Goal: Task Accomplishment & Management: Complete application form

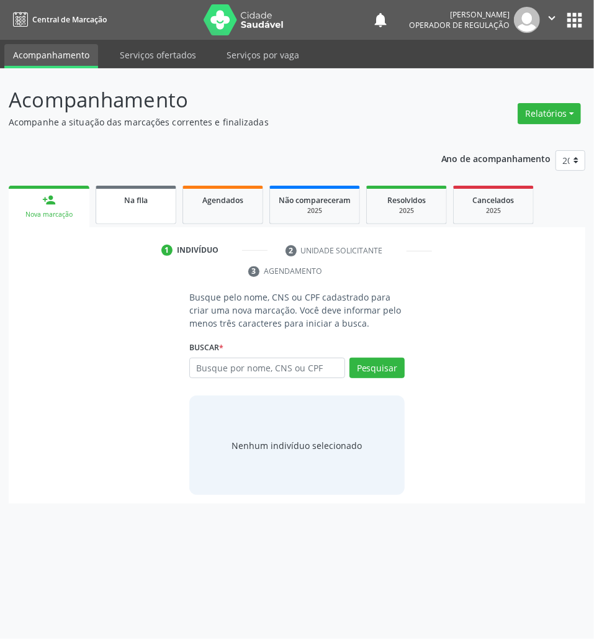
click at [119, 204] on div "Na fila" at bounding box center [136, 199] width 62 height 13
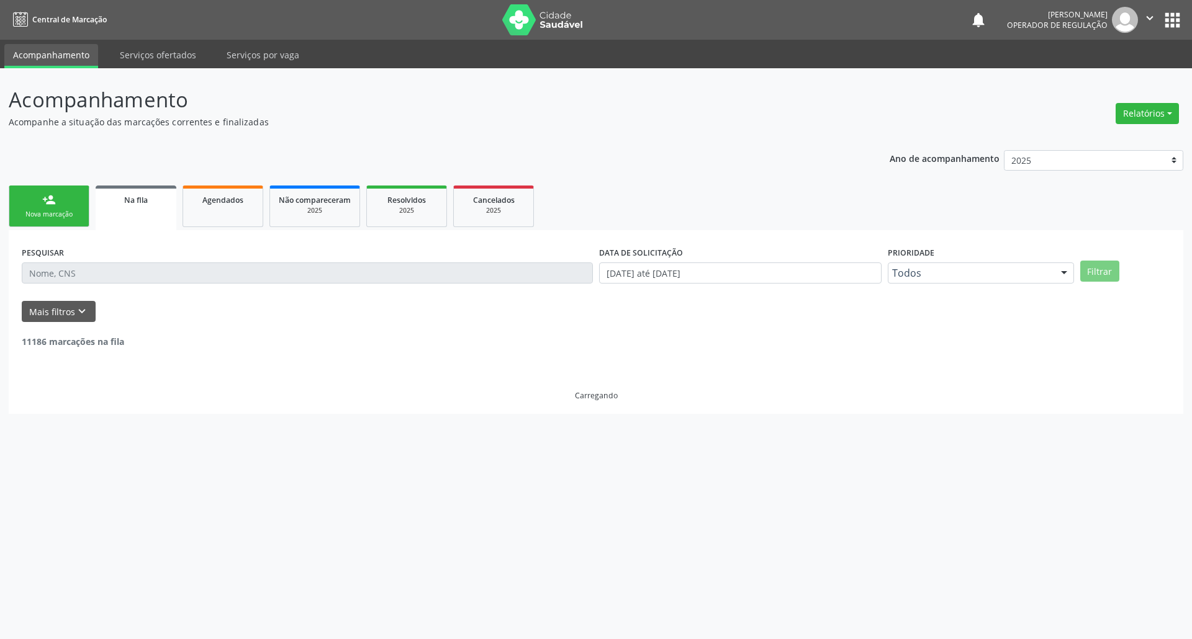
click at [23, 214] on div "Nova marcação" at bounding box center [49, 214] width 62 height 9
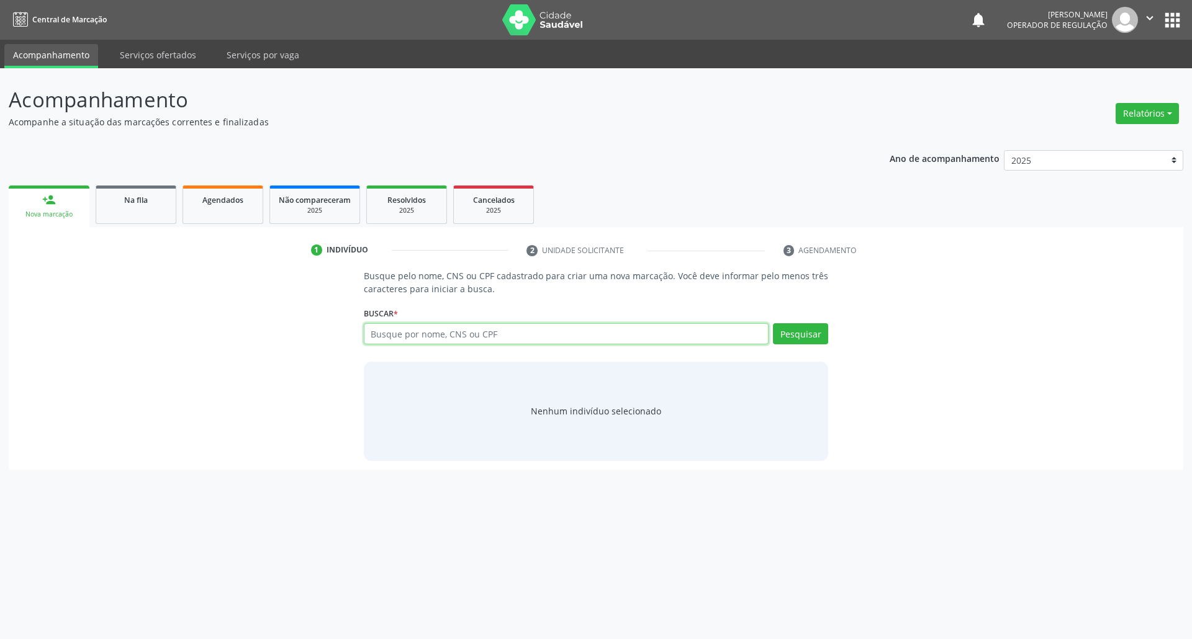
click at [390, 332] on input "text" at bounding box center [566, 333] width 405 height 21
click at [391, 339] on input "text" at bounding box center [566, 333] width 405 height 21
click at [143, 217] on link "Na fila" at bounding box center [136, 205] width 81 height 38
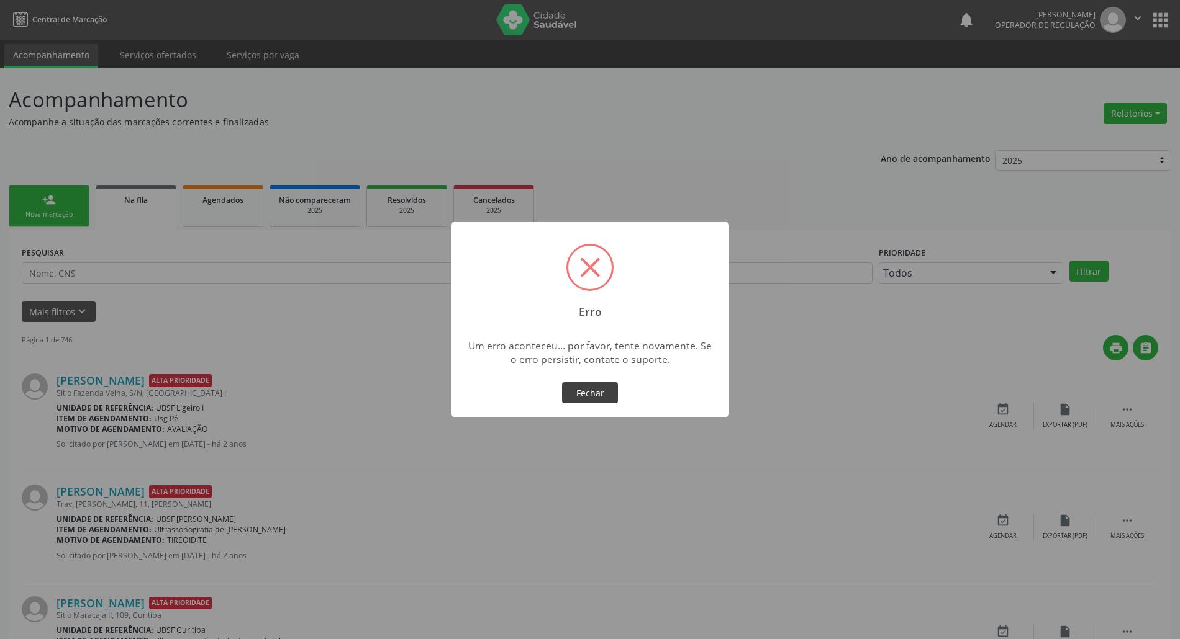
click at [572, 390] on button "Fechar" at bounding box center [590, 392] width 56 height 21
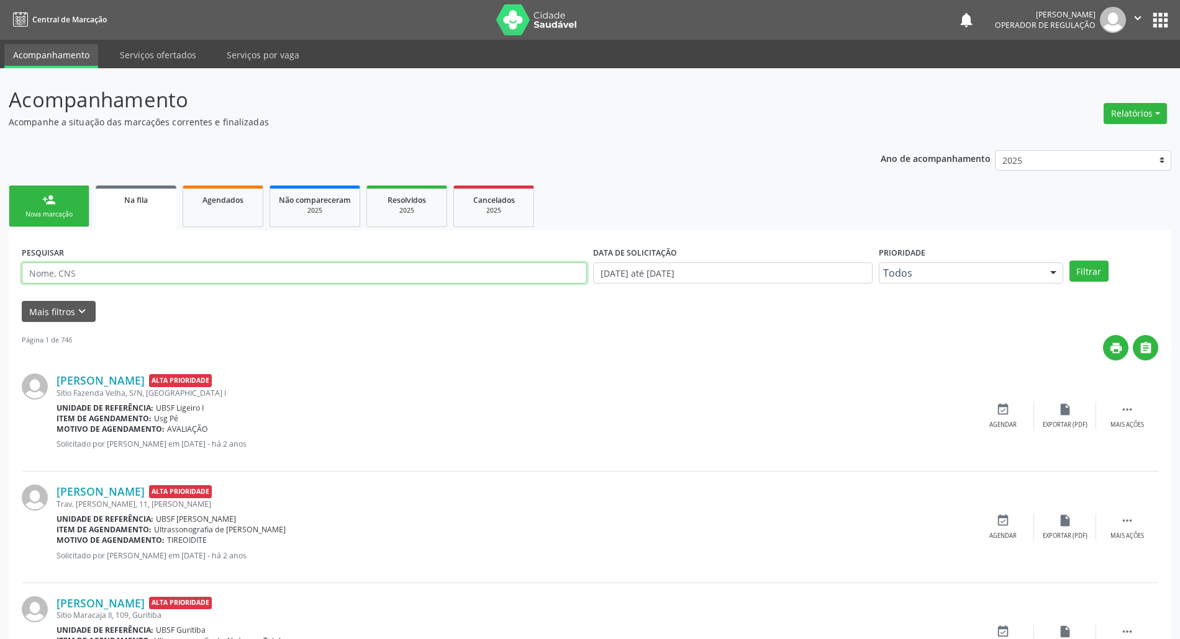
click at [68, 272] on input "text" at bounding box center [304, 273] width 565 height 21
click at [75, 186] on link "person_add Nova marcação" at bounding box center [49, 207] width 81 height 42
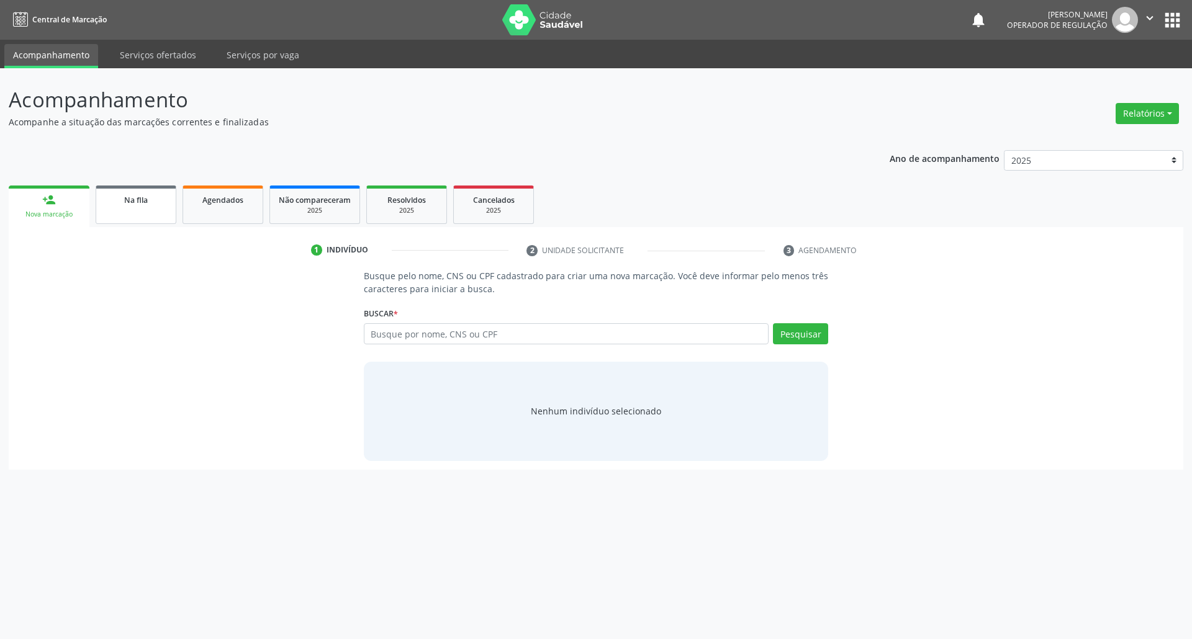
click at [125, 204] on span "Na fila" at bounding box center [136, 200] width 24 height 11
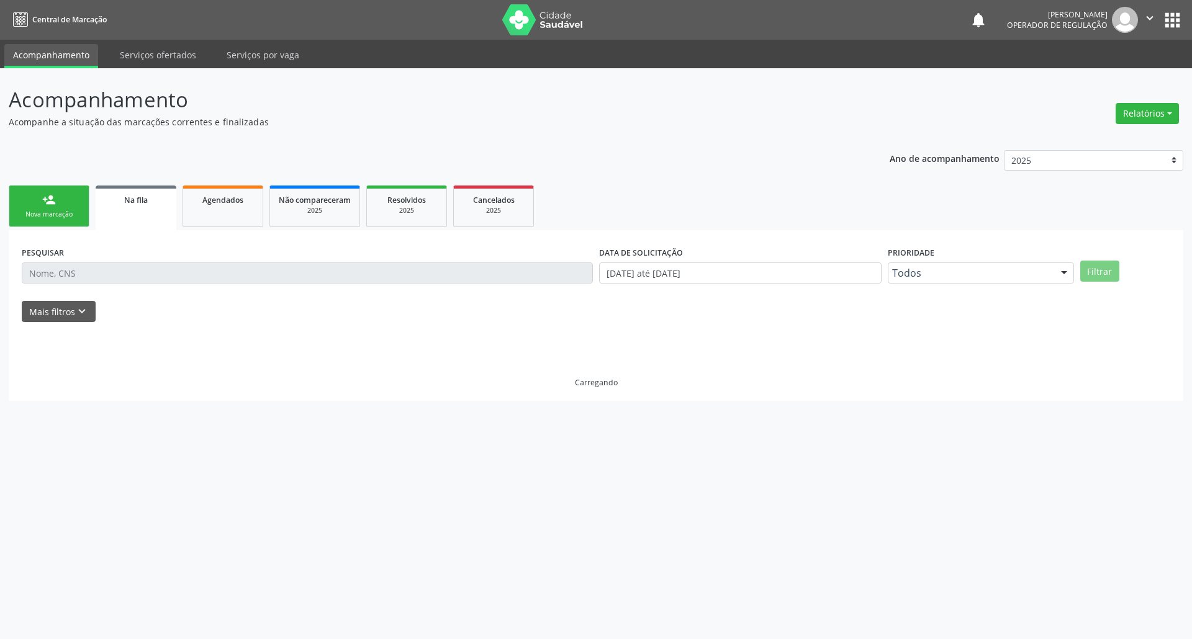
click at [142, 284] on div "PESQUISAR" at bounding box center [307, 267] width 577 height 48
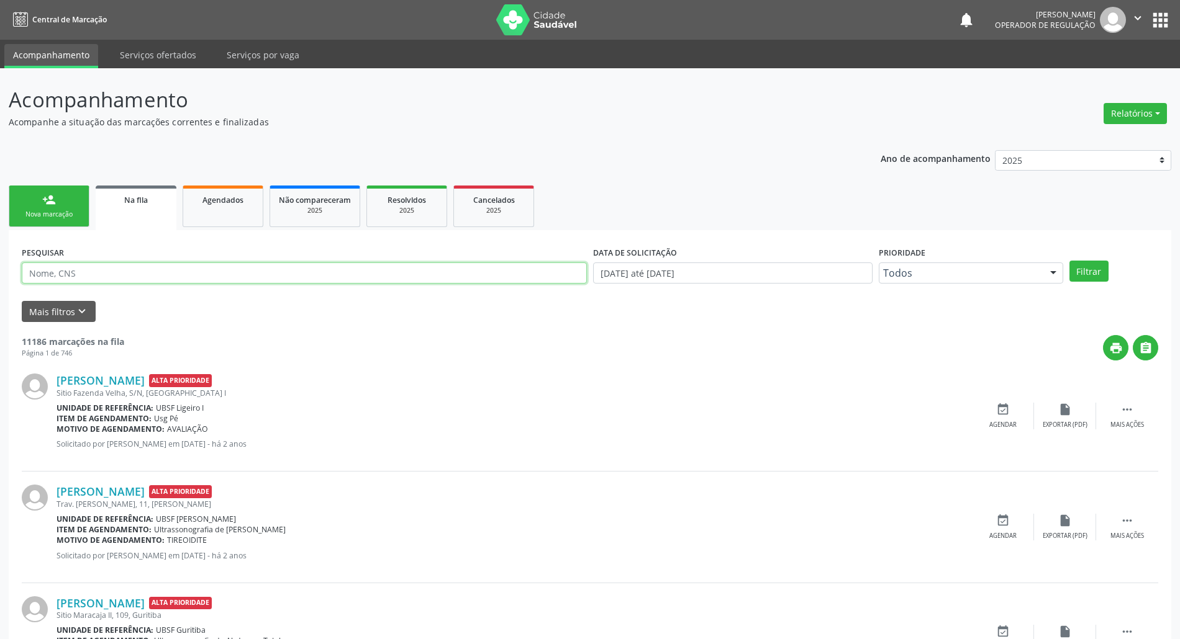
click at [51, 281] on input "text" at bounding box center [304, 273] width 565 height 21
type input "702409551610625"
click at [594, 261] on button "Filtrar" at bounding box center [1088, 271] width 39 height 21
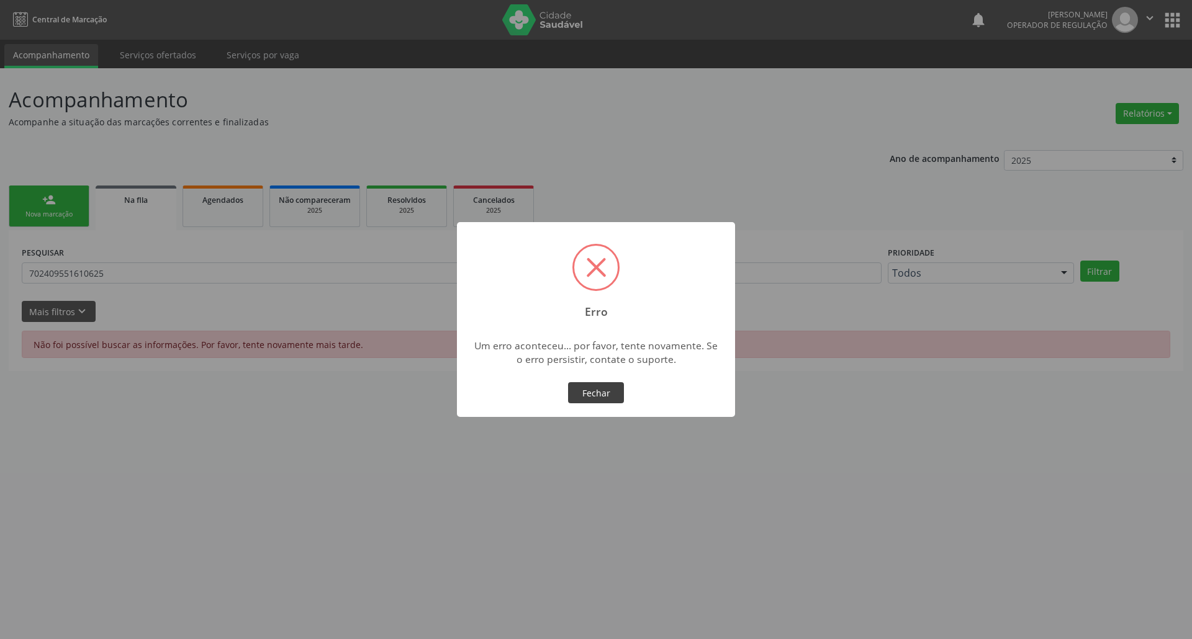
drag, startPoint x: 189, startPoint y: 15, endPoint x: 611, endPoint y: 400, distance: 570.9
click at [594, 400] on button "Fechar" at bounding box center [596, 392] width 56 height 21
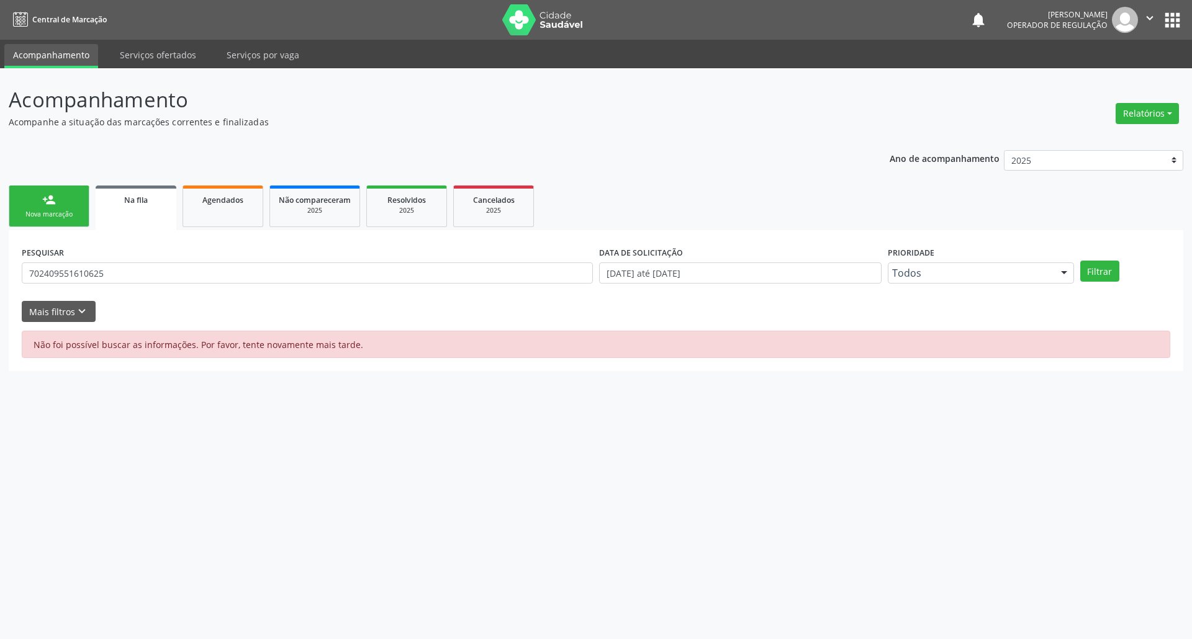
click at [123, 257] on div "PESQUISAR 702409551610625" at bounding box center [307, 267] width 577 height 48
click at [118, 264] on input "702409551610625" at bounding box center [307, 273] width 571 height 21
click at [594, 261] on button "Filtrar" at bounding box center [1099, 271] width 39 height 21
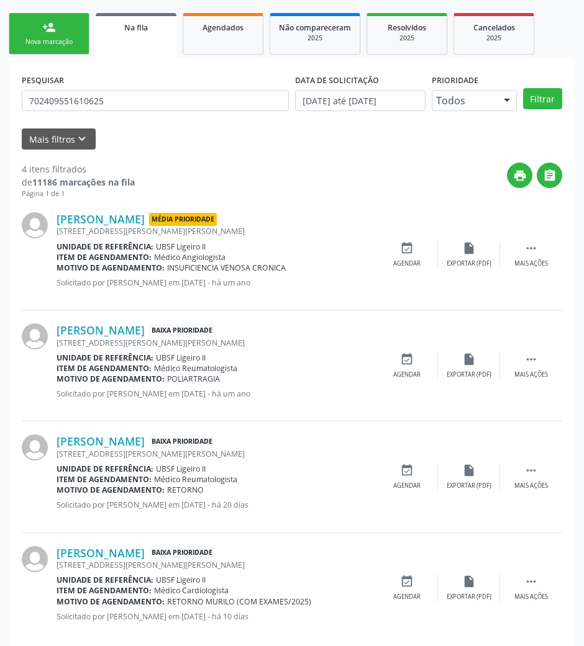
scroll to position [192, 0]
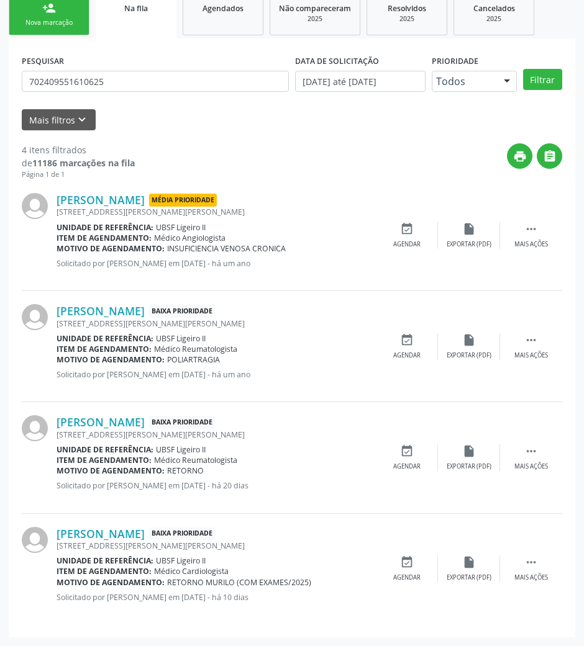
click at [169, 135] on div "4 itens filtrados de 11186 marcações na fila Página 1 de 1 print  Luciana Oliv…" at bounding box center [292, 377] width 540 height 494
click at [147, 79] on input "702409551610625" at bounding box center [155, 81] width 267 height 21
drag, startPoint x: 180, startPoint y: 113, endPoint x: 176, endPoint y: 106, distance: 8.3
click at [180, 112] on div "Mais filtros keyboard_arrow_down" at bounding box center [292, 120] width 546 height 22
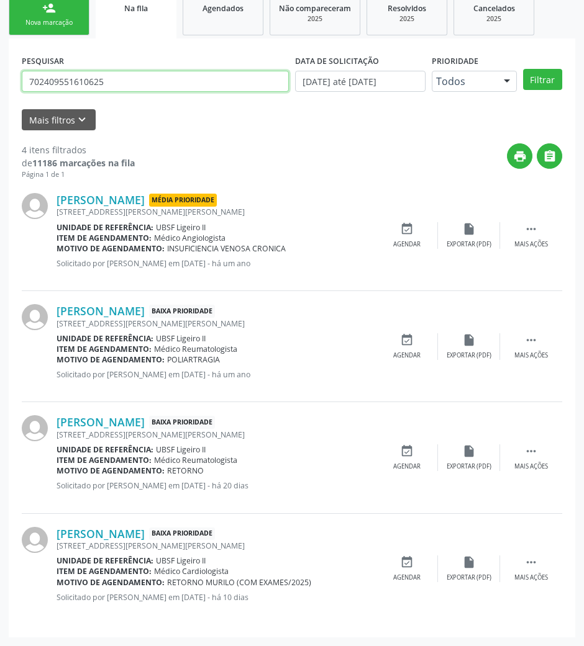
click at [147, 83] on input "702409551610625" at bounding box center [155, 81] width 267 height 21
click at [523, 69] on button "Filtrar" at bounding box center [542, 79] width 39 height 21
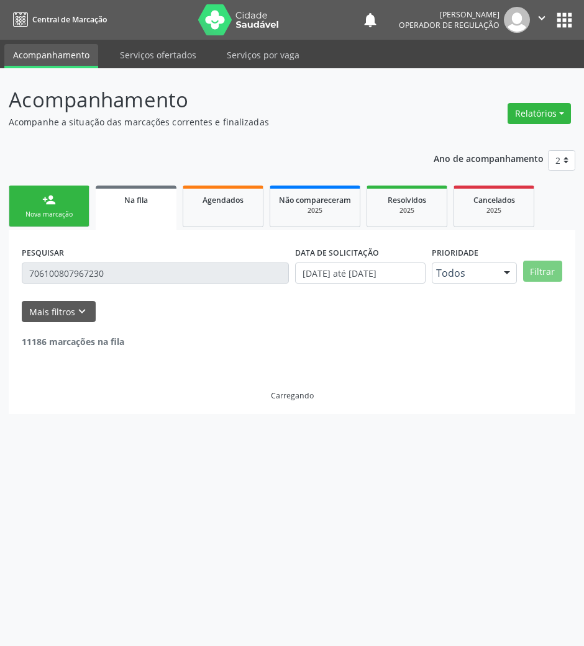
scroll to position [0, 0]
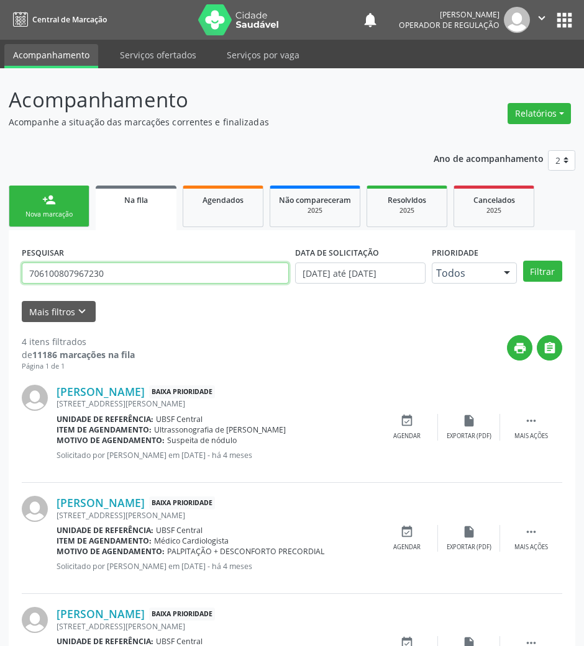
click at [113, 274] on input "706100807967230" at bounding box center [155, 273] width 267 height 21
click at [97, 267] on input "706100807967230" at bounding box center [155, 273] width 267 height 21
click at [159, 269] on input "706100807967230" at bounding box center [155, 273] width 267 height 21
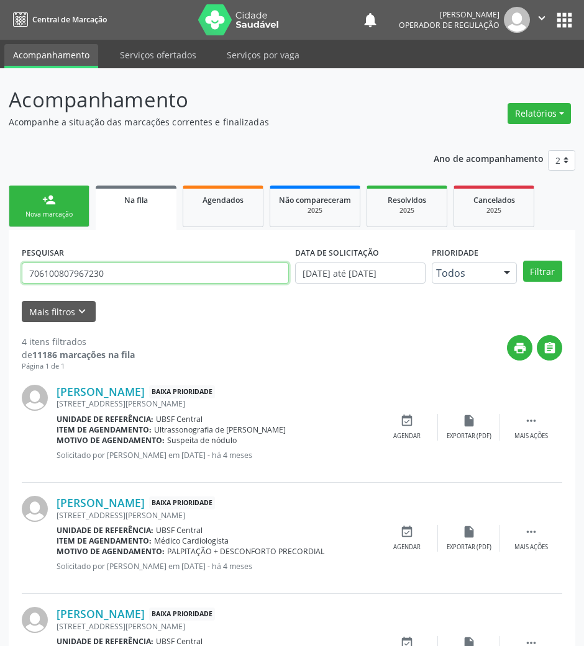
click at [159, 269] on input "706100807967230" at bounding box center [155, 273] width 267 height 21
type input "LARISSA VITÓRIA BRANDÃO"
click at [523, 261] on button "Filtrar" at bounding box center [542, 271] width 39 height 21
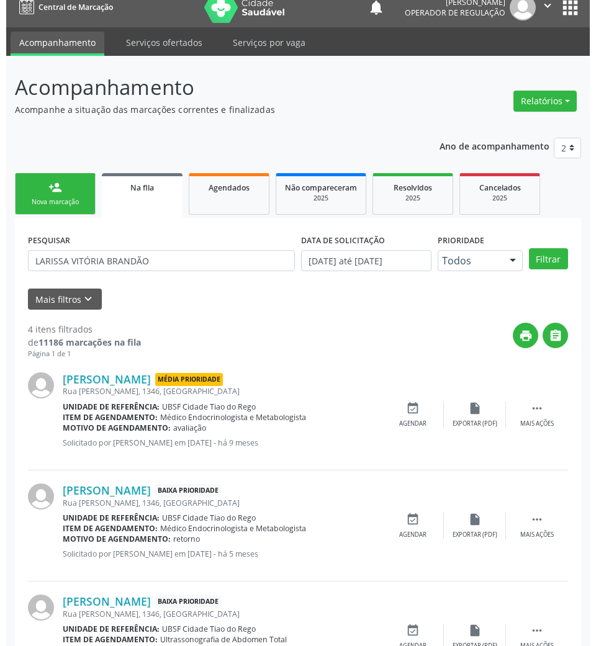
scroll to position [192, 0]
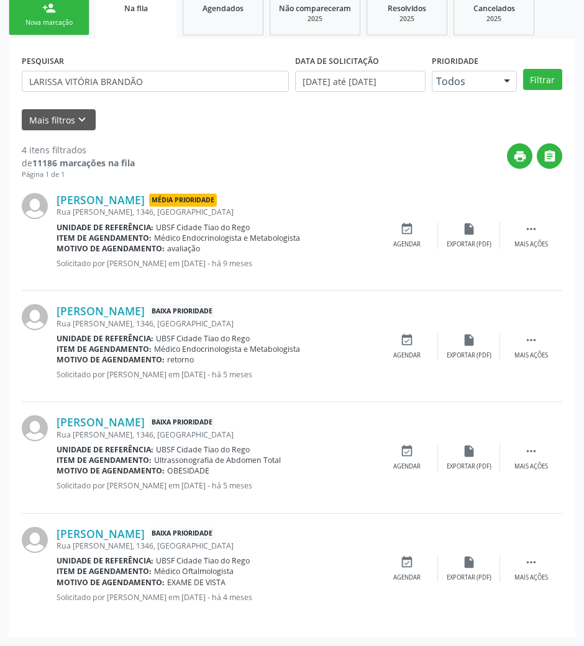
drag, startPoint x: 542, startPoint y: 237, endPoint x: 502, endPoint y: 267, distance: 50.0
click at [541, 237] on div " Mais ações" at bounding box center [531, 235] width 62 height 27
click at [421, 230] on div "cancel Cancelar" at bounding box center [407, 235] width 62 height 27
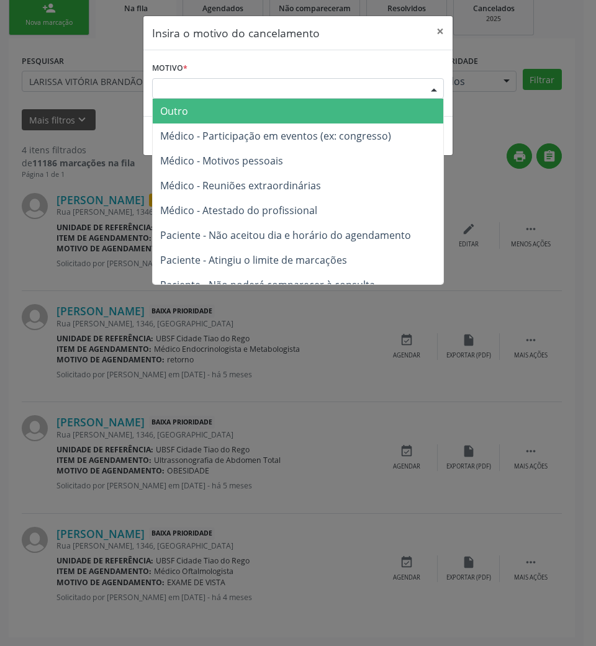
click at [399, 88] on div "Escolha o motivo" at bounding box center [298, 88] width 292 height 21
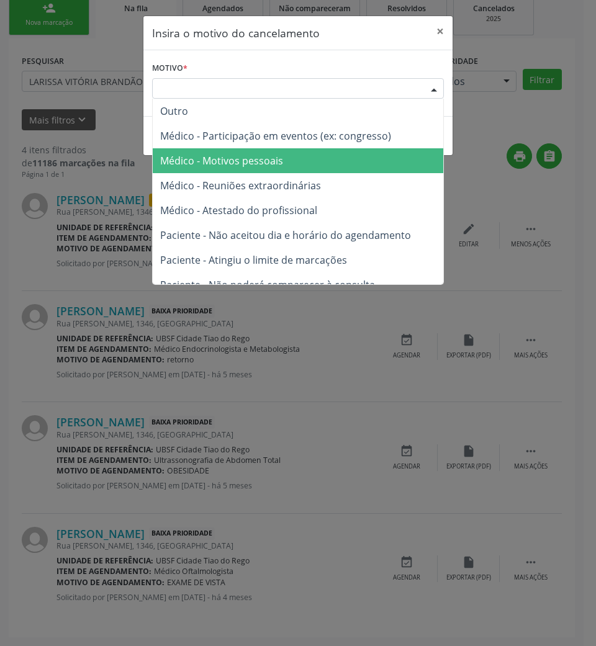
click at [368, 151] on span "Médico - Motivos pessoais" at bounding box center [298, 160] width 291 height 25
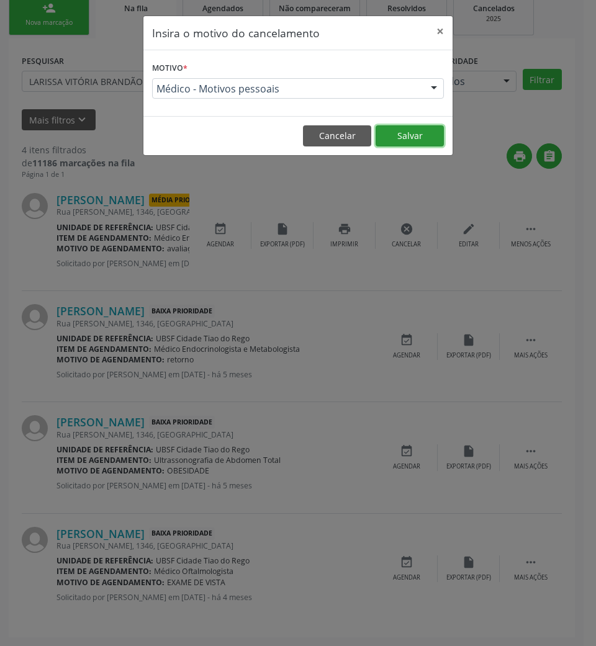
click at [399, 129] on button "Salvar" at bounding box center [410, 135] width 68 height 21
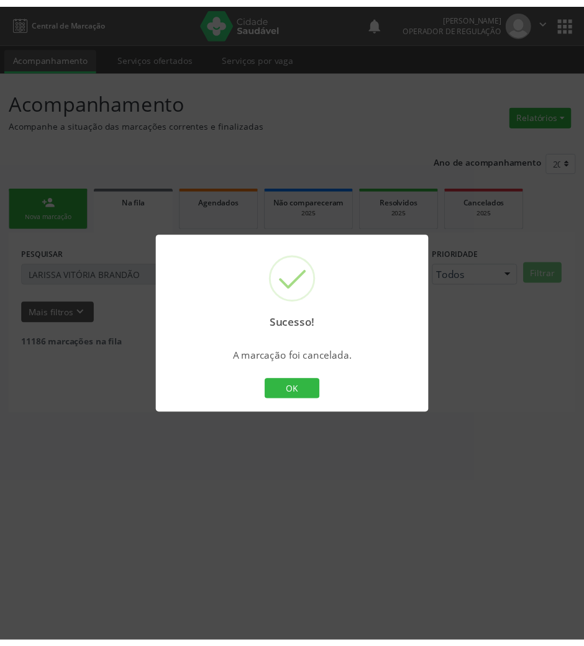
scroll to position [0, 0]
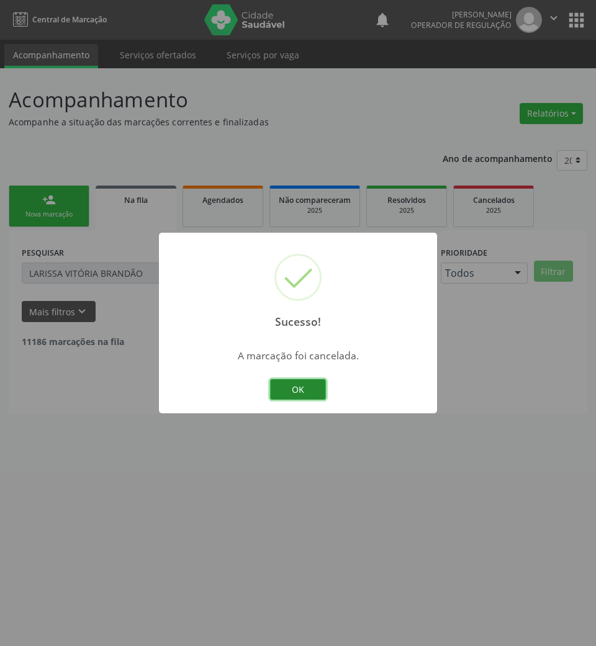
click at [308, 394] on button "OK" at bounding box center [298, 389] width 56 height 21
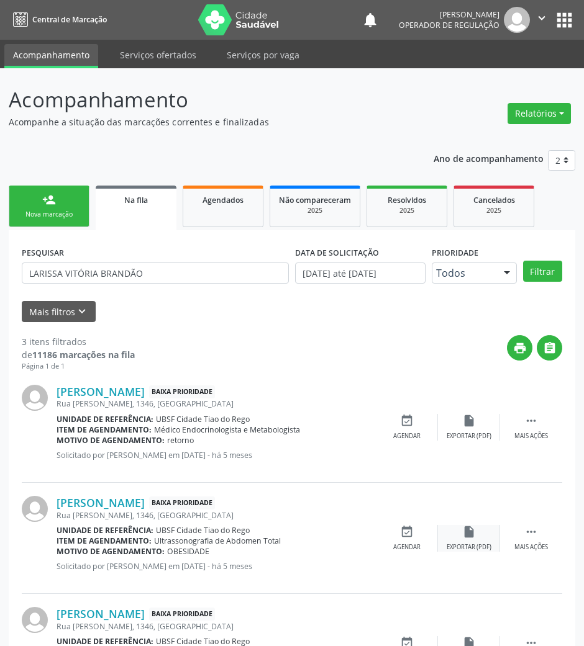
scroll to position [81, 0]
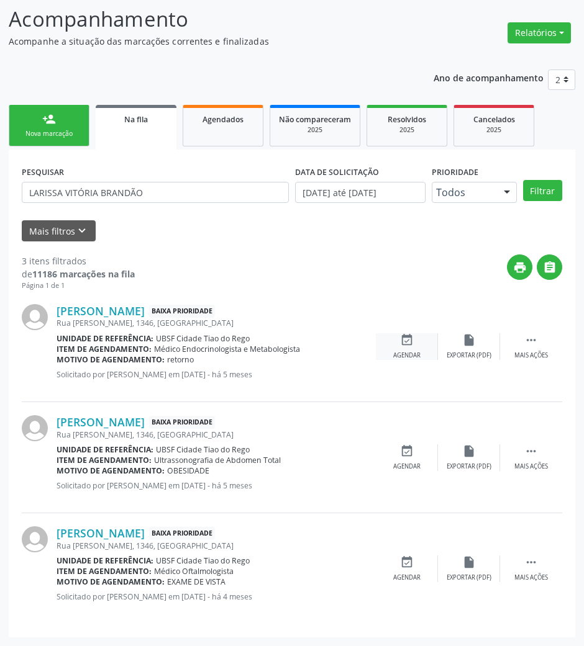
click at [415, 337] on div "event_available Agendar" at bounding box center [407, 346] width 62 height 27
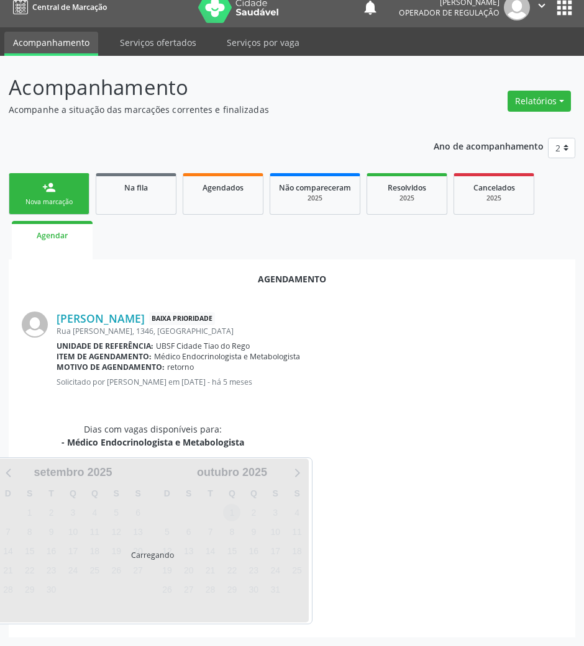
scroll to position [42, 0]
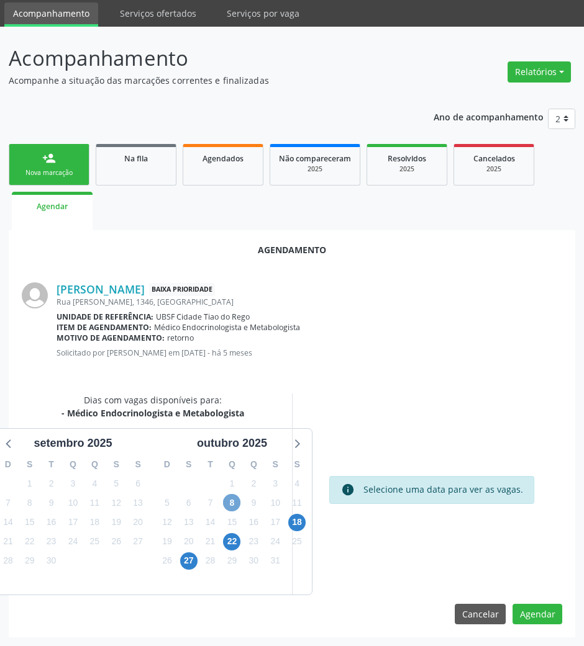
click at [235, 500] on span "8" at bounding box center [231, 502] width 17 height 17
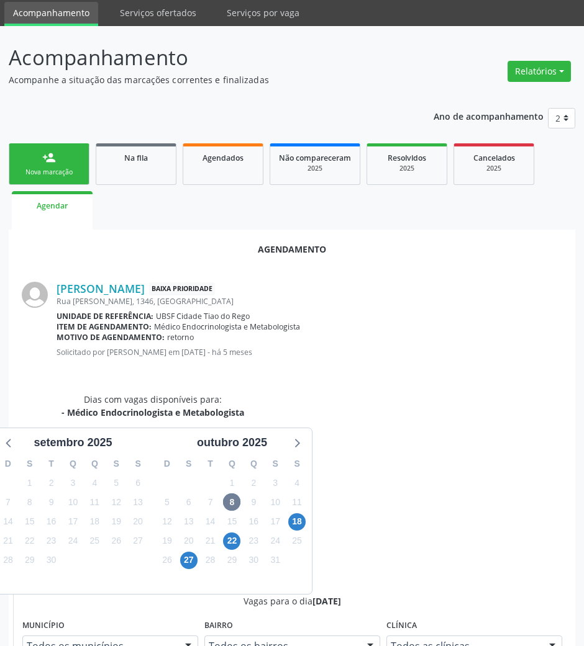
drag, startPoint x: 453, startPoint y: 595, endPoint x: 437, endPoint y: 589, distance: 17.1
radio input "true"
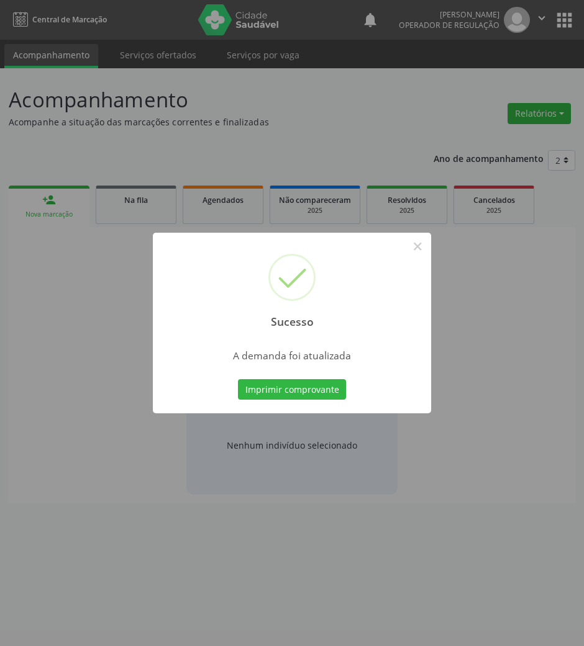
scroll to position [0, 0]
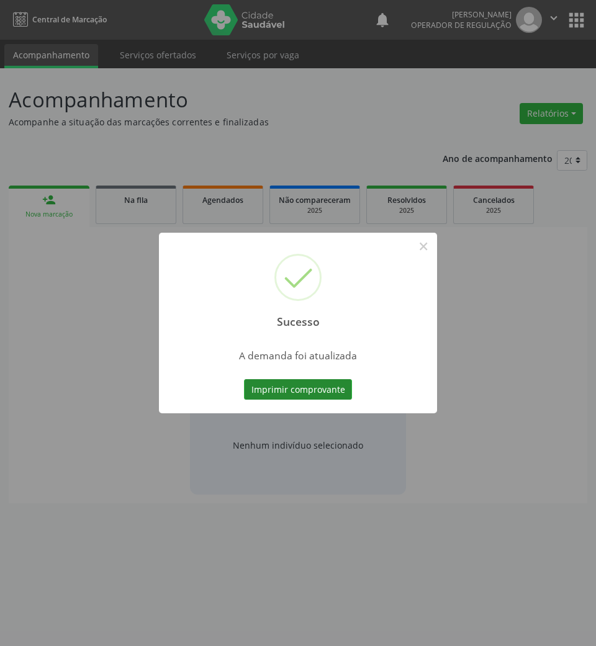
click at [309, 388] on button "Imprimir comprovante" at bounding box center [298, 389] width 108 height 21
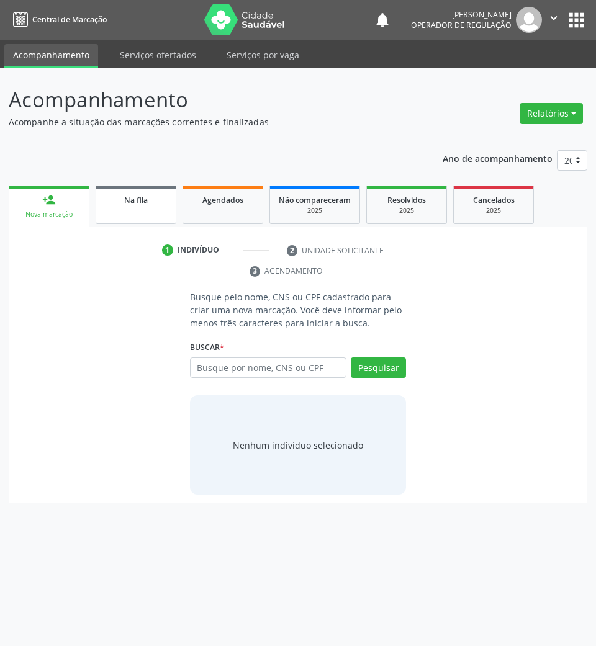
click at [124, 195] on span "Na fila" at bounding box center [136, 200] width 24 height 11
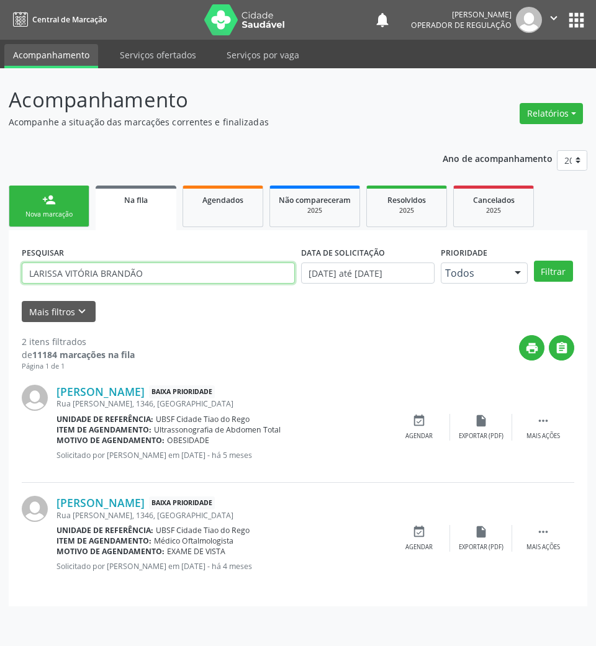
click at [200, 266] on input "LARISSA VITÓRIA BRANDÃO" at bounding box center [158, 273] width 273 height 21
click at [199, 266] on input "LARISSA VITÓRIA BRANDÃO" at bounding box center [158, 273] width 273 height 21
type input "702405038906521"
click at [534, 261] on button "Filtrar" at bounding box center [553, 271] width 39 height 21
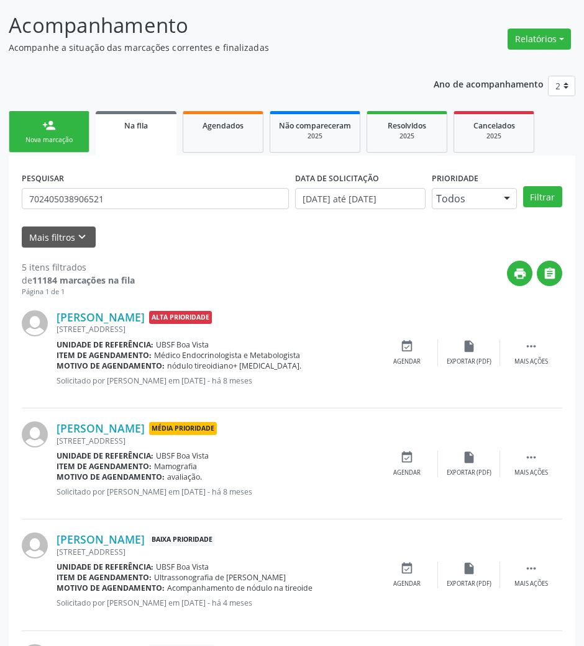
scroll to position [165, 0]
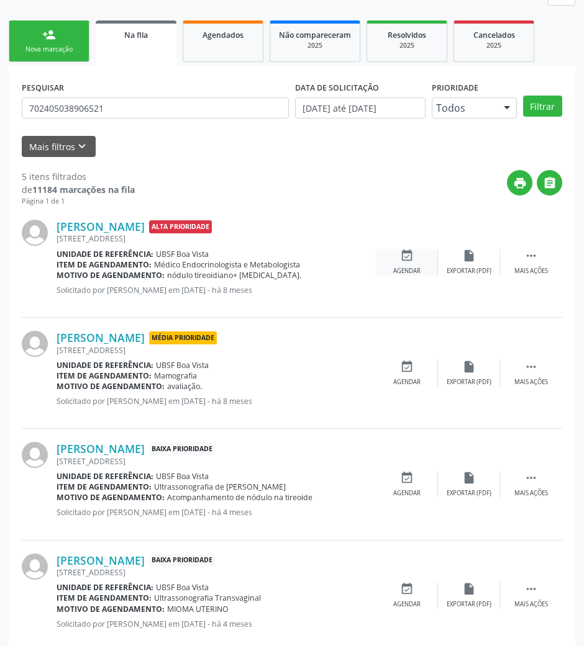
click at [410, 261] on icon "event_available" at bounding box center [407, 256] width 14 height 14
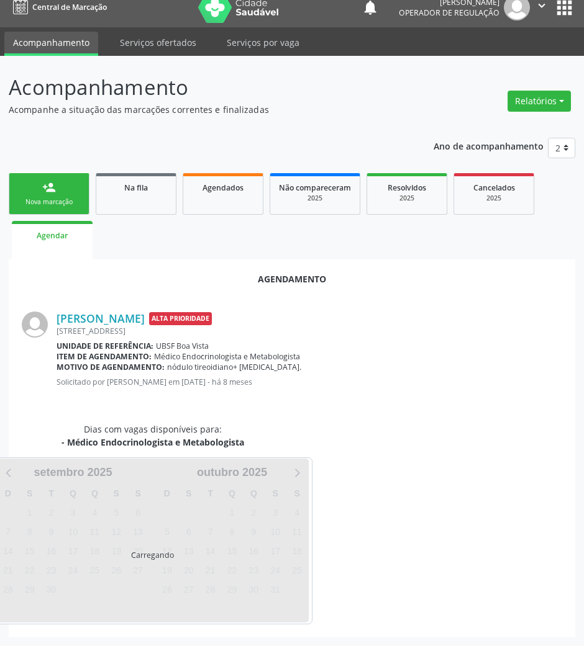
scroll to position [42, 0]
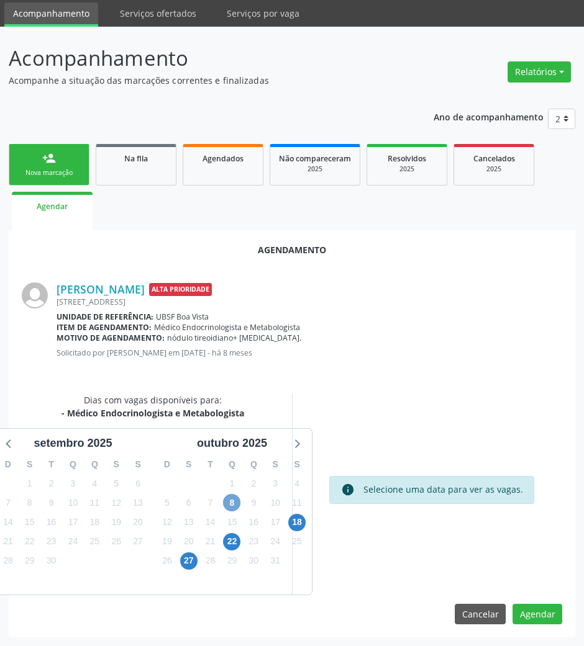
click at [228, 507] on span "8" at bounding box center [231, 502] width 17 height 17
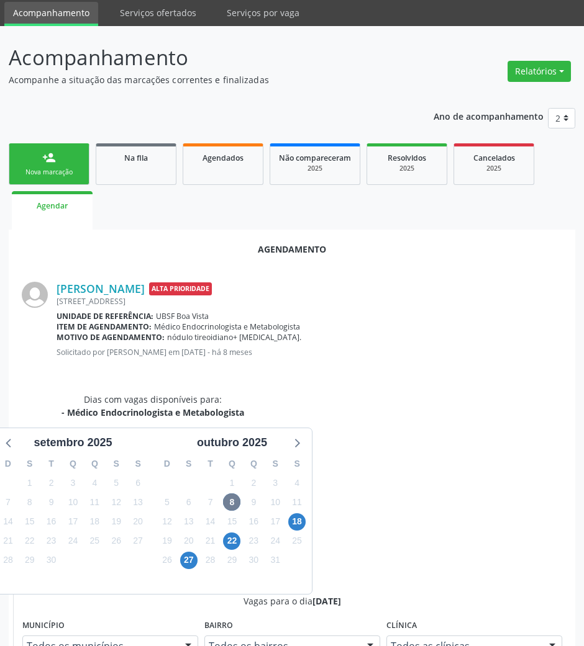
radio input "true"
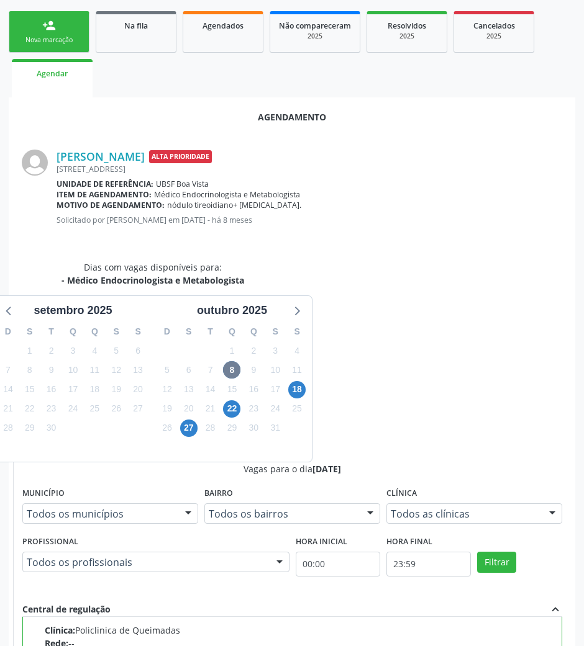
scroll to position [250, 0]
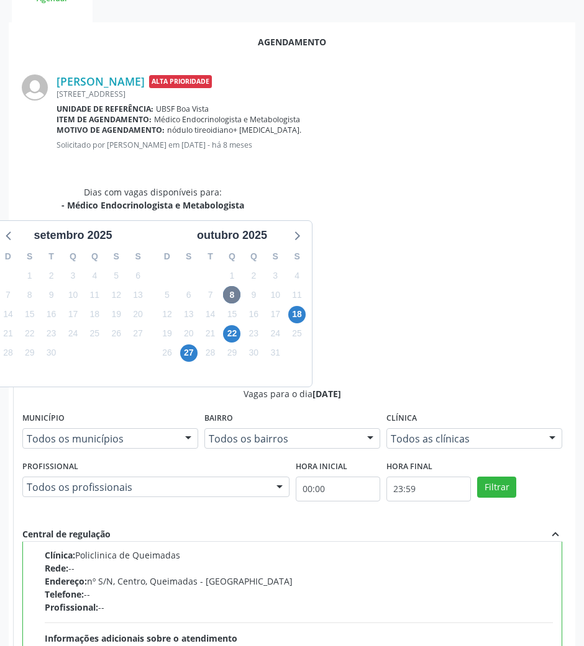
drag, startPoint x: 107, startPoint y: 77, endPoint x: 199, endPoint y: 85, distance: 92.9
click at [199, 84] on div "Maria Anunciada de Freitas Alta Prioridade Sitio Cedro, 5, Boa Vista Unidade de…" at bounding box center [292, 116] width 540 height 111
copy div "[PERSON_NAME]"
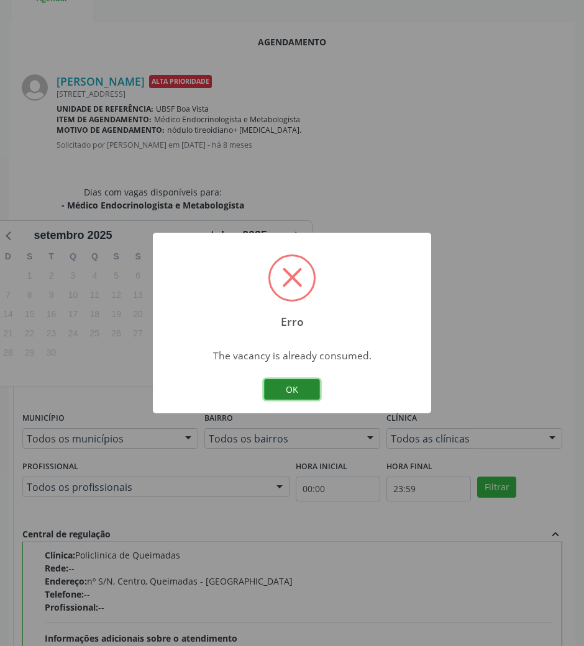
click at [315, 386] on button "OK" at bounding box center [292, 389] width 56 height 21
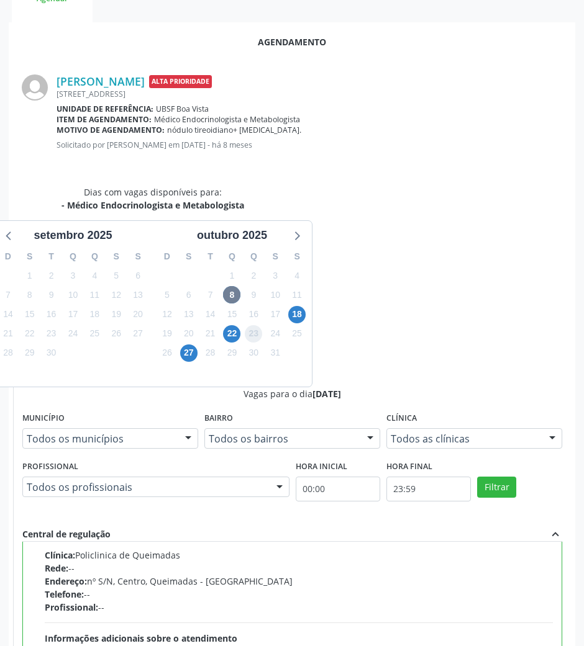
click at [249, 341] on div "23" at bounding box center [253, 333] width 17 height 19
click at [230, 336] on span "22" at bounding box center [231, 333] width 17 height 17
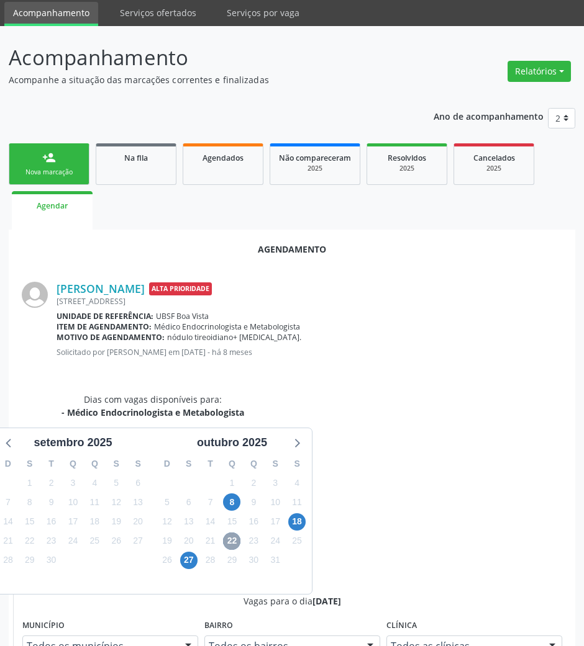
scroll to position [229, 0]
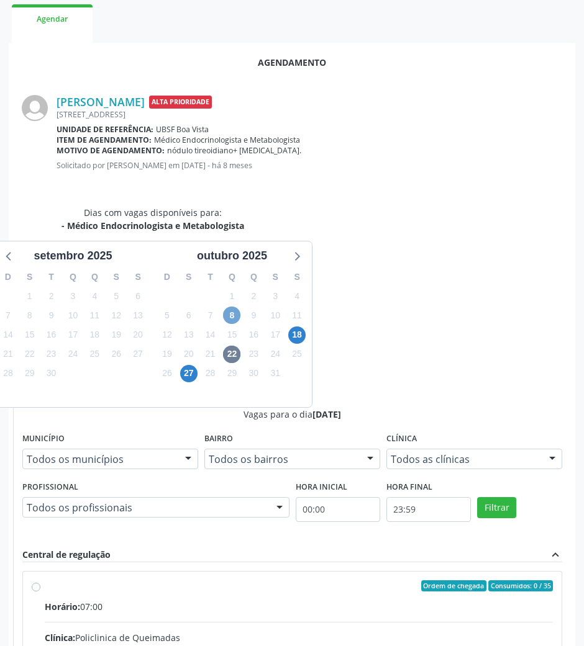
click at [232, 319] on span "8" at bounding box center [231, 315] width 17 height 17
drag, startPoint x: 401, startPoint y: 416, endPoint x: 381, endPoint y: 438, distance: 29.9
click at [401, 600] on div "Horário: 07:00" at bounding box center [299, 606] width 508 height 13
click at [40, 581] on input "Ordem de chegada Consumidos: 8 / 35 Horário: 07:00 Clínica: Policlinica de Quei…" at bounding box center [36, 586] width 9 height 11
radio input "true"
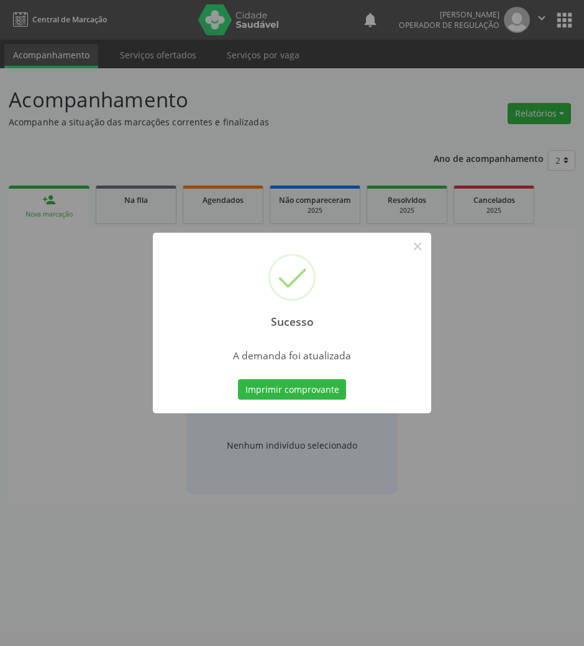
scroll to position [0, 0]
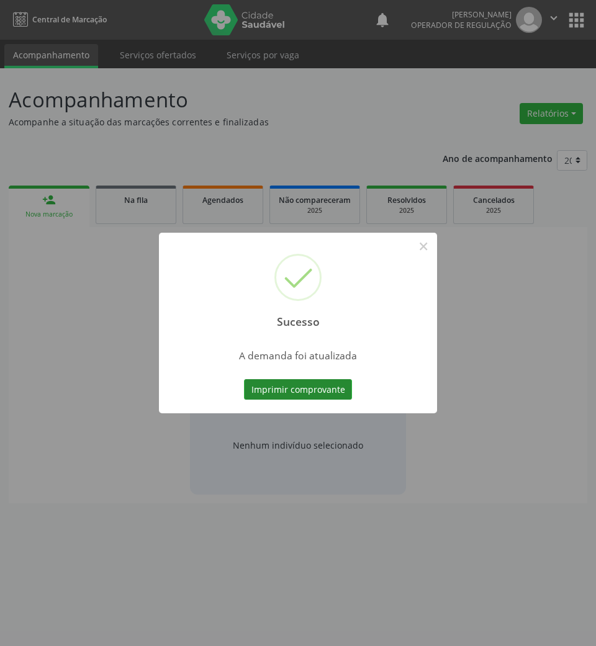
click at [266, 386] on button "Imprimir comprovante" at bounding box center [298, 389] width 108 height 21
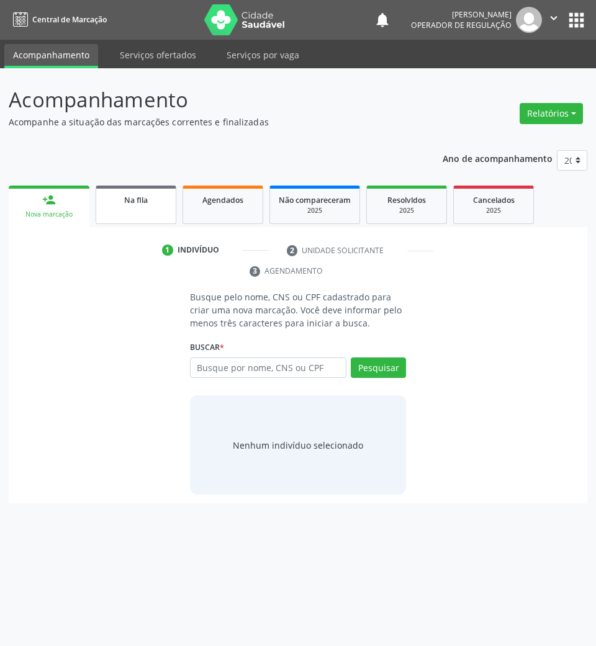
click at [151, 193] on div "Na fila" at bounding box center [136, 199] width 62 height 13
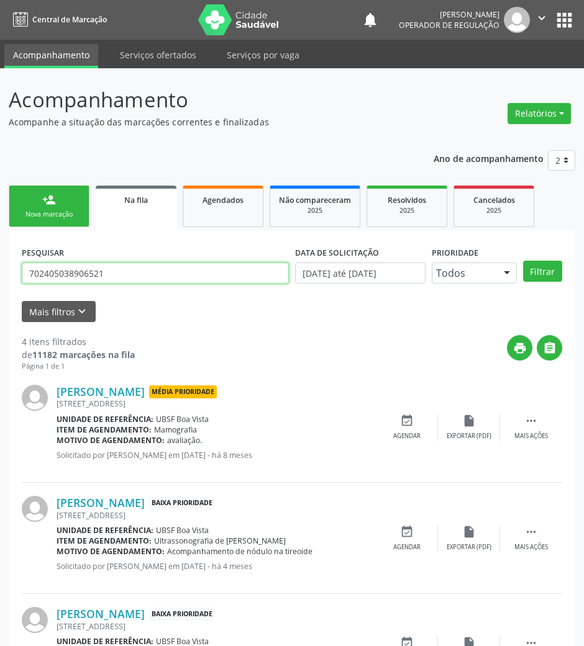
click at [137, 271] on input "702405038906521" at bounding box center [155, 273] width 267 height 21
type input "705607495181915"
click at [523, 261] on button "Filtrar" at bounding box center [542, 271] width 39 height 21
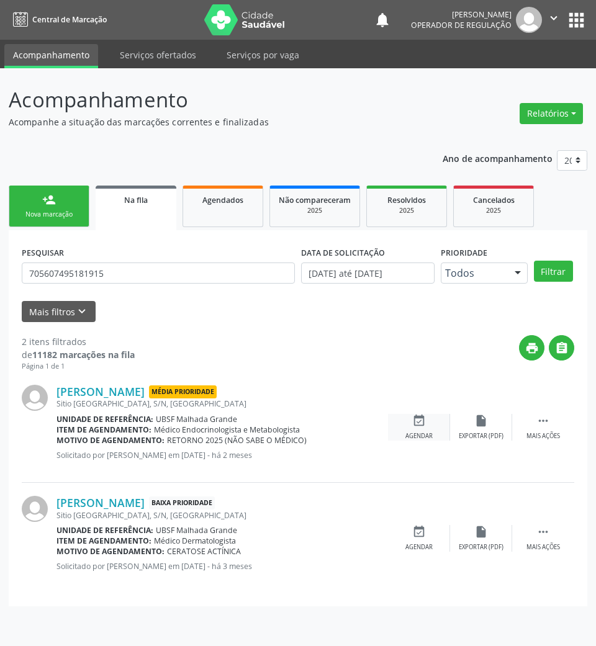
click at [432, 425] on div "event_available Agendar" at bounding box center [419, 427] width 62 height 27
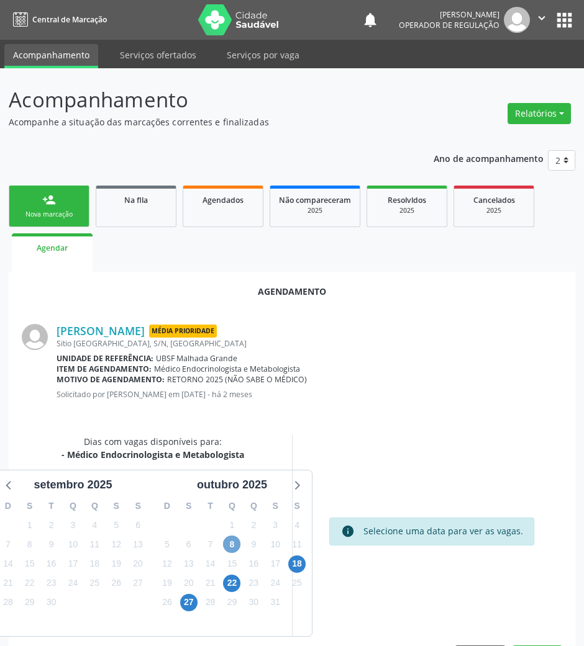
click at [237, 543] on span "8" at bounding box center [231, 544] width 17 height 17
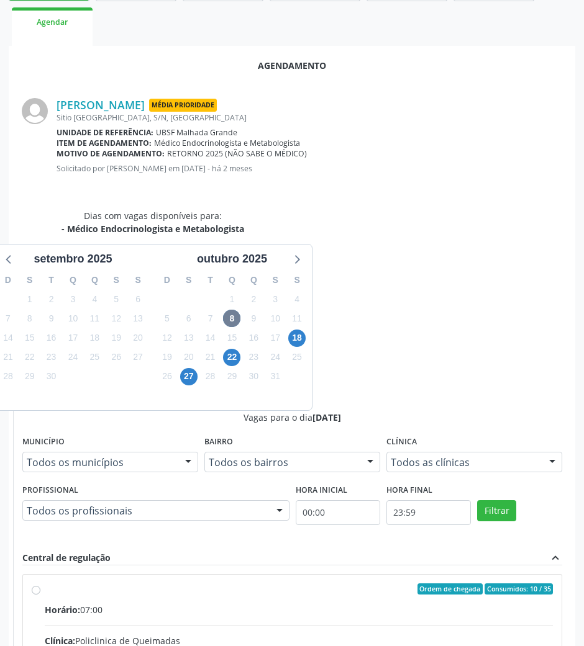
scroll to position [229, 0]
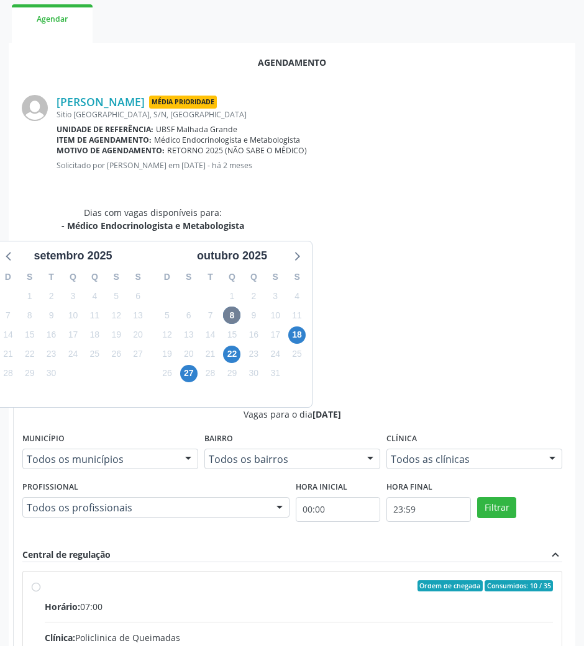
click at [466, 638] on div "Rede: --" at bounding box center [299, 650] width 508 height 13
click at [40, 581] on input "Ordem de chegada Consumidos: 10 / 35 Horário: 07:00 Clínica: Policlinica de Que…" at bounding box center [36, 586] width 9 height 11
radio input "true"
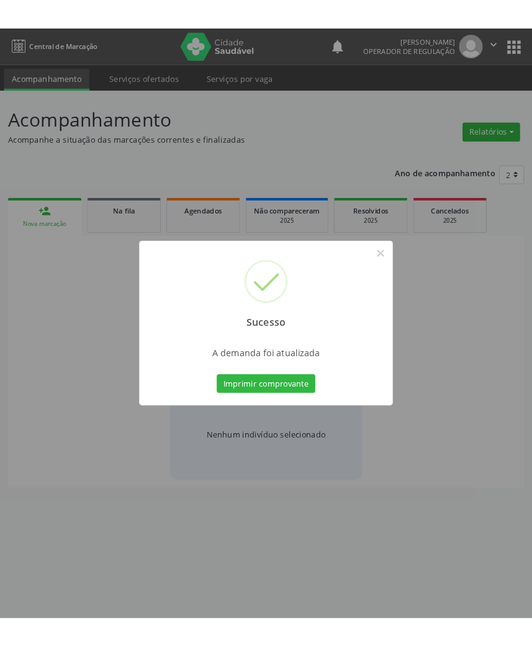
scroll to position [0, 0]
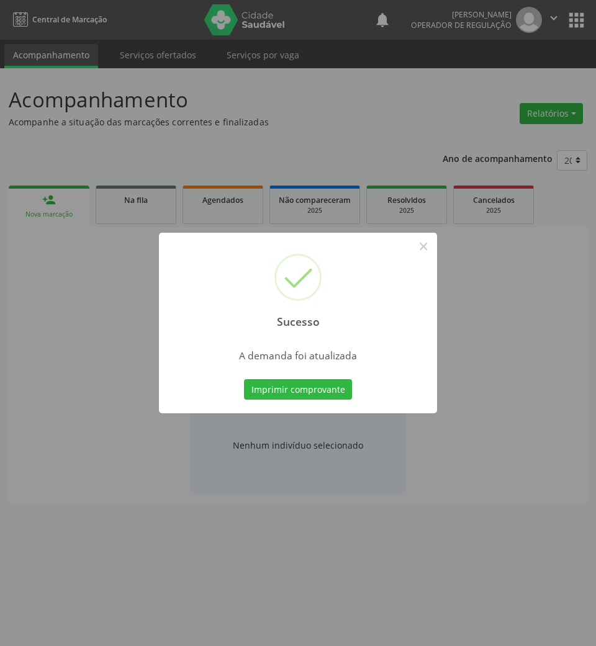
click at [244, 379] on button "Imprimir comprovante" at bounding box center [298, 389] width 108 height 21
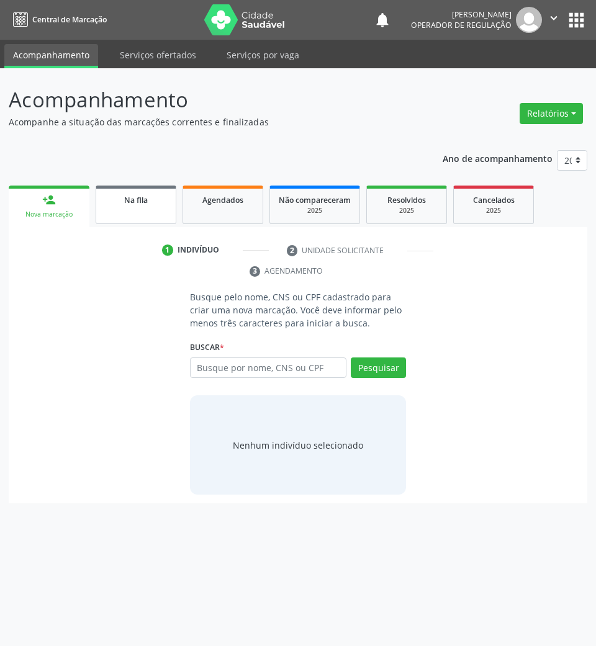
click at [139, 219] on link "Na fila" at bounding box center [136, 205] width 81 height 38
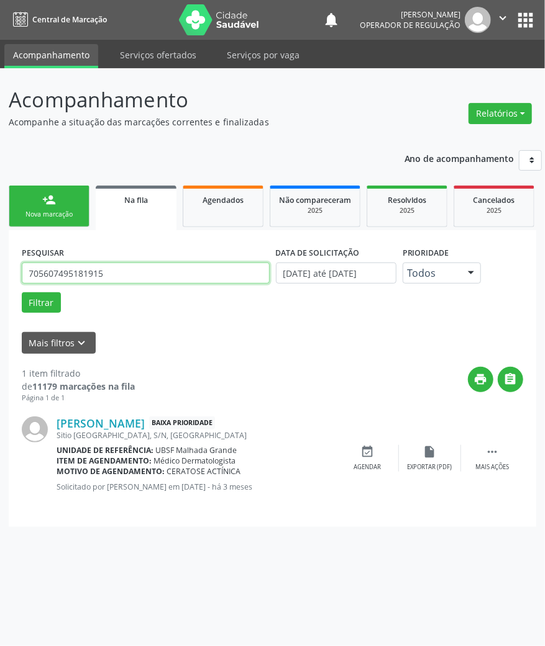
click at [98, 268] on input "705607495181915" at bounding box center [146, 273] width 248 height 21
paste input "3105838451260"
type input "703105838451260"
click at [22, 292] on button "Filtrar" at bounding box center [41, 302] width 39 height 21
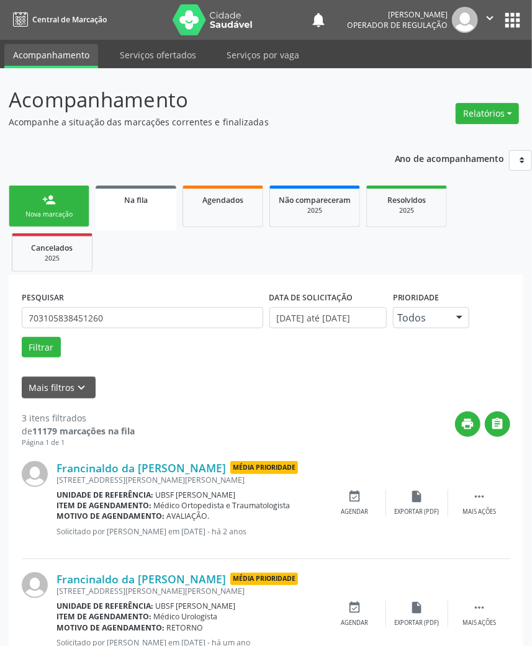
click at [75, 209] on link "person_add Nova marcação" at bounding box center [49, 207] width 81 height 42
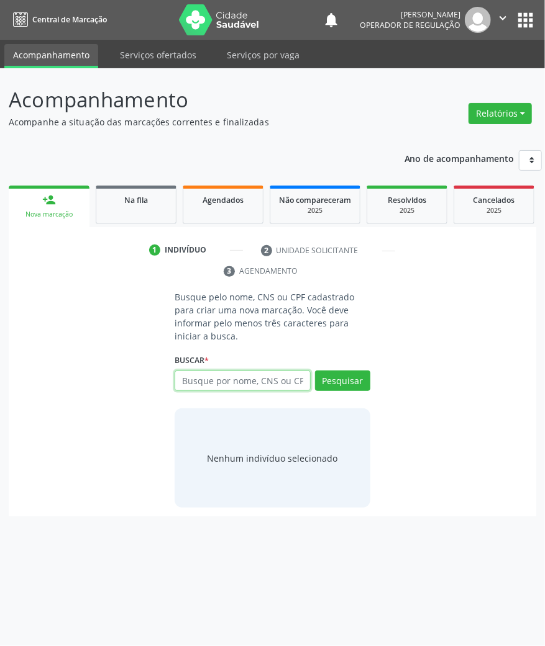
click at [209, 385] on input "text" at bounding box center [241, 381] width 135 height 21
paste input "703105838451260"
type input "703105838451260"
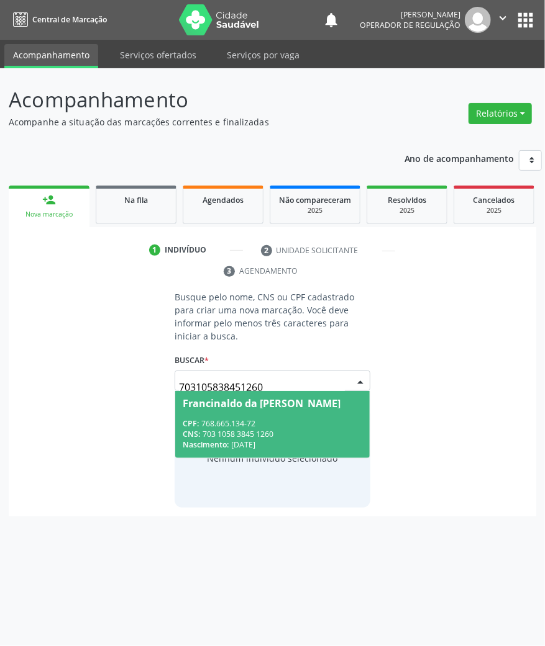
click at [207, 412] on span "Francinaldo da Mota Santos CPF: 768.665.134-72 CNS: 703 1058 3845 1260 Nascimen…" at bounding box center [272, 424] width 194 height 66
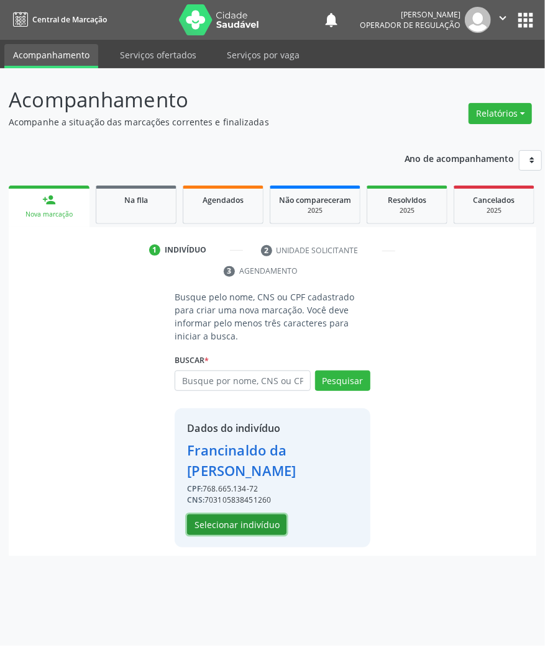
click at [225, 525] on button "Selecionar indivíduo" at bounding box center [236, 525] width 99 height 21
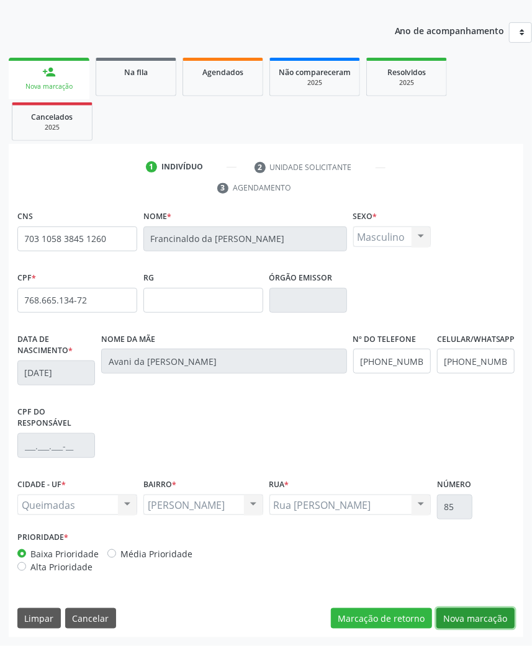
click at [475, 612] on button "Nova marcação" at bounding box center [475, 618] width 78 height 21
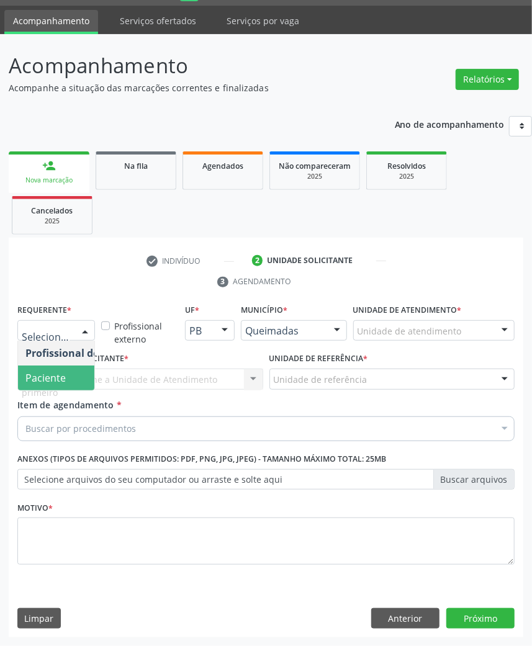
click at [62, 374] on span "Paciente" at bounding box center [45, 378] width 40 height 14
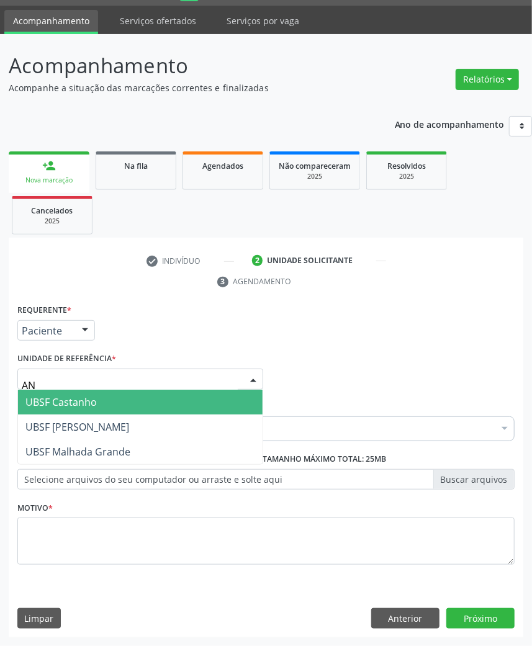
type input "ANI"
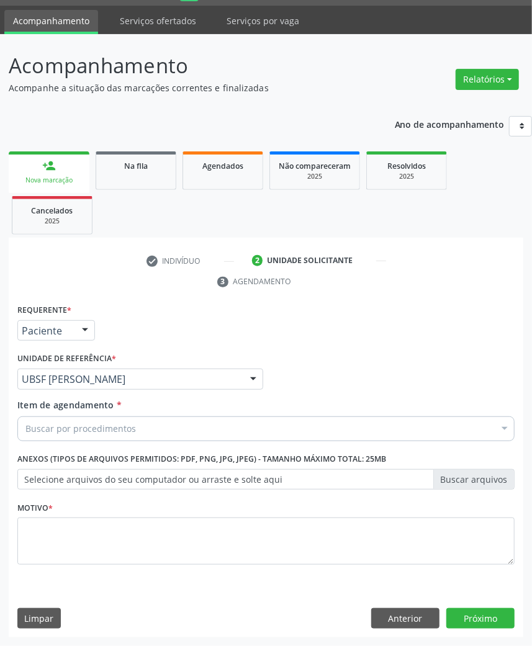
click at [78, 438] on div "Buscar por procedimentos" at bounding box center [265, 429] width 497 height 25
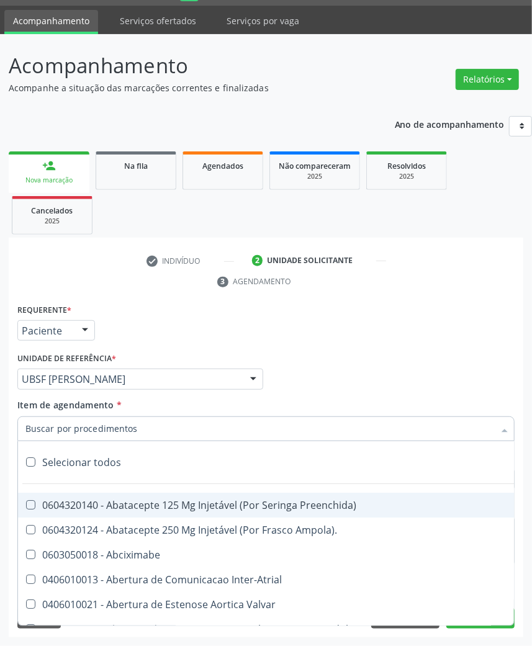
click at [78, 427] on input "Item de agendamento *" at bounding box center [259, 429] width 469 height 25
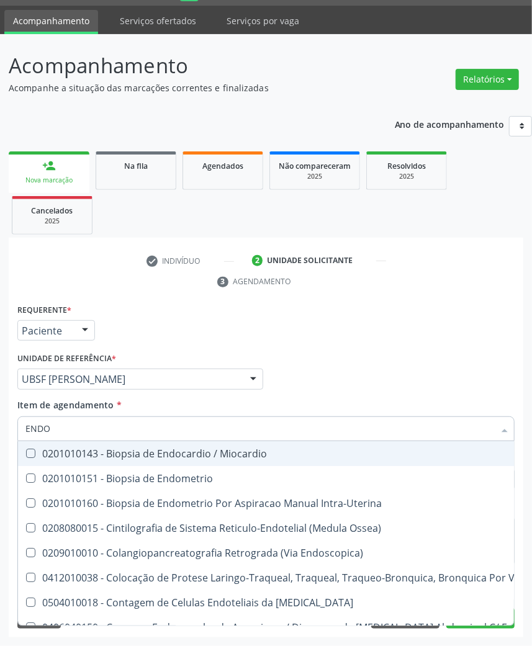
type input "ENDOC"
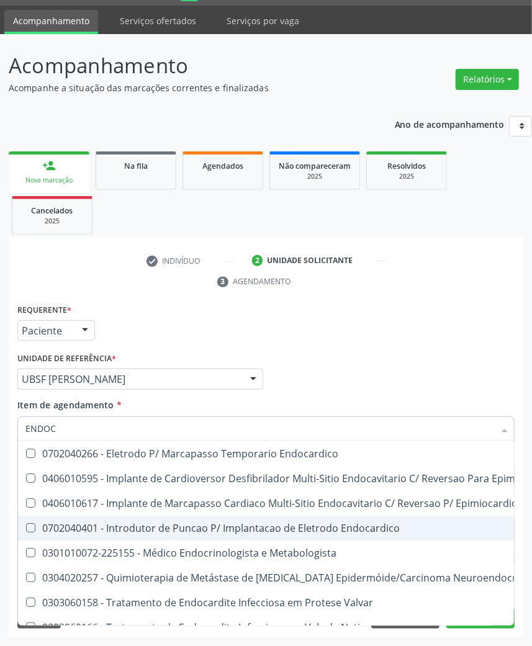
scroll to position [101, 0]
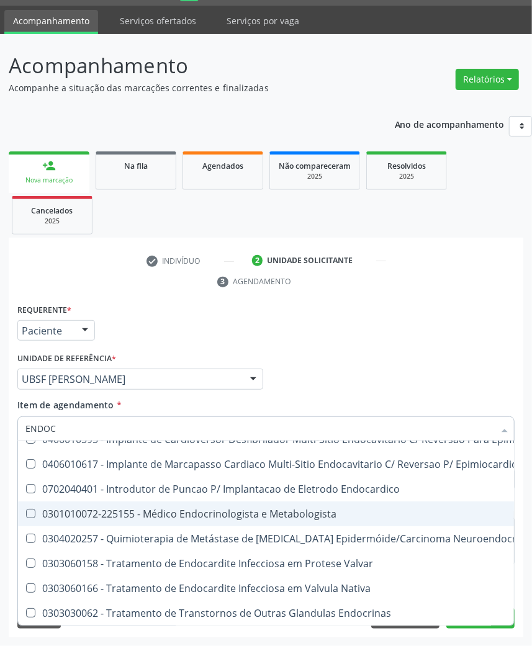
click at [212, 510] on span "0301010072-225155 - Médico Endocrinologista e Metabologista" at bounding box center [338, 514] width 641 height 25
checkbox Metabologista "true"
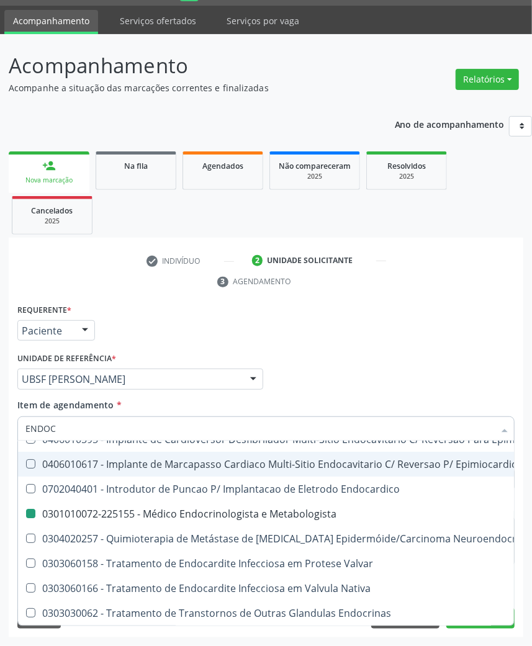
click at [276, 363] on div "Profissional Solicitante Por favor, selecione a Unidade de Atendimento primeiro…" at bounding box center [266, 374] width 504 height 48
checkbox Definitivo "true"
checkbox Metabologista "false"
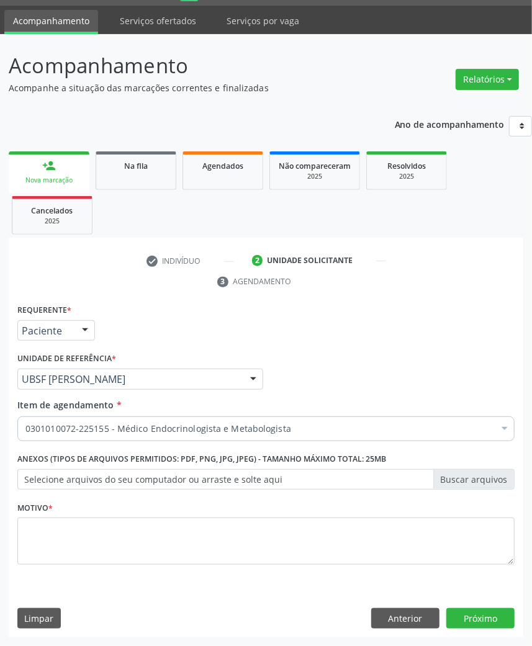
scroll to position [0, 0]
drag, startPoint x: 214, startPoint y: 512, endPoint x: 206, endPoint y: 537, distance: 26.5
click at [212, 515] on div "Motivo *" at bounding box center [265, 532] width 497 height 66
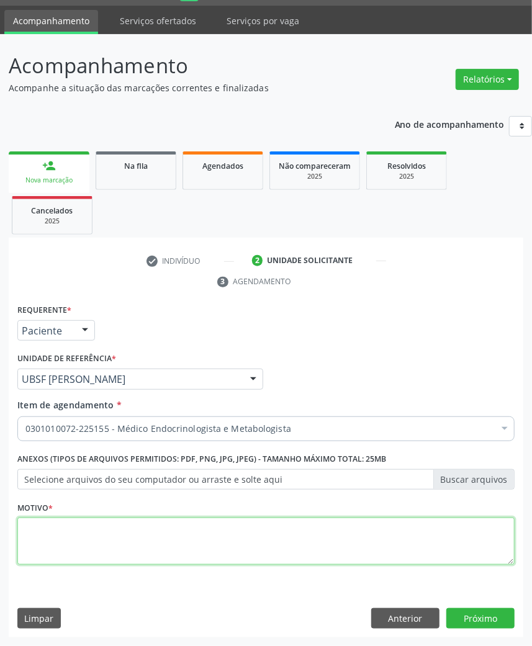
click at [205, 545] on textarea at bounding box center [265, 541] width 497 height 47
type textarea "RETORNO"
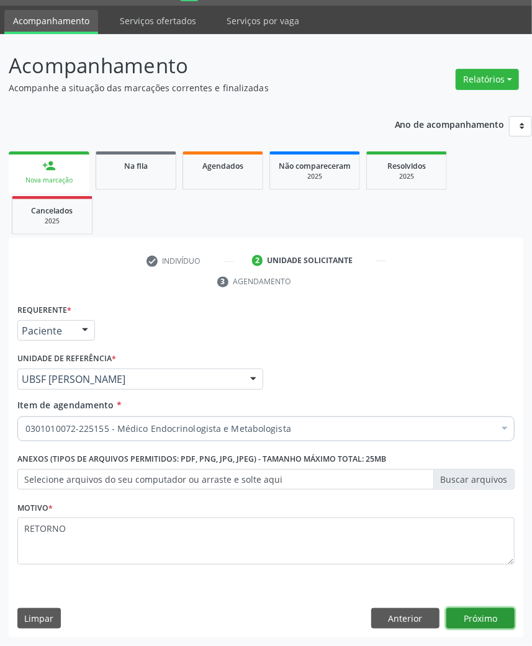
click button "Próximo" at bounding box center [480, 618] width 68 height 21
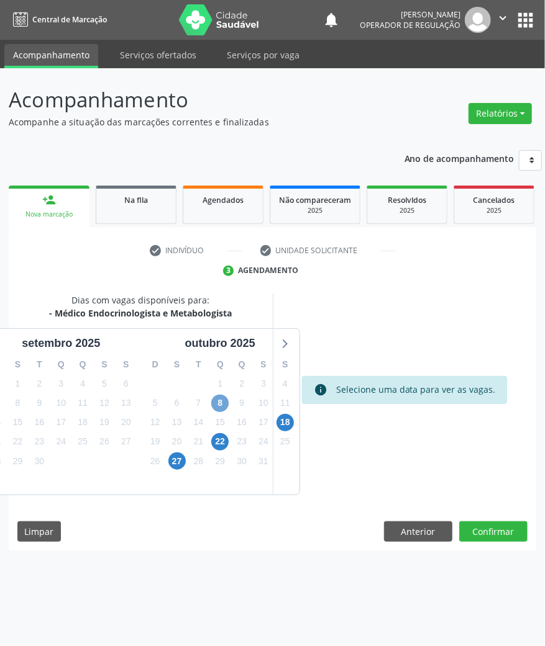
click at [222, 408] on span "8" at bounding box center [219, 403] width 17 height 17
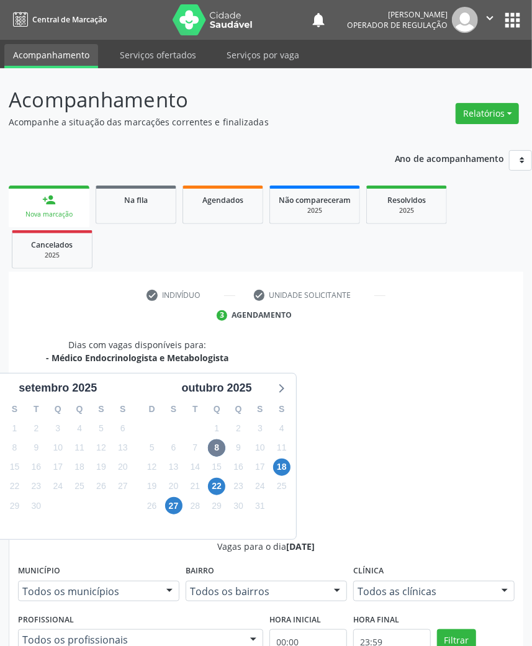
radio input "true"
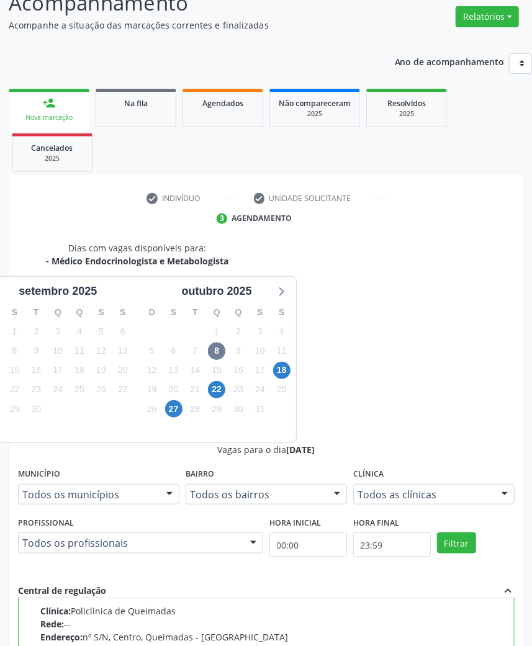
scroll to position [167, 0]
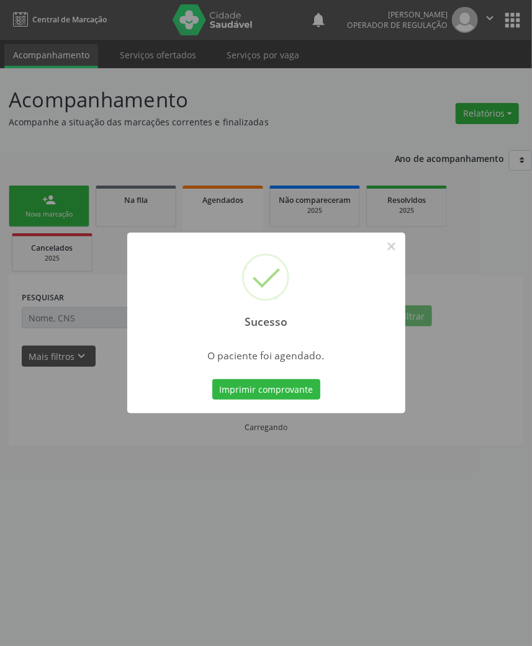
scroll to position [0, 0]
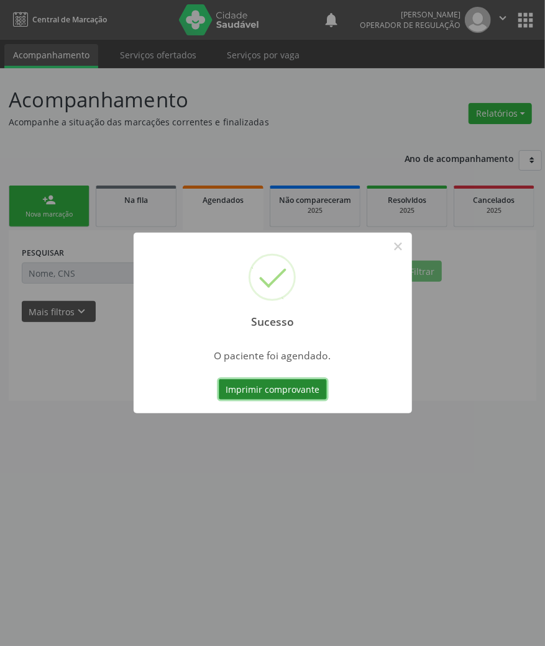
click at [235, 391] on button "Imprimir comprovante" at bounding box center [273, 389] width 108 height 21
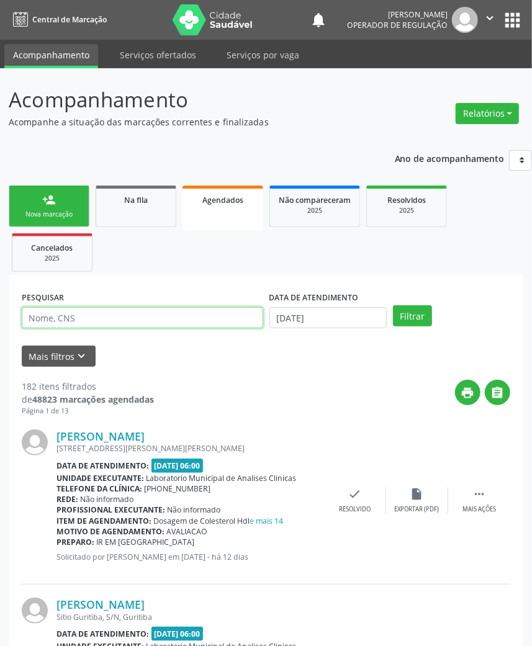
click at [70, 312] on input "text" at bounding box center [143, 317] width 242 height 21
paste input "702608774044546"
type input "702608774044546"
click at [393, 305] on button "Filtrar" at bounding box center [412, 315] width 39 height 21
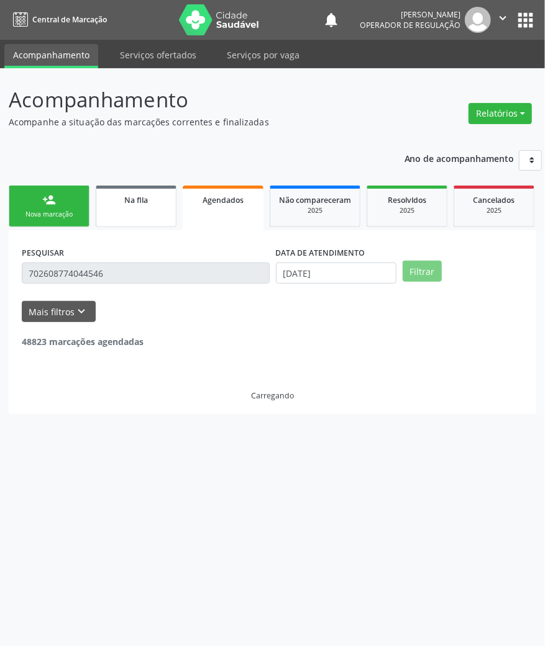
click at [140, 214] on link "Na fila" at bounding box center [136, 207] width 81 height 42
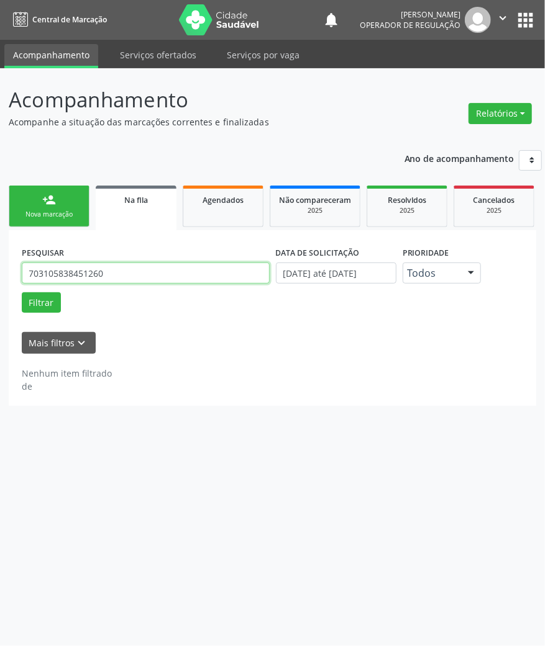
click at [107, 276] on input "703105838451260" at bounding box center [146, 273] width 248 height 21
paste input "2608774044546"
type input "702608774044546"
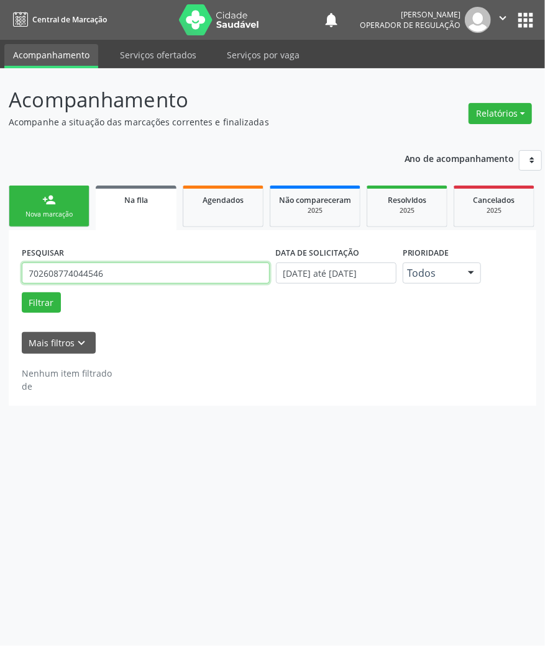
click at [22, 292] on button "Filtrar" at bounding box center [41, 302] width 39 height 21
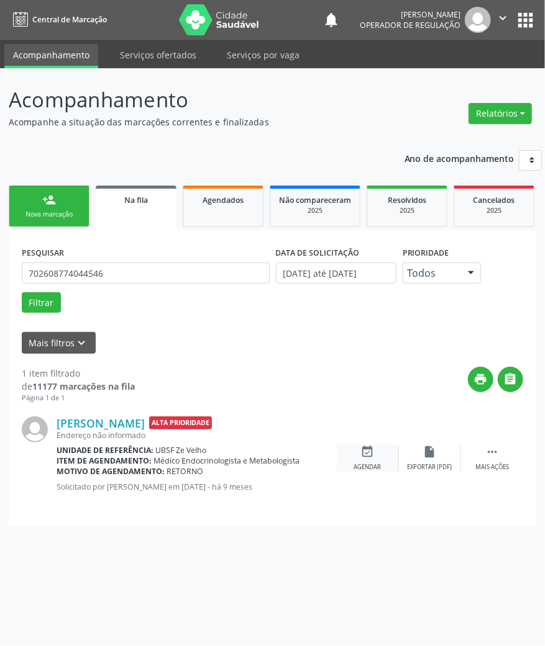
click at [369, 460] on div "event_available Agendar" at bounding box center [368, 458] width 62 height 27
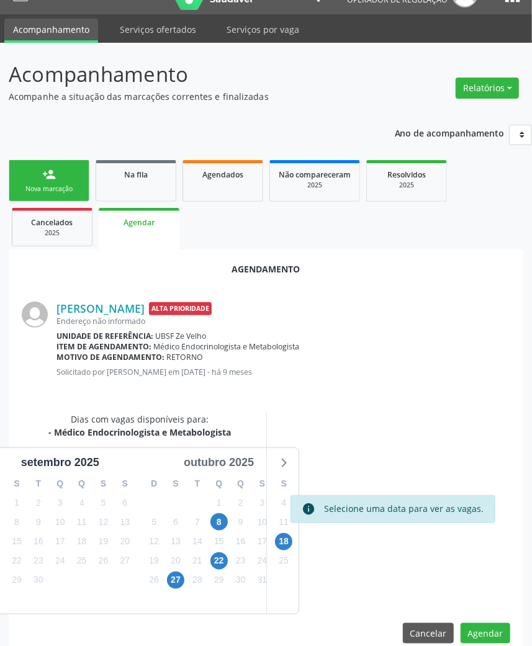
scroll to position [45, 0]
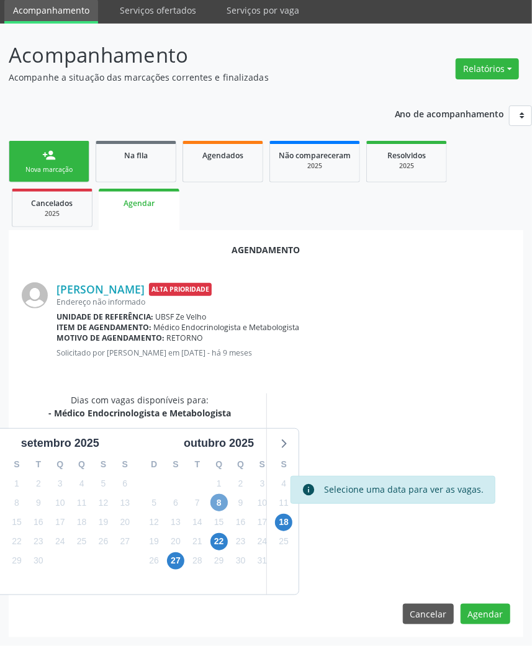
click at [215, 498] on span "8" at bounding box center [218, 502] width 17 height 17
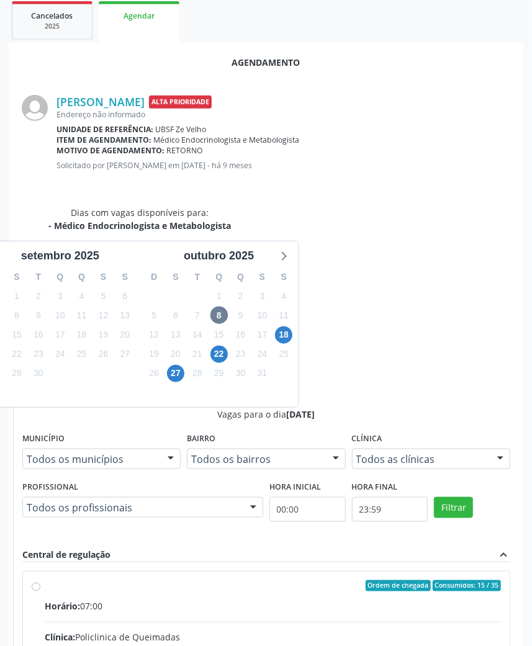
drag, startPoint x: 380, startPoint y: 404, endPoint x: 346, endPoint y: 373, distance: 45.7
click at [40, 581] on input "Ordem de chegada Consumidos: 15 / 35 Horário: 07:00 Clínica: Policlinica de Que…" at bounding box center [36, 586] width 9 height 11
radio input "true"
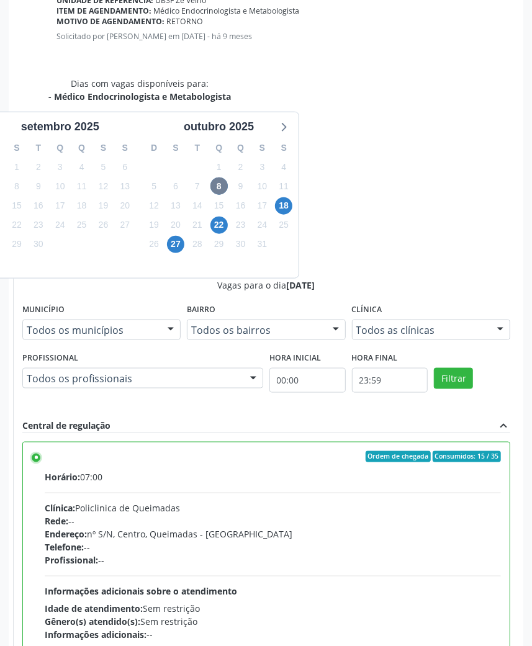
scroll to position [448, 0]
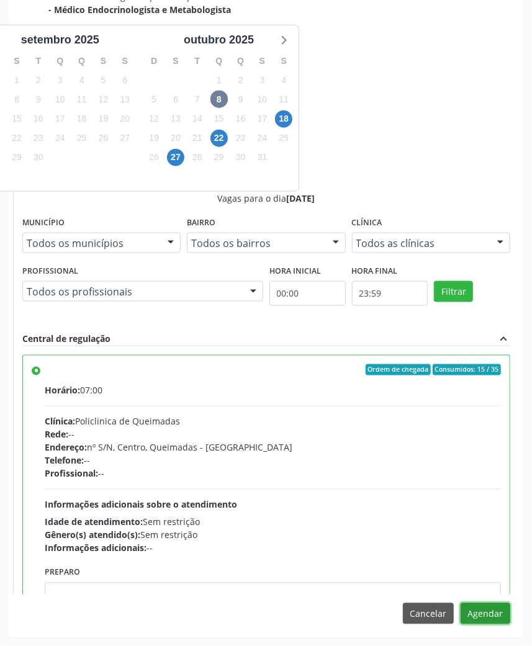
click at [492, 609] on button "Agendar" at bounding box center [486, 613] width 50 height 21
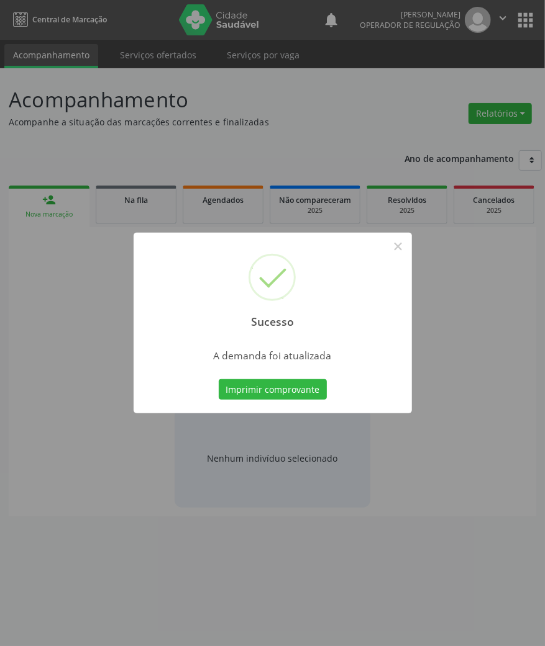
click at [219, 379] on button "Imprimir comprovante" at bounding box center [273, 389] width 108 height 21
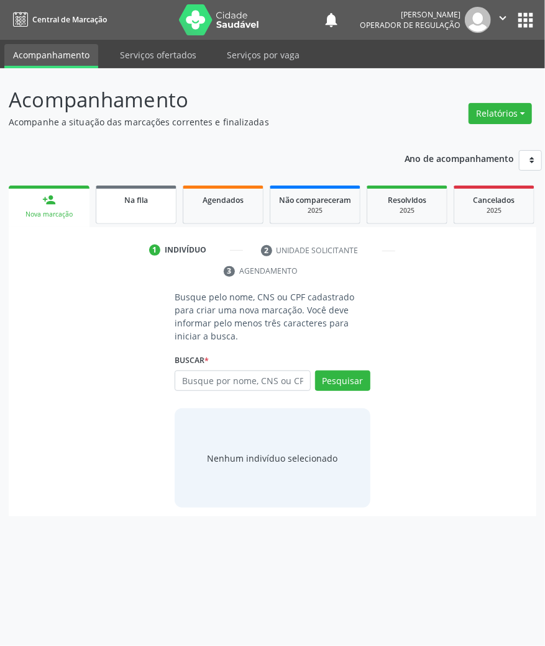
click at [157, 207] on link "Na fila" at bounding box center [136, 205] width 81 height 38
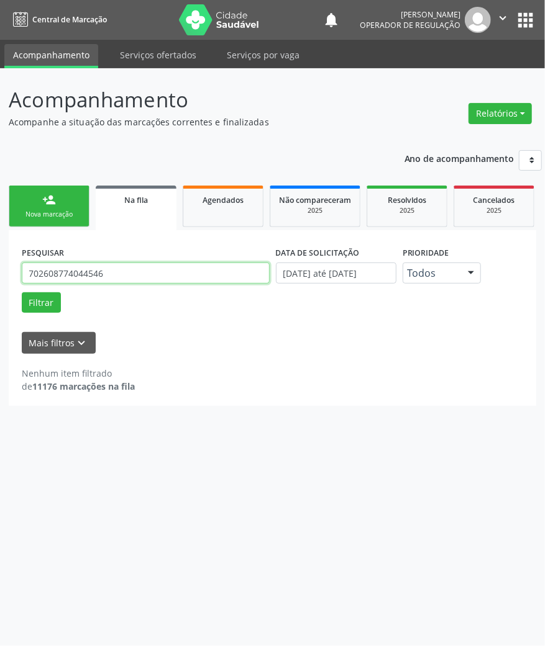
click at [104, 274] on input "702608774044546" at bounding box center [146, 273] width 248 height 21
paste input "0000350837605"
type input "700000350837605"
click at [22, 292] on button "Filtrar" at bounding box center [41, 302] width 39 height 21
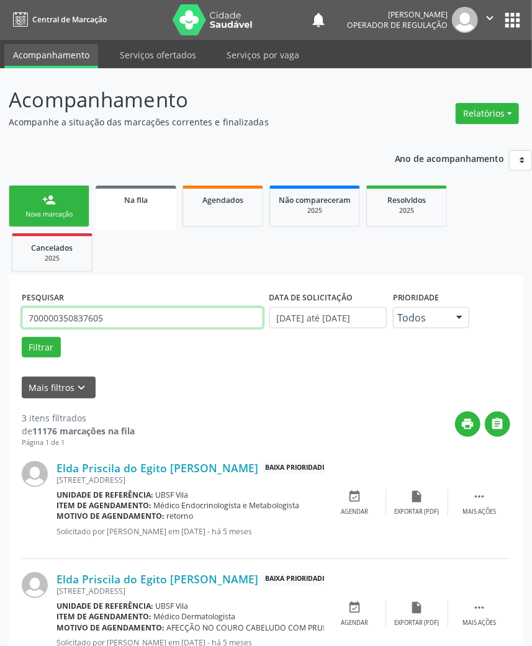
click at [154, 319] on input "700000350837605" at bounding box center [143, 317] width 242 height 21
click at [369, 498] on div "event_available Agendar" at bounding box center [355, 503] width 62 height 27
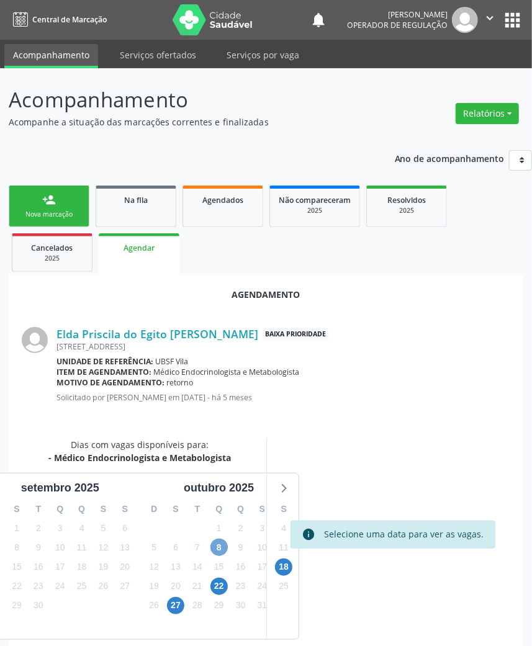
click at [227, 549] on span "8" at bounding box center [218, 547] width 17 height 17
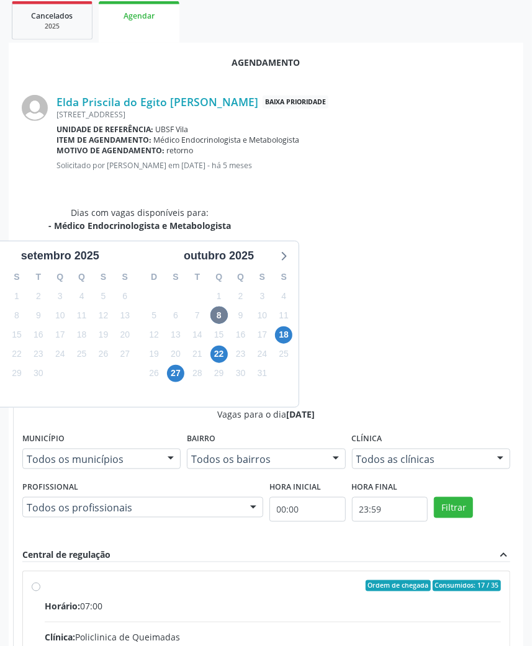
click at [363, 600] on div "Horário: 07:00" at bounding box center [273, 606] width 456 height 13
click at [40, 581] on input "Ordem de chegada Consumidos: 17 / 35 Horário: 07:00 Clínica: Policlinica de Que…" at bounding box center [36, 586] width 9 height 11
radio input "true"
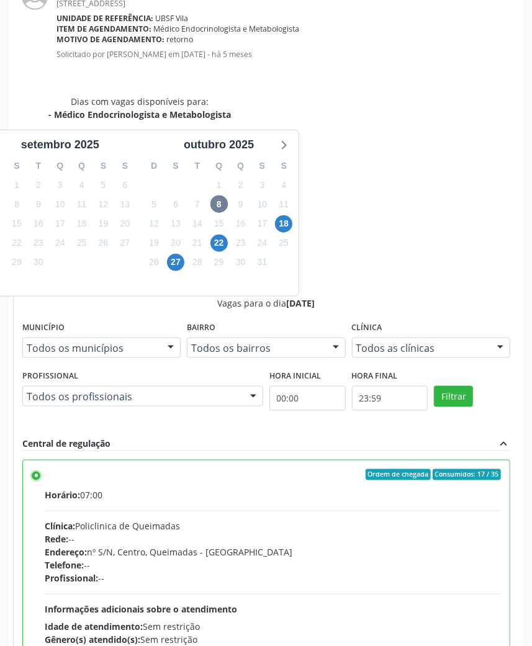
scroll to position [448, 0]
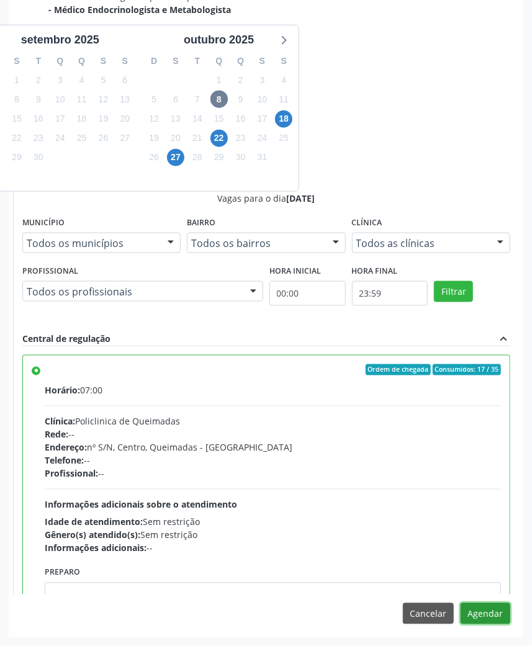
click at [492, 614] on button "Agendar" at bounding box center [486, 613] width 50 height 21
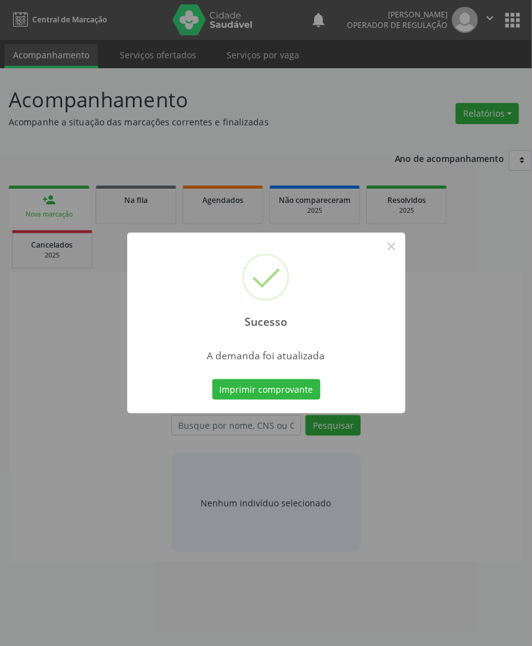
scroll to position [0, 0]
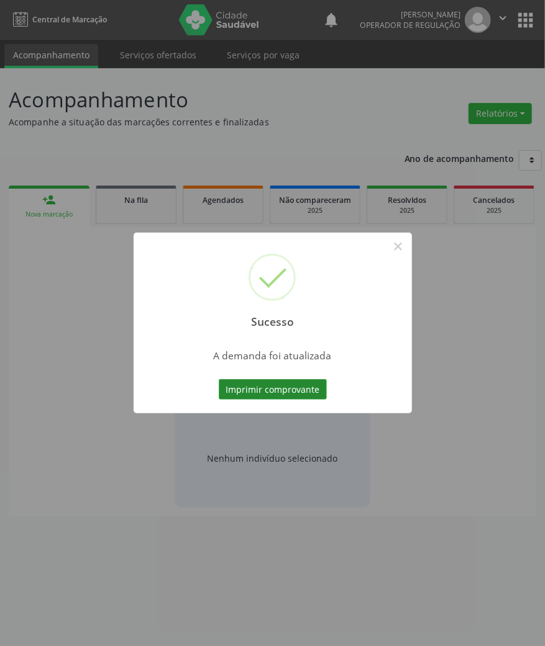
click at [274, 383] on button "Imprimir comprovante" at bounding box center [273, 389] width 108 height 21
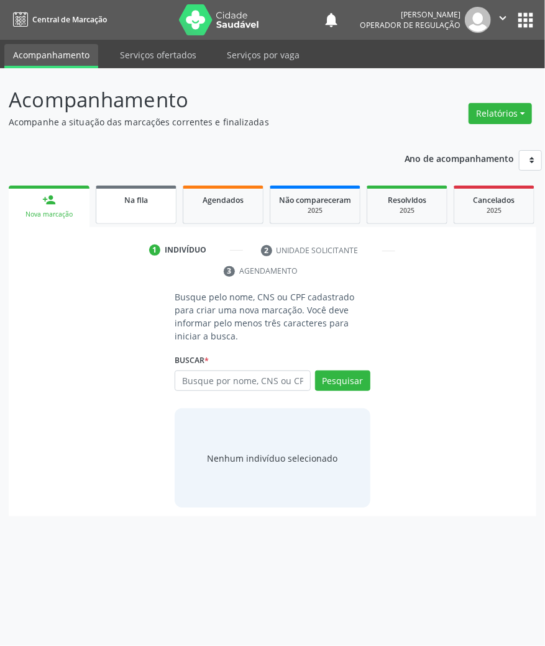
click at [158, 212] on link "Na fila" at bounding box center [136, 205] width 81 height 38
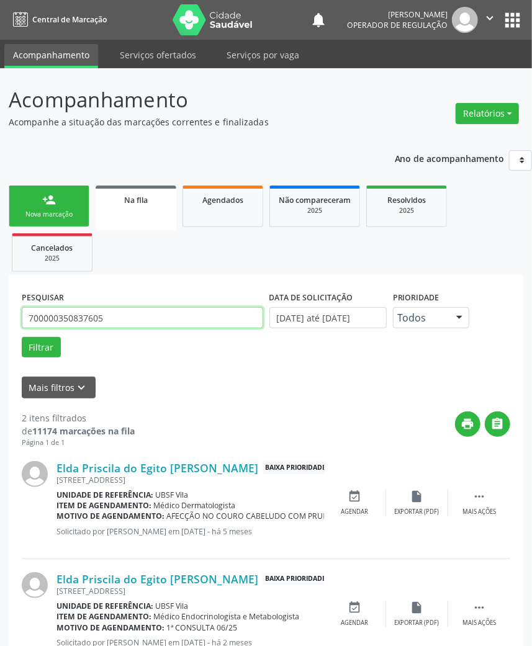
click at [152, 323] on input "700000350837605" at bounding box center [143, 317] width 242 height 21
paste input "8201617674042"
type input "708201617674042"
click at [22, 337] on button "Filtrar" at bounding box center [41, 347] width 39 height 21
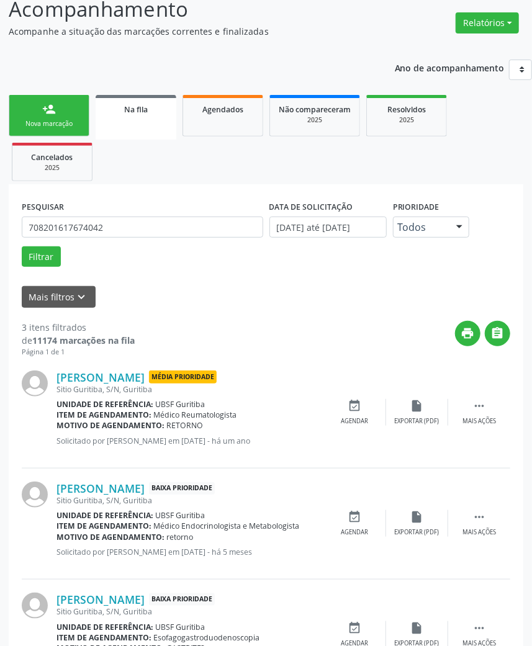
scroll to position [157, 0]
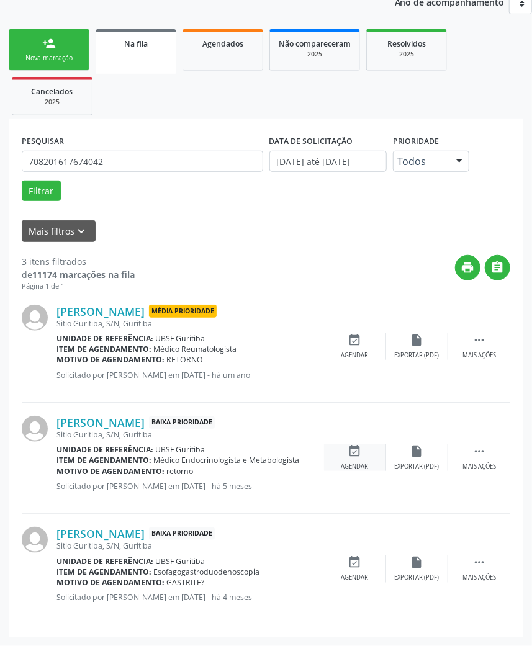
click at [346, 470] on div "Agendar" at bounding box center [354, 467] width 27 height 9
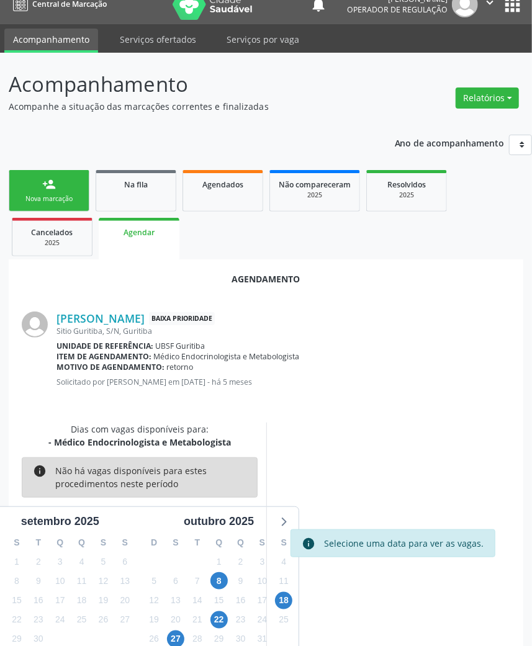
scroll to position [45, 0]
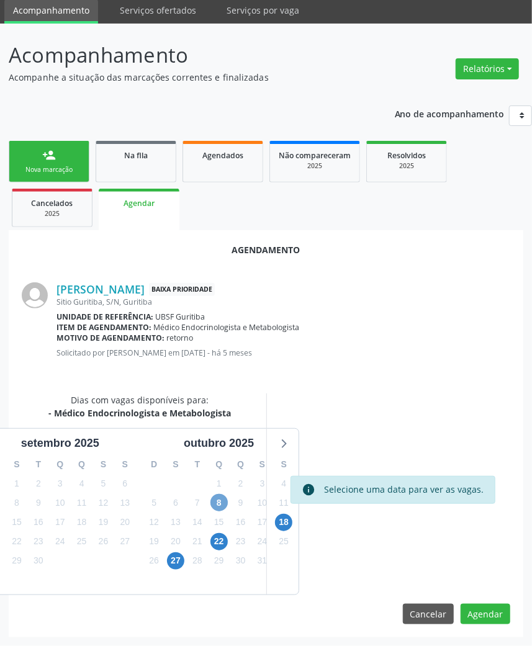
click at [212, 500] on span "8" at bounding box center [218, 502] width 17 height 17
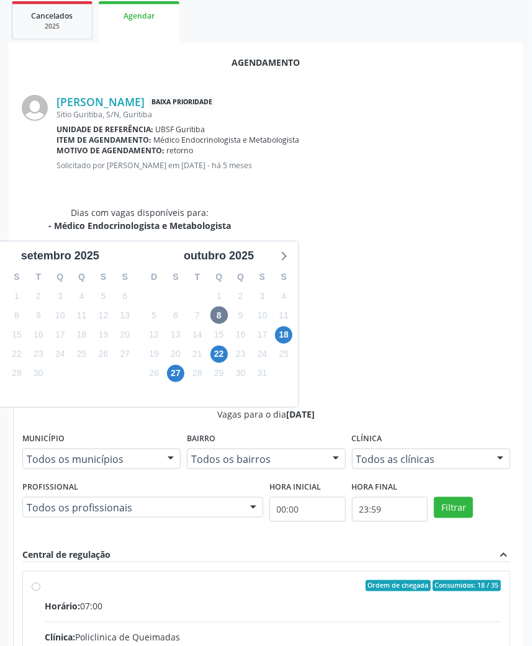
drag, startPoint x: 329, startPoint y: 413, endPoint x: 281, endPoint y: 423, distance: 49.0
click at [80, 601] on span "Horário:" at bounding box center [62, 607] width 35 height 12
radio input "true"
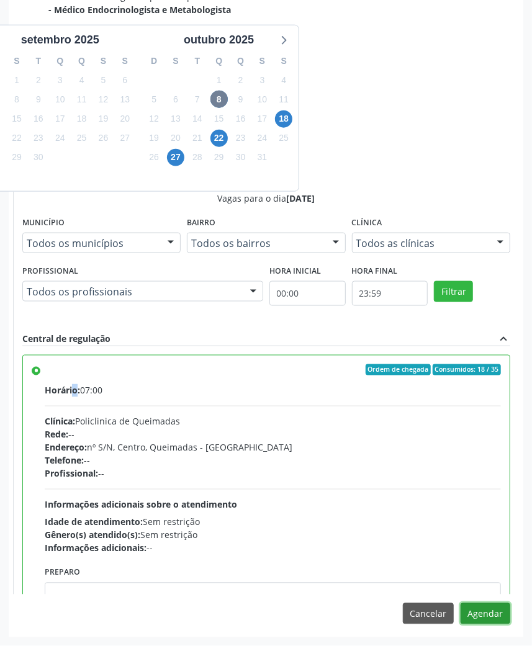
click at [474, 621] on button "Agendar" at bounding box center [486, 613] width 50 height 21
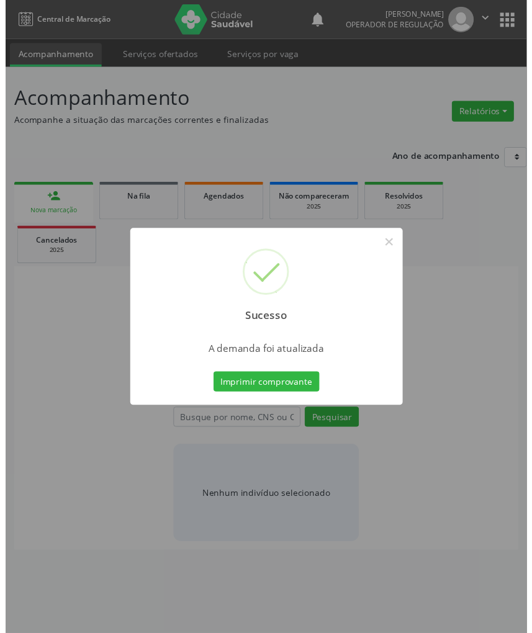
scroll to position [0, 0]
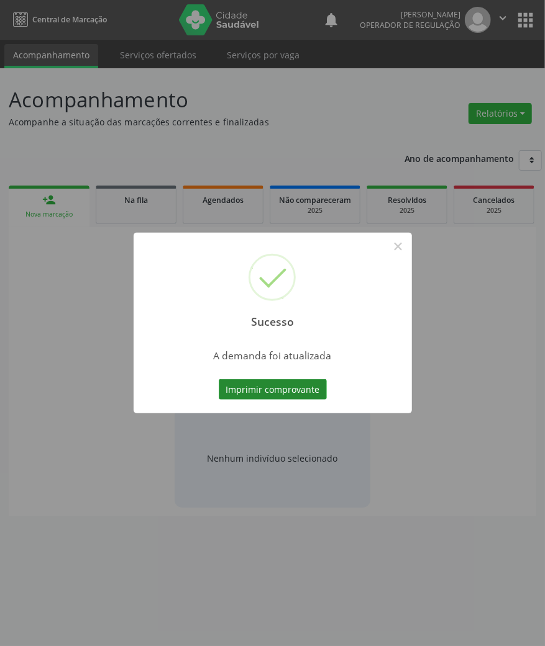
drag, startPoint x: 271, startPoint y: 404, endPoint x: 264, endPoint y: 394, distance: 12.4
click at [269, 400] on div "Sucesso × A demanda foi atualizada Imprimir comprovante Cancel" at bounding box center [272, 323] width 278 height 181
click at [264, 394] on button "Imprimir comprovante" at bounding box center [273, 389] width 108 height 21
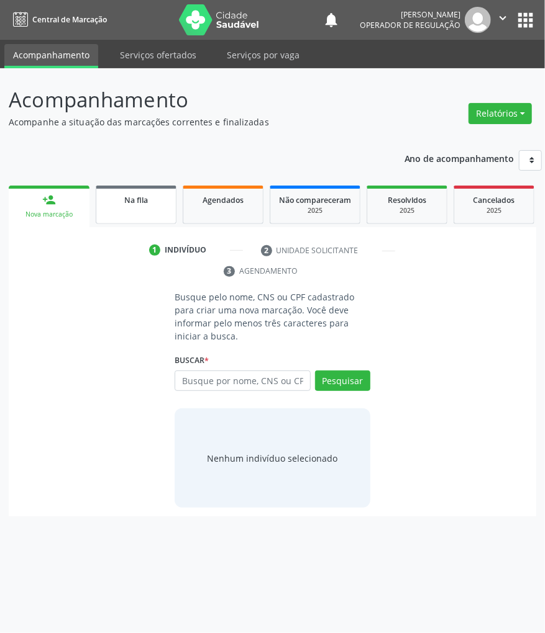
click at [125, 224] on link "Na fila" at bounding box center [136, 205] width 81 height 38
click at [120, 214] on link "Na fila" at bounding box center [136, 205] width 81 height 38
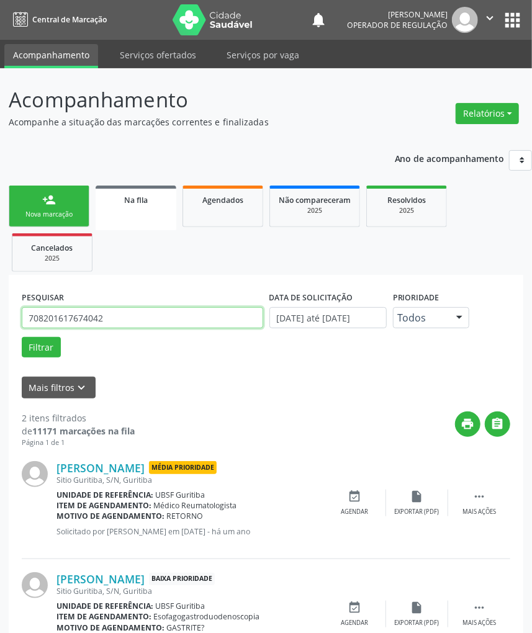
click at [68, 313] on input "708201617674042" at bounding box center [143, 317] width 242 height 21
paste input "60204383358"
type input "708602043833582"
click at [22, 337] on button "Filtrar" at bounding box center [41, 347] width 39 height 21
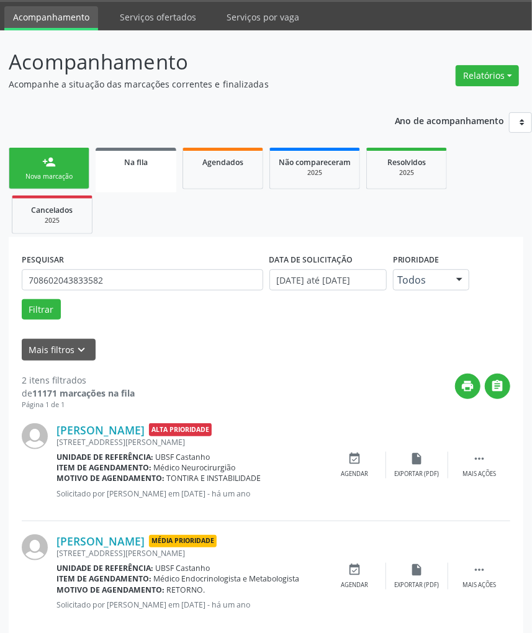
scroll to position [60, 0]
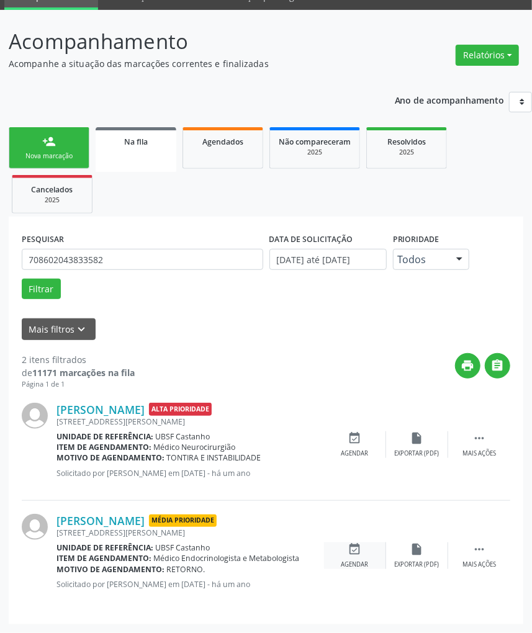
click at [354, 550] on icon "event_available" at bounding box center [355, 550] width 14 height 14
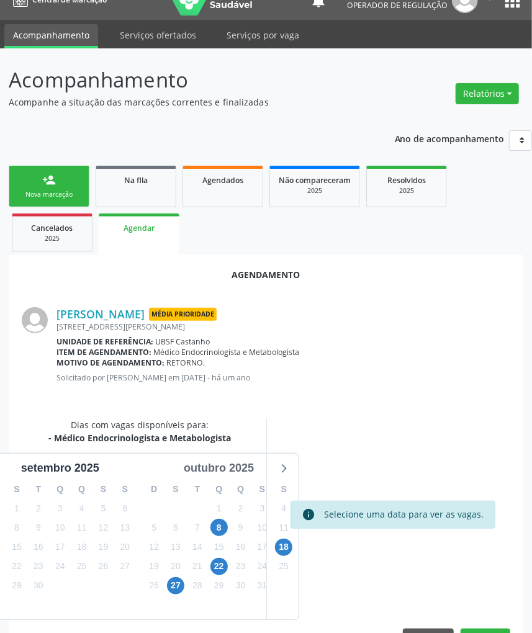
scroll to position [0, 0]
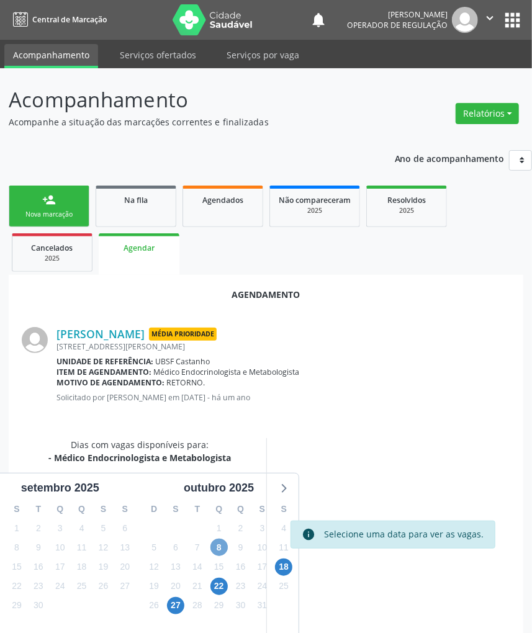
drag, startPoint x: 224, startPoint y: 545, endPoint x: 233, endPoint y: 526, distance: 21.1
click at [224, 545] on span "8" at bounding box center [218, 547] width 17 height 17
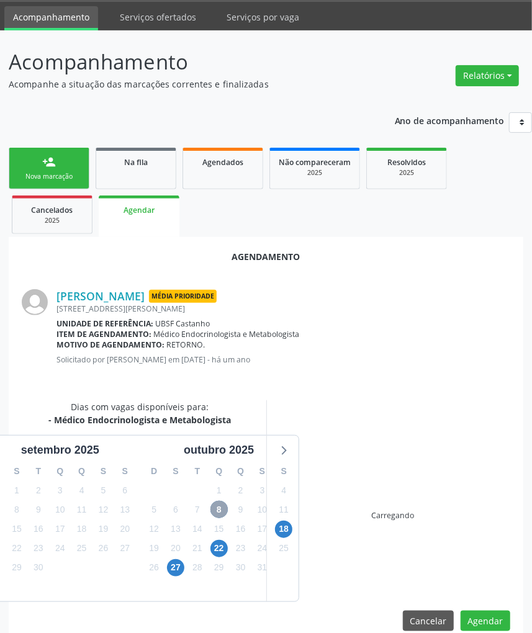
scroll to position [58, 0]
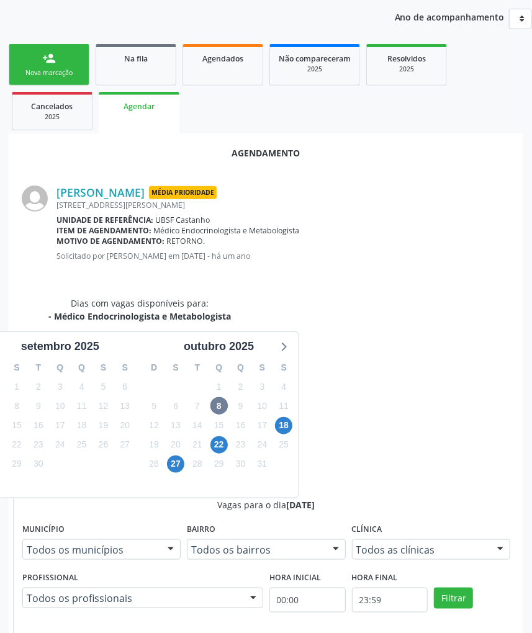
radio input "true"
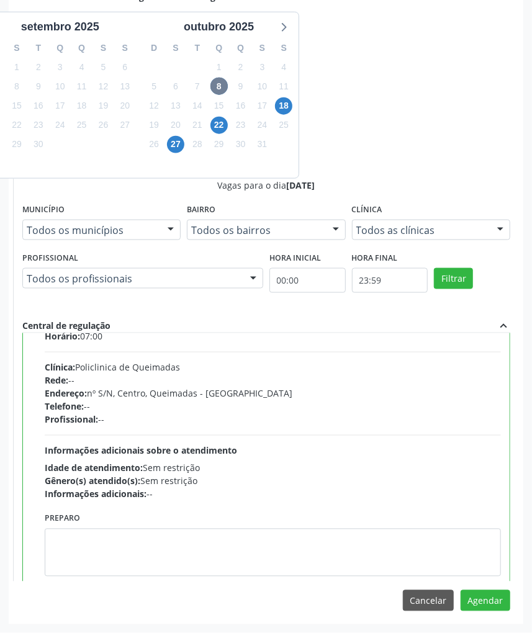
scroll to position [63, 0]
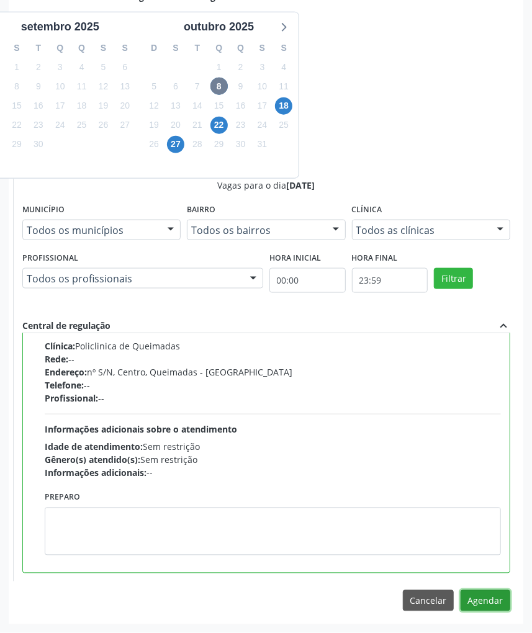
click at [489, 603] on button "Agendar" at bounding box center [486, 600] width 50 height 21
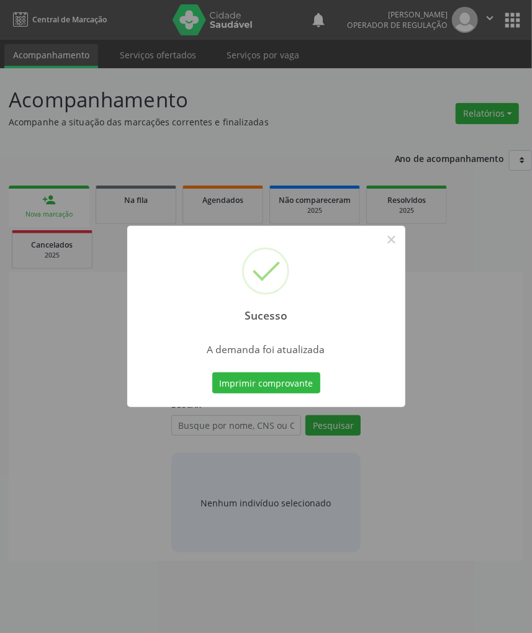
scroll to position [0, 0]
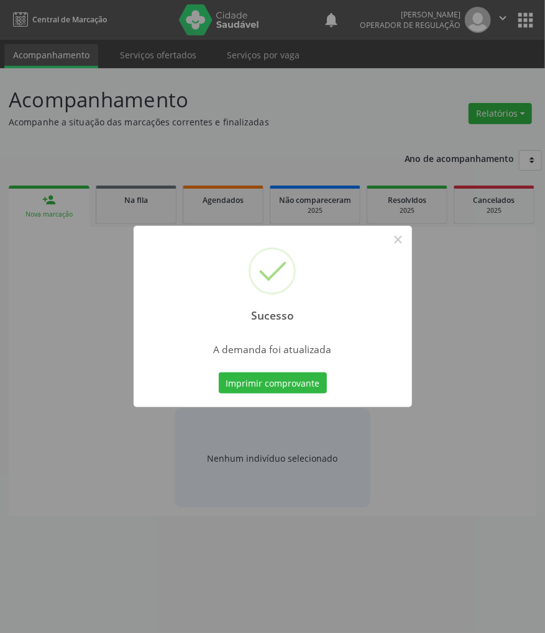
click at [219, 373] on button "Imprimir comprovante" at bounding box center [273, 383] width 108 height 21
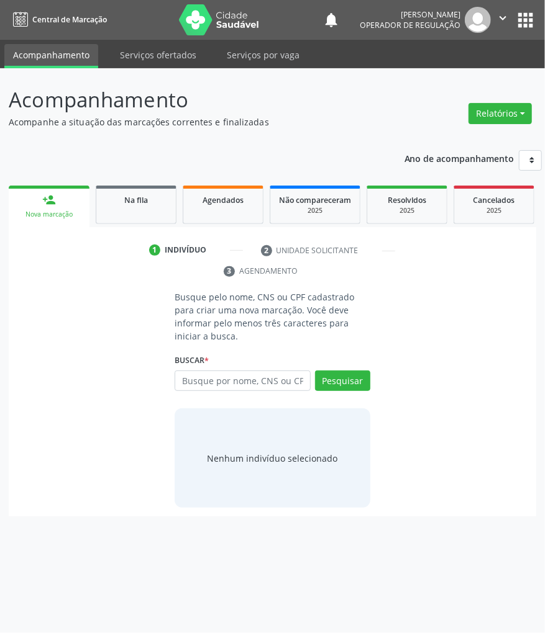
click at [94, 214] on ul "person_add Nova marcação Na fila Agendados Não compareceram 2025 Resolvidos 202…" at bounding box center [272, 205] width 527 height 45
click at [124, 214] on link "Na fila" at bounding box center [136, 205] width 81 height 38
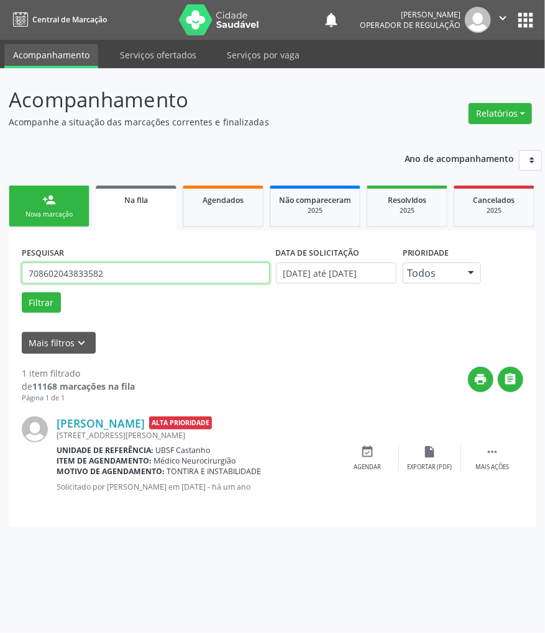
click at [83, 264] on input "708602043833582" at bounding box center [146, 273] width 248 height 21
paste input "5009245687851"
type input "705009245687851"
click at [22, 292] on button "Filtrar" at bounding box center [41, 302] width 39 height 21
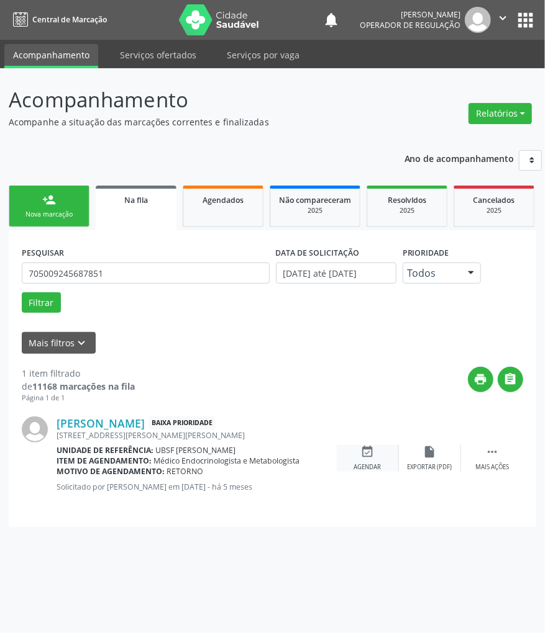
click at [353, 462] on div "event_available Agendar" at bounding box center [368, 458] width 62 height 27
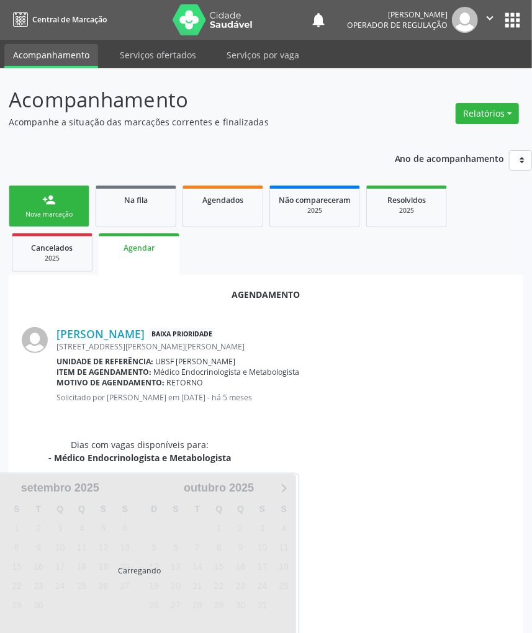
scroll to position [29, 0]
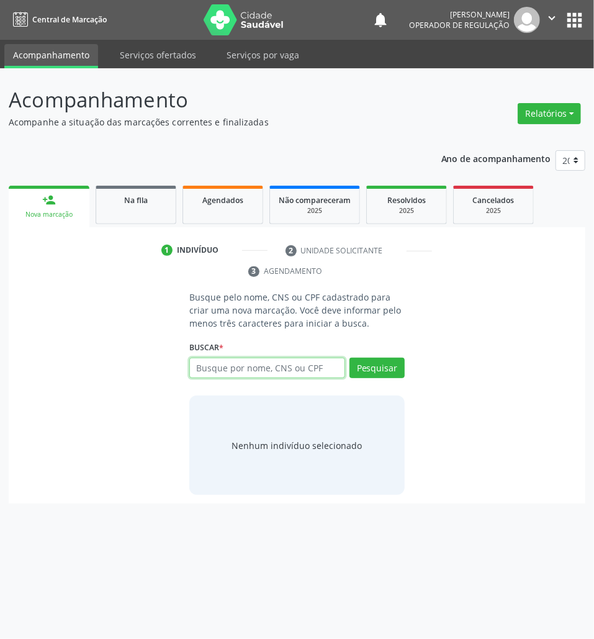
click at [222, 368] on input "text" at bounding box center [267, 368] width 156 height 21
paste input "702409551610625"
type input "702409551610625"
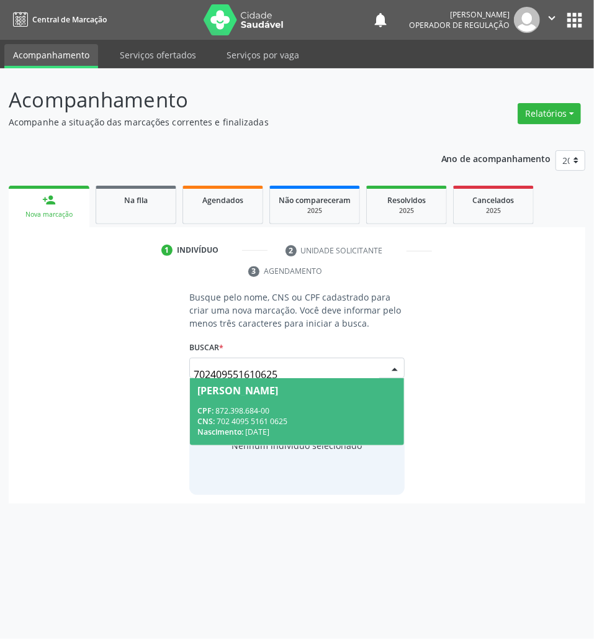
click at [214, 423] on span "CNS:" at bounding box center [205, 421] width 17 height 11
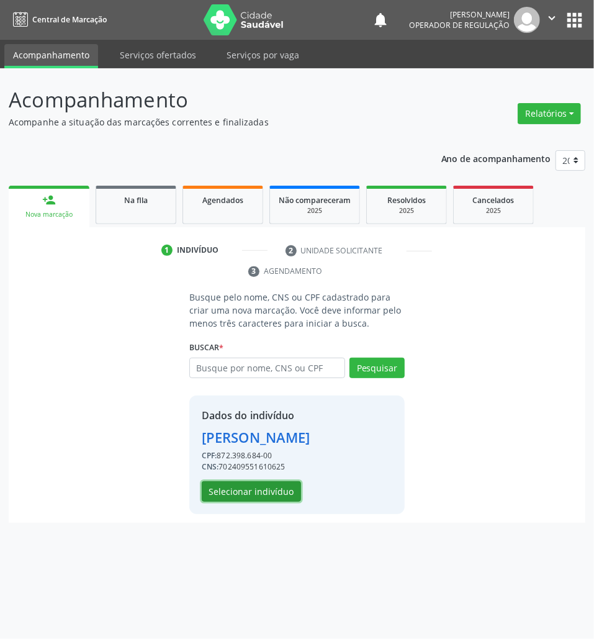
click at [261, 497] on button "Selecionar indivíduo" at bounding box center [251, 491] width 99 height 21
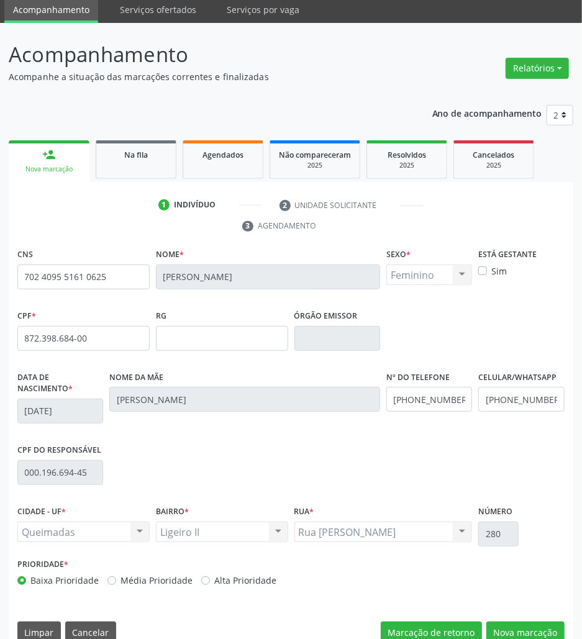
scroll to position [67, 0]
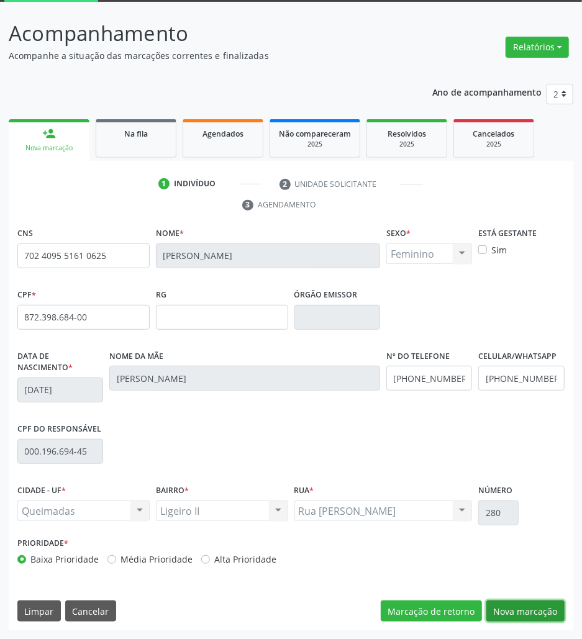
click at [558, 617] on button "Nova marcação" at bounding box center [525, 610] width 78 height 21
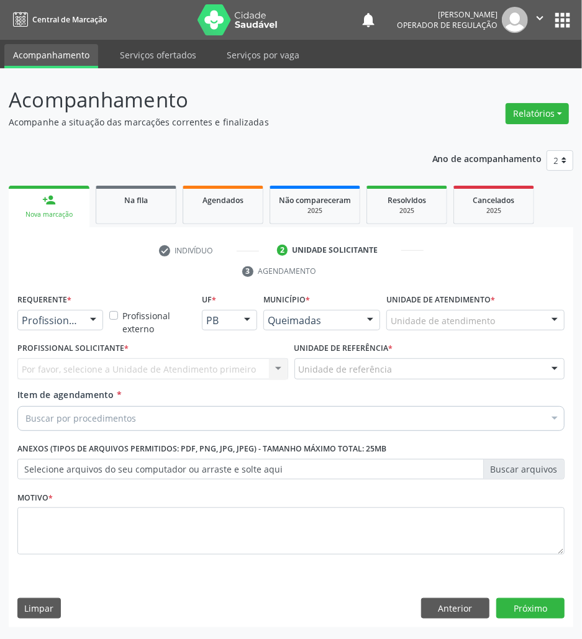
scroll to position [0, 0]
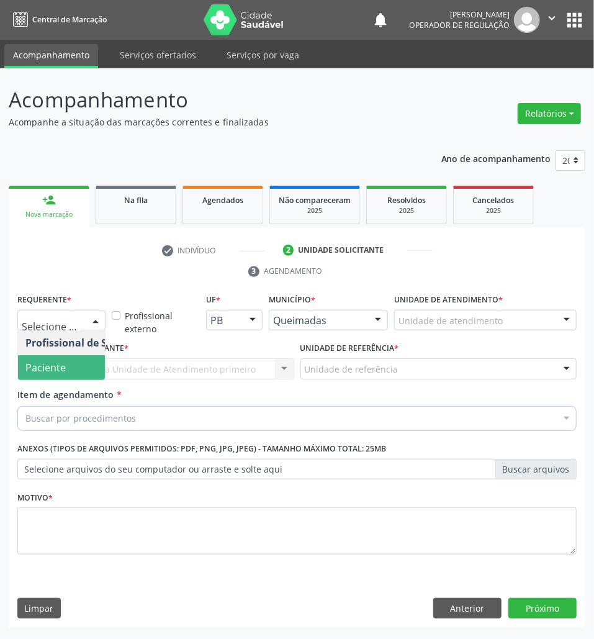
click at [61, 361] on span "Paciente" at bounding box center [45, 368] width 40 height 14
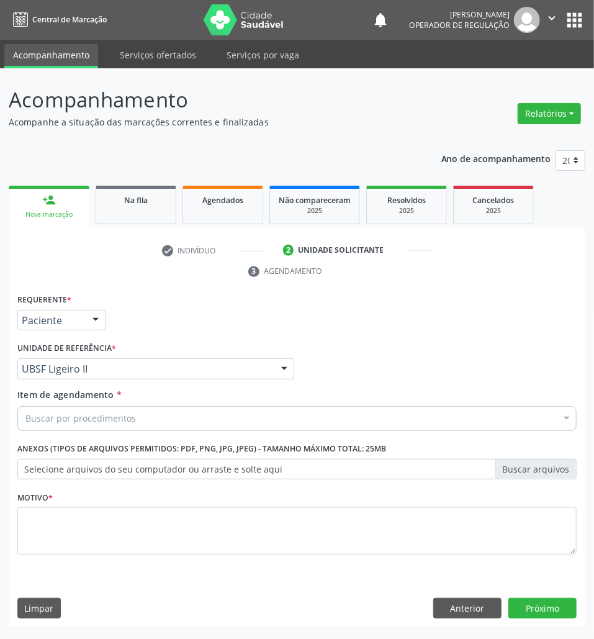
drag, startPoint x: 162, startPoint y: 420, endPoint x: 128, endPoint y: 455, distance: 48.7
click at [162, 420] on div "Buscar por procedimentos" at bounding box center [296, 418] width 559 height 25
paste input "ENDOCRINOLOGISTA"
type input "ENDOCRINOLOGISTA"
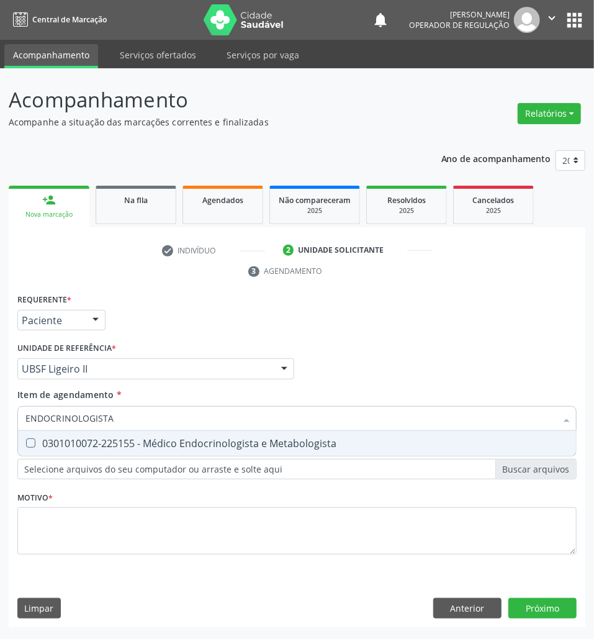
drag, startPoint x: 115, startPoint y: 443, endPoint x: 108, endPoint y: 450, distance: 9.2
click at [114, 445] on div "0301010072-225155 - Médico Endocrinologista e Metabologista" at bounding box center [296, 443] width 543 height 10
checkbox Metabologista "true"
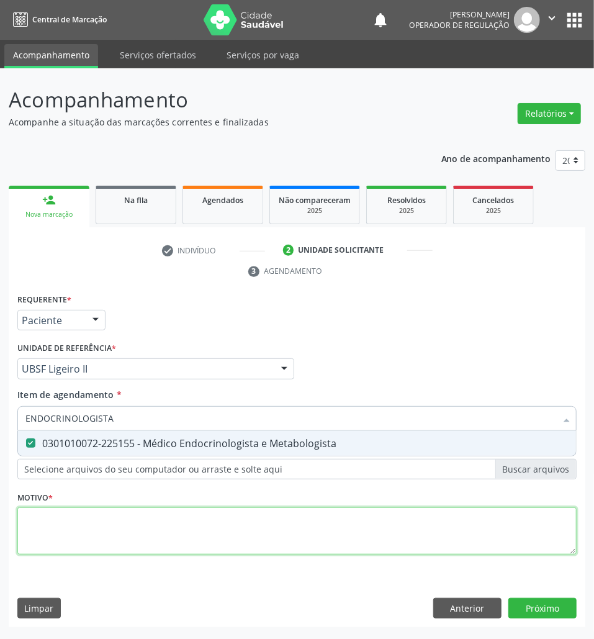
click at [76, 530] on div "Requerente * Paciente Profissional de Saúde Paciente Nenhum resultado encontrad…" at bounding box center [296, 431] width 559 height 281
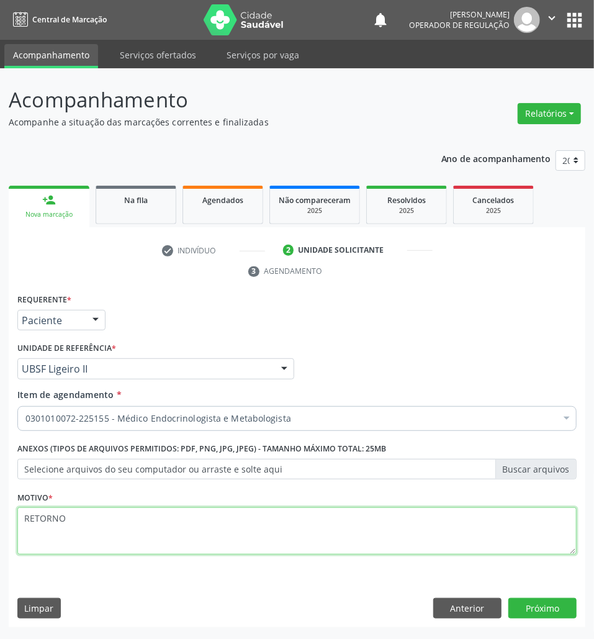
type textarea "RETORNO"
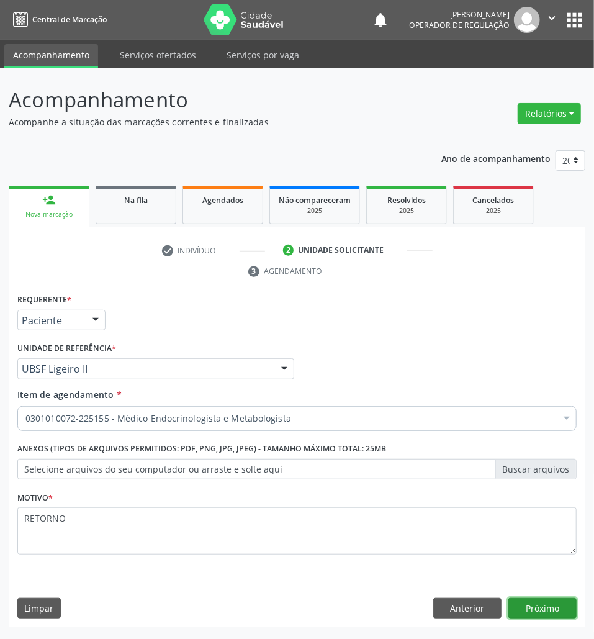
click button "Próximo" at bounding box center [542, 608] width 68 height 21
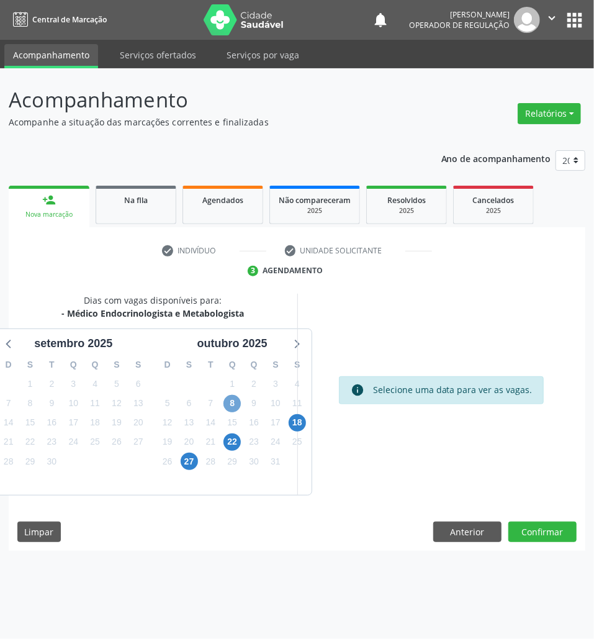
click at [227, 402] on span "8" at bounding box center [232, 403] width 17 height 17
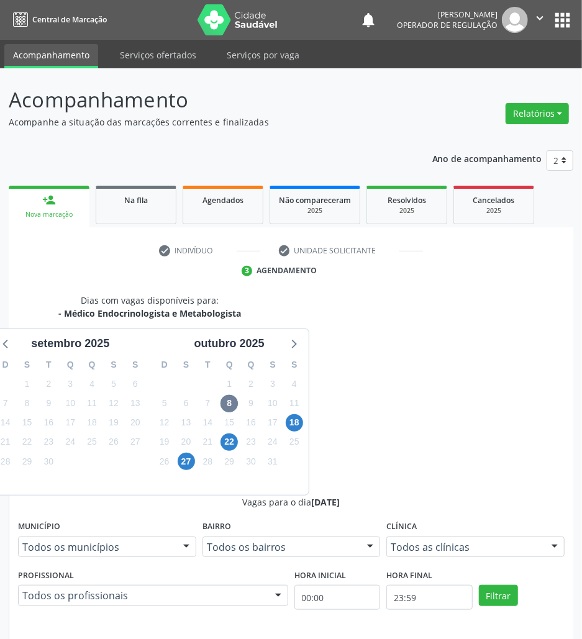
drag, startPoint x: 389, startPoint y: 484, endPoint x: 144, endPoint y: 454, distance: 246.4
radio input "true"
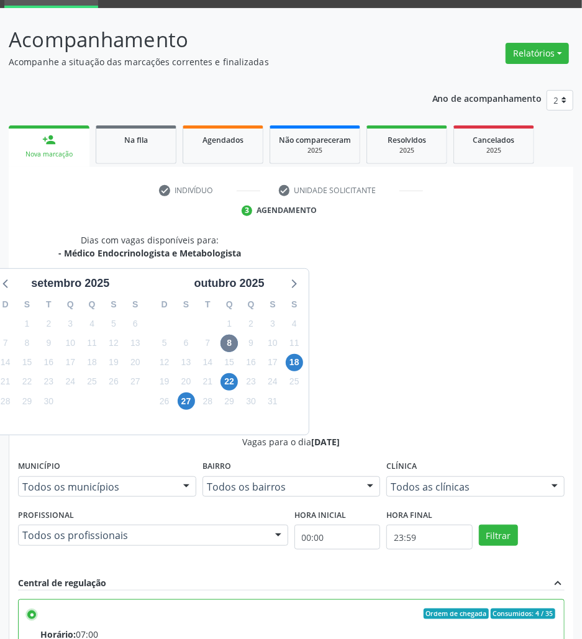
scroll to position [130, 0]
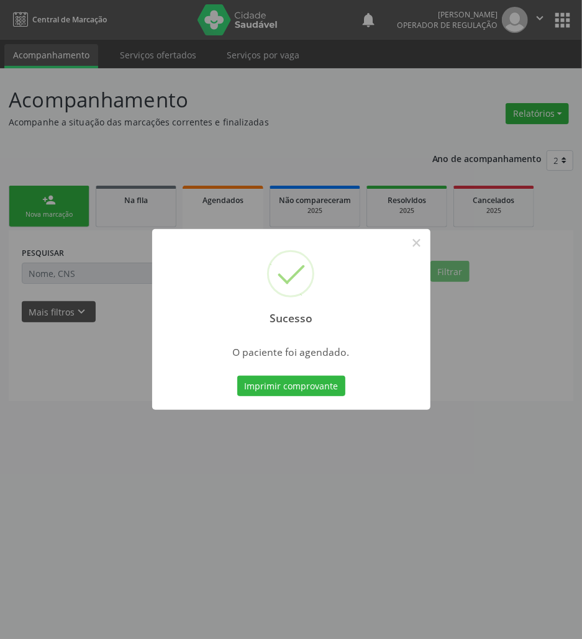
scroll to position [0, 0]
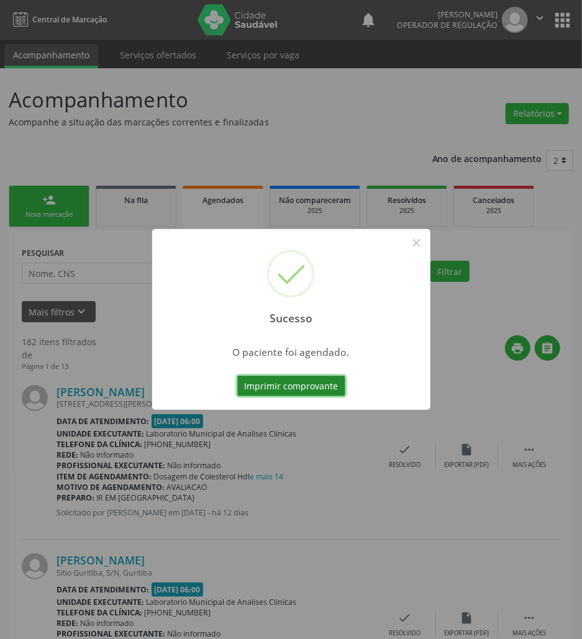
click at [307, 387] on button "Imprimir comprovante" at bounding box center [291, 386] width 108 height 21
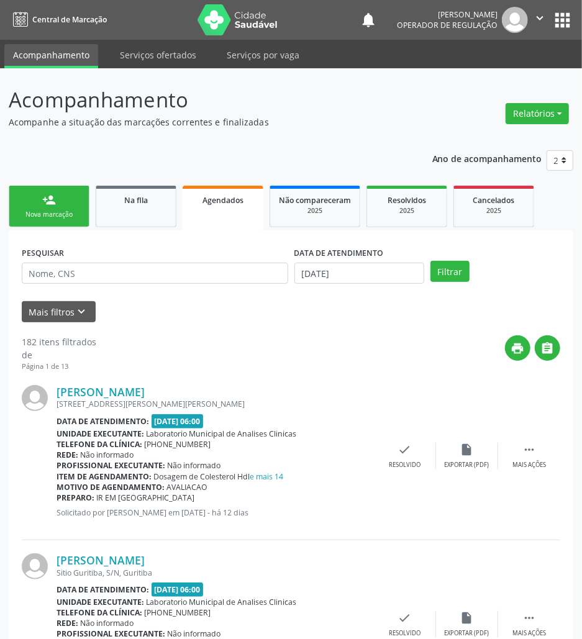
click at [55, 216] on div "Nova marcação" at bounding box center [49, 214] width 62 height 9
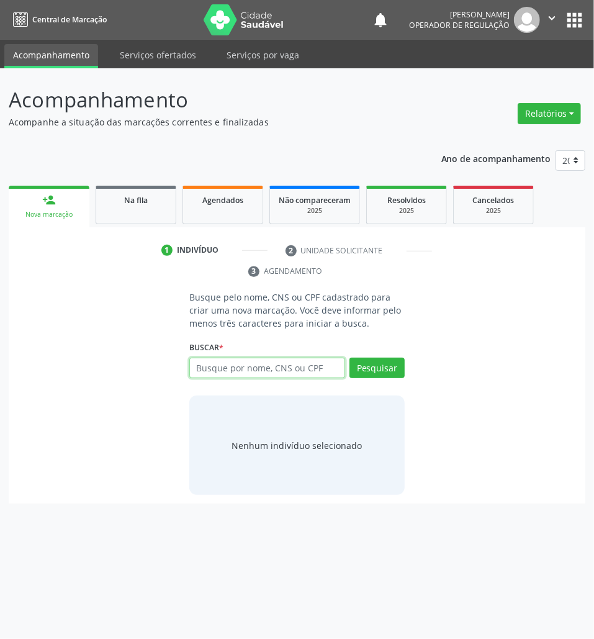
click at [266, 358] on input "text" at bounding box center [267, 368] width 156 height 21
paste input "706100807967230"
type input "706100807967230"
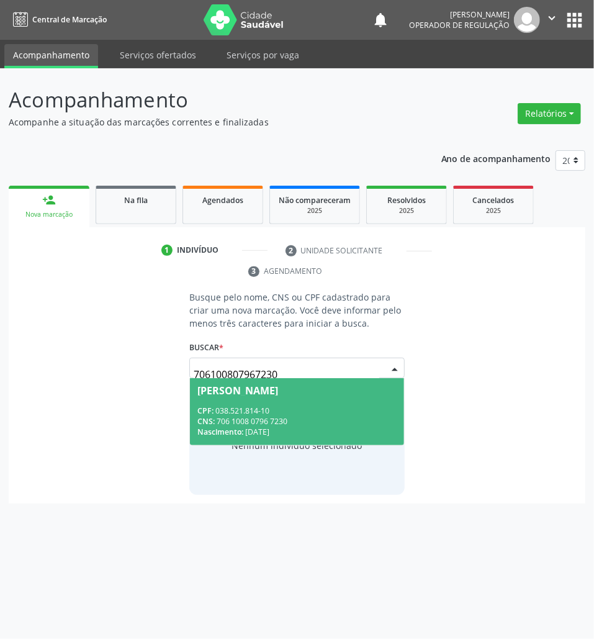
click at [271, 406] on div "CPF: 038.521.814-10" at bounding box center [296, 410] width 199 height 11
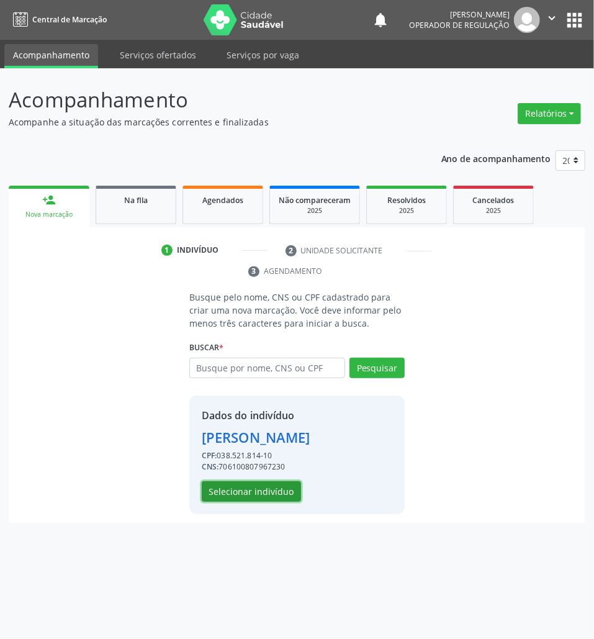
click at [250, 492] on button "Selecionar indivíduo" at bounding box center [251, 491] width 99 height 21
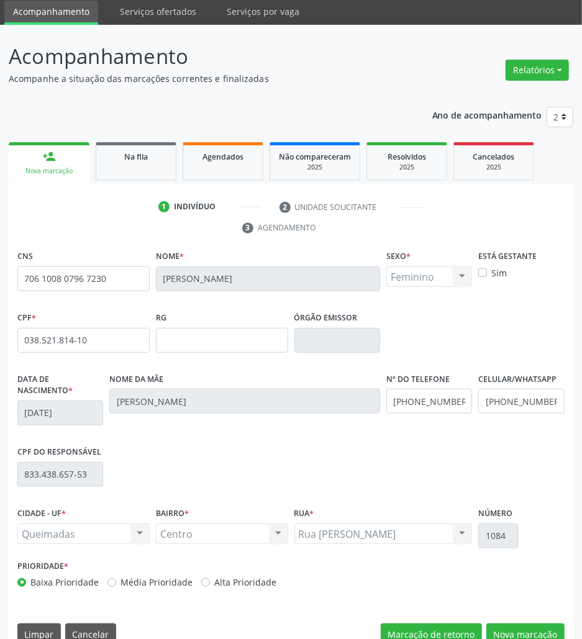
scroll to position [67, 0]
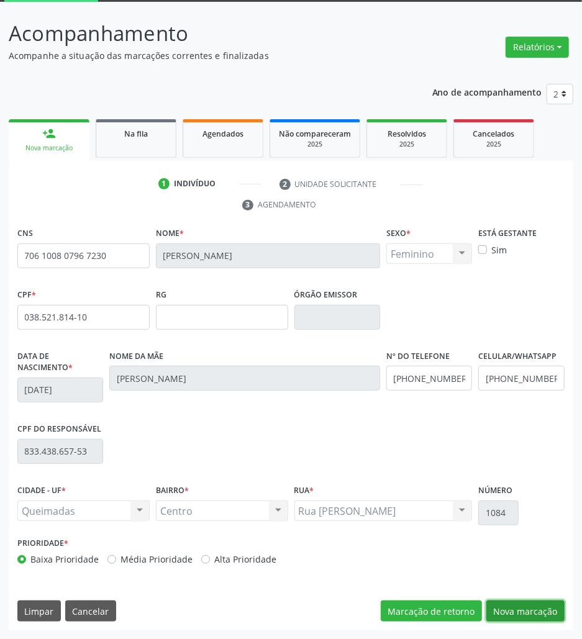
drag, startPoint x: 498, startPoint y: 608, endPoint x: 448, endPoint y: 590, distance: 53.6
click at [498, 608] on button "Nova marcação" at bounding box center [525, 610] width 78 height 21
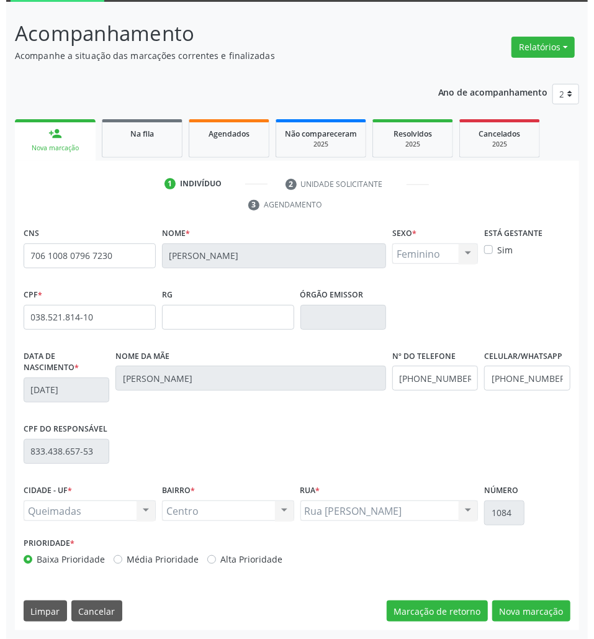
scroll to position [0, 0]
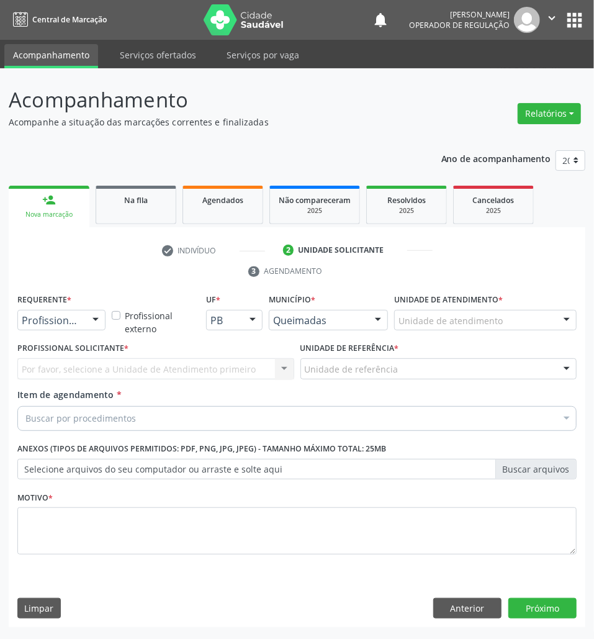
drag, startPoint x: 73, startPoint y: 308, endPoint x: 73, endPoint y: 315, distance: 7.5
click at [73, 309] on div "Requerente * Profissional de Saúde Profissional de Saúde Paciente Nenhum result…" at bounding box center [61, 311] width 88 height 40
drag, startPoint x: 73, startPoint y: 318, endPoint x: 68, endPoint y: 335, distance: 18.1
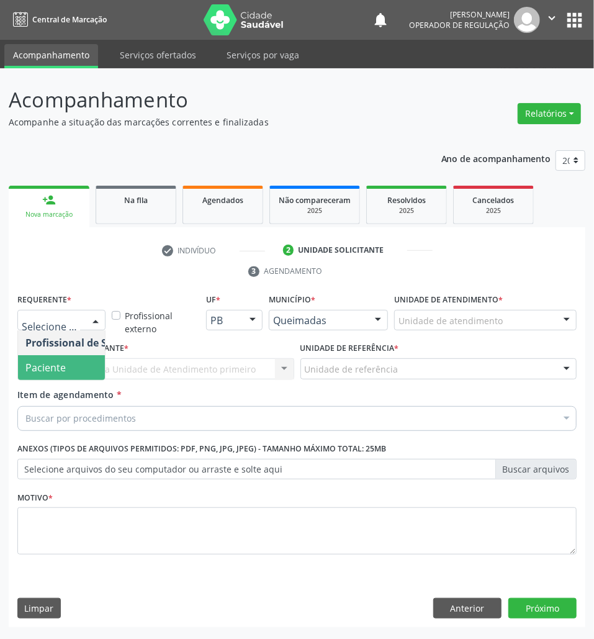
click at [61, 368] on span "Paciente" at bounding box center [45, 368] width 40 height 14
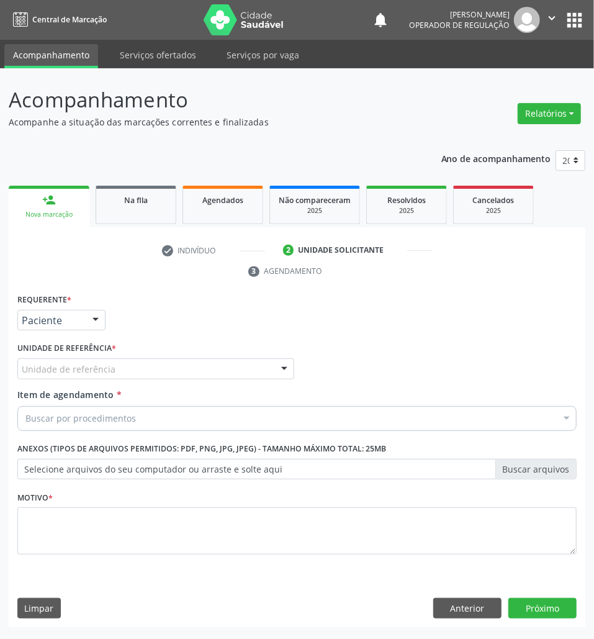
click at [92, 366] on div "Requerente * Paciente Profissional de Saúde Paciente Nenhum resultado encontrad…" at bounding box center [296, 431] width 559 height 281
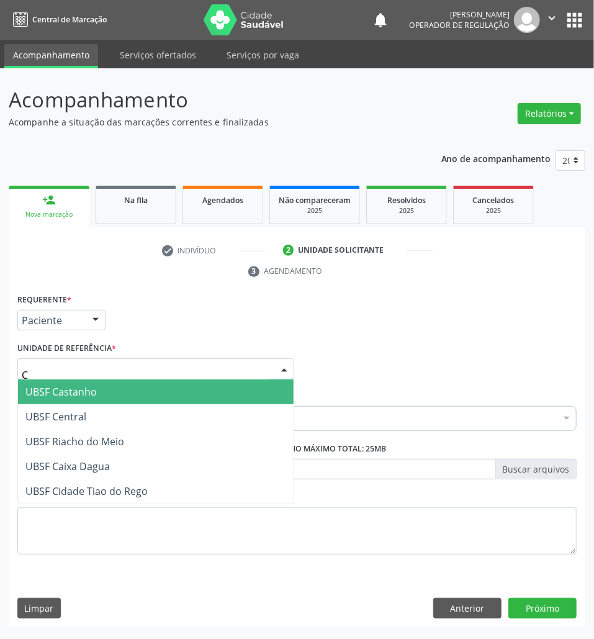
type input "CE"
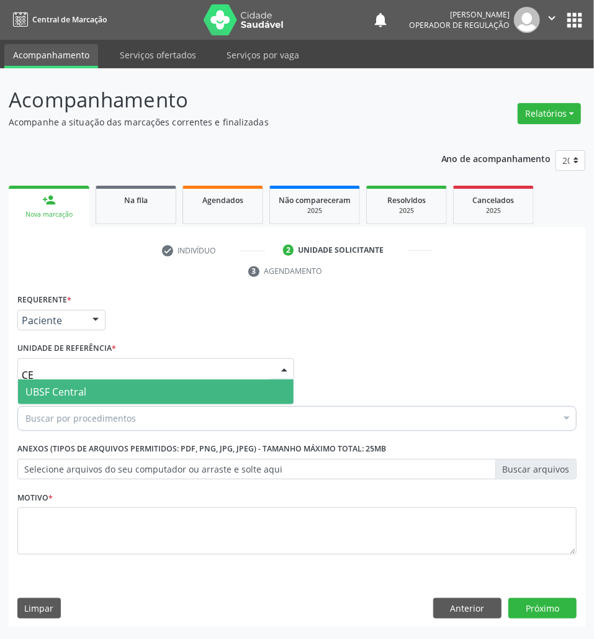
click at [91, 391] on span "UBSF Central" at bounding box center [156, 391] width 276 height 25
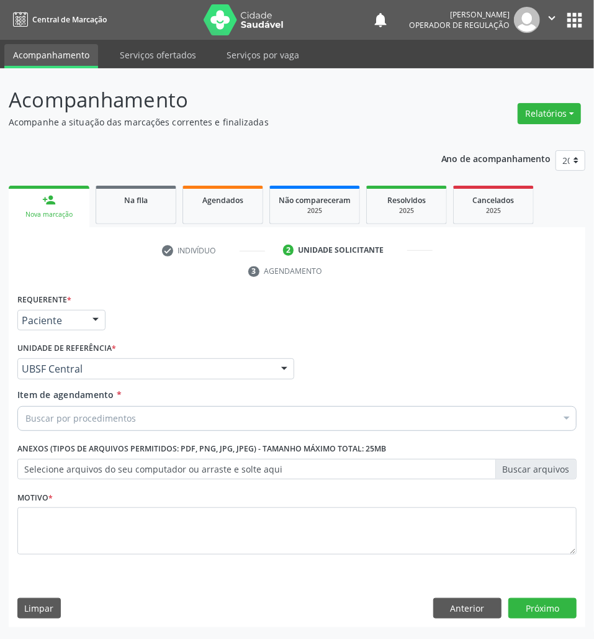
click at [89, 426] on div "Buscar por procedimentos" at bounding box center [296, 418] width 559 height 25
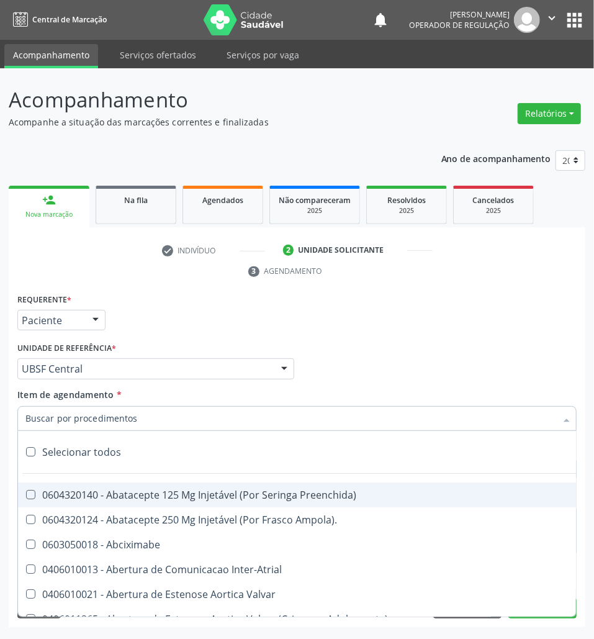
paste input "706100807967230"
type input "706100807967230"
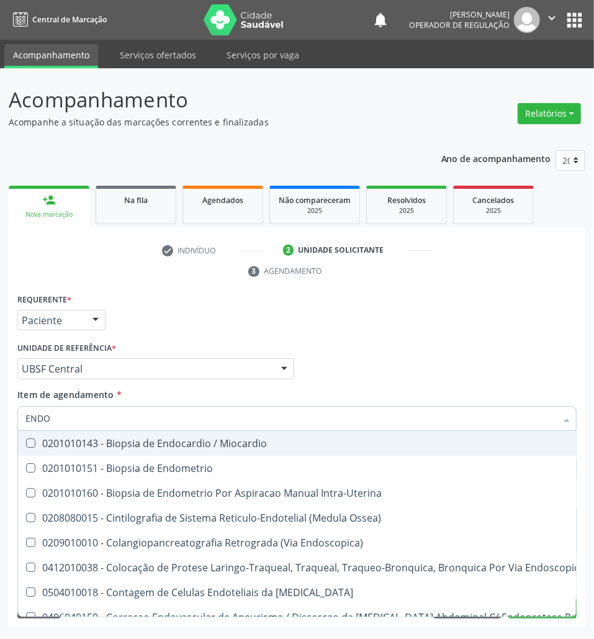
type input "ENDOC"
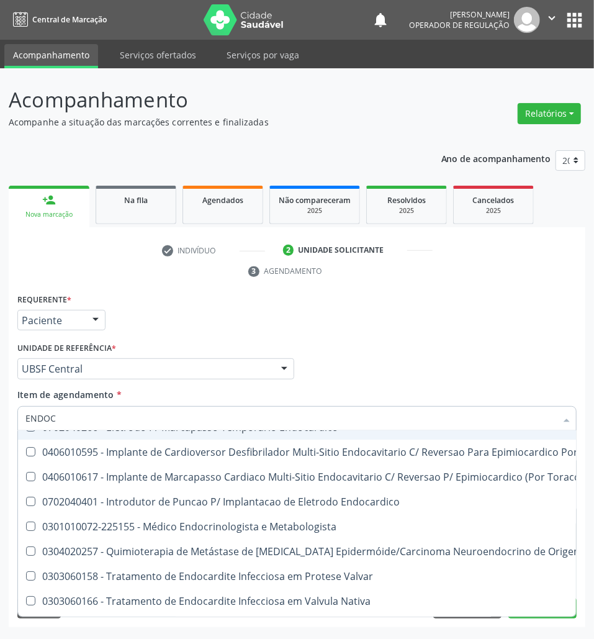
scroll to position [100, 0]
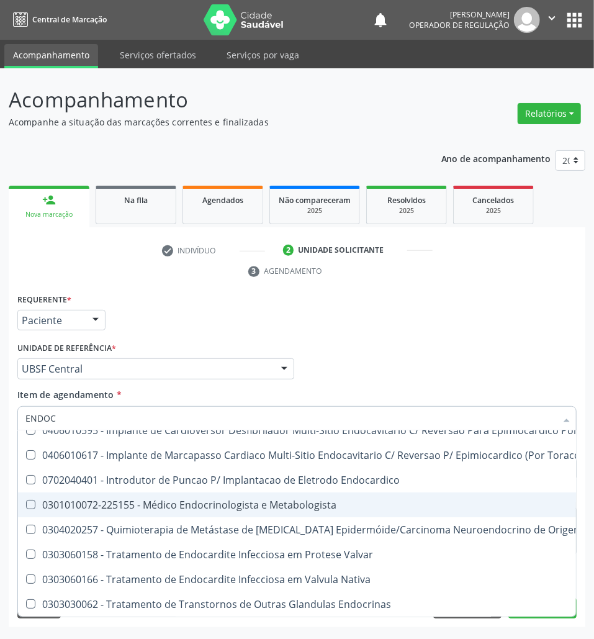
click at [130, 500] on div "0301010072-225155 - Médico Endocrinologista e Metabologista" at bounding box center [338, 505] width 626 height 10
checkbox Metabologista "true"
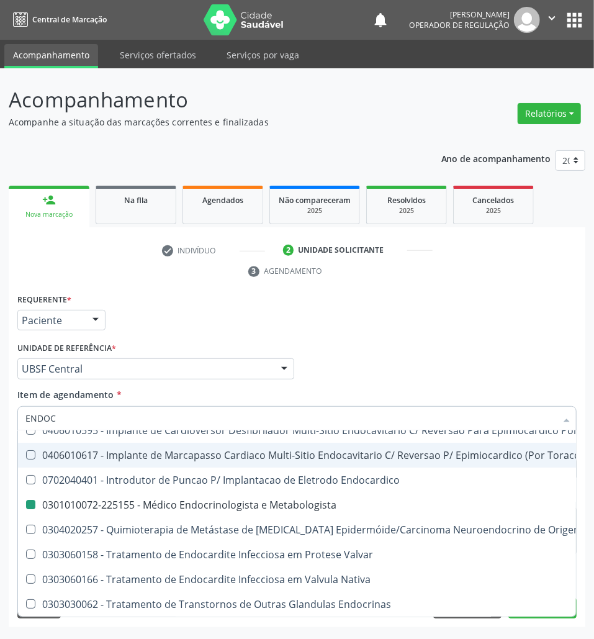
click at [299, 371] on div "Profissional Solicitante Por favor, selecione a Unidade de Atendimento primeiro…" at bounding box center [297, 363] width 566 height 48
checkbox Definitivo "true"
checkbox Metabologista "false"
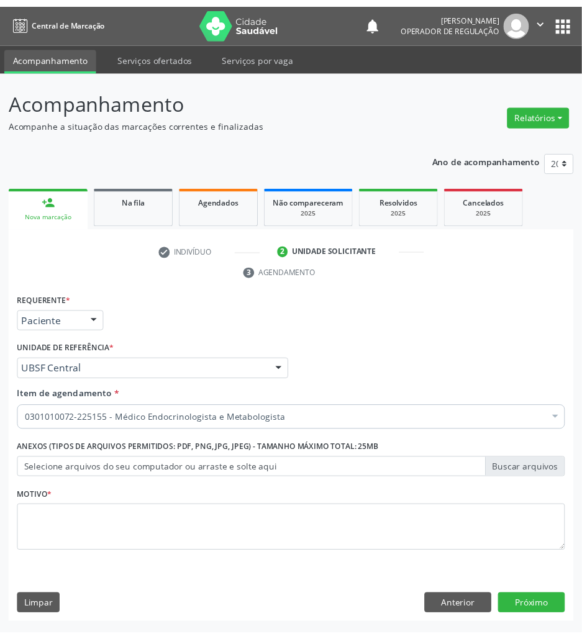
scroll to position [0, 0]
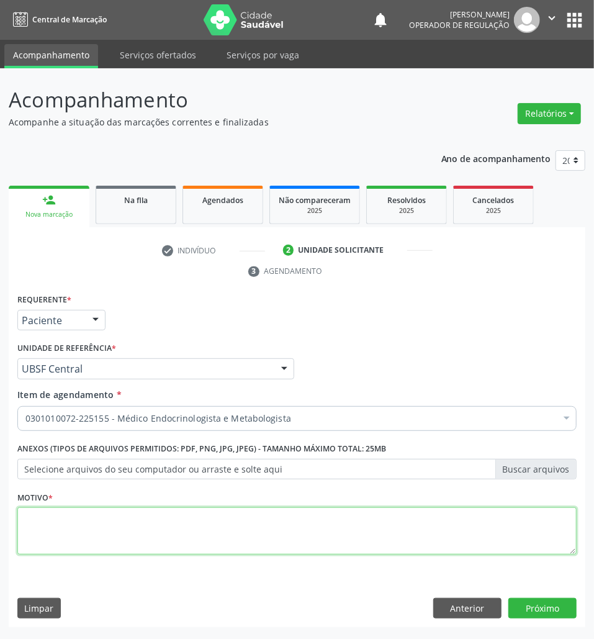
click at [229, 538] on textarea at bounding box center [296, 530] width 559 height 47
type textarea "RETORNO"
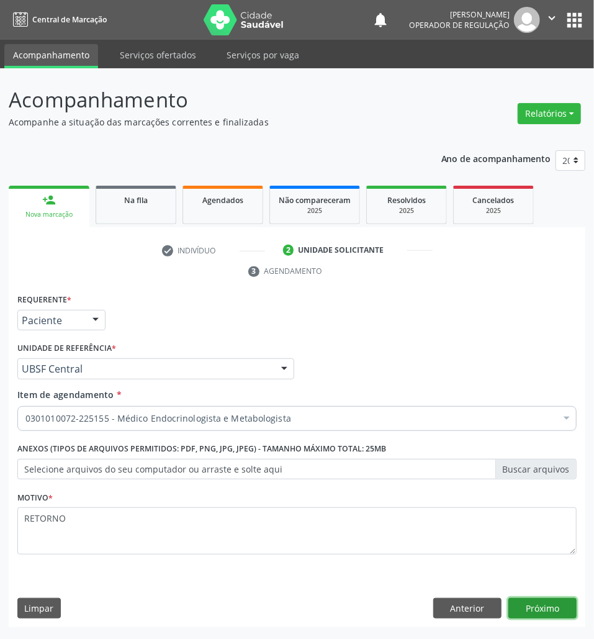
click button "Próximo" at bounding box center [542, 608] width 68 height 21
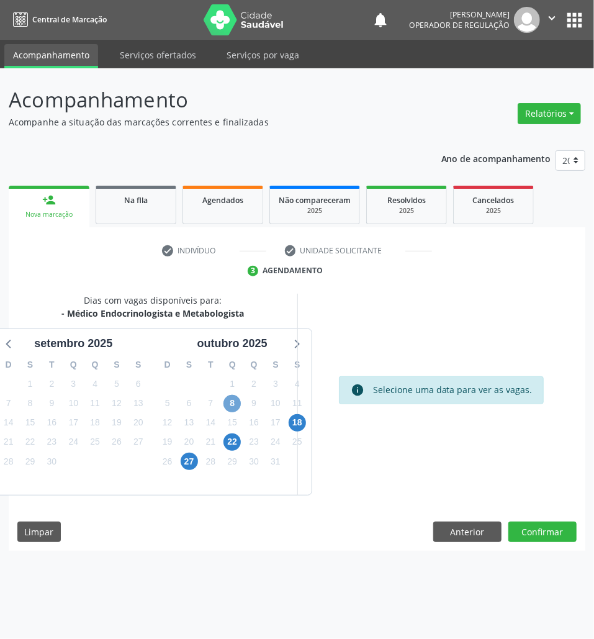
click at [237, 404] on span "8" at bounding box center [232, 403] width 17 height 17
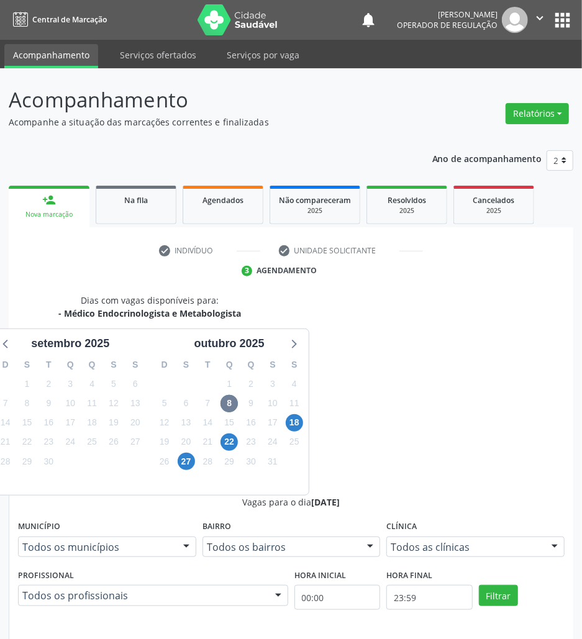
radio input "true"
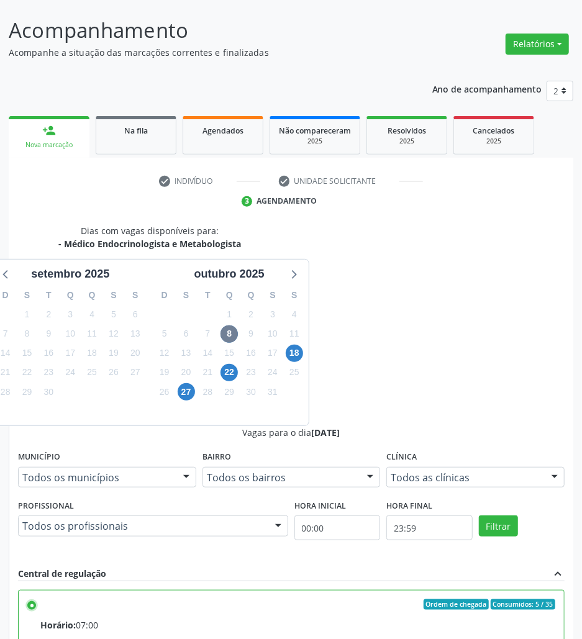
scroll to position [130, 0]
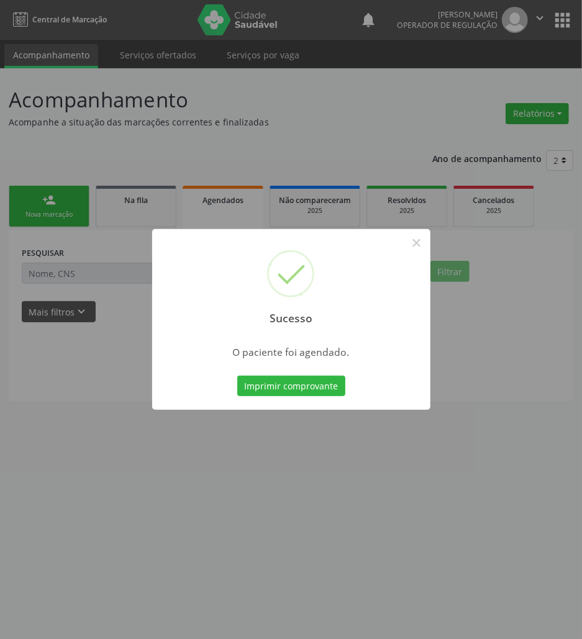
scroll to position [0, 0]
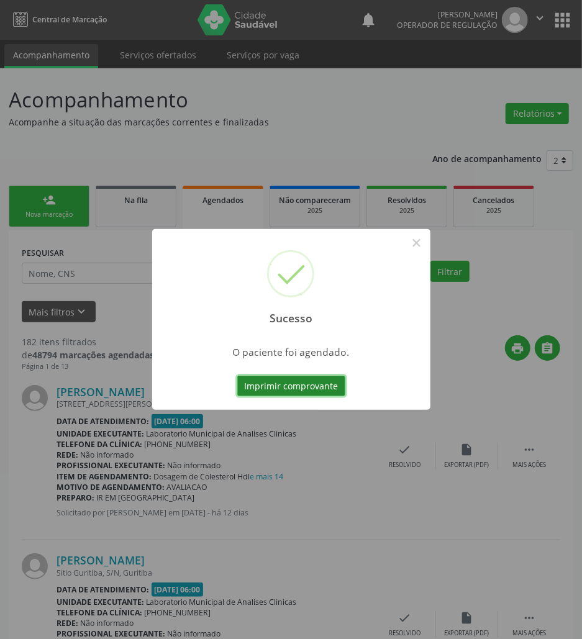
click at [281, 389] on button "Imprimir comprovante" at bounding box center [291, 386] width 108 height 21
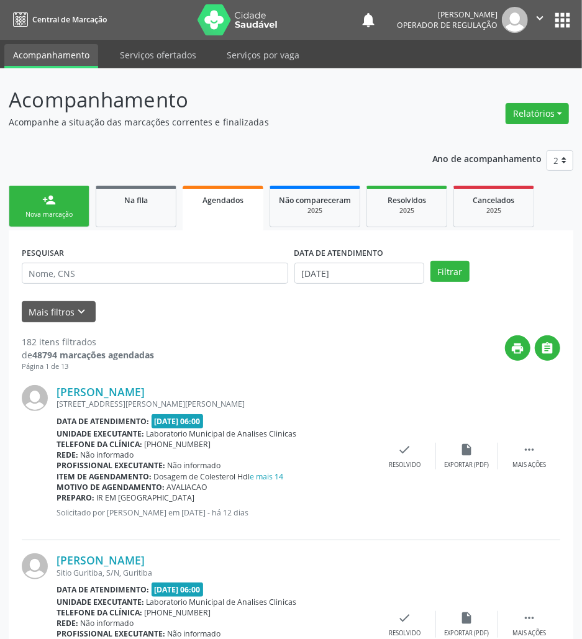
click at [34, 214] on div "Nova marcação" at bounding box center [49, 214] width 62 height 9
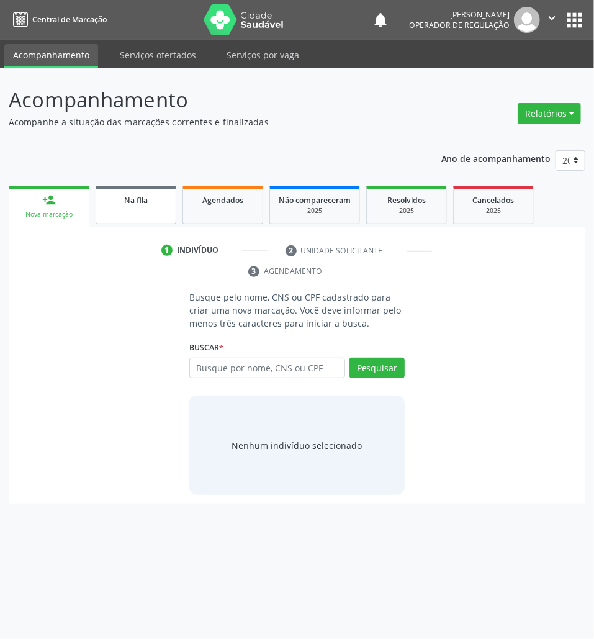
click at [137, 196] on span "Na fila" at bounding box center [136, 200] width 24 height 11
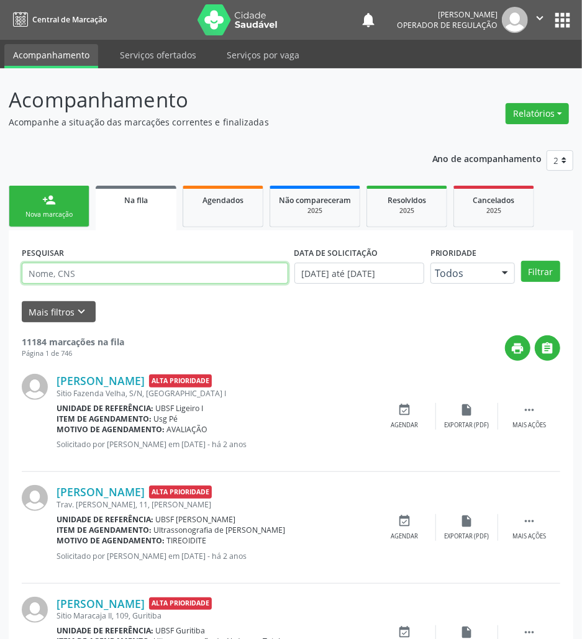
click at [117, 271] on input "text" at bounding box center [155, 273] width 266 height 21
type input "700008865100200"
click at [521, 261] on button "Filtrar" at bounding box center [540, 271] width 39 height 21
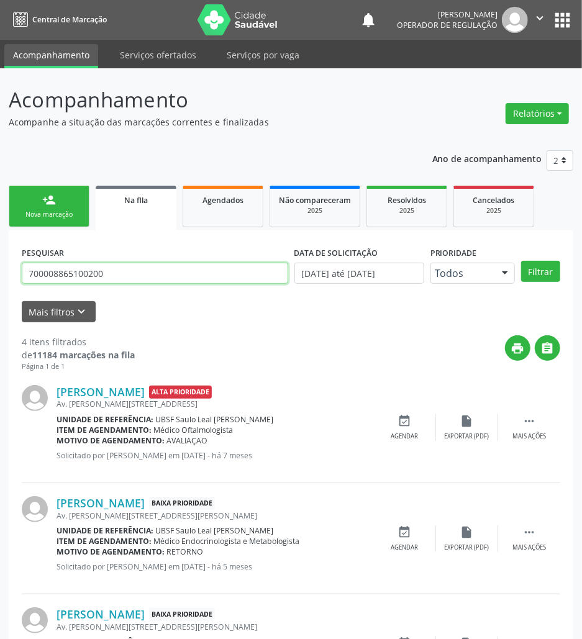
click at [144, 264] on input "700008865100200" at bounding box center [155, 273] width 266 height 21
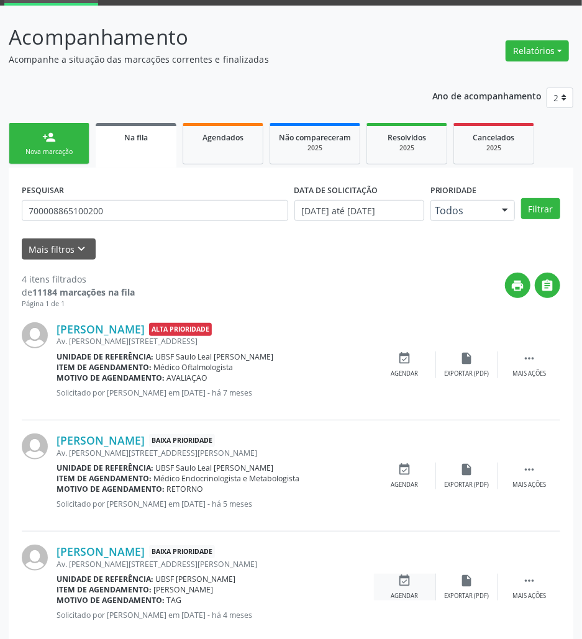
scroll to position [165, 0]
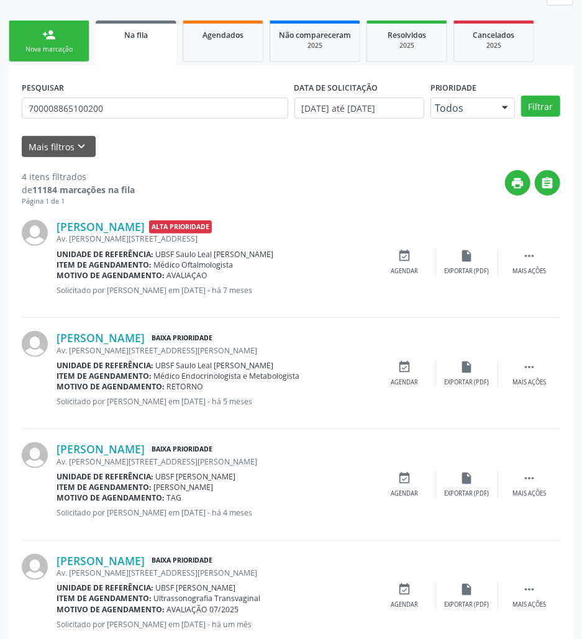
click at [408, 356] on div "[PERSON_NAME] Baixa Prioridade Av. [PERSON_NAME][STREET_ADDRESS][PERSON_NAME] U…" at bounding box center [291, 373] width 538 height 111
click at [409, 375] on div "event_available Agendar" at bounding box center [405, 373] width 62 height 27
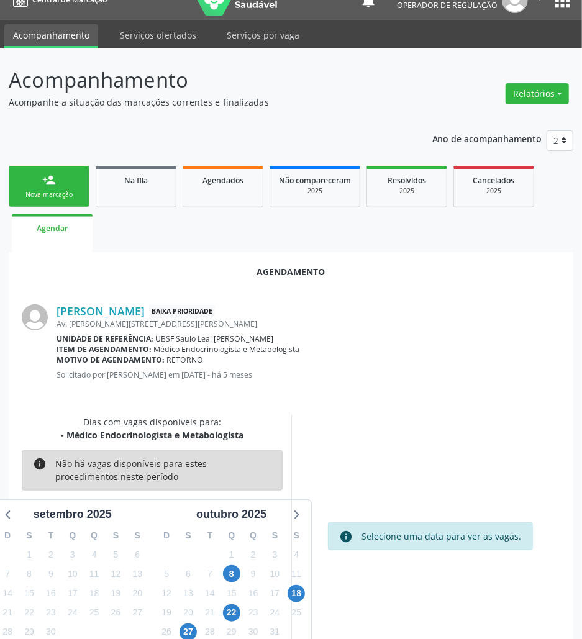
scroll to position [50, 0]
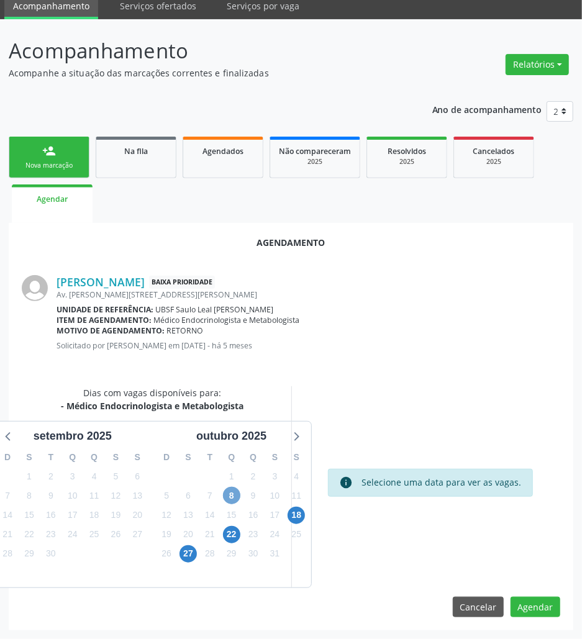
click at [227, 499] on span "8" at bounding box center [231, 495] width 17 height 17
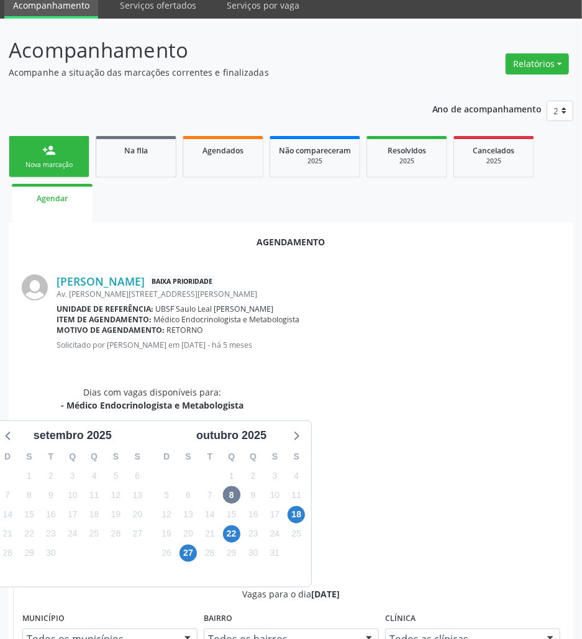
radio input "true"
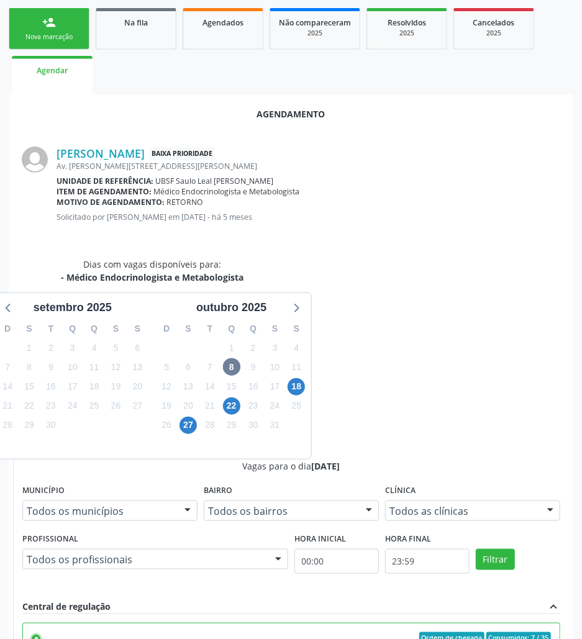
scroll to position [257, 0]
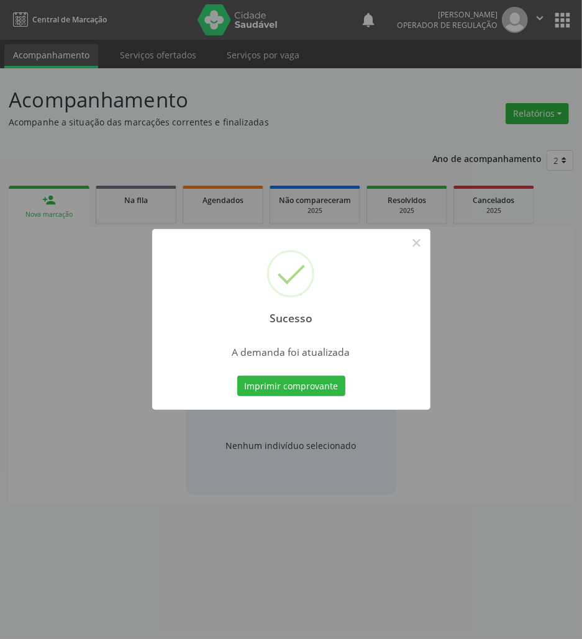
scroll to position [0, 0]
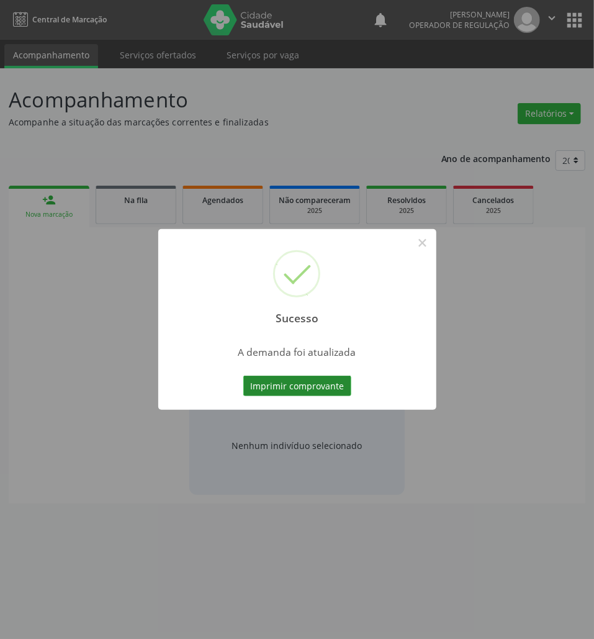
click at [323, 392] on button "Imprimir comprovante" at bounding box center [297, 386] width 108 height 21
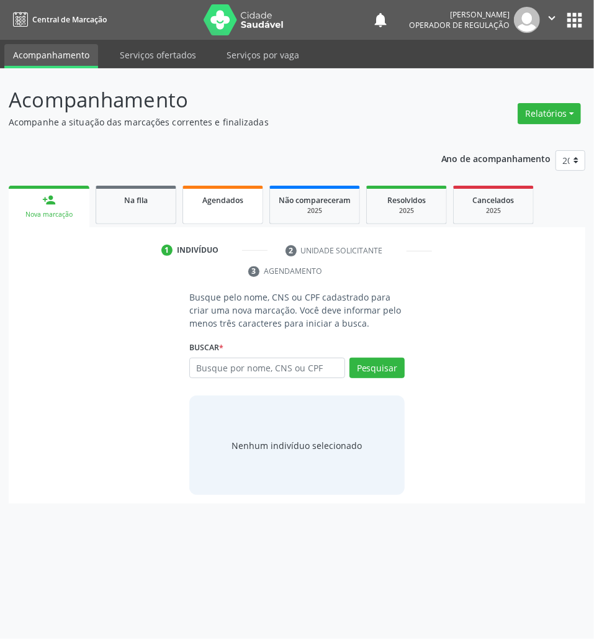
click at [214, 217] on link "Agendados" at bounding box center [223, 205] width 81 height 38
select select "8"
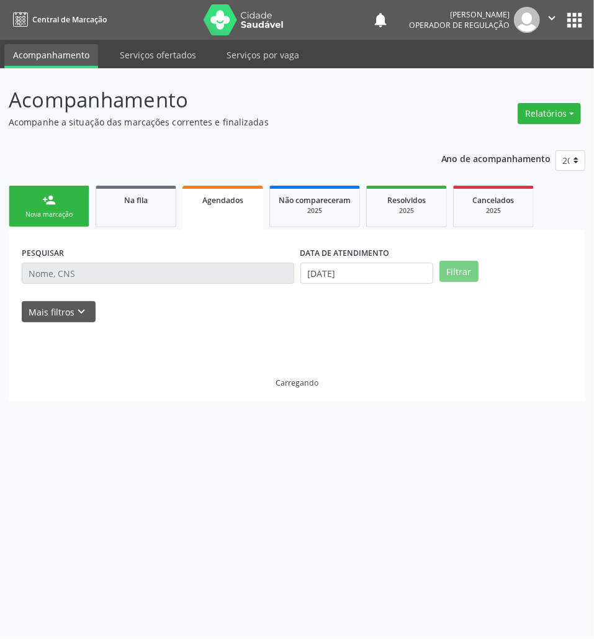
click at [172, 254] on div "PESQUISAR" at bounding box center [158, 267] width 279 height 48
click at [325, 284] on body "Central de Marcação notifications [PERSON_NAME] Operador de regulação  Configu…" at bounding box center [297, 319] width 594 height 639
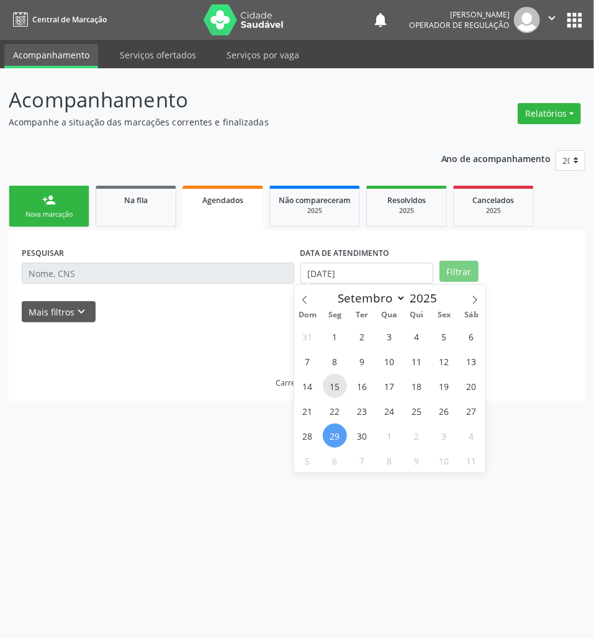
drag, startPoint x: 345, startPoint y: 395, endPoint x: 333, endPoint y: 378, distance: 20.5
click at [343, 392] on div "31 1 2 3 4 5 6 7 8 9 10 11 12 13 14 15 16 17 18 19 20 21 22 23 24 25 26 27 28 2…" at bounding box center [389, 397] width 191 height 149
click at [356, 448] on div "31 1 2 3 4 5 6 7 8 9 10 11 12 13 14 15 16 17 18 19 20 21 22 23 24 25 26 27 28 2…" at bounding box center [389, 397] width 191 height 149
click at [391, 471] on span "8" at bounding box center [389, 460] width 24 height 24
type input "[DATE]"
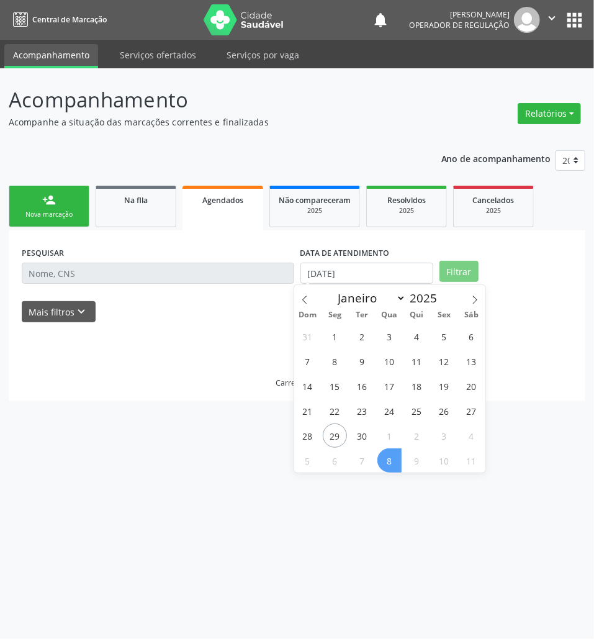
click at [391, 471] on span "8" at bounding box center [389, 460] width 24 height 24
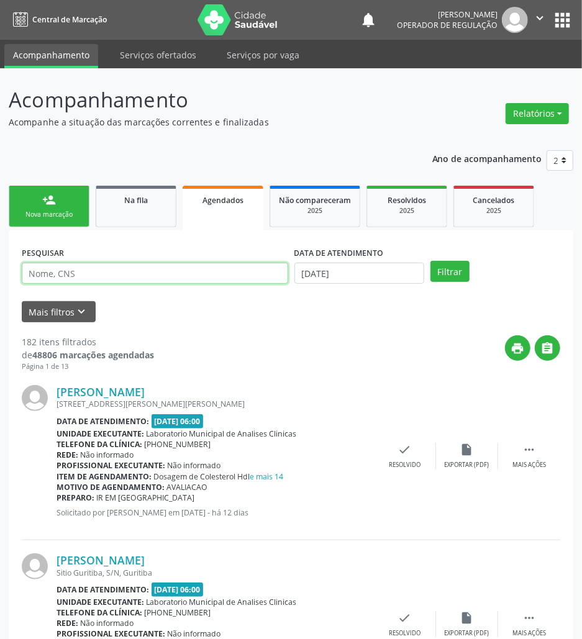
click at [207, 276] on input "text" at bounding box center [155, 273] width 266 height 21
paste input "[PERSON_NAME]"
type input "[PERSON_NAME]"
click at [430, 261] on button "Filtrar" at bounding box center [449, 271] width 39 height 21
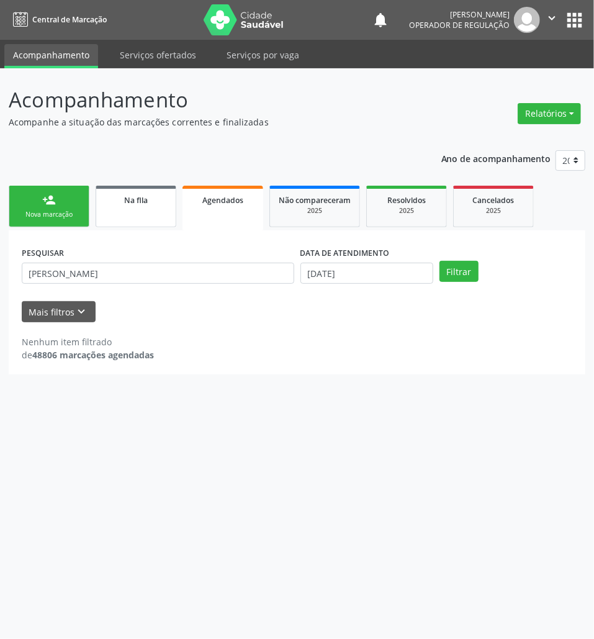
drag, startPoint x: 65, startPoint y: 196, endPoint x: 125, endPoint y: 216, distance: 64.0
click at [65, 196] on link "person_add Nova marcação" at bounding box center [49, 207] width 81 height 42
click at [122, 210] on link "Na fila" at bounding box center [136, 207] width 81 height 42
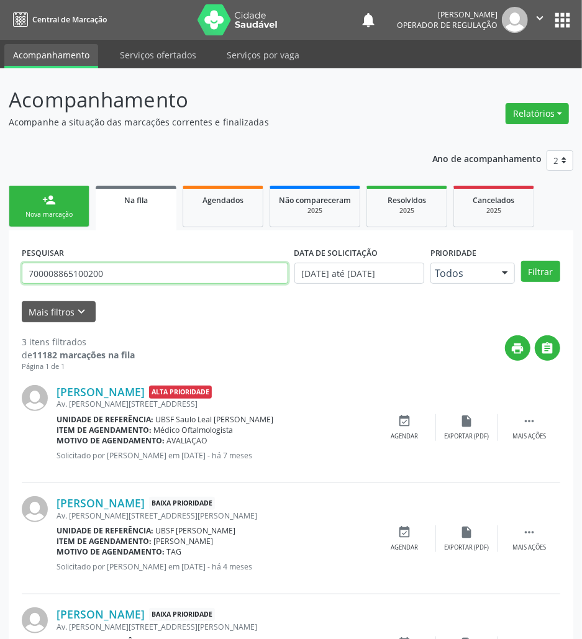
click at [139, 274] on input "700008865100200" at bounding box center [155, 273] width 266 height 21
click at [139, 276] on input "700008865100200" at bounding box center [155, 273] width 266 height 21
type input "702804678768169"
click at [521, 261] on button "Filtrar" at bounding box center [540, 271] width 39 height 21
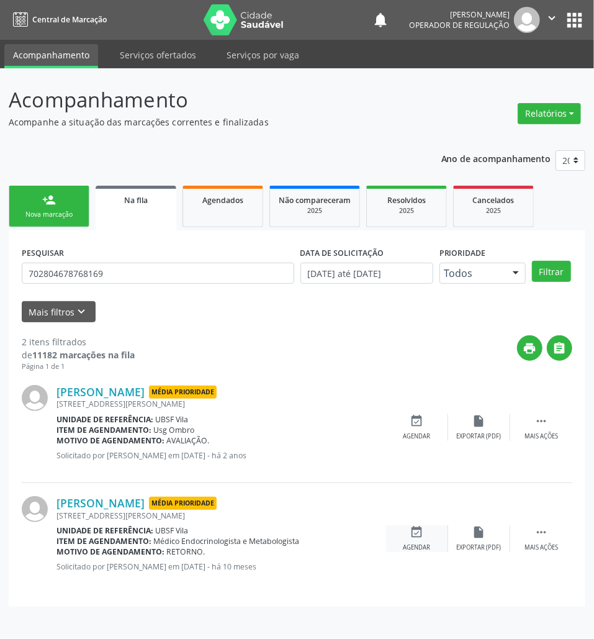
click at [413, 528] on icon "event_available" at bounding box center [417, 532] width 14 height 14
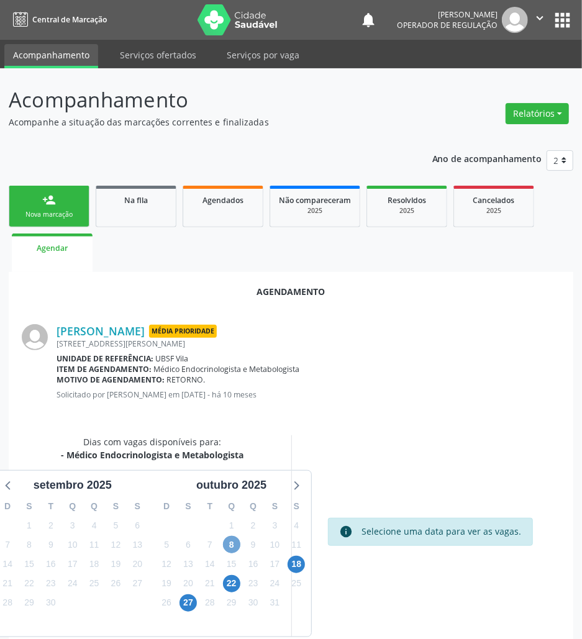
click at [237, 544] on span "8" at bounding box center [231, 544] width 17 height 17
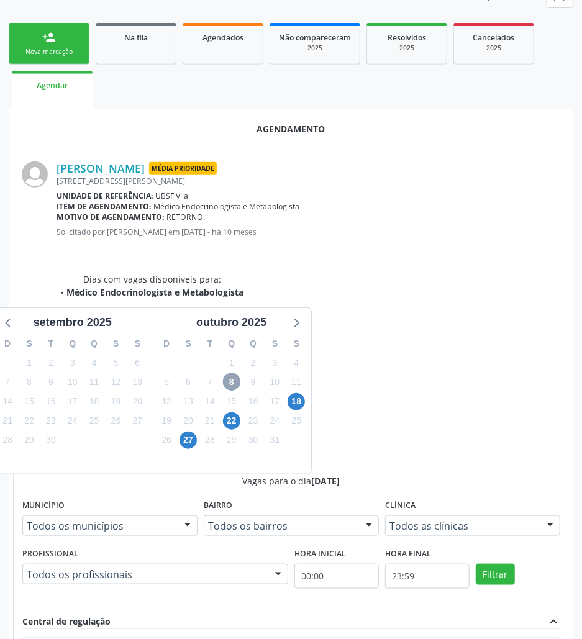
scroll to position [237, 0]
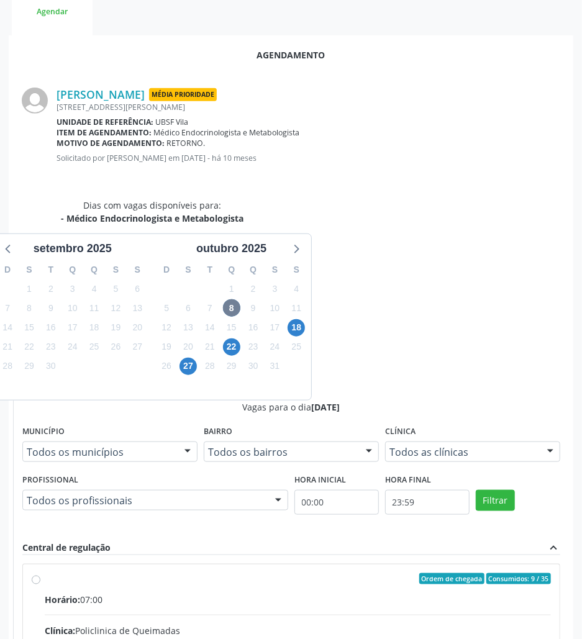
click at [40, 573] on input "Ordem de chegada Consumidos: 9 / 35 Horário: 07:00 Clínica: Policlinica de Quei…" at bounding box center [36, 578] width 9 height 11
radio input "true"
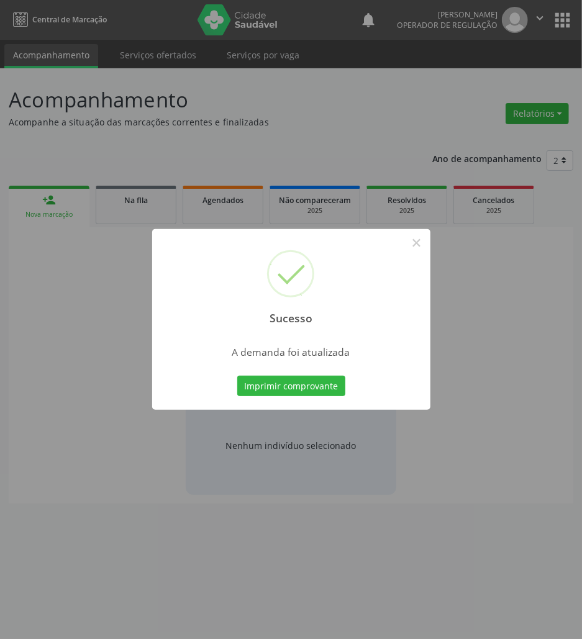
scroll to position [0, 0]
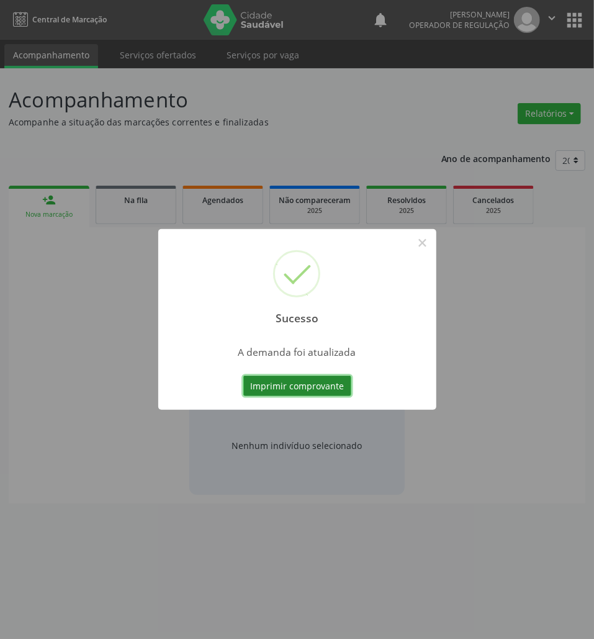
click at [271, 381] on button "Imprimir comprovante" at bounding box center [297, 386] width 108 height 21
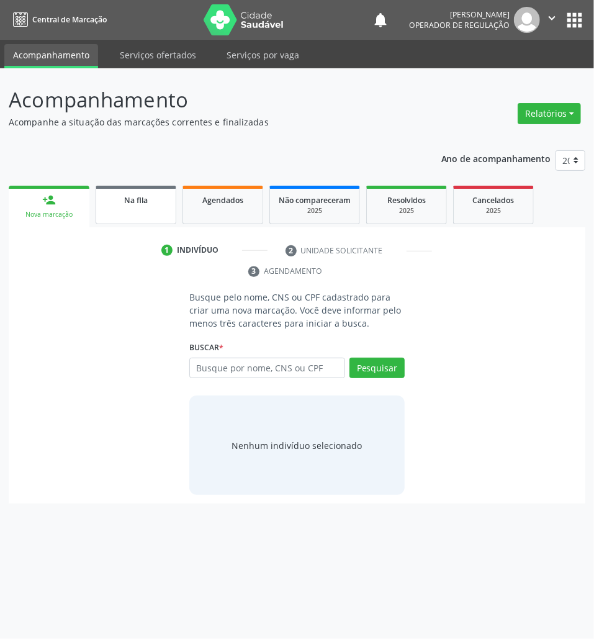
click at [112, 204] on div "Na fila" at bounding box center [136, 199] width 62 height 13
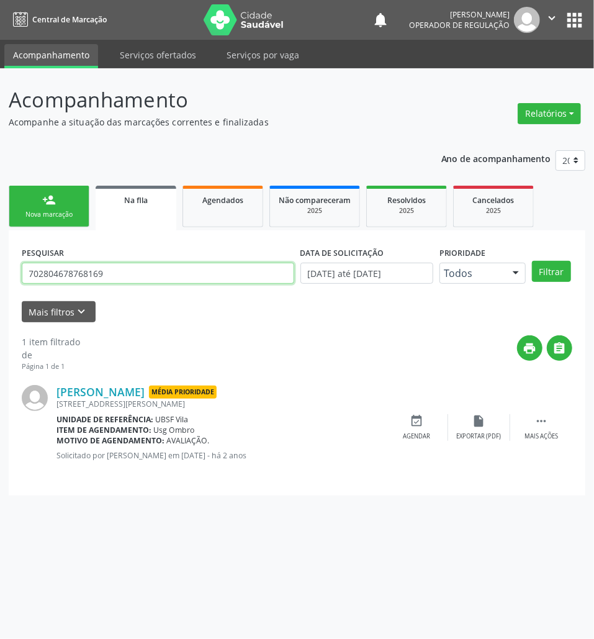
click at [147, 267] on input "702804678768169" at bounding box center [158, 273] width 273 height 21
type input "703007874526472"
click at [532, 261] on button "Filtrar" at bounding box center [551, 271] width 39 height 21
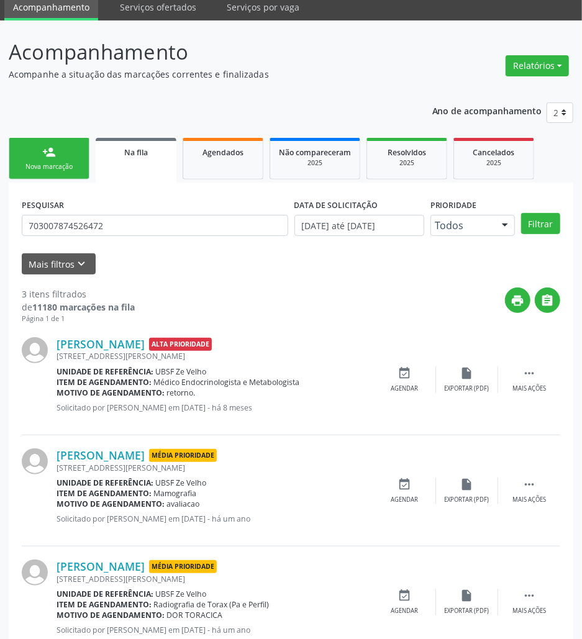
scroll to position [88, 0]
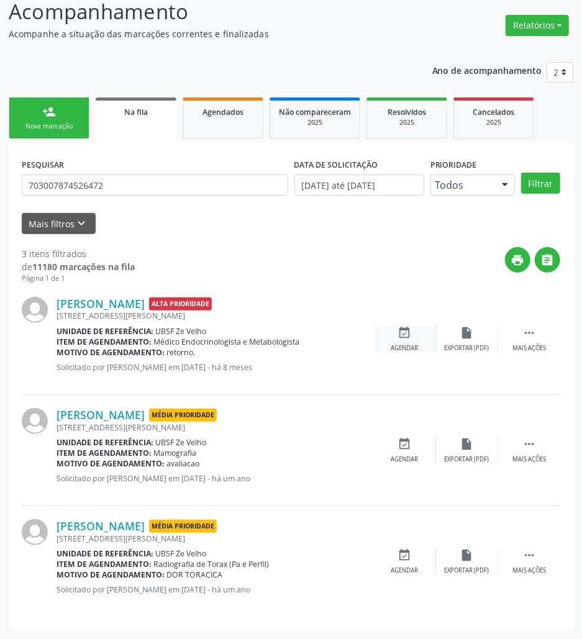
click at [400, 328] on icon "event_available" at bounding box center [405, 333] width 14 height 14
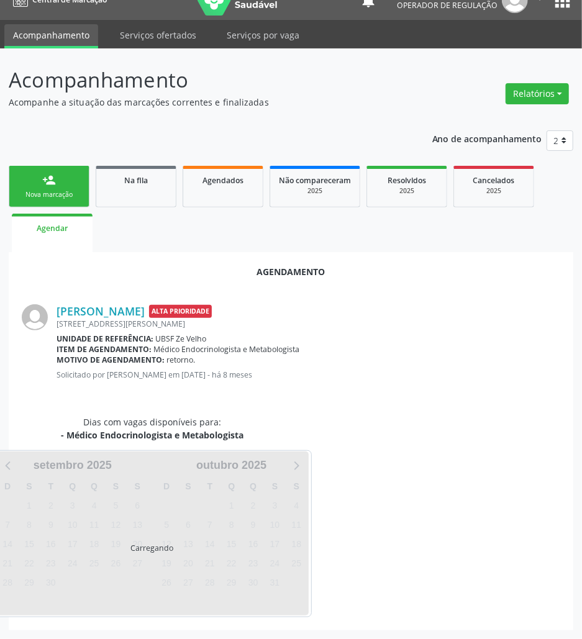
scroll to position [50, 0]
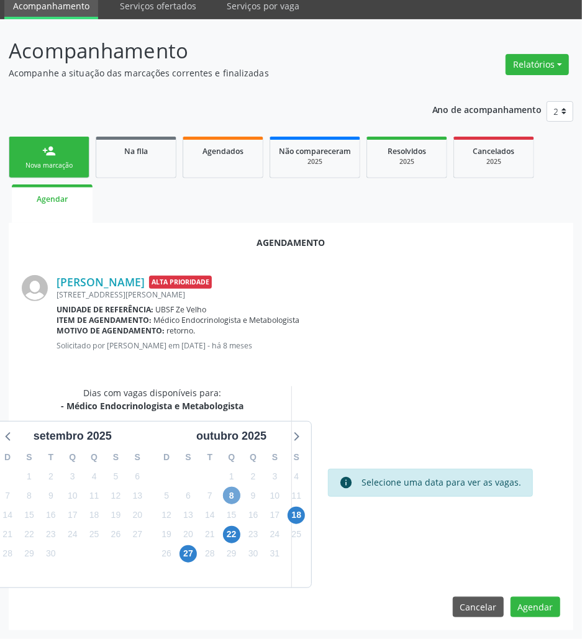
click at [229, 490] on span "8" at bounding box center [231, 495] width 17 height 17
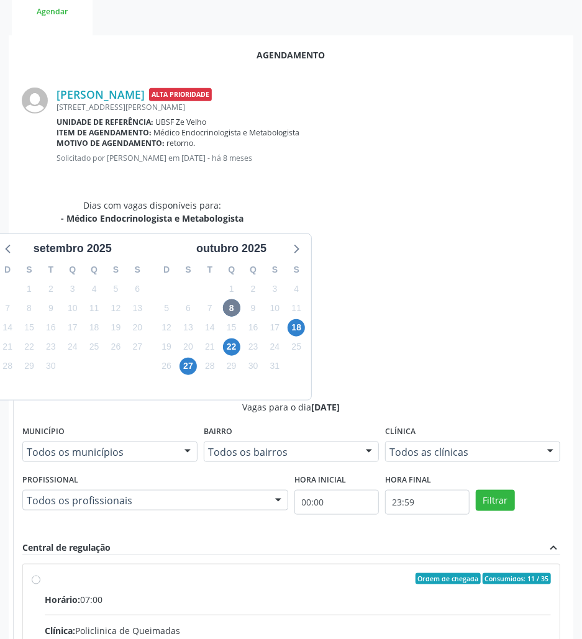
drag, startPoint x: 369, startPoint y: 435, endPoint x: 243, endPoint y: 438, distance: 125.5
click at [340, 624] on div "Clínica: Policlinica de Queimadas" at bounding box center [298, 630] width 506 height 13
radio input "true"
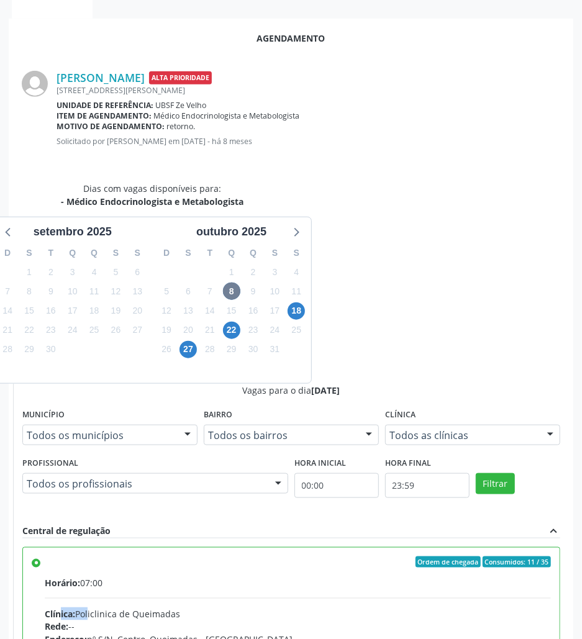
scroll to position [257, 0]
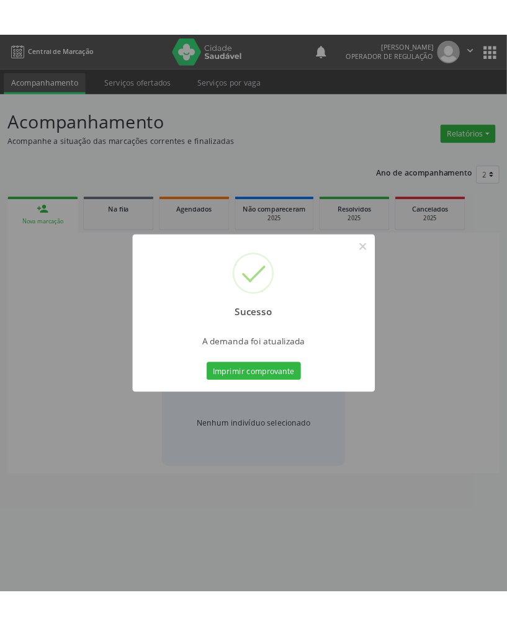
scroll to position [0, 0]
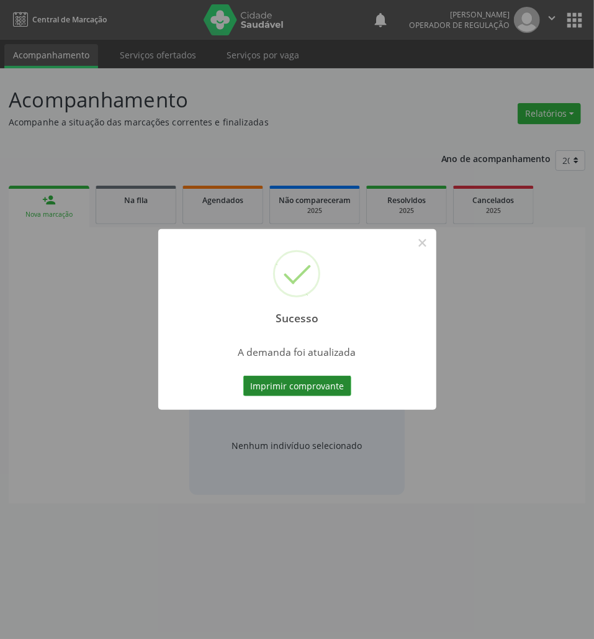
click at [339, 384] on button "Imprimir comprovante" at bounding box center [297, 386] width 108 height 21
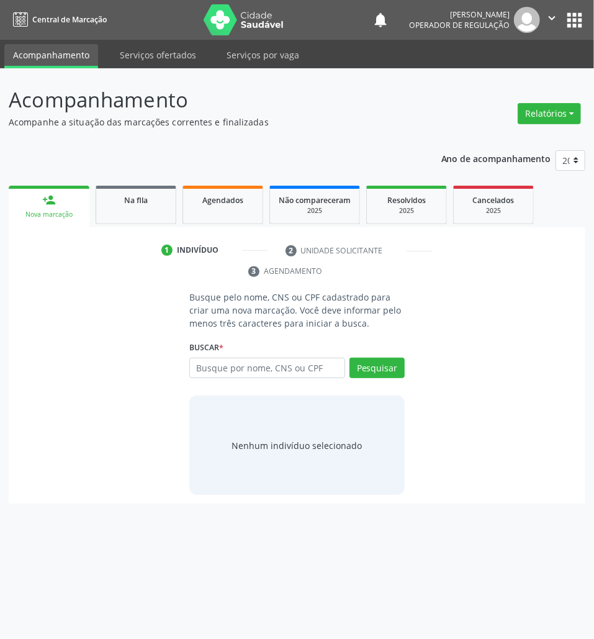
drag, startPoint x: 104, startPoint y: 202, endPoint x: 576, endPoint y: 6, distance: 511.0
click at [104, 201] on link "Na fila" at bounding box center [136, 205] width 81 height 38
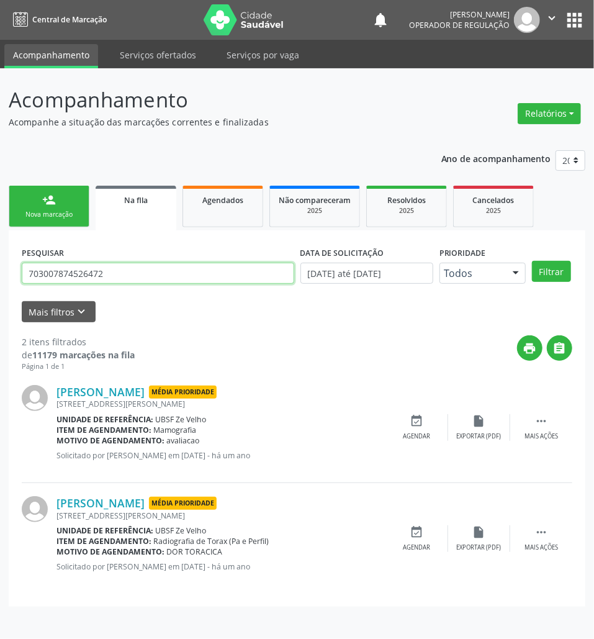
click at [254, 268] on input "703007874526472" at bounding box center [158, 273] width 273 height 21
paste input "701009888610298"
paste input "text"
type input "701009888610298"
click at [532, 261] on button "Filtrar" at bounding box center [551, 271] width 39 height 21
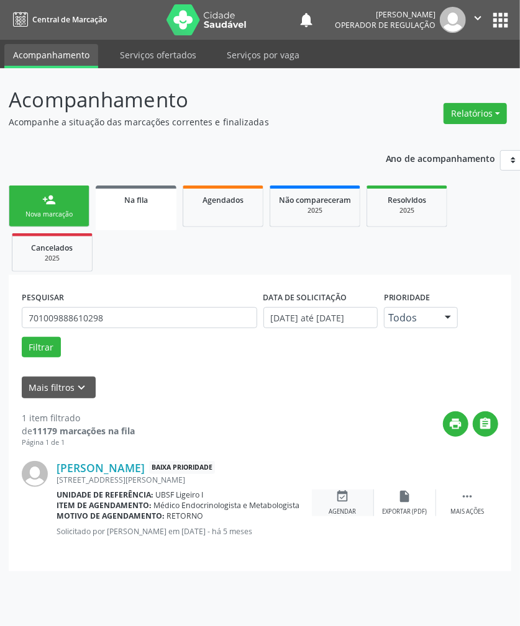
click at [363, 510] on div "event_available Agendar" at bounding box center [343, 503] width 62 height 27
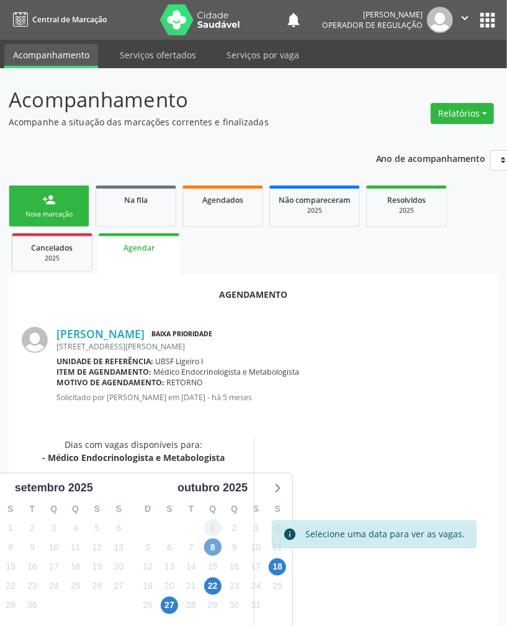
drag, startPoint x: 215, startPoint y: 548, endPoint x: 211, endPoint y: 525, distance: 22.7
click at [215, 546] on span "8" at bounding box center [212, 547] width 17 height 17
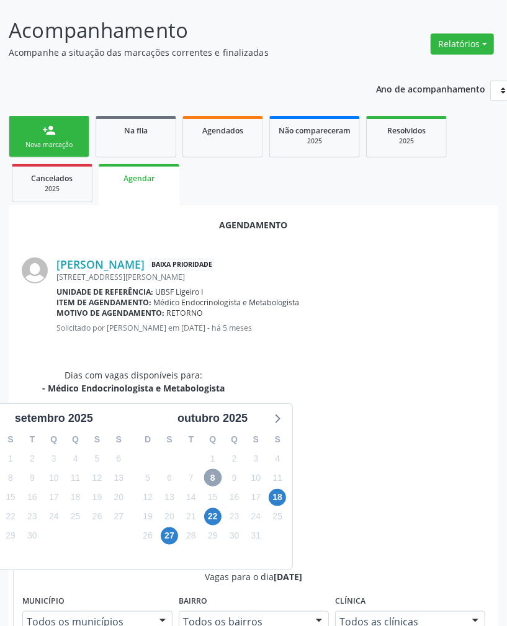
scroll to position [448, 0]
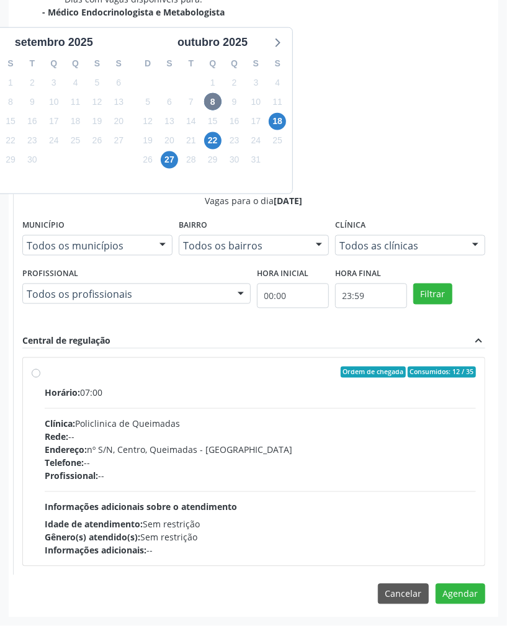
click at [408, 418] on div "Clínica: Policlinica de Queimadas" at bounding box center [261, 424] width 432 height 13
click at [40, 378] on input "Ordem de chegada Consumidos: 12 / 35 Horário: 07:00 Clínica: Policlinica de Que…" at bounding box center [36, 372] width 9 height 11
radio input "true"
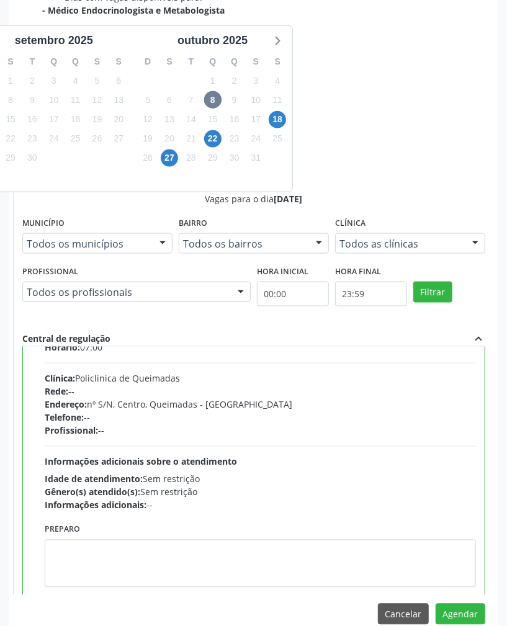
scroll to position [63, 0]
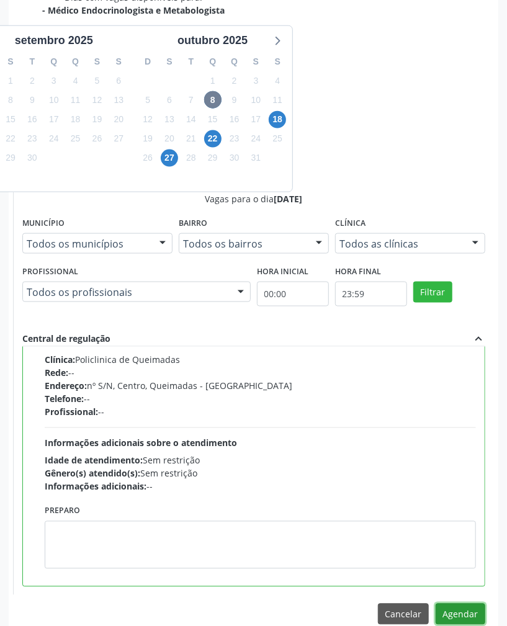
click at [461, 612] on button "Agendar" at bounding box center [461, 614] width 50 height 21
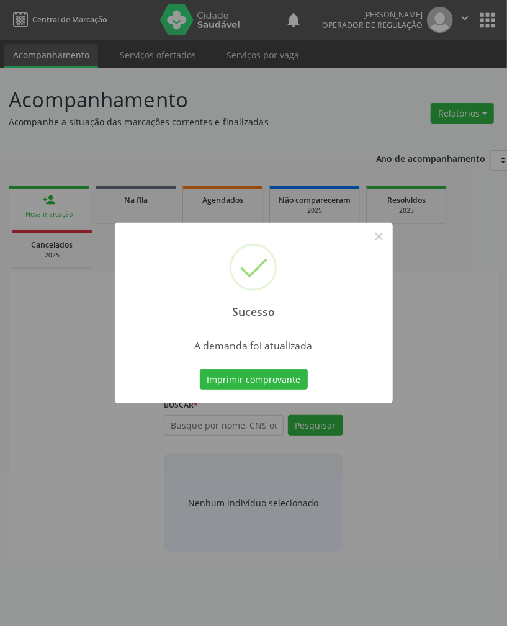
scroll to position [0, 0]
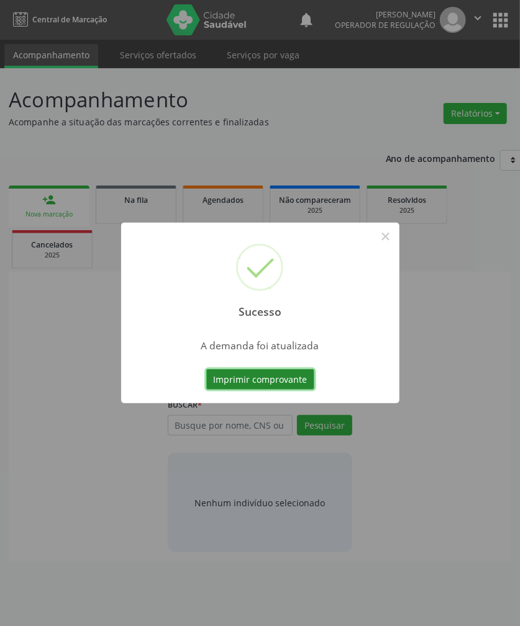
click at [299, 383] on button "Imprimir comprovante" at bounding box center [260, 379] width 108 height 21
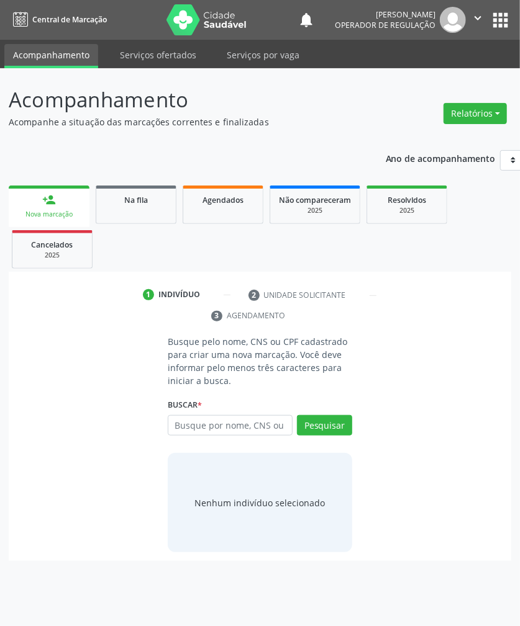
drag, startPoint x: 130, startPoint y: 209, endPoint x: 517, endPoint y: 398, distance: 430.4
click at [132, 209] on link "Na fila" at bounding box center [136, 205] width 81 height 38
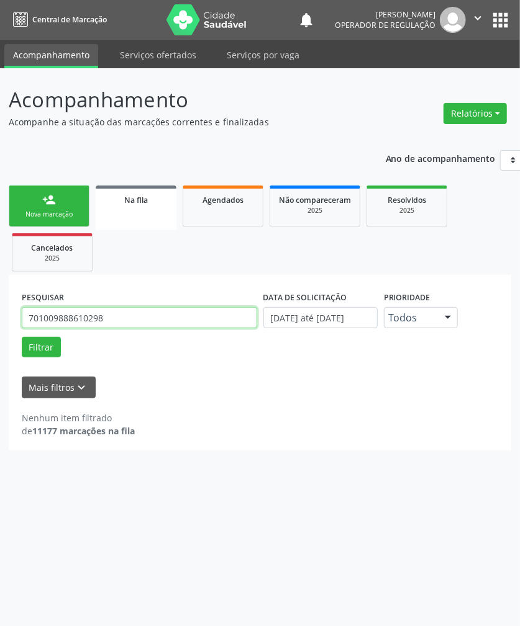
click at [88, 320] on input "701009888610298" at bounding box center [139, 317] width 235 height 21
click at [88, 321] on input "701009888610298" at bounding box center [139, 317] width 235 height 21
paste input "801265126475"
type input "701801265126475"
click at [22, 337] on button "Filtrar" at bounding box center [41, 347] width 39 height 21
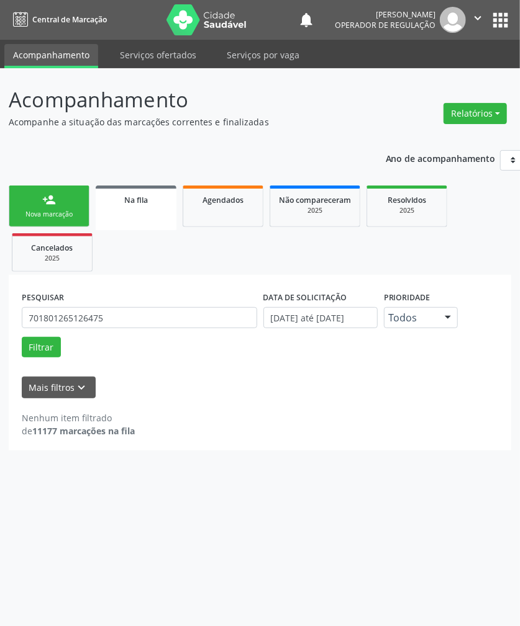
click at [68, 204] on link "person_add Nova marcação" at bounding box center [49, 207] width 81 height 42
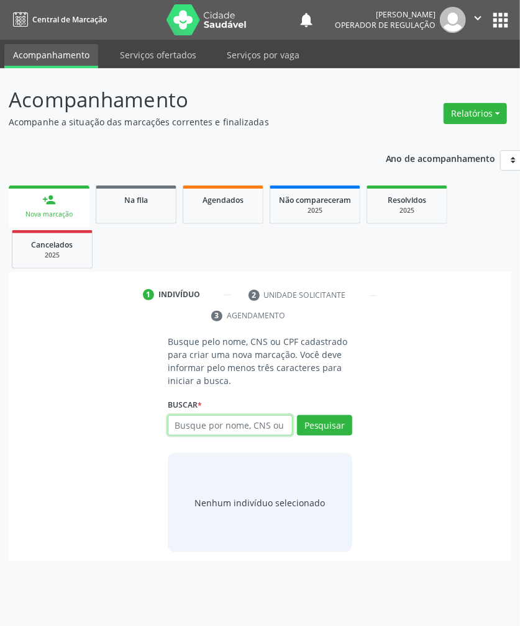
click at [202, 432] on input "text" at bounding box center [230, 425] width 125 height 21
paste input "701801265126475"
type input "701801265126475"
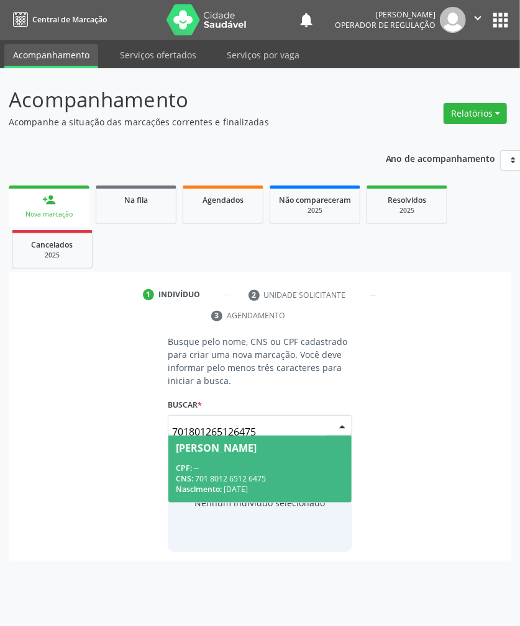
click at [256, 450] on div "[PERSON_NAME]" at bounding box center [216, 448] width 81 height 10
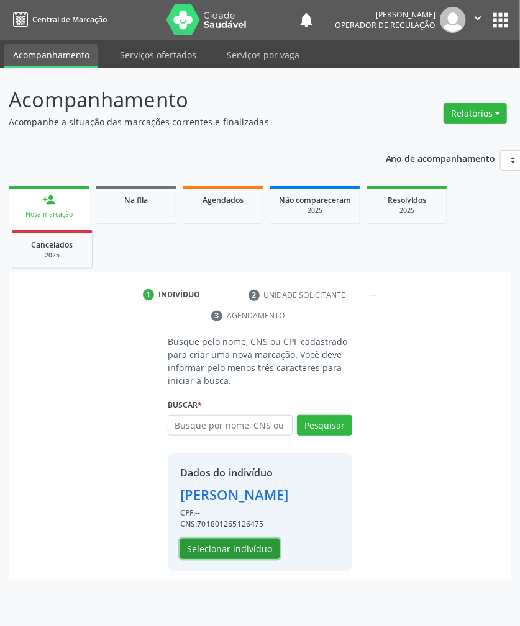
click at [241, 560] on button "Selecionar indivíduo" at bounding box center [229, 549] width 99 height 21
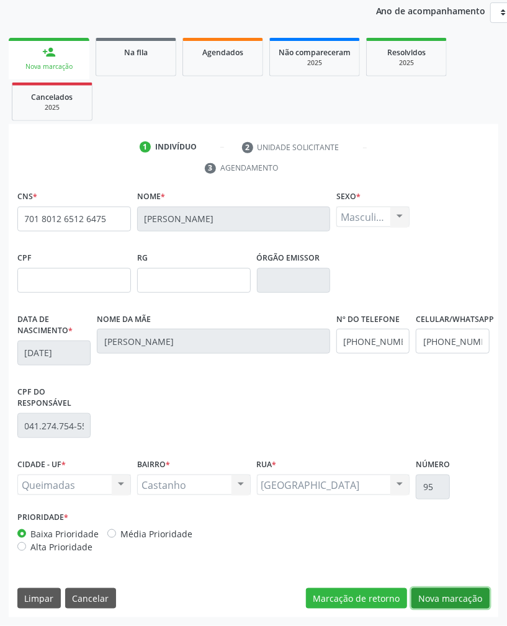
drag, startPoint x: 473, startPoint y: 596, endPoint x: 499, endPoint y: 581, distance: 30.0
click at [473, 595] on button "Nova marcação" at bounding box center [451, 599] width 78 height 21
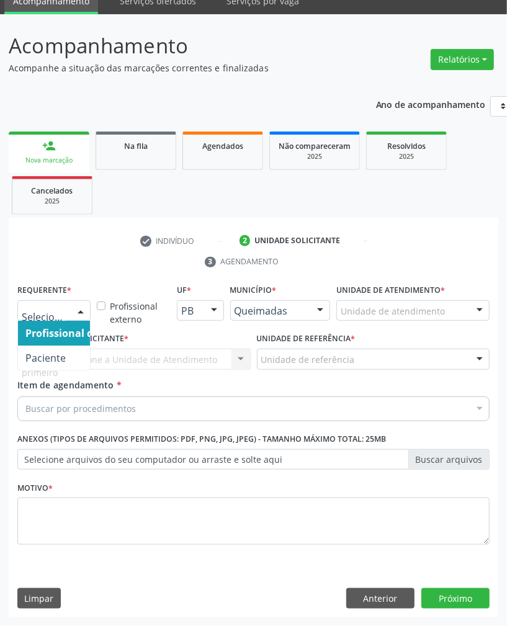
drag, startPoint x: 79, startPoint y: 308, endPoint x: 65, endPoint y: 341, distance: 35.9
click at [79, 309] on div at bounding box center [80, 311] width 19 height 21
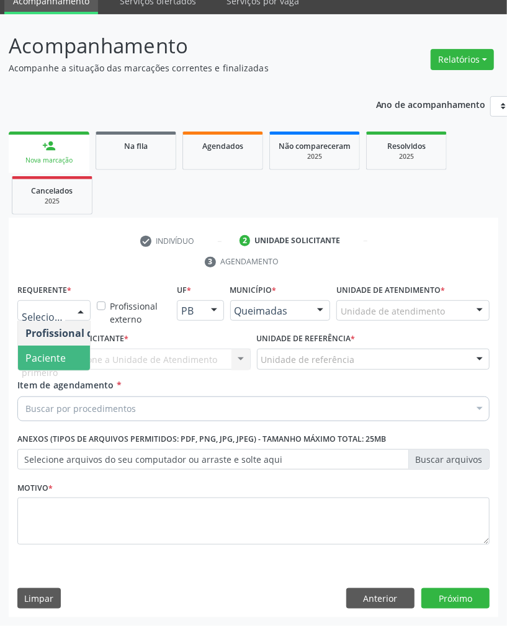
click at [61, 359] on span "Paciente" at bounding box center [45, 358] width 40 height 14
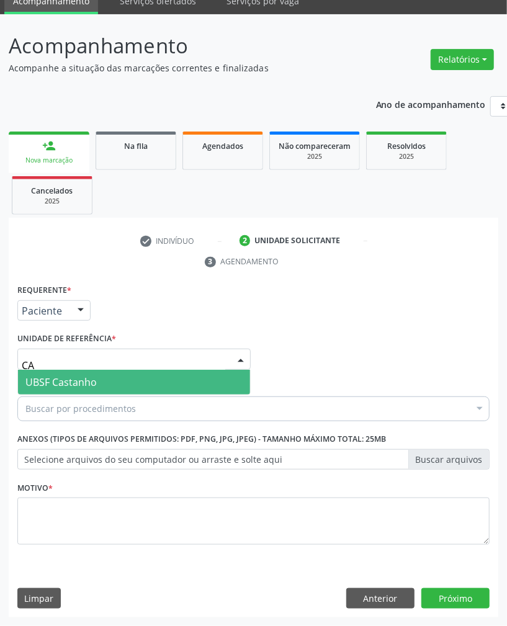
type input "CAS"
click at [98, 381] on span "UBSF Castanho" at bounding box center [134, 382] width 232 height 25
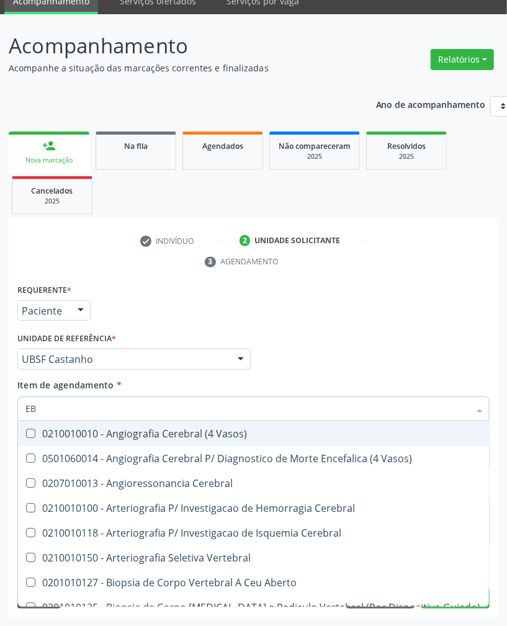
type input "E"
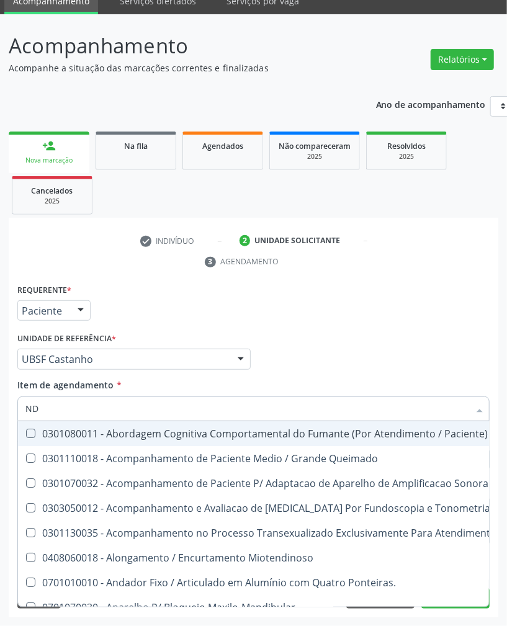
type input "N"
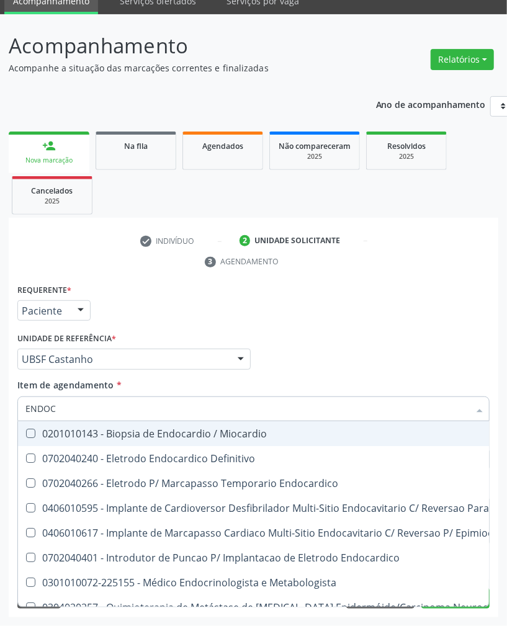
type input "ENDOCR"
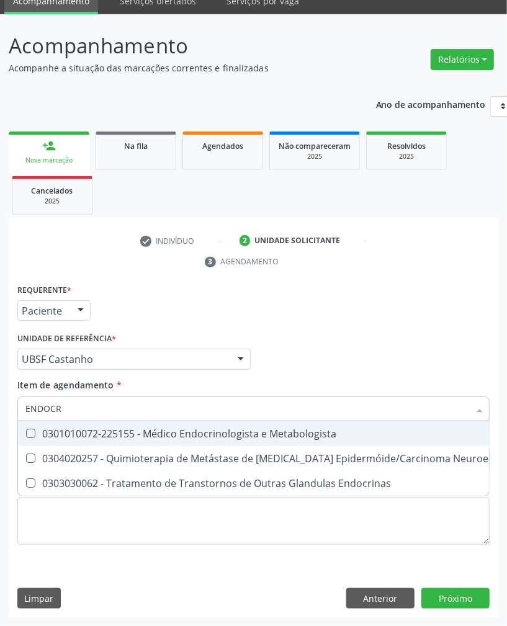
click at [137, 432] on div "0301010072-225155 - Médico Endocrinologista e Metabologista" at bounding box center [338, 434] width 626 height 10
checkbox Metabologista "true"
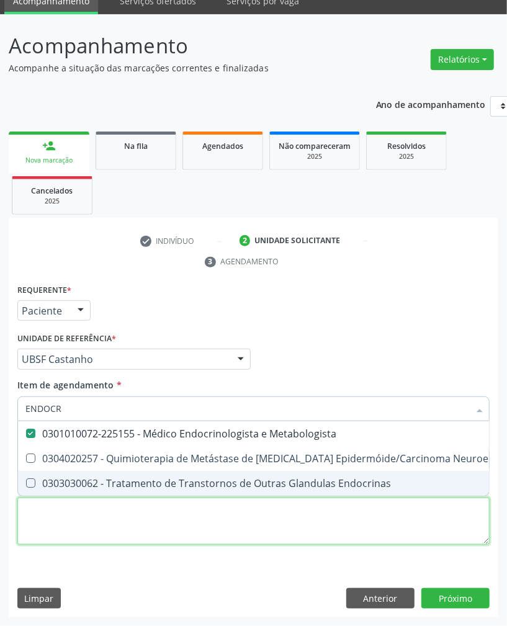
click at [214, 531] on div "Requerente * Paciente Profissional de Saúde Paciente Nenhum resultado encontrad…" at bounding box center [253, 421] width 472 height 281
checkbox Desconhecida "true"
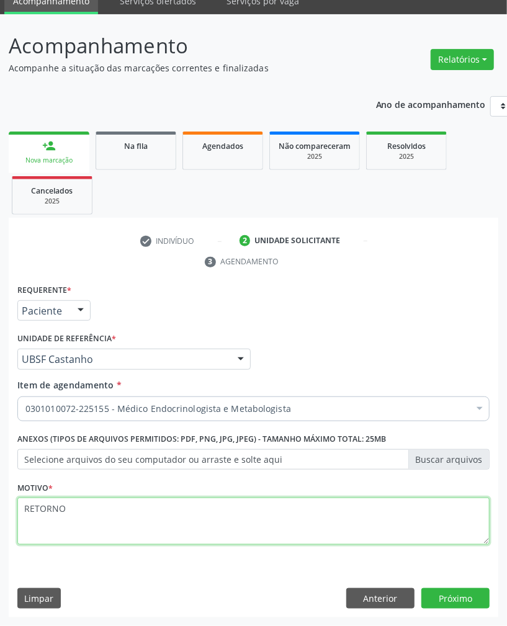
type textarea "RETORNO"
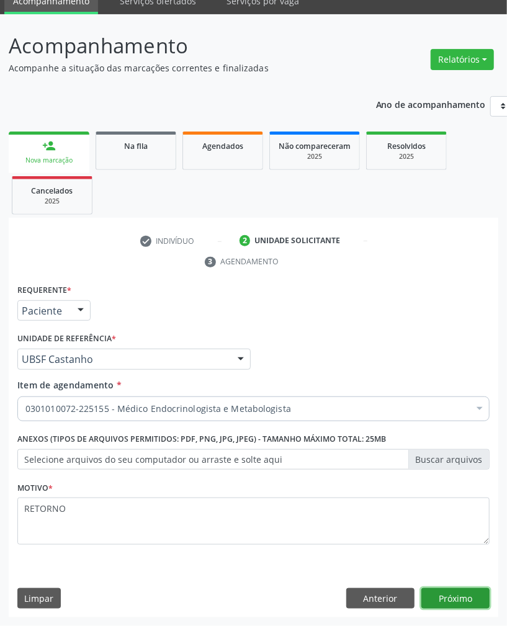
click button "Próximo" at bounding box center [456, 599] width 68 height 21
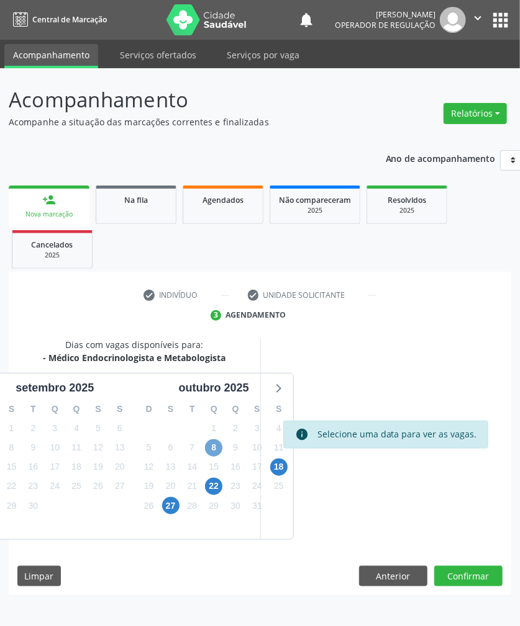
drag, startPoint x: 220, startPoint y: 448, endPoint x: 471, endPoint y: 351, distance: 268.7
click at [222, 446] on div "8" at bounding box center [214, 447] width 22 height 19
click at [222, 443] on div "8" at bounding box center [213, 447] width 17 height 19
click at [219, 445] on span "8" at bounding box center [213, 448] width 17 height 17
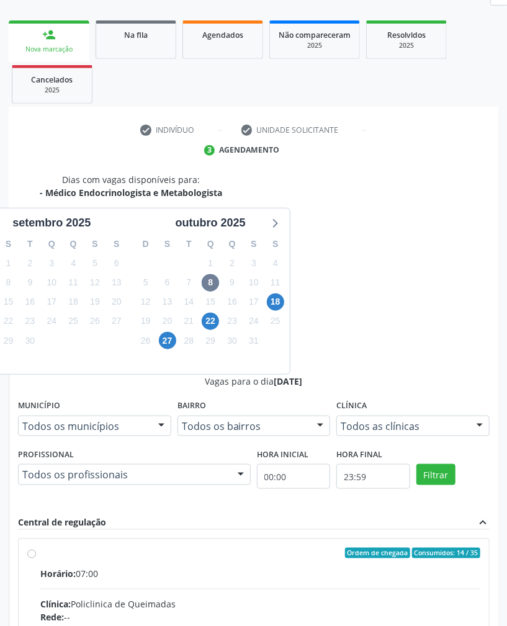
radio input "true"
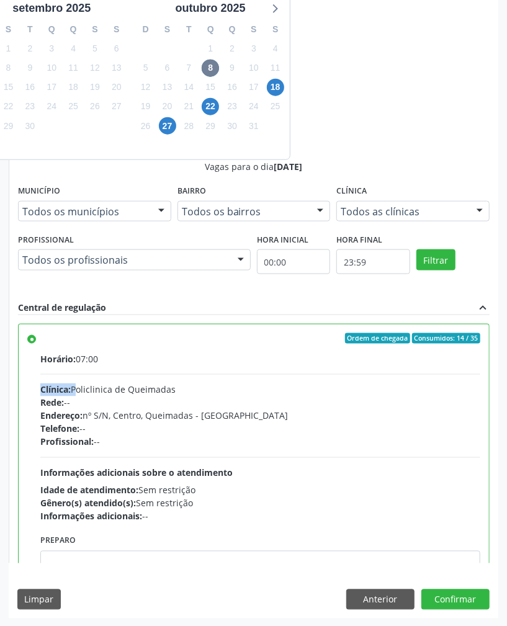
scroll to position [382, 0]
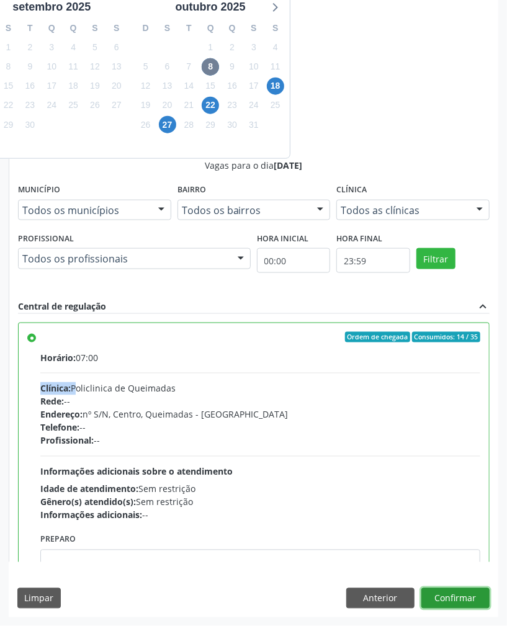
click at [454, 597] on button "Confirmar" at bounding box center [456, 599] width 68 height 21
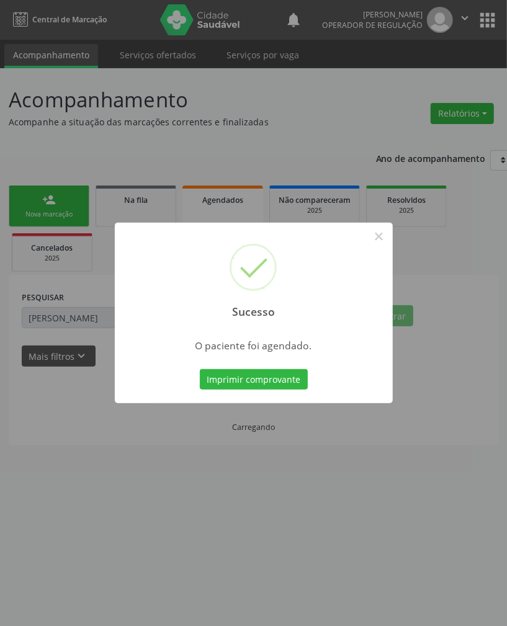
scroll to position [0, 0]
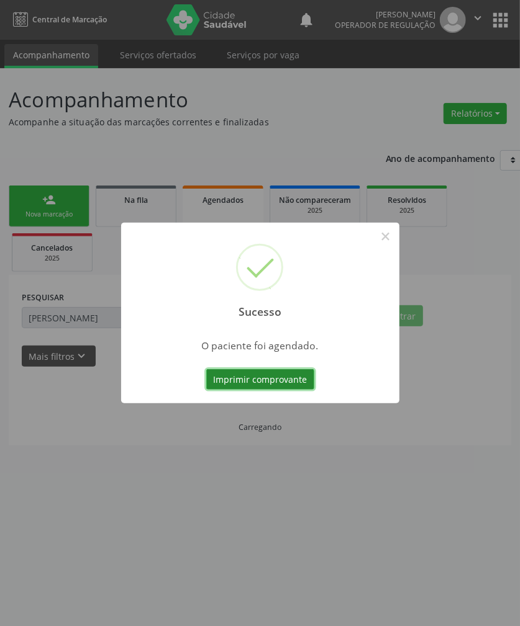
click at [269, 376] on button "Imprimir comprovante" at bounding box center [260, 379] width 108 height 21
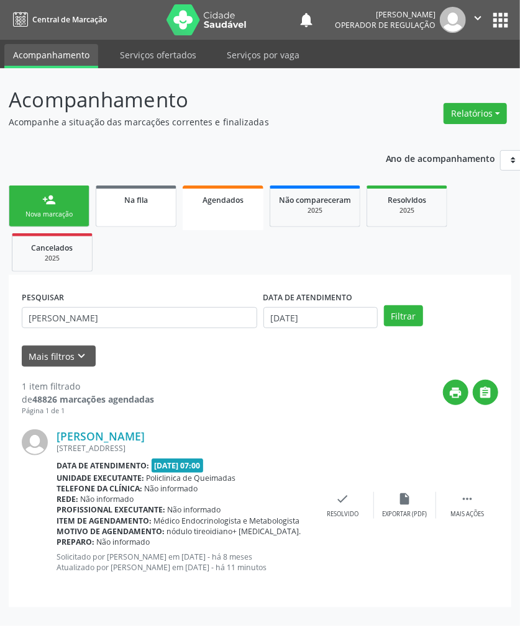
click at [147, 201] on span "Na fila" at bounding box center [136, 200] width 24 height 11
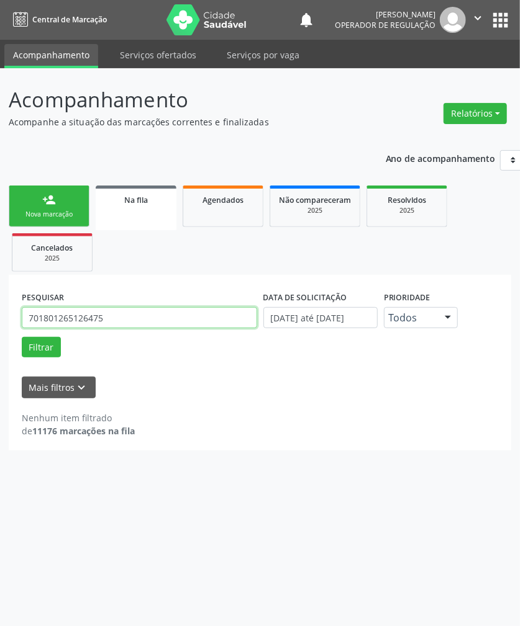
click at [140, 315] on input "701801265126475" at bounding box center [139, 317] width 235 height 21
paste input "0505919867159"
type input "700505919867159"
click at [22, 337] on button "Filtrar" at bounding box center [41, 347] width 39 height 21
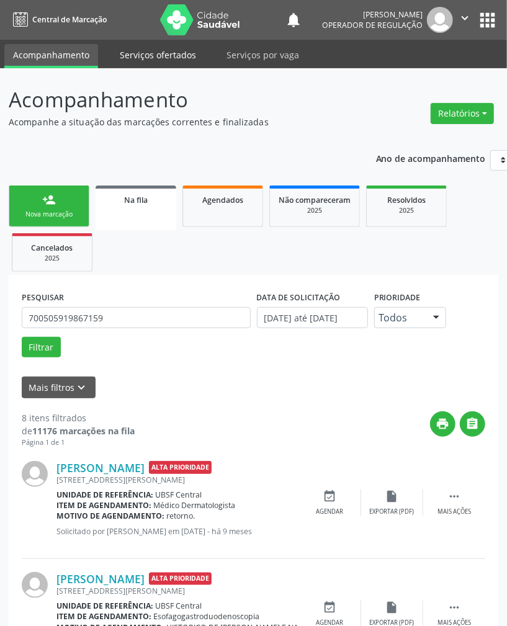
scroll to position [639, 0]
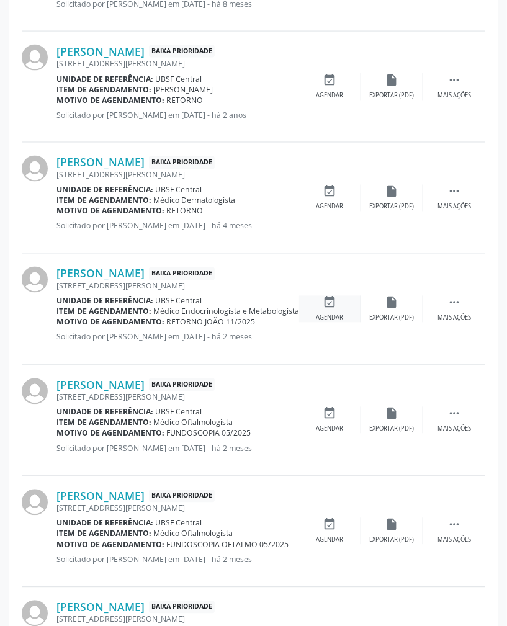
click at [337, 309] on div "event_available Agendar" at bounding box center [330, 309] width 62 height 27
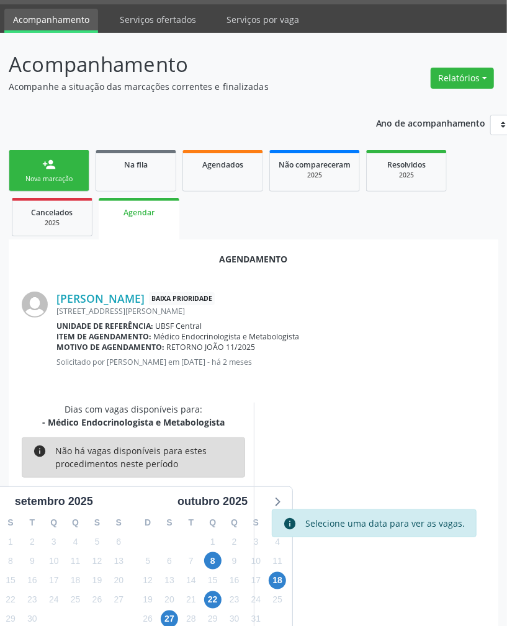
scroll to position [65, 0]
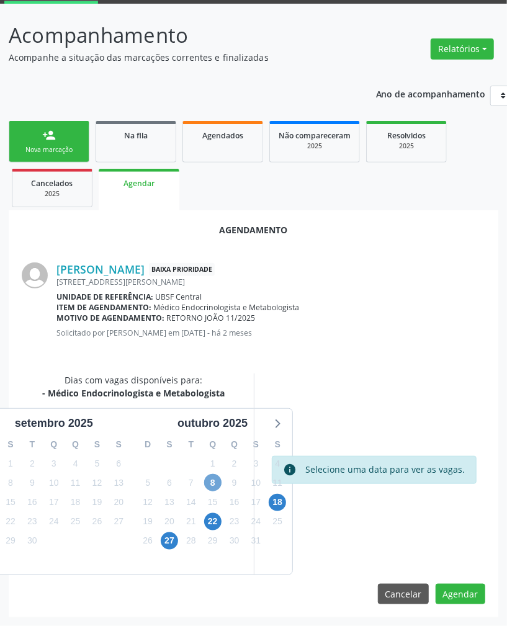
click at [217, 485] on span "8" at bounding box center [212, 482] width 17 height 17
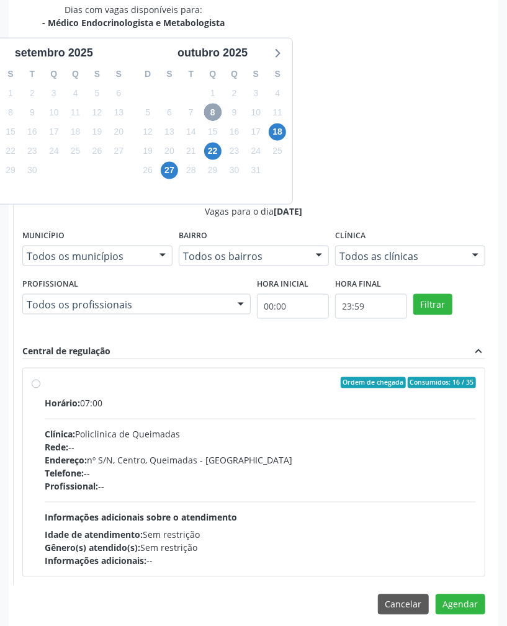
scroll to position [448, 0]
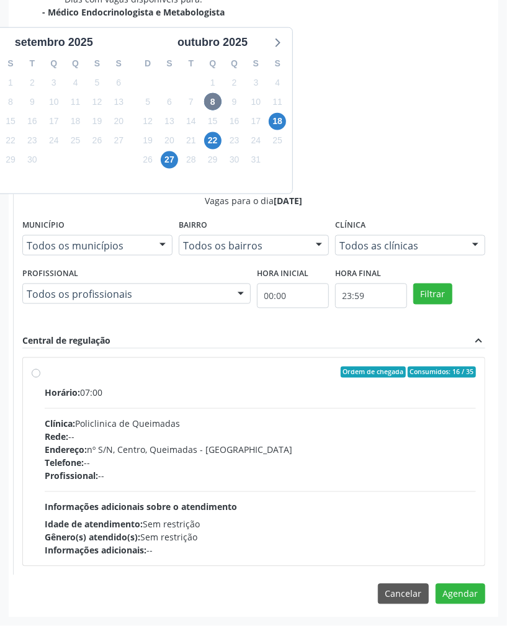
click at [384, 475] on div "Profissional: --" at bounding box center [261, 476] width 432 height 13
click at [40, 378] on input "Ordem de chegada Consumidos: 16 / 35 Horário: 07:00 Clínica: Policlinica de Que…" at bounding box center [36, 372] width 9 height 11
radio input "true"
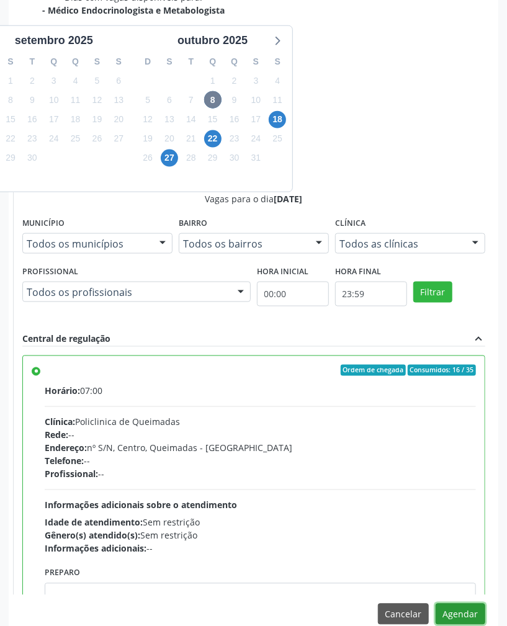
drag, startPoint x: 465, startPoint y: 607, endPoint x: 485, endPoint y: 600, distance: 21.0
click at [466, 607] on button "Agendar" at bounding box center [461, 614] width 50 height 21
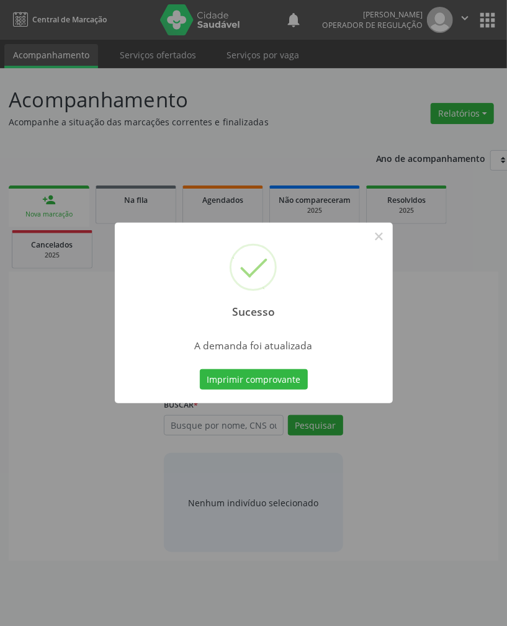
scroll to position [0, 0]
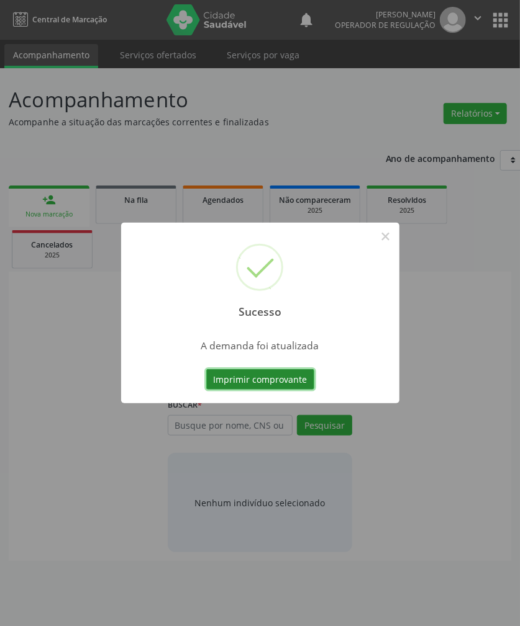
click at [282, 379] on button "Imprimir comprovante" at bounding box center [260, 379] width 108 height 21
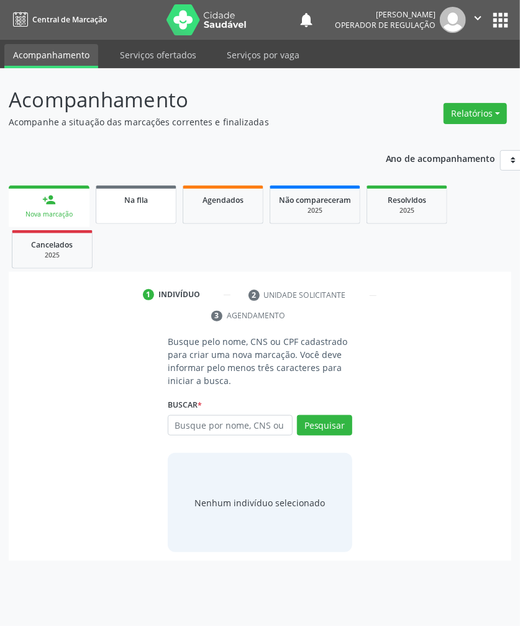
click at [159, 193] on div "Na fila" at bounding box center [136, 199] width 62 height 13
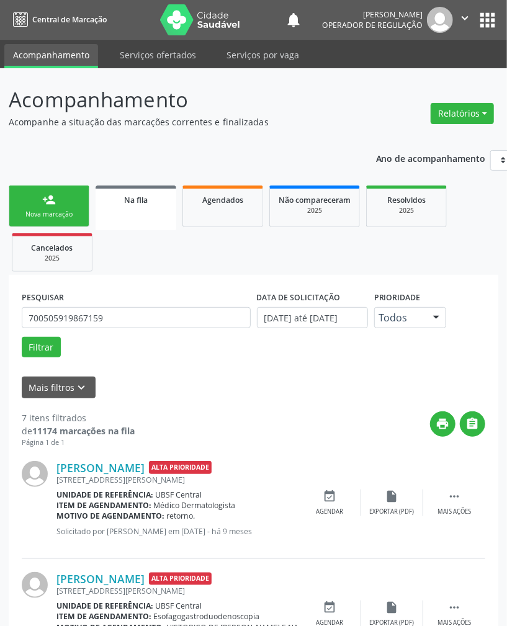
click at [37, 202] on link "person_add Nova marcação" at bounding box center [49, 207] width 81 height 42
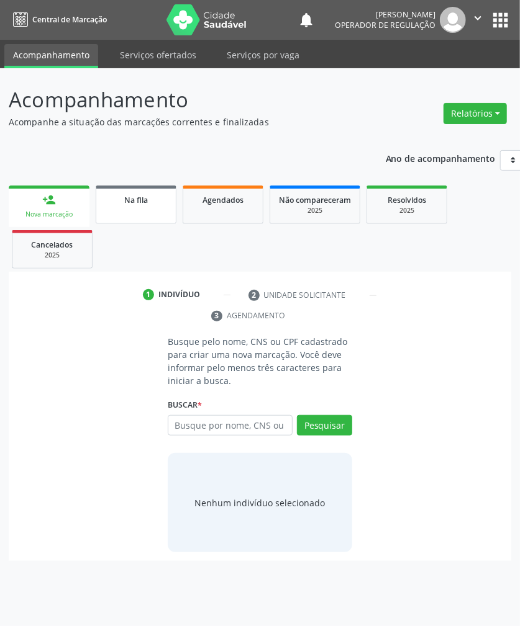
click at [145, 209] on link "Na fila" at bounding box center [136, 205] width 81 height 38
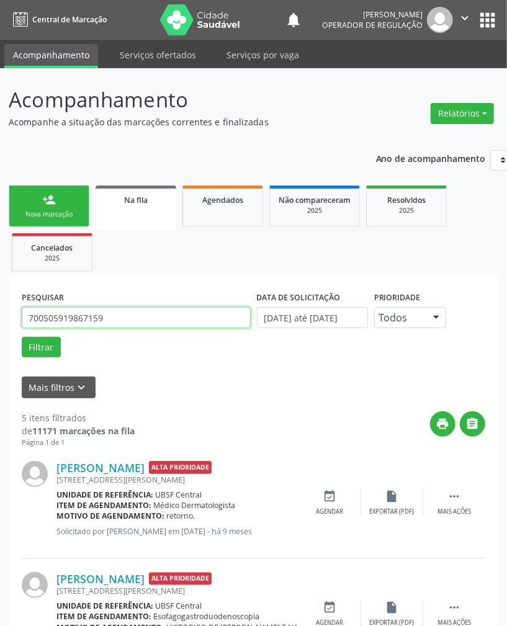
click at [161, 319] on input "700505919867159" at bounding box center [136, 317] width 229 height 21
paste input "5009808727358"
click at [22, 337] on button "Filtrar" at bounding box center [41, 347] width 39 height 21
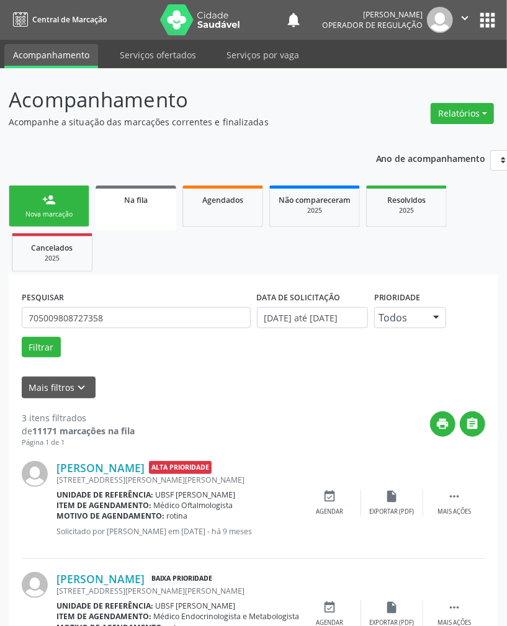
scroll to position [177, 0]
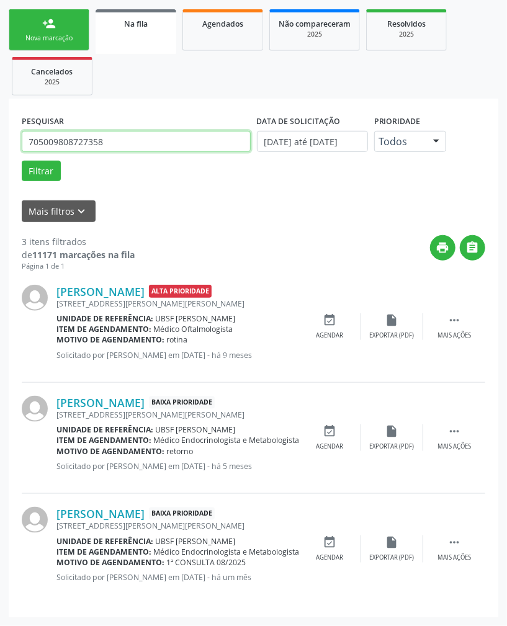
click at [103, 148] on input "705009808727358" at bounding box center [136, 141] width 229 height 21
paste input "0301961336636"
type input "700301961336636"
click at [22, 161] on button "Filtrar" at bounding box center [41, 171] width 39 height 21
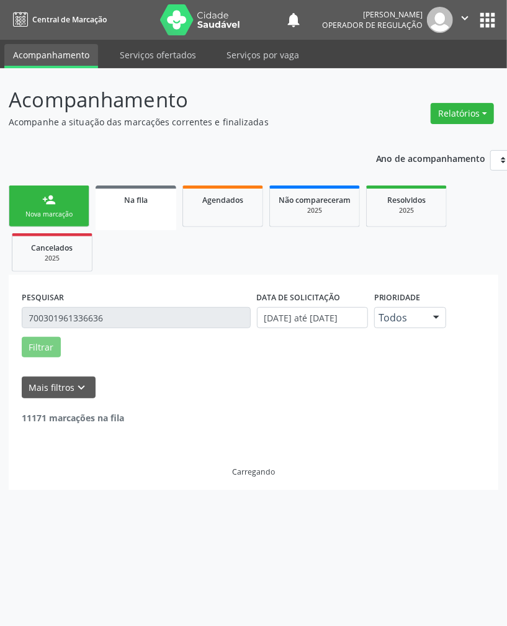
scroll to position [0, 0]
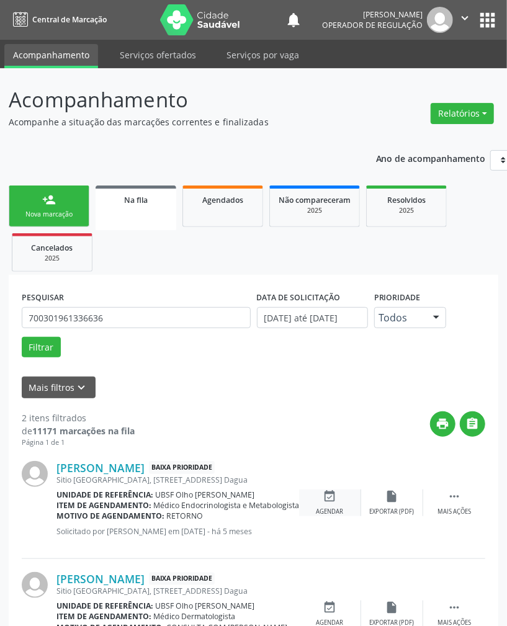
click at [333, 495] on icon "event_available" at bounding box center [330, 497] width 14 height 14
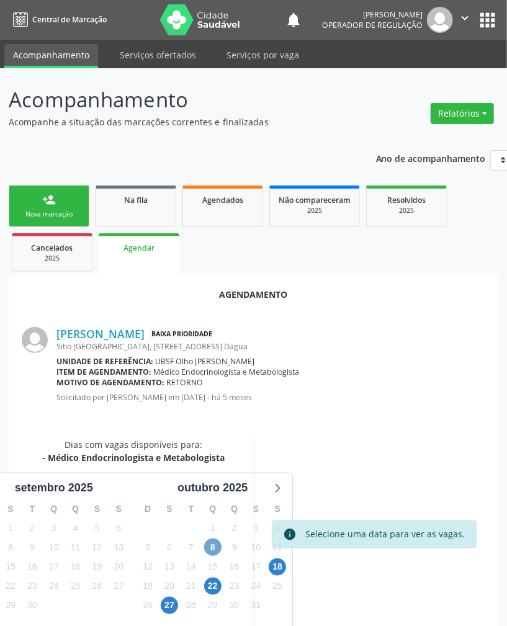
click at [214, 546] on span "8" at bounding box center [212, 547] width 17 height 17
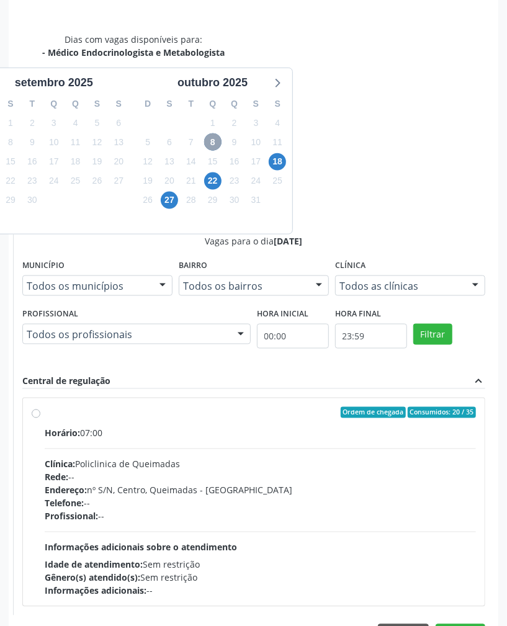
scroll to position [448, 0]
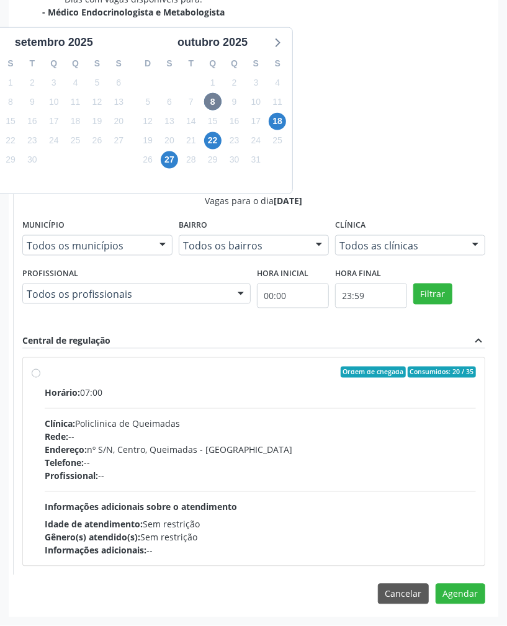
click at [286, 522] on div "Idade de atendimento: Sem restrição" at bounding box center [261, 524] width 432 height 13
click at [40, 378] on input "Ordem de chegada Consumidos: 20 / 35 Horário: 07:00 Clínica: Policlinica de Que…" at bounding box center [36, 372] width 9 height 11
radio input "true"
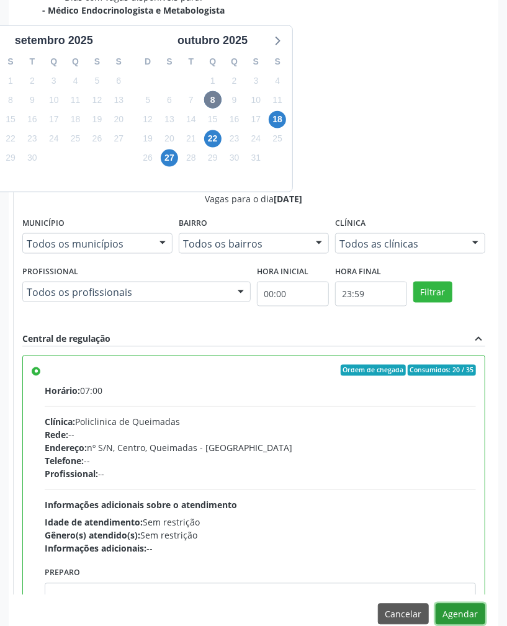
click at [474, 608] on button "Agendar" at bounding box center [461, 614] width 50 height 21
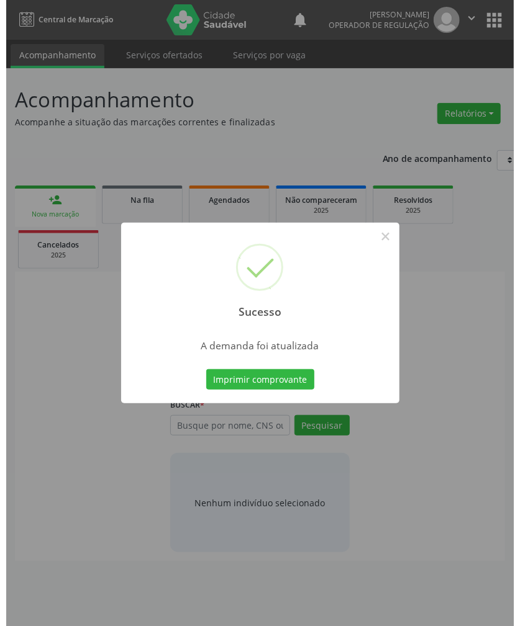
scroll to position [0, 0]
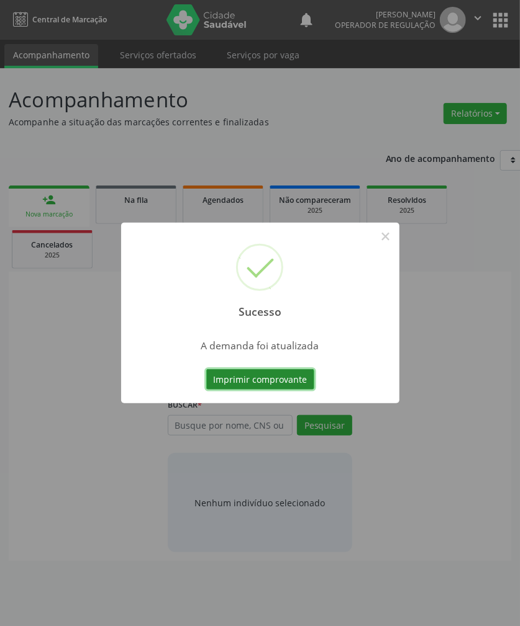
click at [293, 381] on button "Imprimir comprovante" at bounding box center [260, 379] width 108 height 21
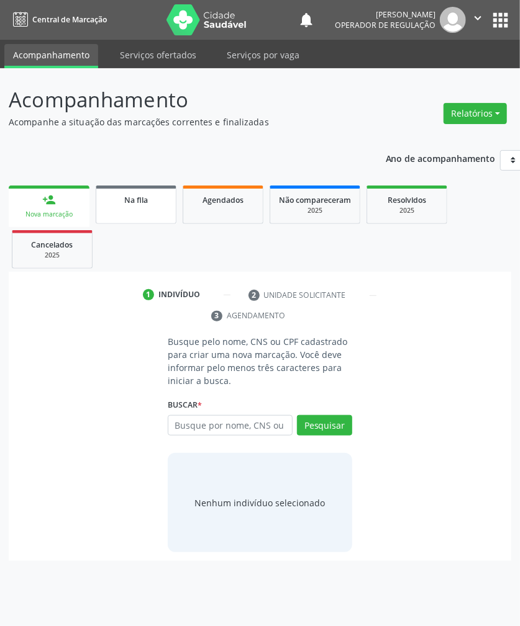
click at [133, 220] on link "Na fila" at bounding box center [136, 205] width 81 height 38
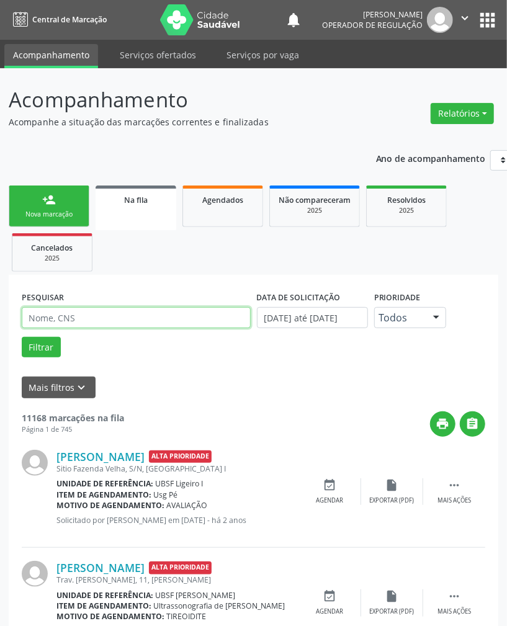
click at [173, 316] on input "text" at bounding box center [136, 317] width 229 height 21
paste input "705009245687851"
type input "705009245687851"
click at [22, 337] on button "Filtrar" at bounding box center [41, 347] width 39 height 21
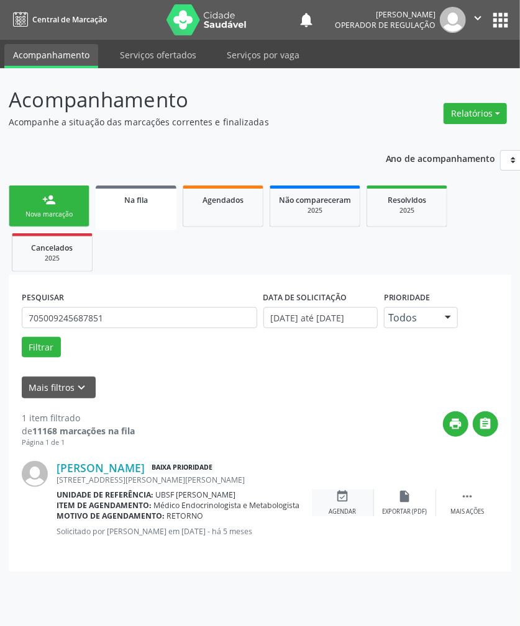
click at [353, 508] on div "Agendar" at bounding box center [342, 512] width 27 height 9
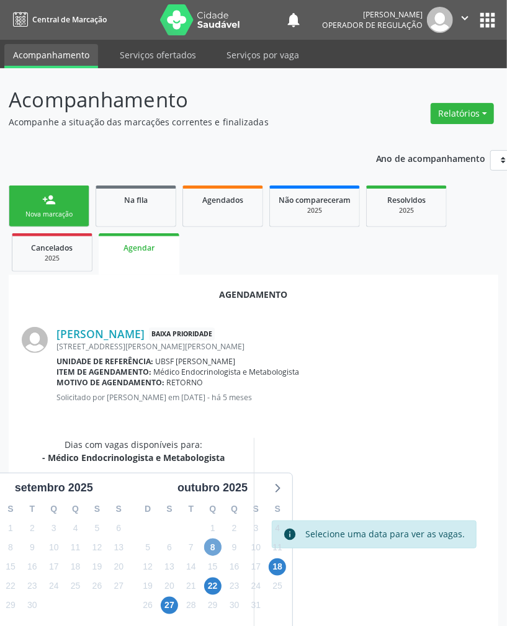
click at [217, 552] on span "8" at bounding box center [212, 547] width 17 height 17
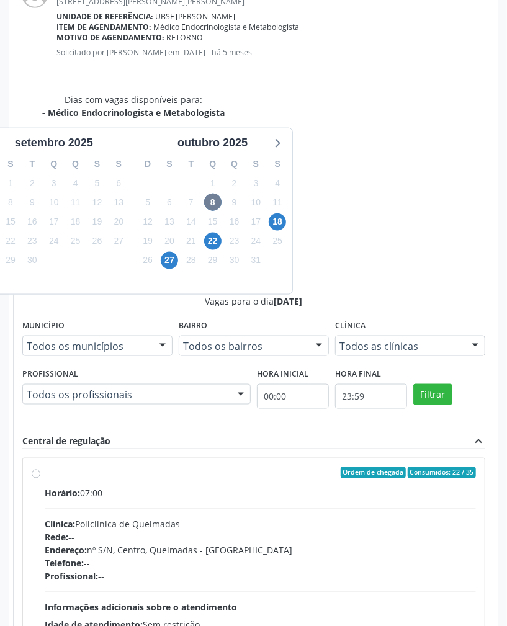
scroll to position [448, 0]
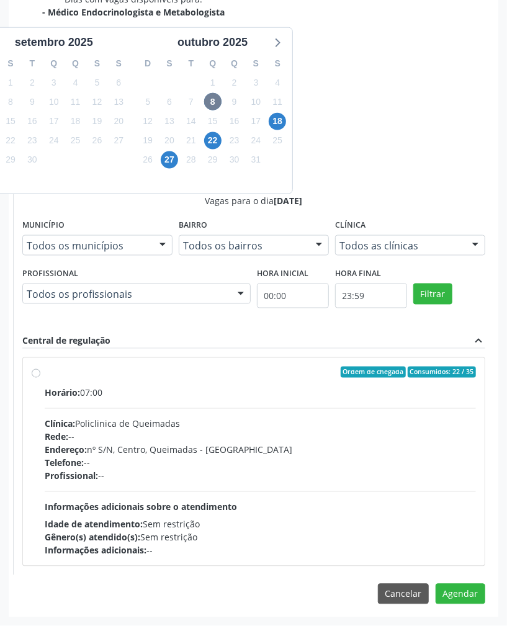
click at [356, 518] on div "Idade de atendimento: Sem restrição" at bounding box center [261, 524] width 432 height 13
click at [40, 378] on input "Ordem de chegada Consumidos: 22 / 35 Horário: 07:00 Clínica: Policlinica de Que…" at bounding box center [36, 372] width 9 height 11
radio input "true"
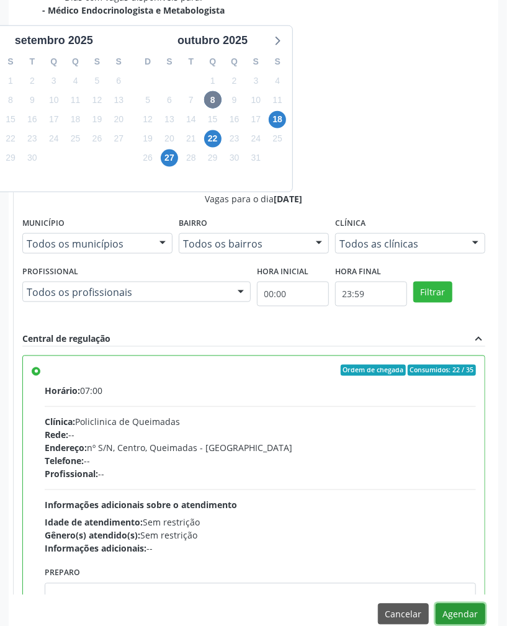
click at [461, 607] on button "Agendar" at bounding box center [461, 614] width 50 height 21
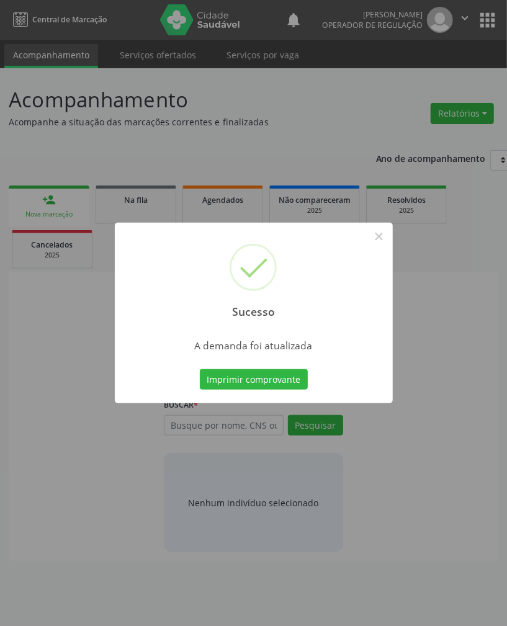
scroll to position [0, 0]
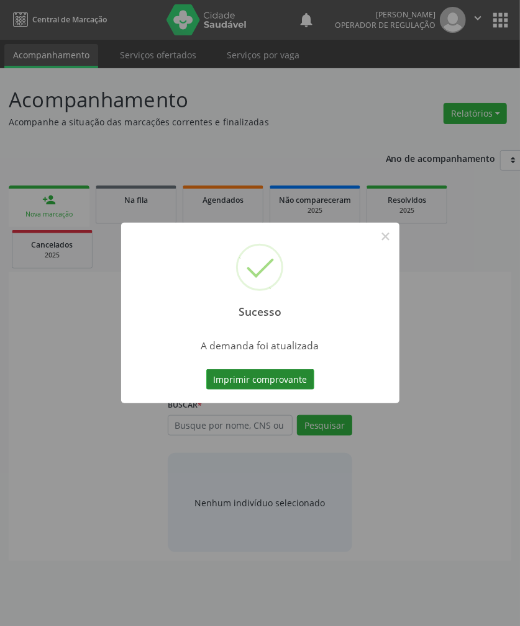
click at [308, 375] on button "Imprimir comprovante" at bounding box center [260, 379] width 108 height 21
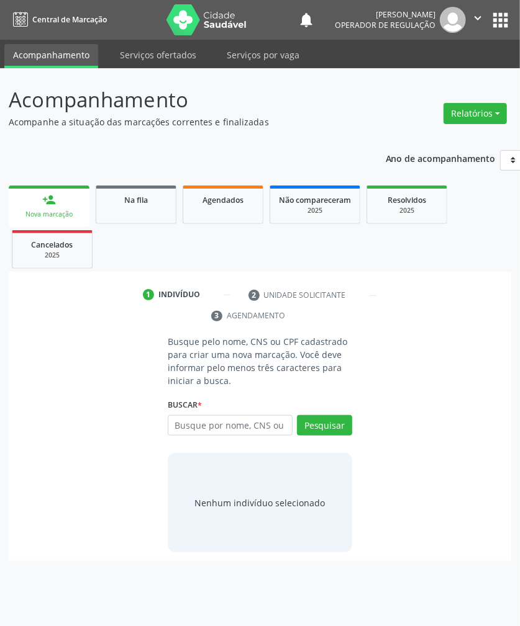
click at [179, 184] on ul "person_add Nova marcação Na fila Agendados Não compareceram 2025 Resolvidos 202…" at bounding box center [260, 227] width 502 height 89
drag, startPoint x: 147, startPoint y: 202, endPoint x: 470, endPoint y: 201, distance: 322.9
click at [148, 202] on div "Na fila" at bounding box center [136, 199] width 62 height 13
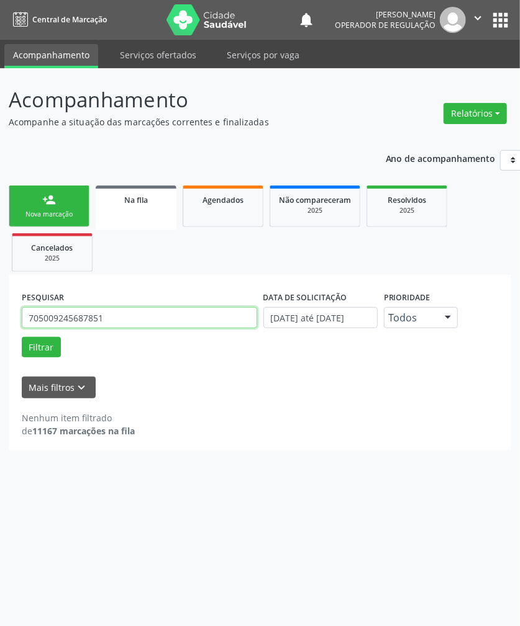
click at [226, 326] on input "705009245687851" at bounding box center [139, 317] width 235 height 21
paste input "0004135420308"
type input "700004135420308"
click at [22, 337] on button "Filtrar" at bounding box center [41, 347] width 39 height 21
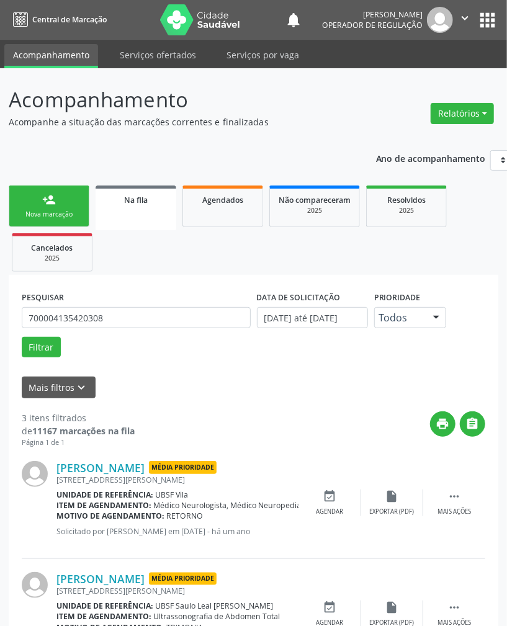
click at [250, 113] on p "Acompanhamento" at bounding box center [180, 99] width 343 height 31
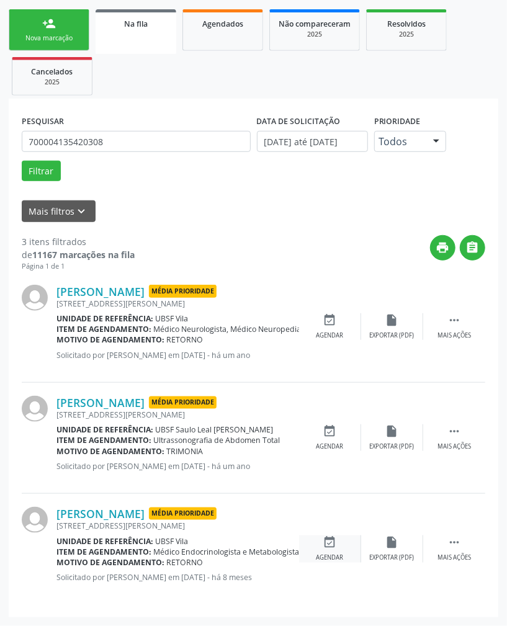
click at [340, 541] on div "event_available Agendar" at bounding box center [330, 549] width 62 height 27
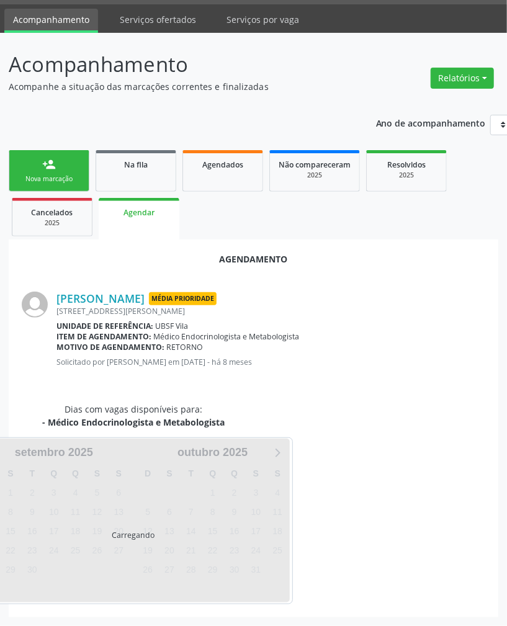
scroll to position [65, 0]
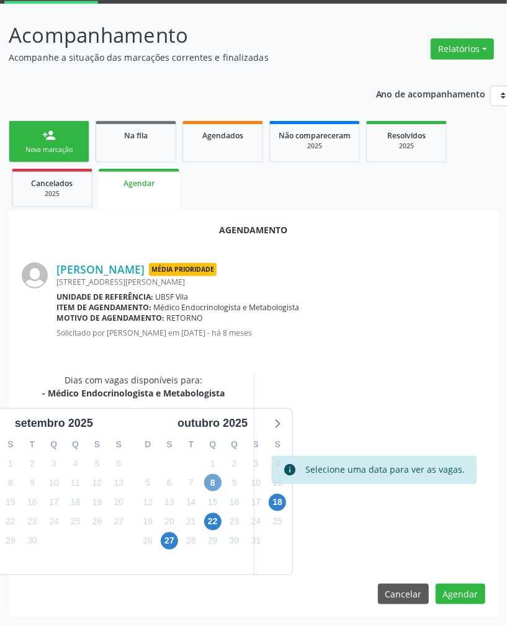
click at [212, 488] on span "8" at bounding box center [212, 482] width 17 height 17
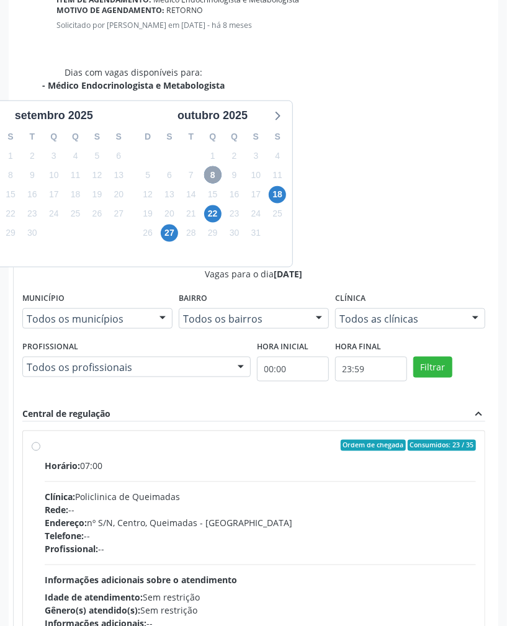
scroll to position [448, 0]
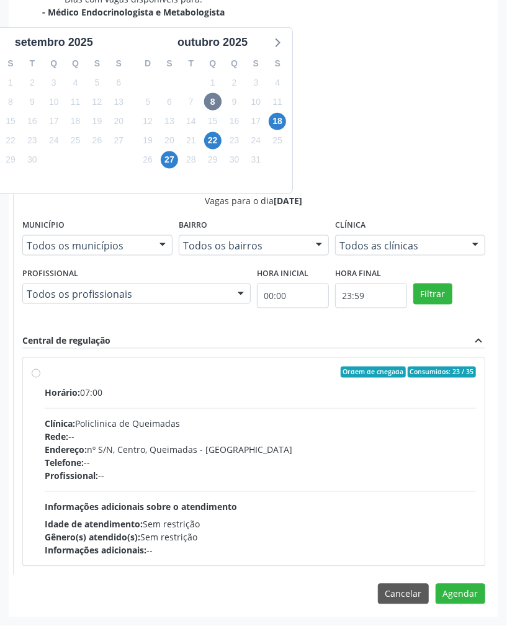
drag, startPoint x: 356, startPoint y: 453, endPoint x: 376, endPoint y: 494, distance: 45.3
click at [356, 454] on div "Endereço: nº S/N, Centro, Queimadas - PB" at bounding box center [261, 450] width 432 height 13
click at [40, 378] on input "Ordem de chegada Consumidos: 23 / 35 Horário: 07:00 Clínica: Policlinica de Que…" at bounding box center [36, 372] width 9 height 11
radio input "true"
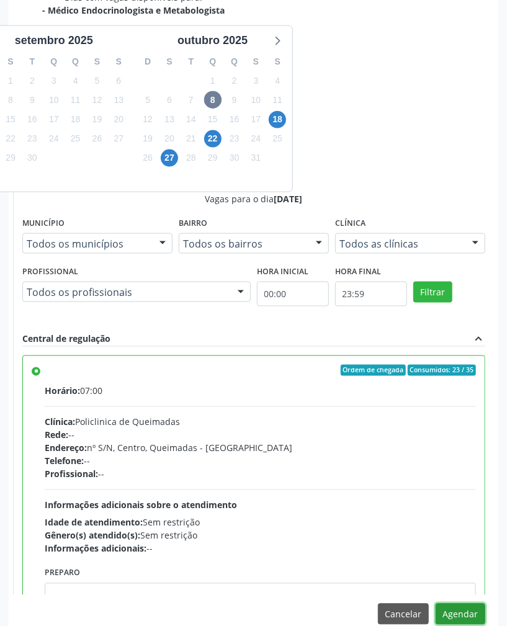
click at [464, 615] on button "Agendar" at bounding box center [461, 614] width 50 height 21
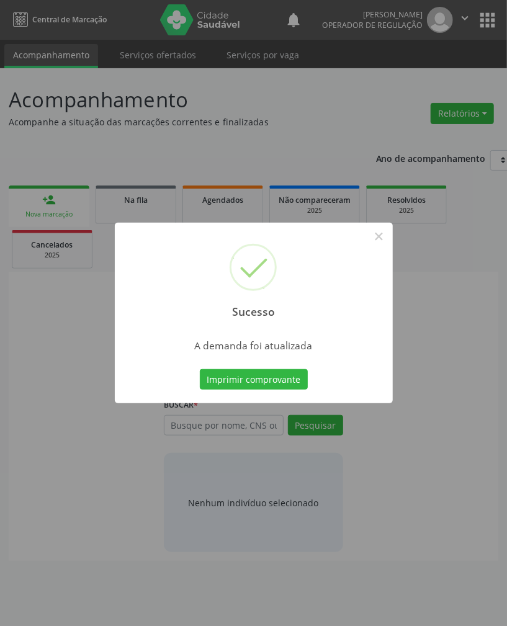
scroll to position [0, 0]
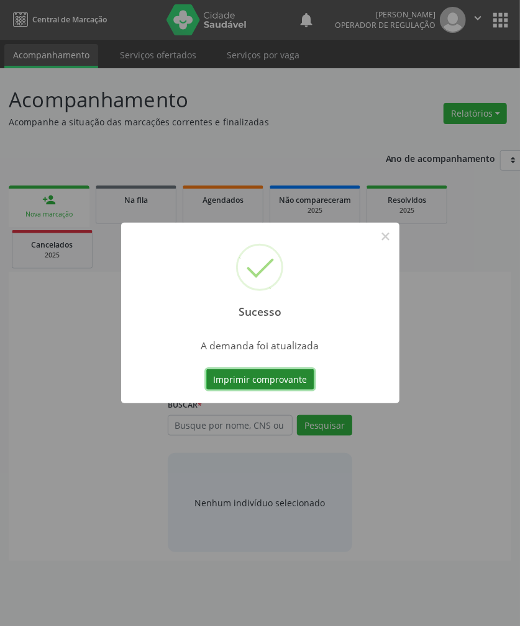
click at [235, 380] on button "Imprimir comprovante" at bounding box center [260, 379] width 108 height 21
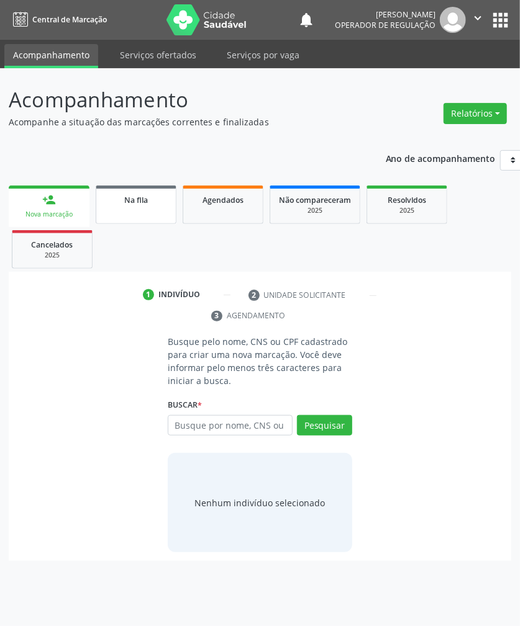
click at [127, 196] on span "Na fila" at bounding box center [136, 200] width 24 height 11
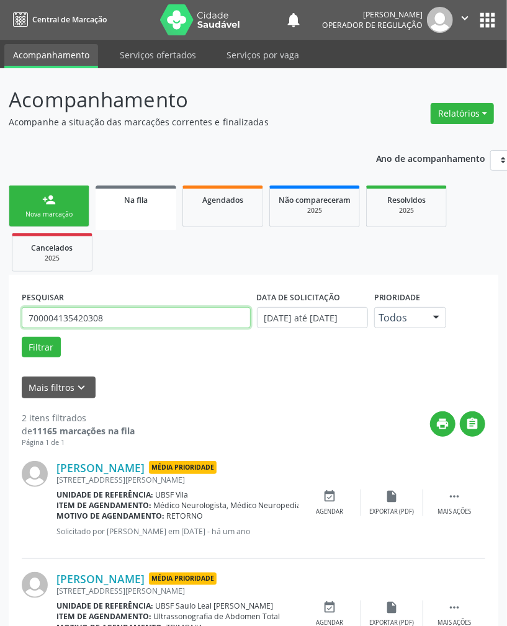
click at [134, 314] on input "700004135420308" at bounding box center [136, 317] width 229 height 21
paste input "700504568632358"
paste input "text"
click at [22, 337] on button "Filtrar" at bounding box center [41, 347] width 39 height 21
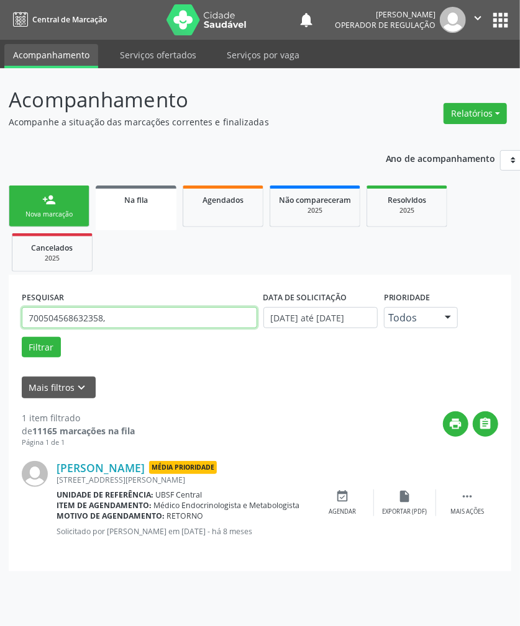
click at [135, 315] on input "700504568632358," at bounding box center [139, 317] width 235 height 21
type input "700504568632358"
click at [22, 337] on button "Filtrar" at bounding box center [41, 347] width 39 height 21
click at [351, 502] on div "event_available Agendar" at bounding box center [343, 503] width 62 height 27
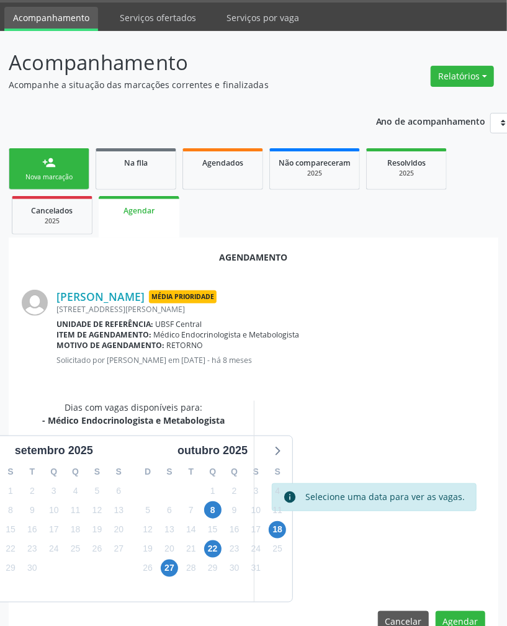
scroll to position [65, 0]
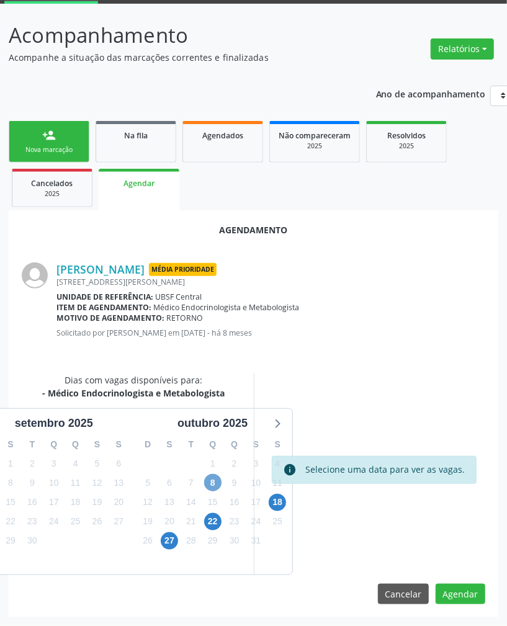
drag, startPoint x: 207, startPoint y: 480, endPoint x: 292, endPoint y: 371, distance: 138.0
click at [207, 476] on span "8" at bounding box center [212, 482] width 17 height 17
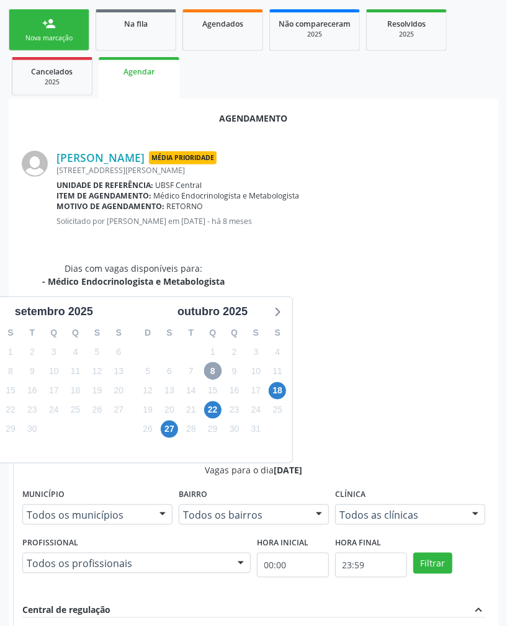
scroll to position [448, 0]
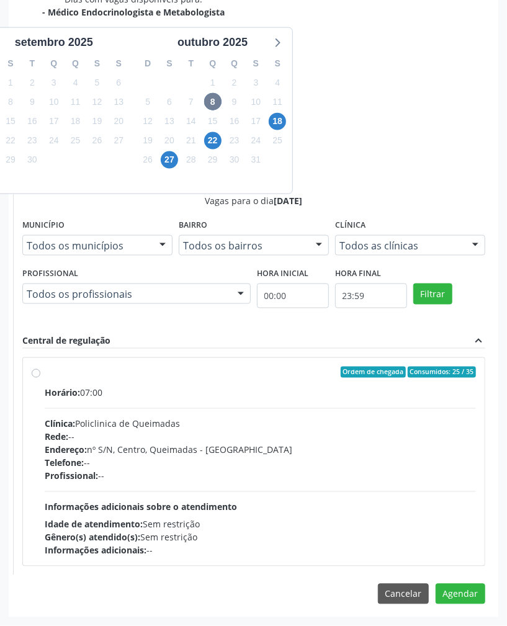
click at [383, 457] on div "Telefone: --" at bounding box center [261, 463] width 432 height 13
click at [40, 378] on input "Ordem de chegada Consumidos: 25 / 35 Horário: 07:00 Clínica: Policlinica de Que…" at bounding box center [36, 372] width 9 height 11
radio input "true"
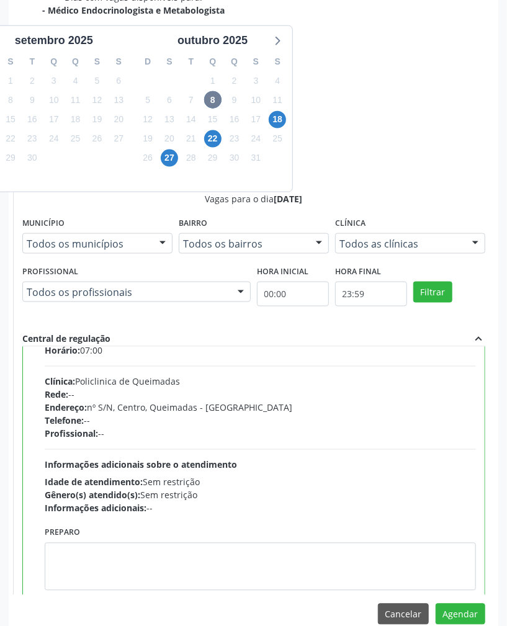
scroll to position [63, 0]
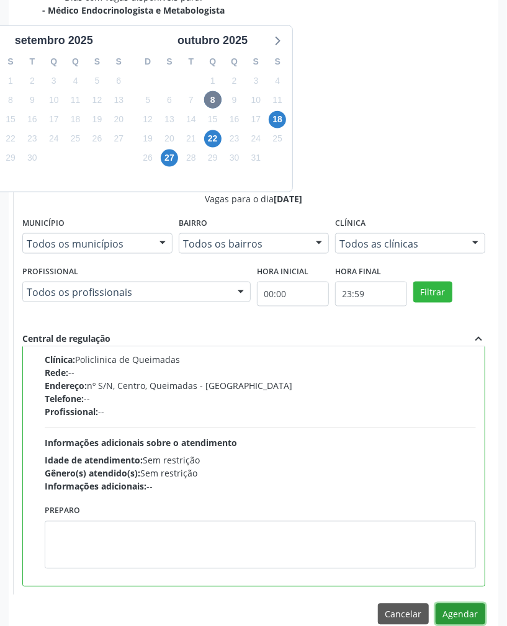
click at [467, 610] on button "Agendar" at bounding box center [461, 614] width 50 height 21
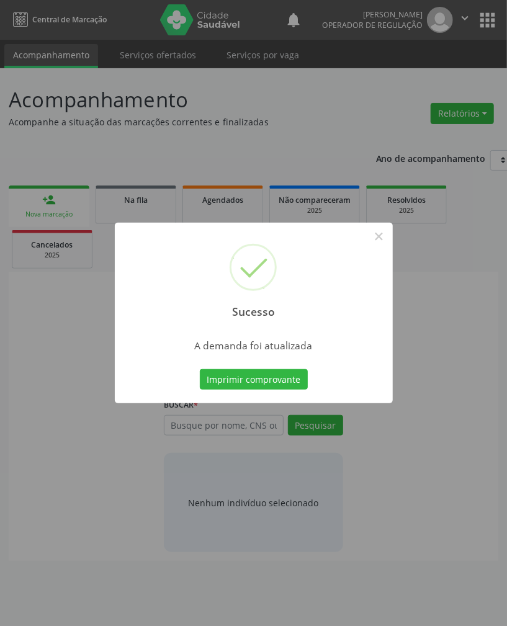
scroll to position [0, 0]
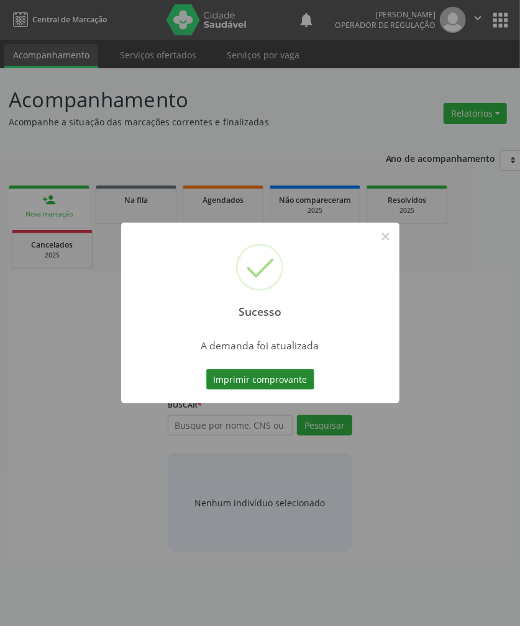
click at [249, 380] on button "Imprimir comprovante" at bounding box center [260, 379] width 108 height 21
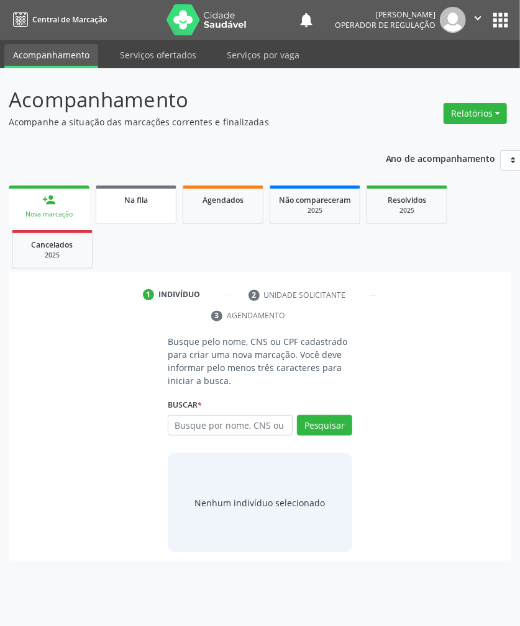
click at [159, 207] on link "Na fila" at bounding box center [136, 205] width 81 height 38
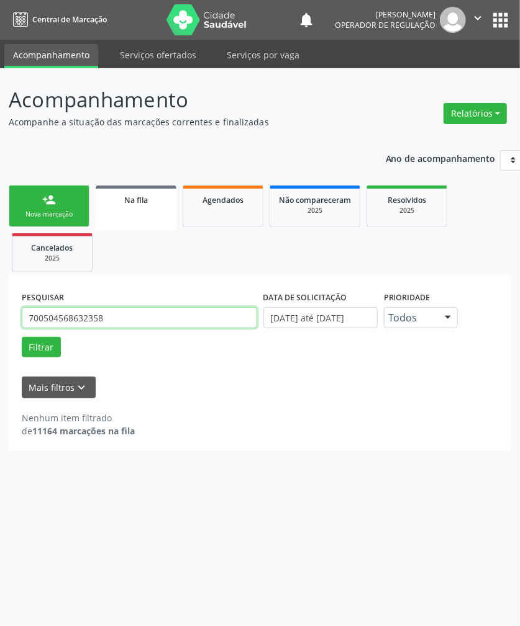
click at [53, 313] on input "700504568632358" at bounding box center [139, 317] width 235 height 21
paste input "5200439501974"
type input "705200439501974"
click at [22, 337] on button "Filtrar" at bounding box center [41, 347] width 39 height 21
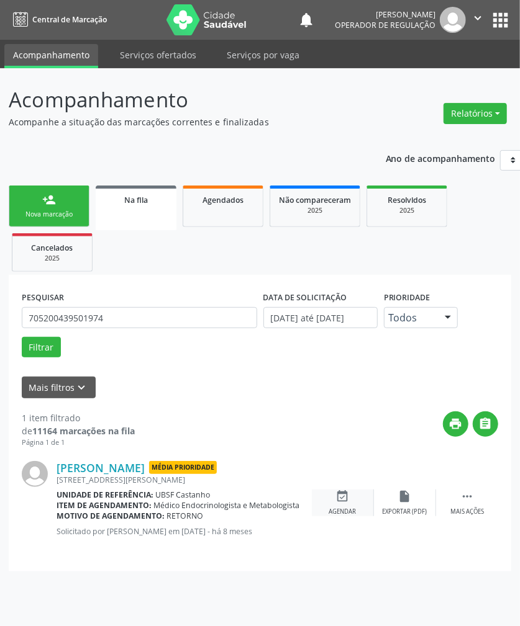
click at [338, 497] on icon "event_available" at bounding box center [343, 497] width 14 height 14
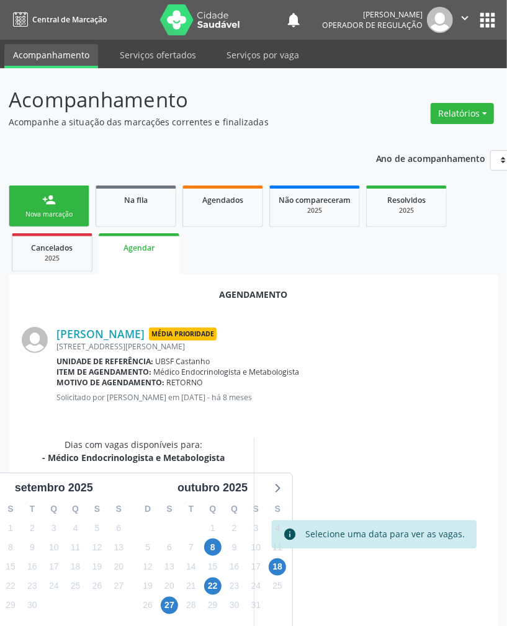
click at [205, 556] on div "8" at bounding box center [212, 547] width 17 height 19
click at [209, 552] on span "8" at bounding box center [212, 547] width 17 height 17
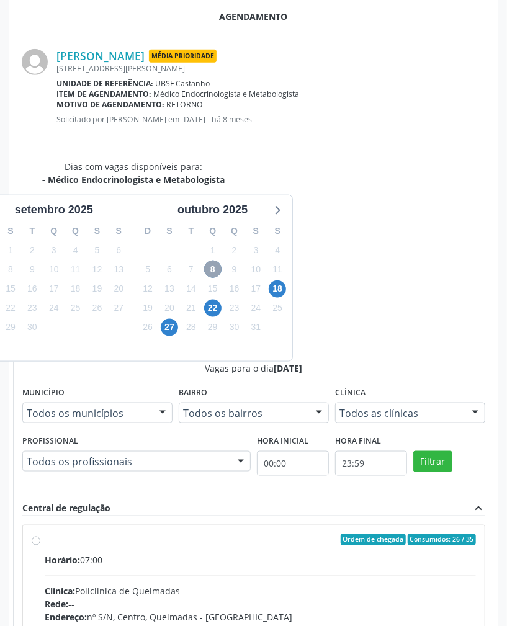
scroll to position [448, 0]
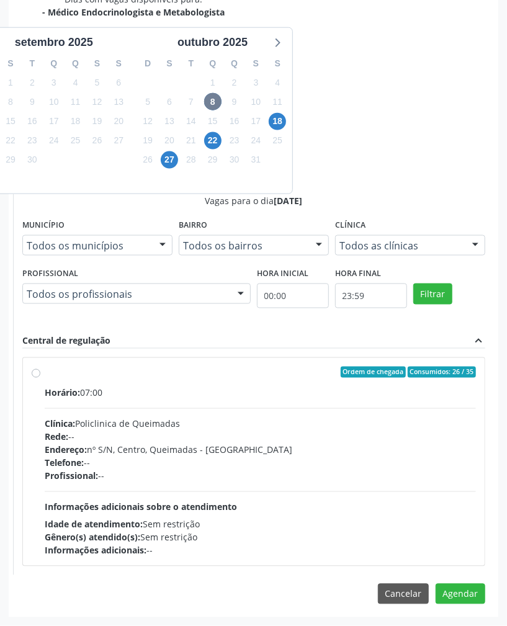
drag, startPoint x: 294, startPoint y: 495, endPoint x: 376, endPoint y: 553, distance: 100.4
click at [294, 497] on div "Horário: 07:00 Clínica: Policlinica de Queimadas Rede: -- Endereço: nº S/N, Cen…" at bounding box center [261, 472] width 432 height 171
click at [40, 378] on input "Ordem de chegada Consumidos: 26 / 35 Horário: 07:00 Clínica: Policlinica de Que…" at bounding box center [36, 372] width 9 height 11
radio input "true"
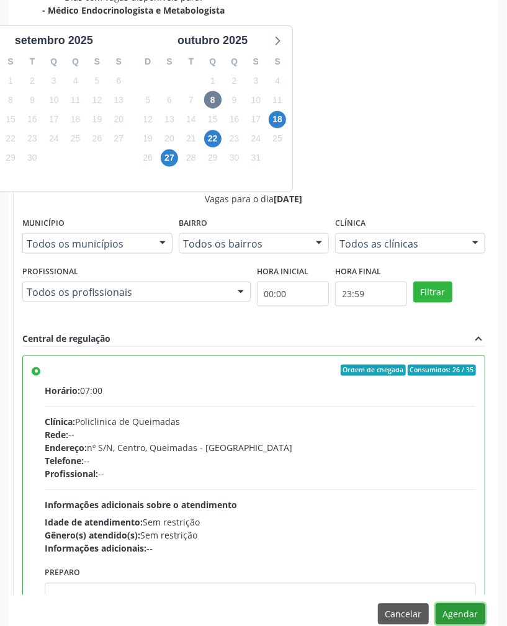
click at [452, 615] on button "Agendar" at bounding box center [461, 614] width 50 height 21
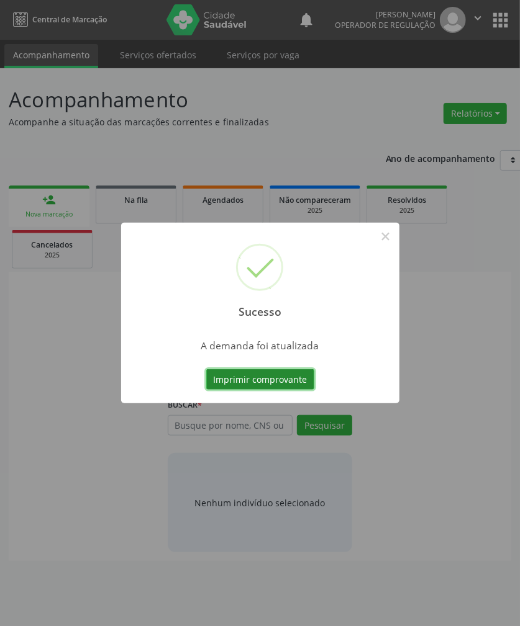
click at [220, 381] on button "Imprimir comprovante" at bounding box center [260, 379] width 108 height 21
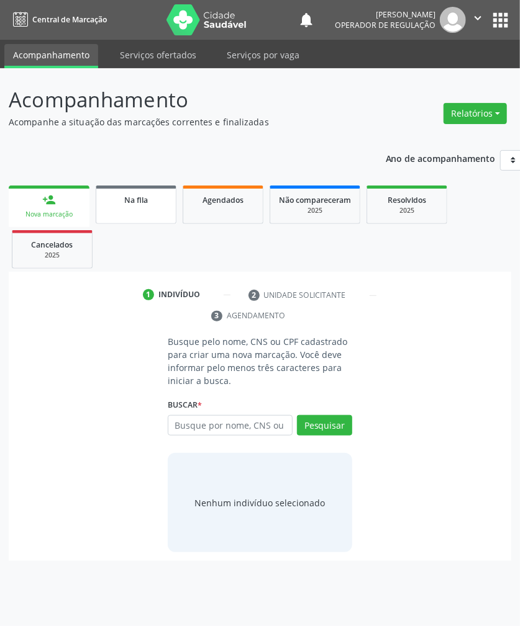
click at [134, 219] on link "Na fila" at bounding box center [136, 205] width 81 height 38
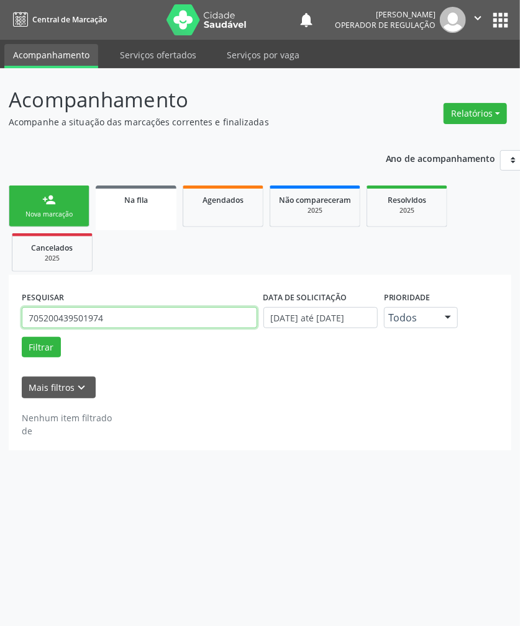
click at [169, 319] on input "705200439501974" at bounding box center [139, 317] width 235 height 21
paste input "2505261784340"
type input "702505261784340"
click at [22, 337] on button "Filtrar" at bounding box center [41, 347] width 39 height 21
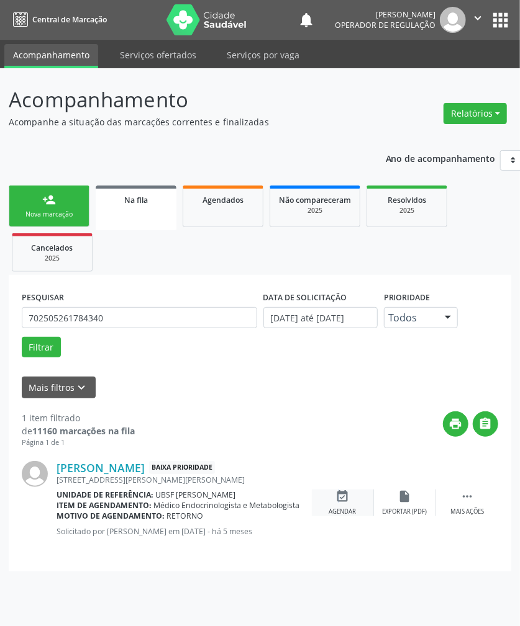
click at [337, 502] on icon "event_available" at bounding box center [343, 497] width 14 height 14
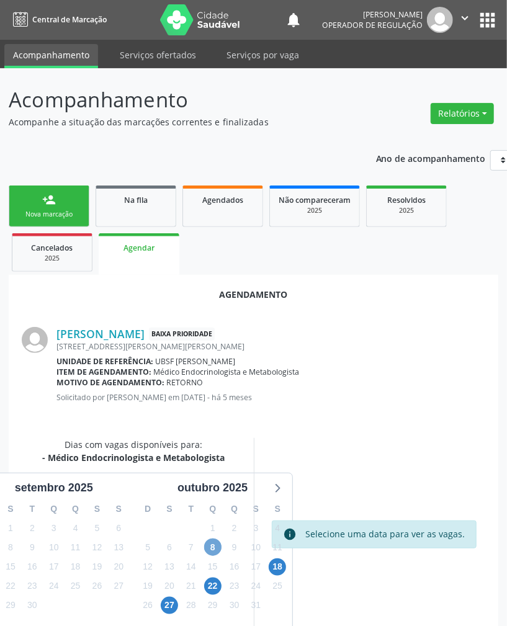
click at [217, 552] on span "8" at bounding box center [212, 547] width 17 height 17
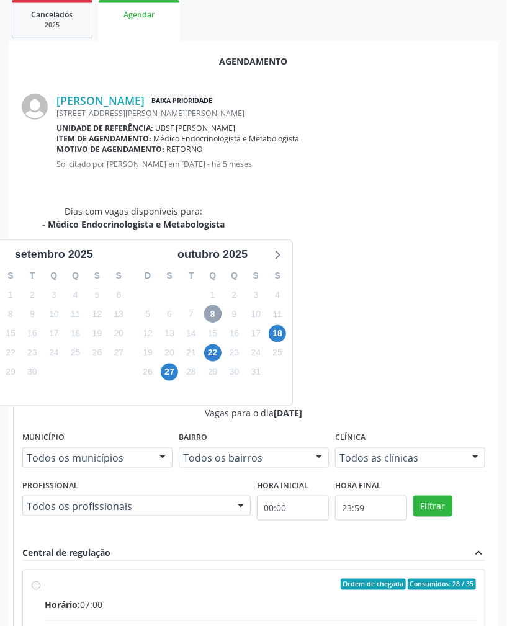
scroll to position [448, 0]
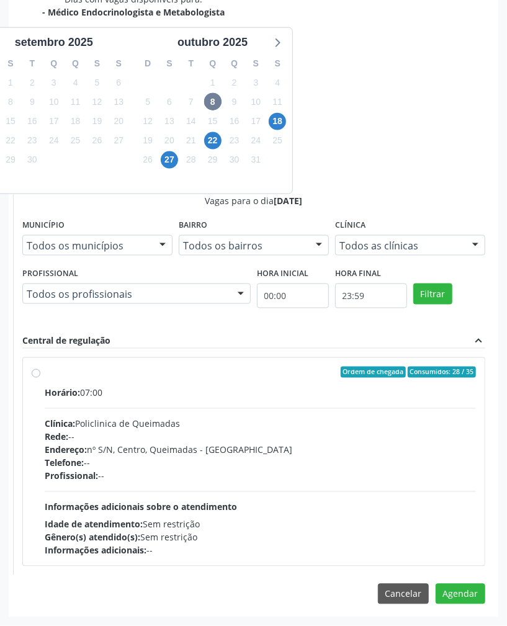
click at [373, 444] on div "Endereço: nº S/N, Centro, Queimadas - PB" at bounding box center [261, 450] width 432 height 13
click at [40, 378] on input "Ordem de chegada Consumidos: 28 / 35 Horário: 07:00 Clínica: Policlinica de Que…" at bounding box center [36, 372] width 9 height 11
radio input "true"
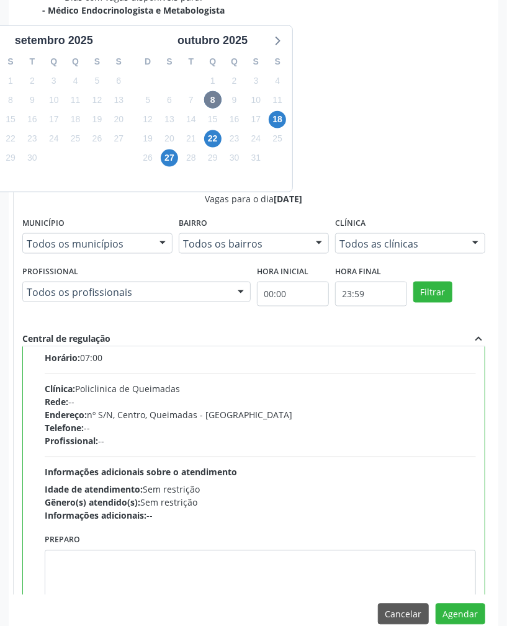
scroll to position [63, 0]
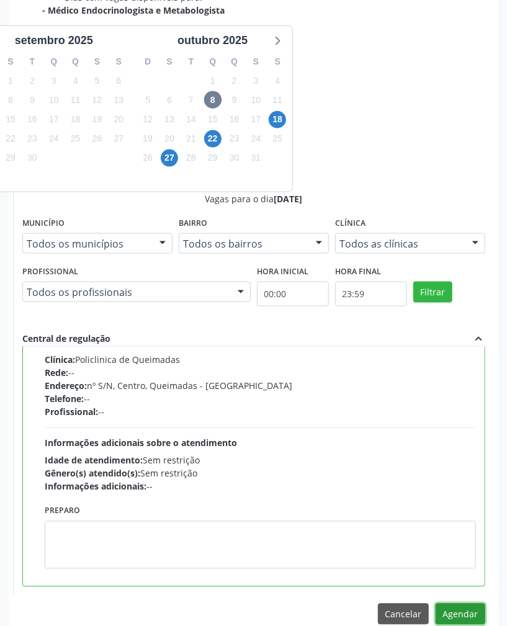
click at [474, 614] on button "Agendar" at bounding box center [461, 614] width 50 height 21
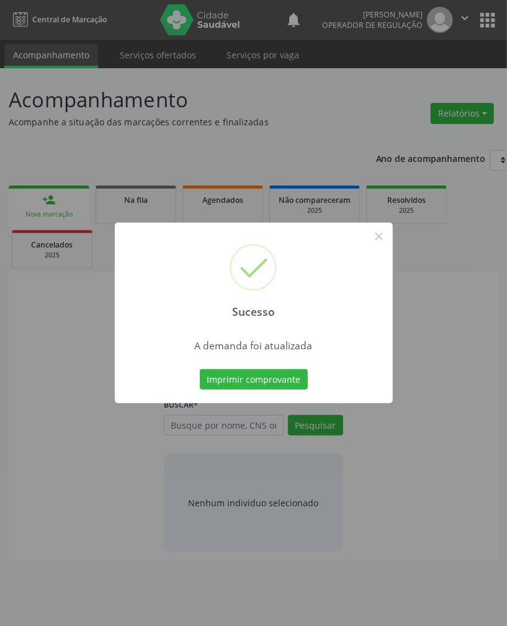
scroll to position [0, 0]
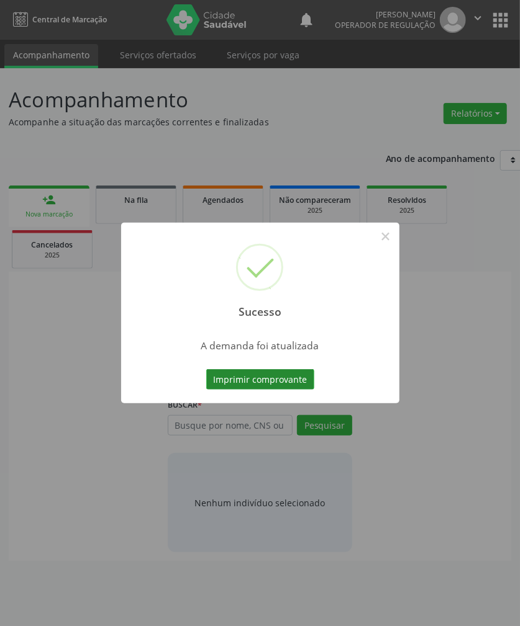
click at [239, 384] on button "Imprimir comprovante" at bounding box center [260, 379] width 108 height 21
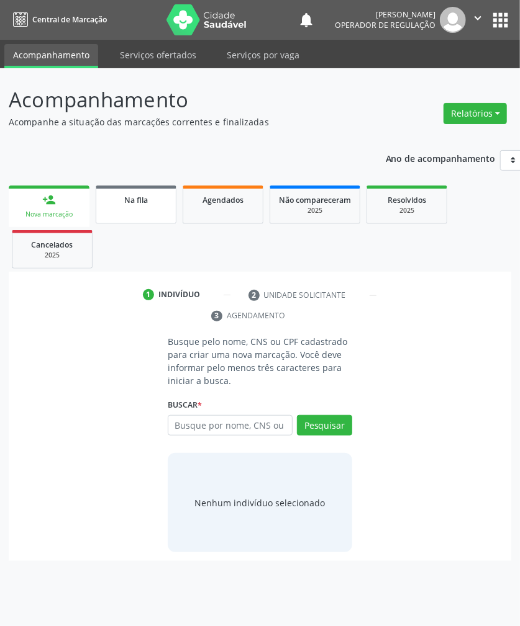
click at [155, 209] on link "Na fila" at bounding box center [136, 205] width 81 height 38
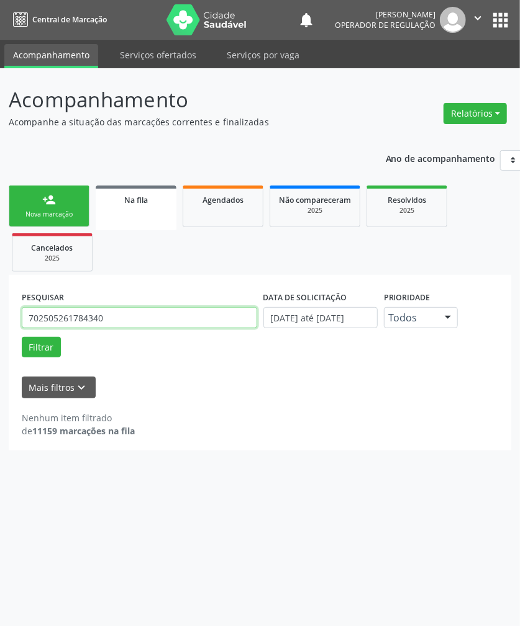
click at [142, 325] on input "702505261784340" at bounding box center [139, 317] width 235 height 21
type input "708208192034346"
click at [22, 337] on button "Filtrar" at bounding box center [41, 347] width 39 height 21
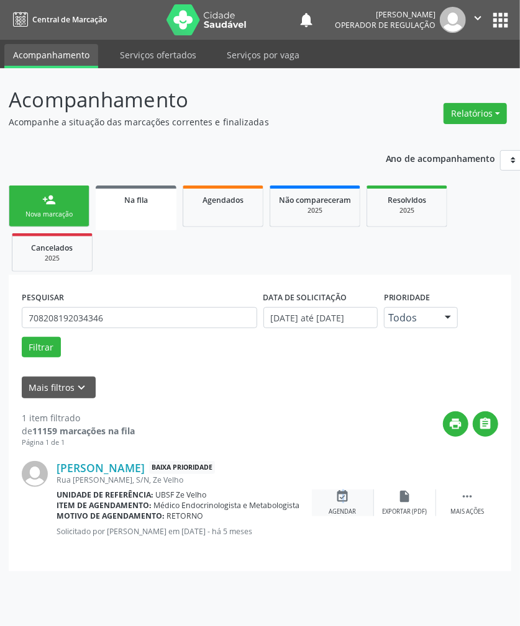
click at [341, 505] on div "event_available Agendar" at bounding box center [343, 503] width 62 height 27
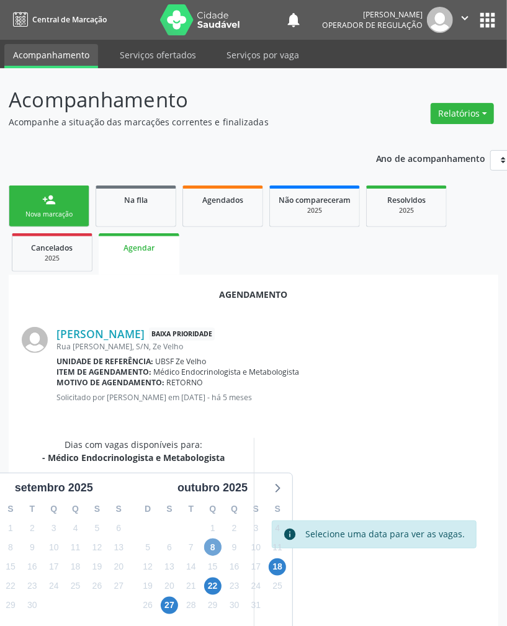
click at [214, 547] on span "8" at bounding box center [212, 547] width 17 height 17
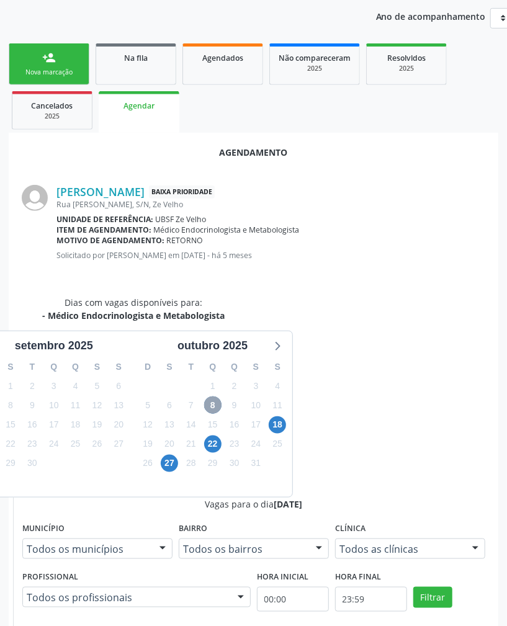
scroll to position [448, 0]
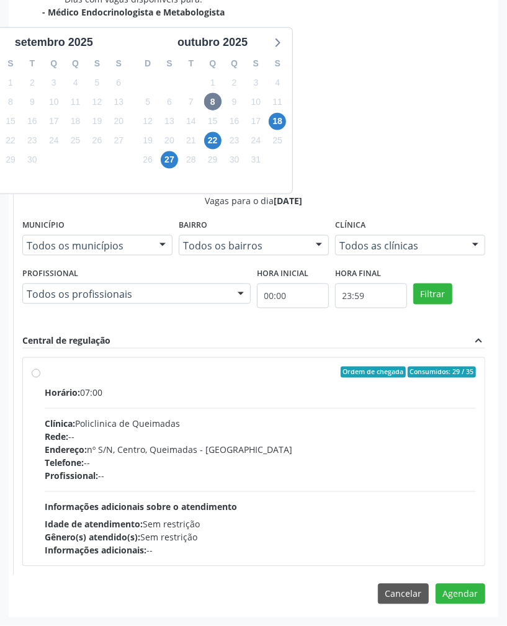
click at [279, 493] on div "Horário: 07:00 Clínica: Policlinica de Queimadas Rede: -- Endereço: nº S/N, Cen…" at bounding box center [261, 472] width 432 height 171
click at [40, 378] on input "Ordem de chegada Consumidos: 29 / 35 Horário: 07:00 Clínica: Policlinica de Que…" at bounding box center [36, 372] width 9 height 11
radio input "true"
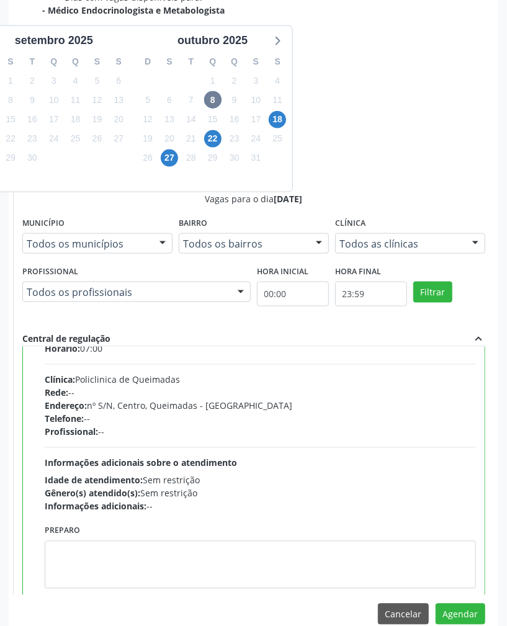
scroll to position [63, 0]
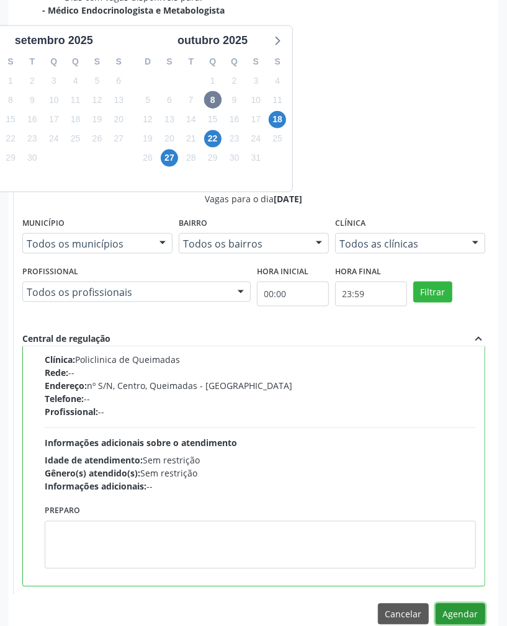
click at [474, 614] on button "Agendar" at bounding box center [461, 614] width 50 height 21
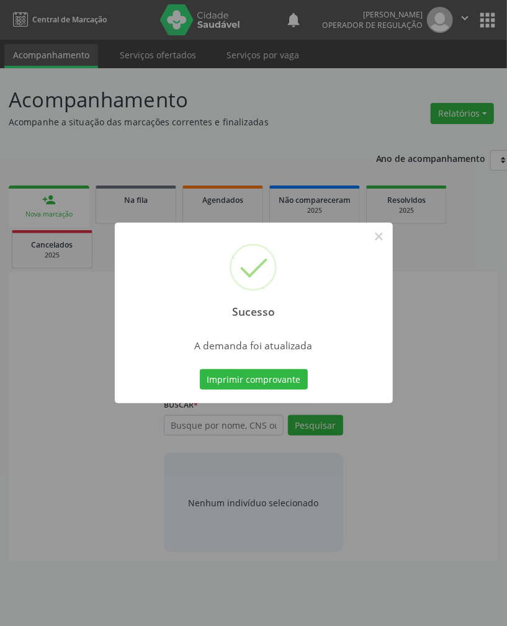
scroll to position [0, 0]
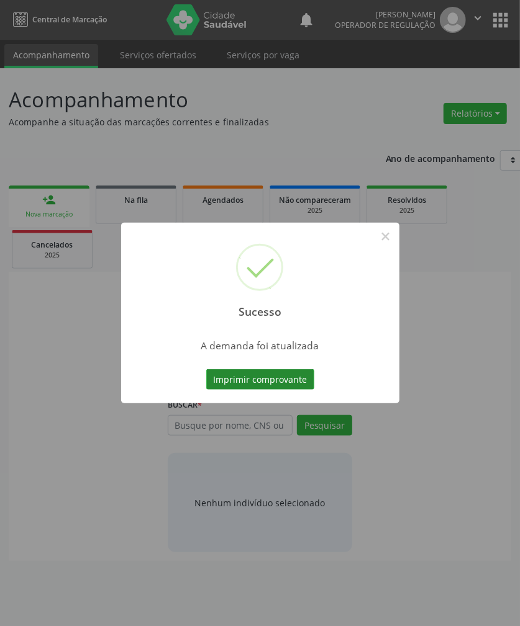
click at [246, 380] on button "Imprimir comprovante" at bounding box center [260, 379] width 108 height 21
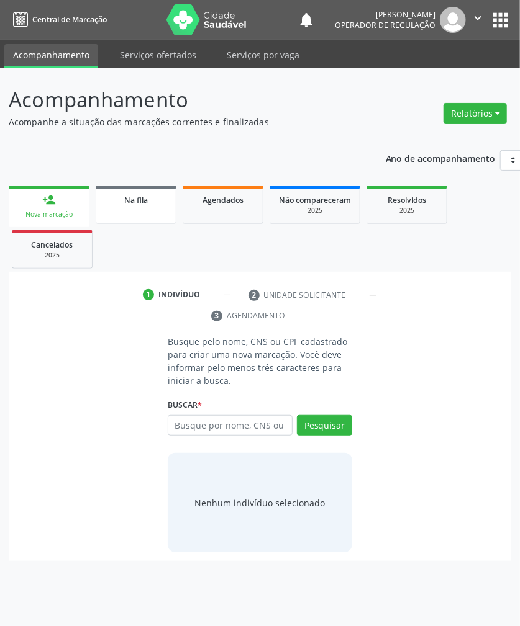
click at [107, 205] on div "Na fila" at bounding box center [136, 199] width 62 height 13
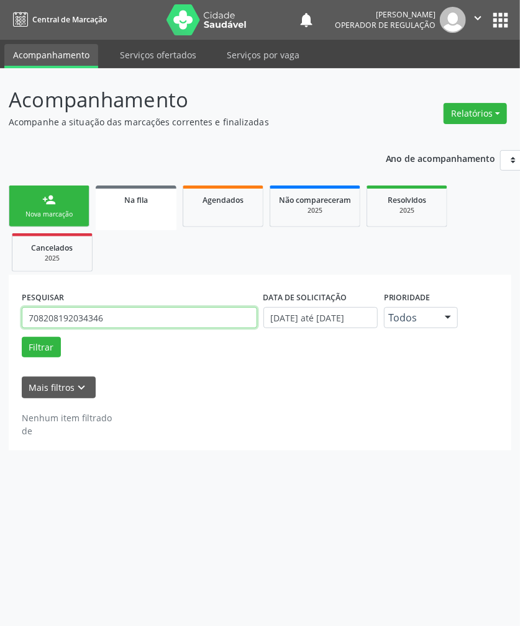
click at [78, 324] on input "708208192034346" at bounding box center [139, 317] width 235 height 21
type input "705006071029053"
click at [22, 337] on button "Filtrar" at bounding box center [41, 347] width 39 height 21
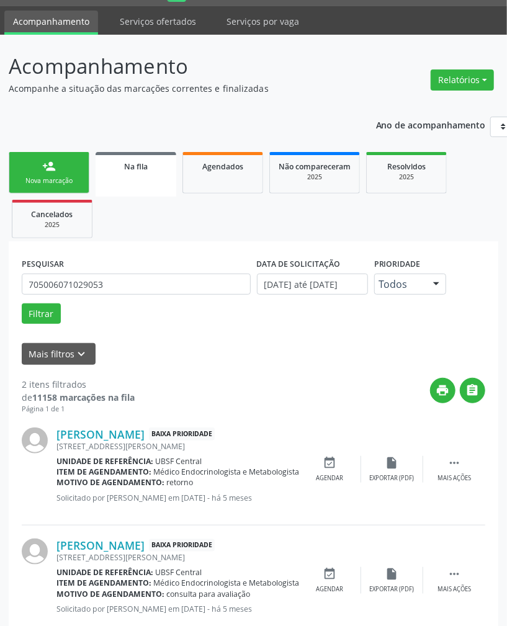
scroll to position [66, 0]
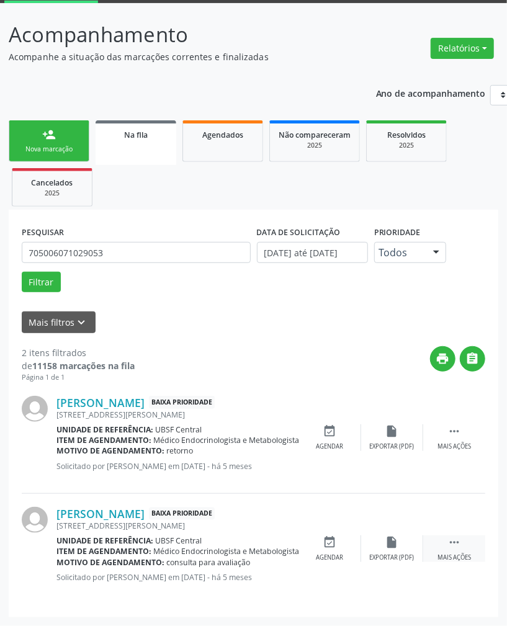
click at [445, 547] on div " Mais ações" at bounding box center [454, 549] width 62 height 27
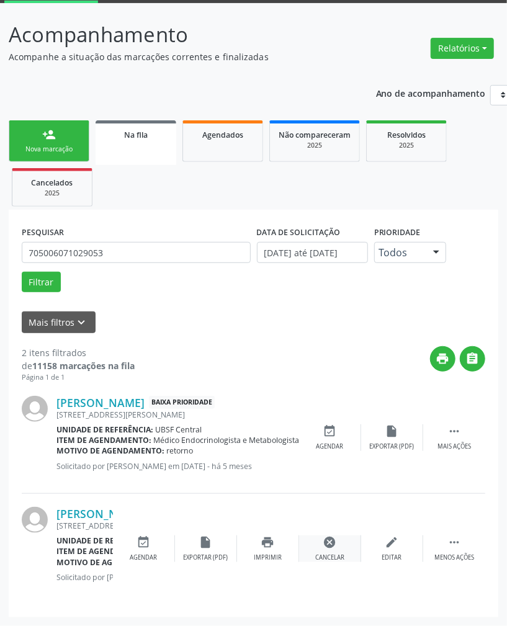
click at [329, 541] on icon "cancel" at bounding box center [330, 543] width 14 height 14
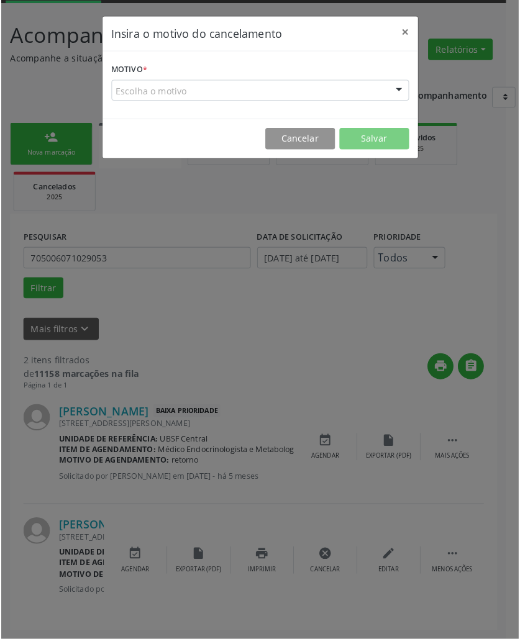
scroll to position [53, 0]
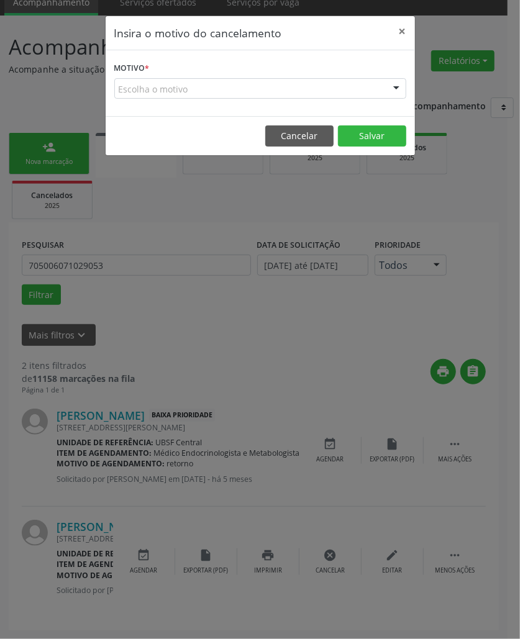
drag, startPoint x: 294, startPoint y: 94, endPoint x: 277, endPoint y: 135, distance: 44.5
click at [294, 95] on div "Escolha o motivo" at bounding box center [260, 88] width 292 height 21
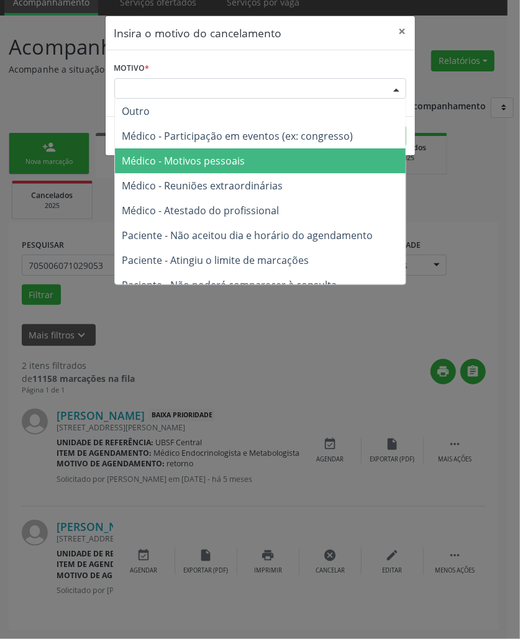
click at [268, 164] on span "Médico - Motivos pessoais" at bounding box center [260, 160] width 291 height 25
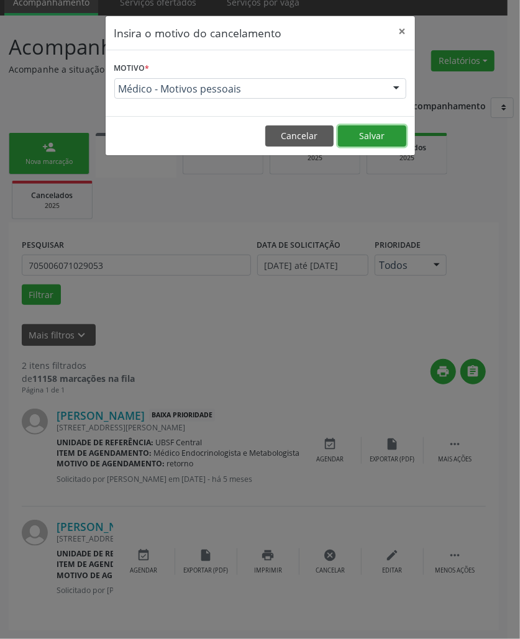
click at [353, 144] on button "Salvar" at bounding box center [372, 135] width 68 height 21
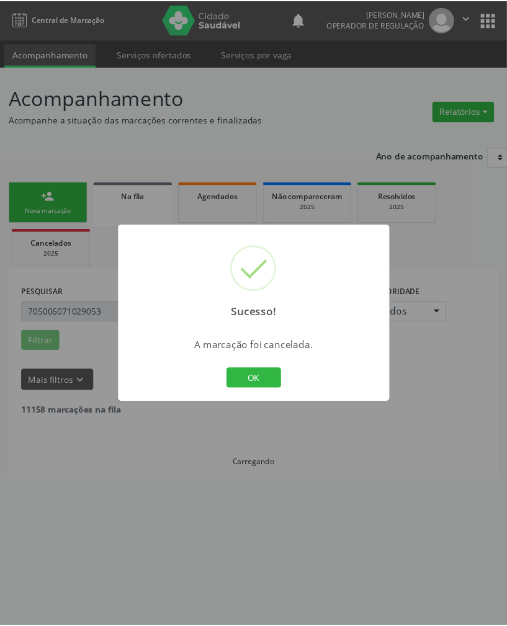
scroll to position [0, 0]
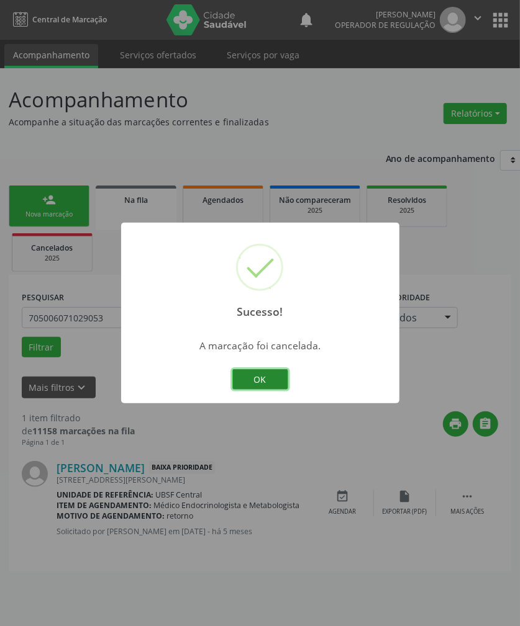
click at [261, 388] on button "OK" at bounding box center [260, 379] width 56 height 21
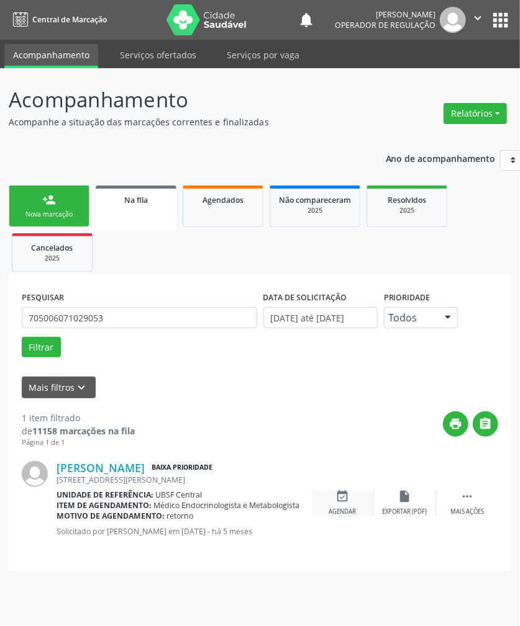
click at [333, 510] on div "Agendar" at bounding box center [342, 512] width 27 height 9
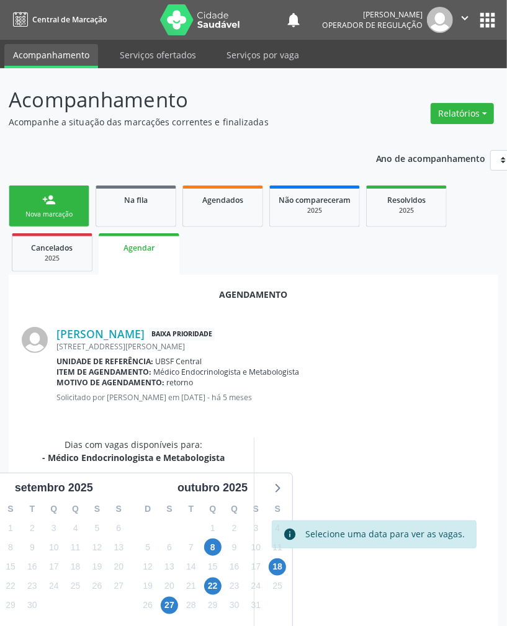
click at [202, 554] on div "8" at bounding box center [213, 547] width 22 height 19
click at [215, 549] on span "8" at bounding box center [212, 547] width 17 height 17
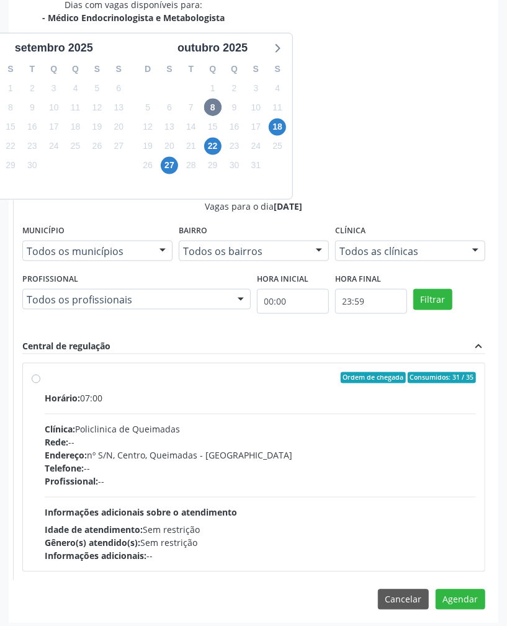
scroll to position [448, 0]
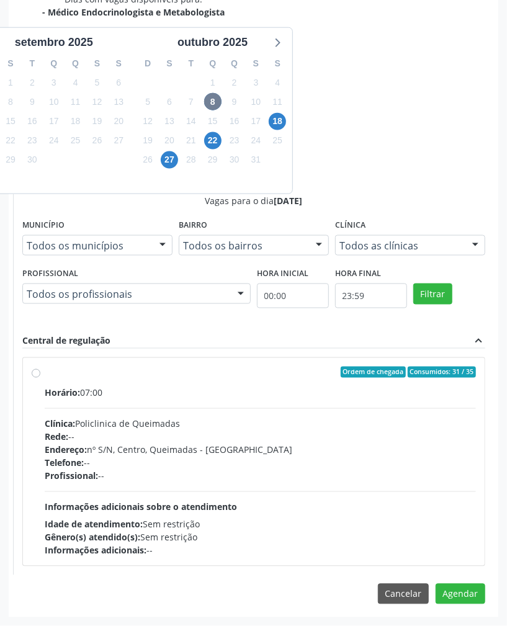
click at [310, 507] on div "Horário: 07:00 Clínica: Policlinica de Queimadas Rede: -- Endereço: nº S/N, Cen…" at bounding box center [261, 472] width 432 height 171
click at [40, 378] on input "Ordem de chegada Consumidos: 31 / 35 Horário: 07:00 Clínica: Policlinica de Que…" at bounding box center [36, 372] width 9 height 11
radio input "true"
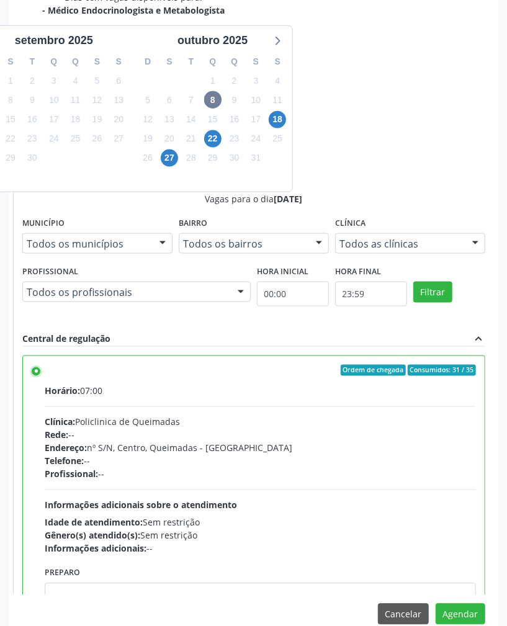
scroll to position [63, 0]
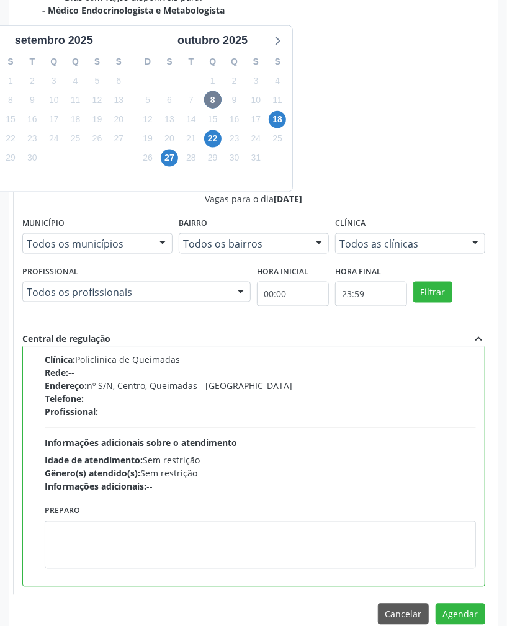
click at [448, 602] on div "Agendamento Ângela Gabrielly Souza da Silva Baixa Prioridade Rua Eunice Ribeiro…" at bounding box center [254, 232] width 490 height 811
click at [454, 611] on button "Agendar" at bounding box center [461, 614] width 50 height 21
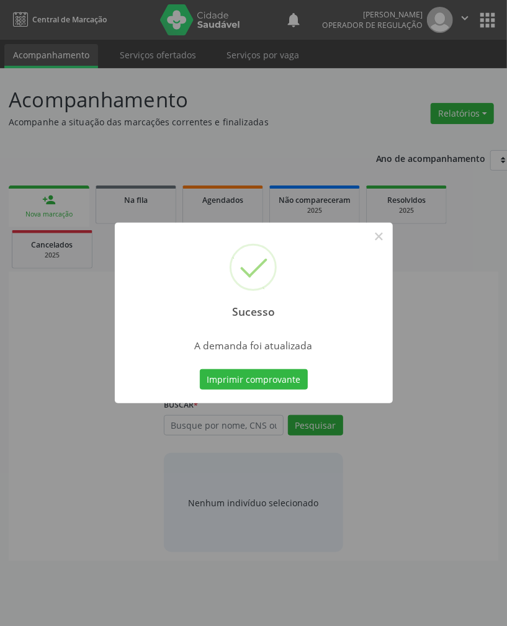
scroll to position [0, 0]
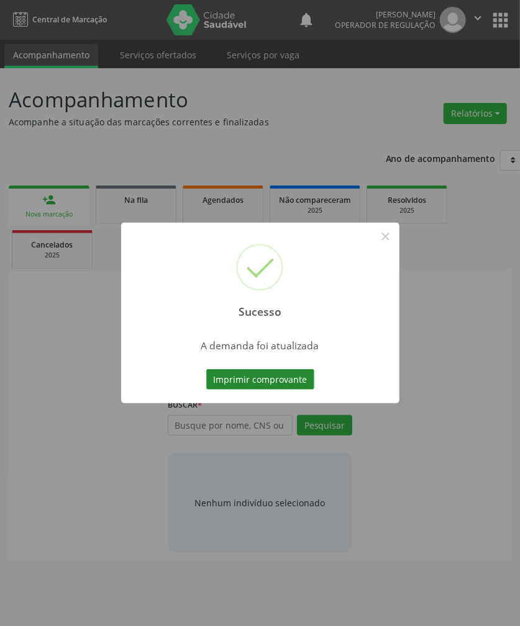
click at [257, 381] on button "Imprimir comprovante" at bounding box center [260, 379] width 108 height 21
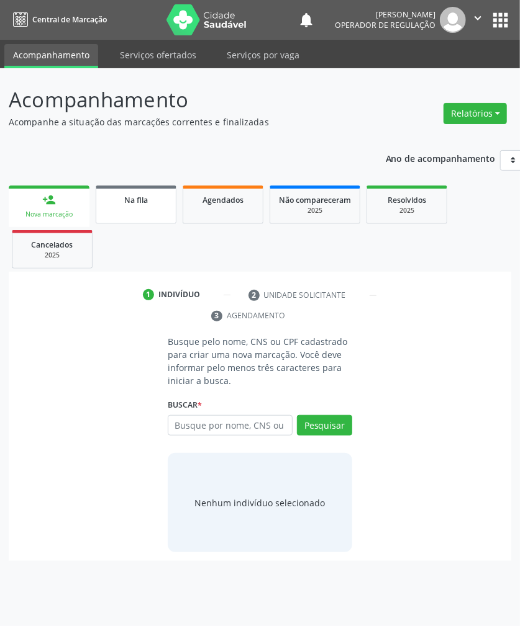
click at [144, 209] on link "Na fila" at bounding box center [136, 205] width 81 height 38
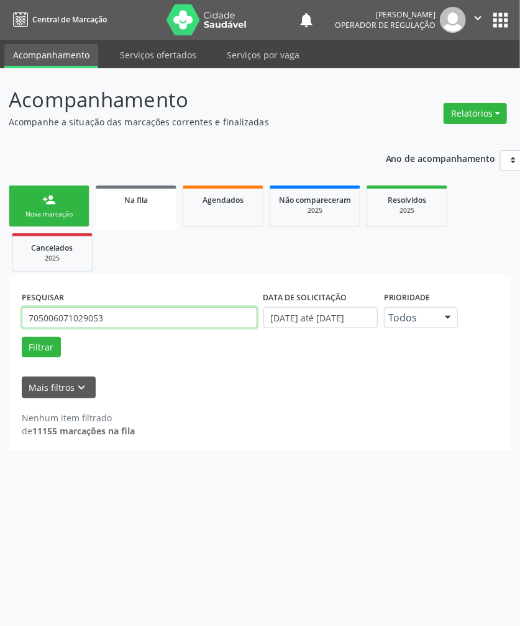
click at [135, 311] on input "705006071029053" at bounding box center [139, 317] width 235 height 21
type input "700206924815521"
click at [22, 337] on button "Filtrar" at bounding box center [41, 347] width 39 height 21
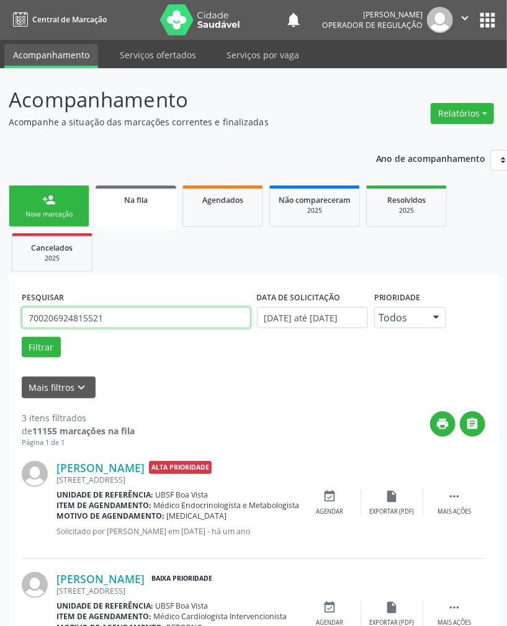
click at [148, 322] on input "700206924815521" at bounding box center [136, 317] width 229 height 21
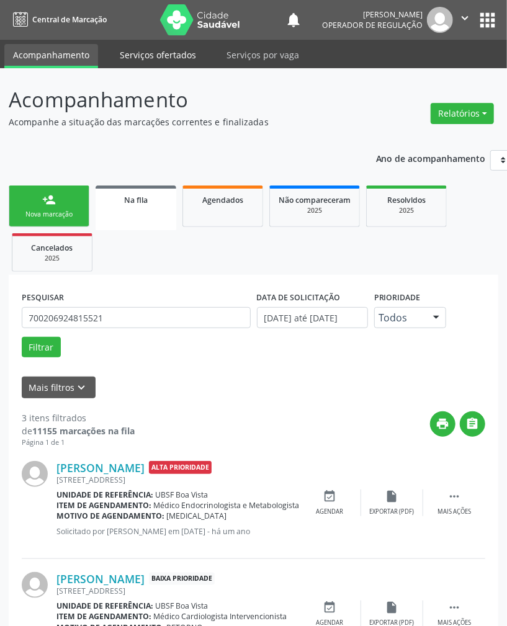
scroll to position [177, 0]
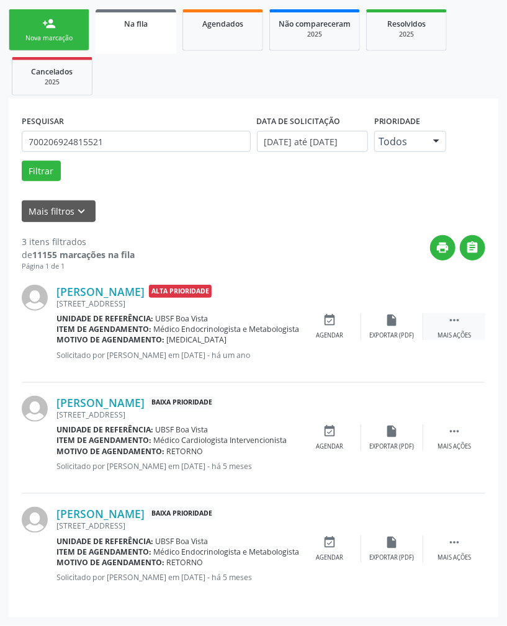
click at [446, 326] on div " Mais ações" at bounding box center [454, 327] width 62 height 27
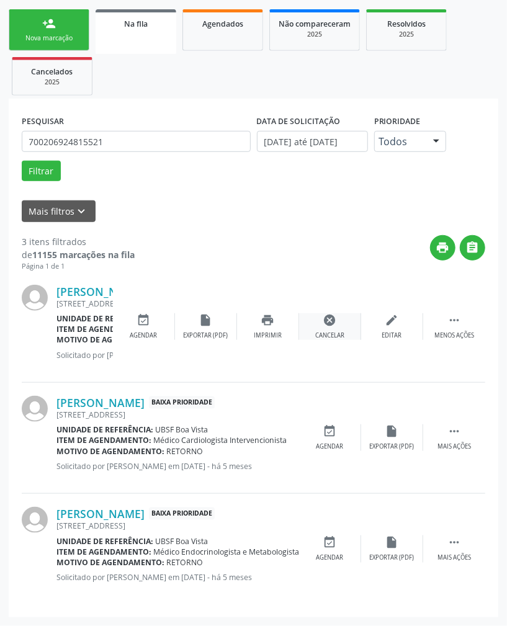
click at [314, 323] on div "cancel Cancelar" at bounding box center [330, 327] width 62 height 27
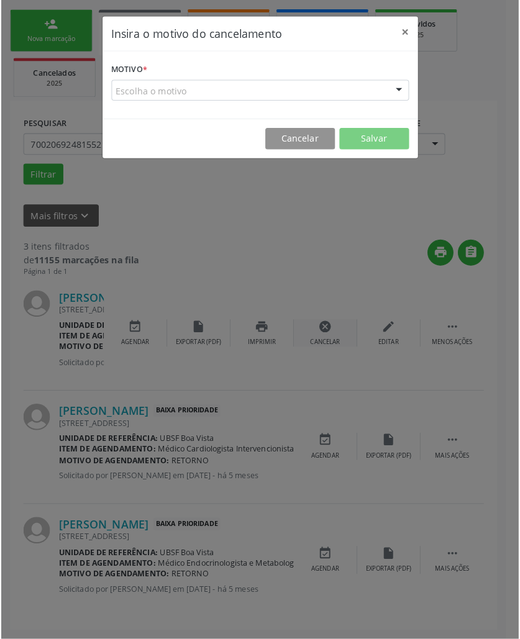
scroll to position [165, 0]
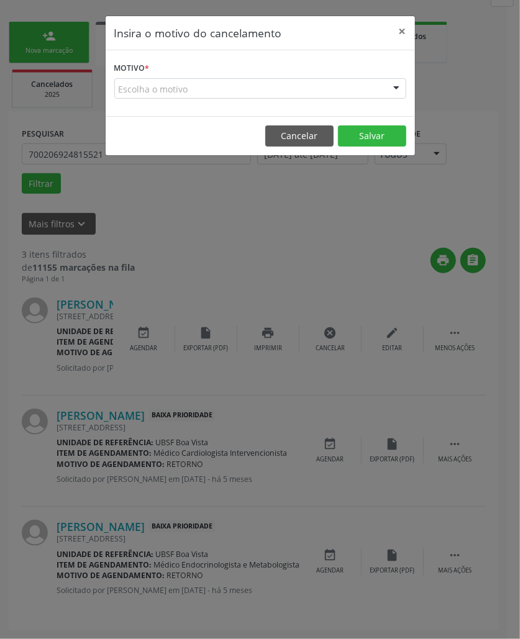
click at [328, 68] on form "Motivo * Escolha o motivo Outro Médico - Participação em eventos (ex: congresso…" at bounding box center [260, 79] width 292 height 40
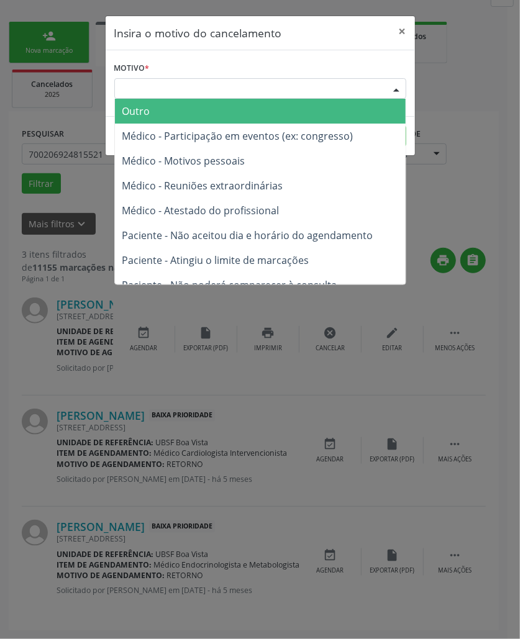
click at [332, 81] on div "Escolha o motivo" at bounding box center [260, 88] width 292 height 21
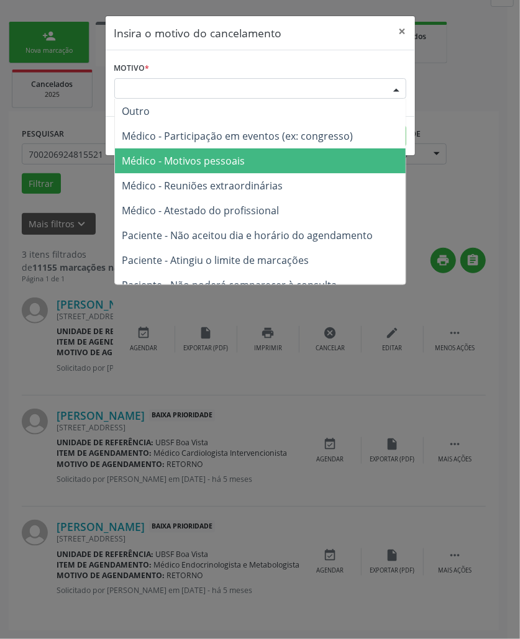
click at [297, 158] on span "Médico - Motivos pessoais" at bounding box center [260, 160] width 291 height 25
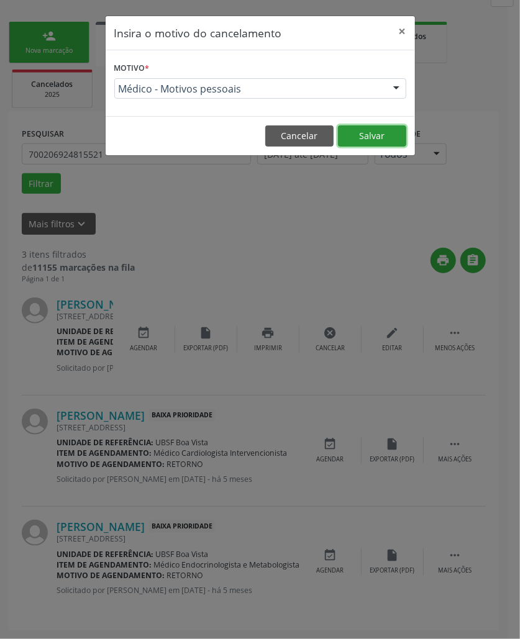
click at [373, 133] on button "Salvar" at bounding box center [372, 135] width 68 height 21
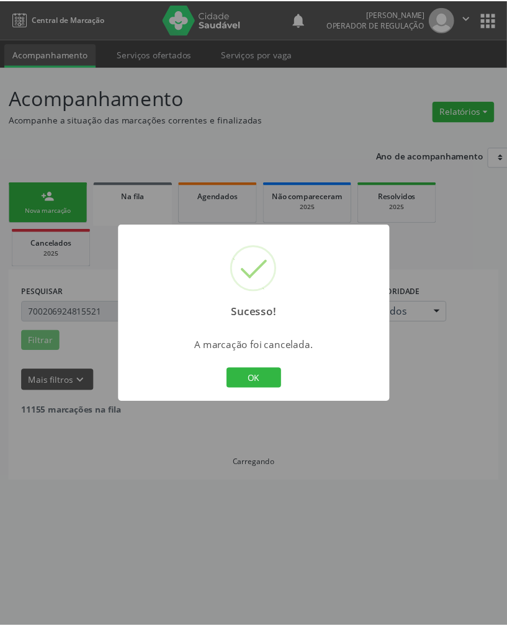
scroll to position [0, 0]
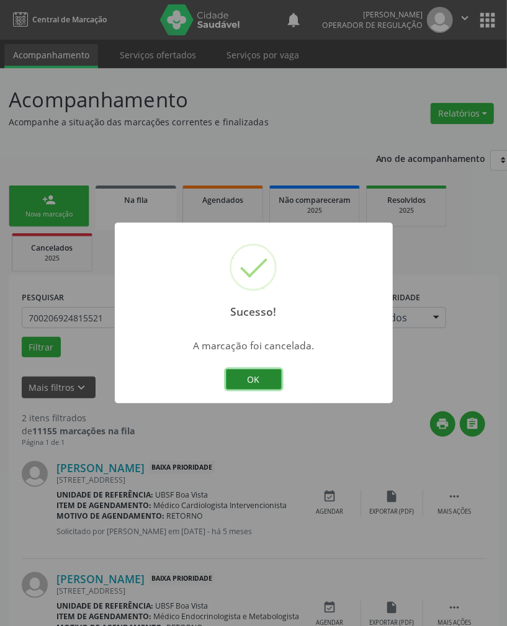
click at [264, 373] on button "OK" at bounding box center [254, 379] width 56 height 21
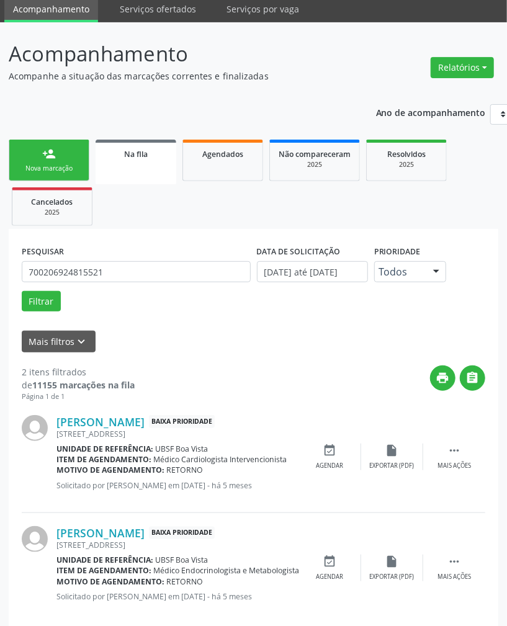
scroll to position [66, 0]
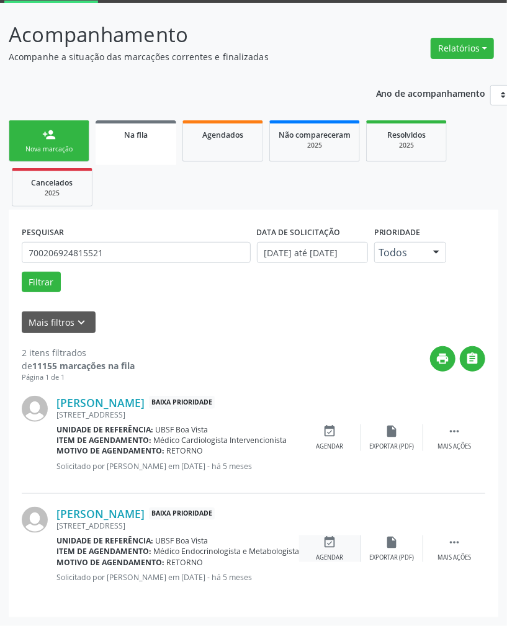
click at [341, 559] on div "Agendar" at bounding box center [330, 558] width 27 height 9
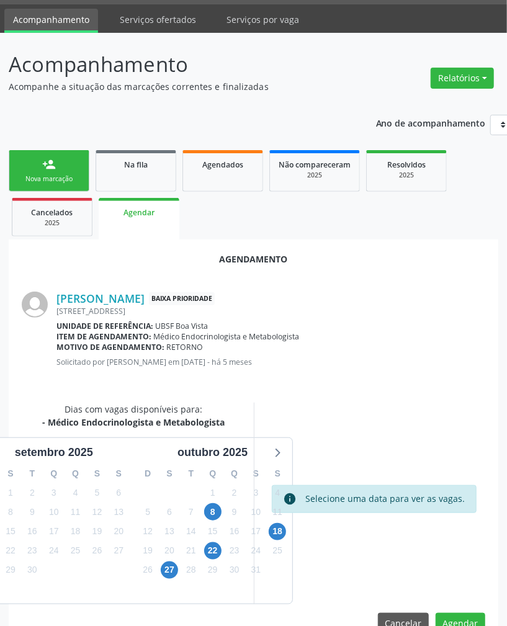
scroll to position [65, 0]
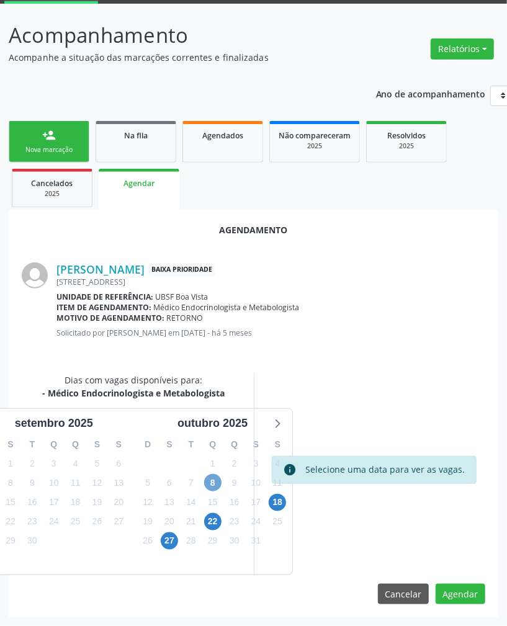
click at [212, 483] on span "8" at bounding box center [212, 482] width 17 height 17
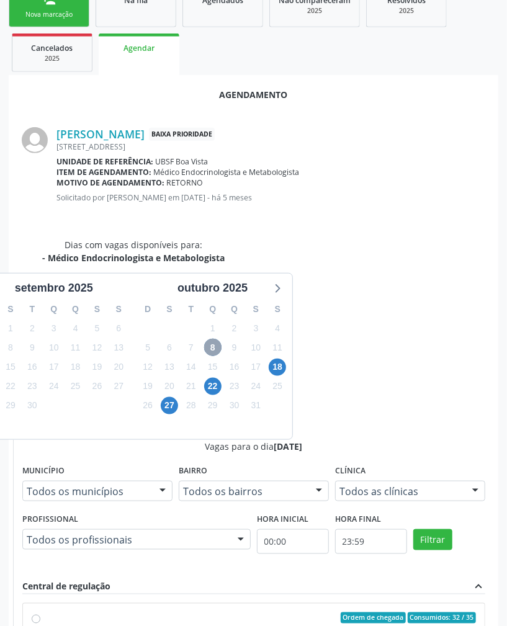
scroll to position [448, 0]
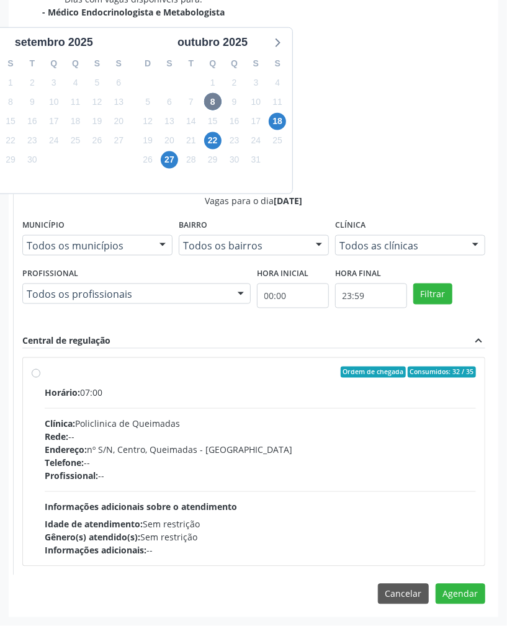
click at [229, 444] on div "Endereço: nº S/N, Centro, Queimadas - PB" at bounding box center [261, 450] width 432 height 13
click at [40, 378] on input "Ordem de chegada Consumidos: 32 / 35 Horário: 07:00 Clínica: Policlinica de Que…" at bounding box center [36, 372] width 9 height 11
radio input "true"
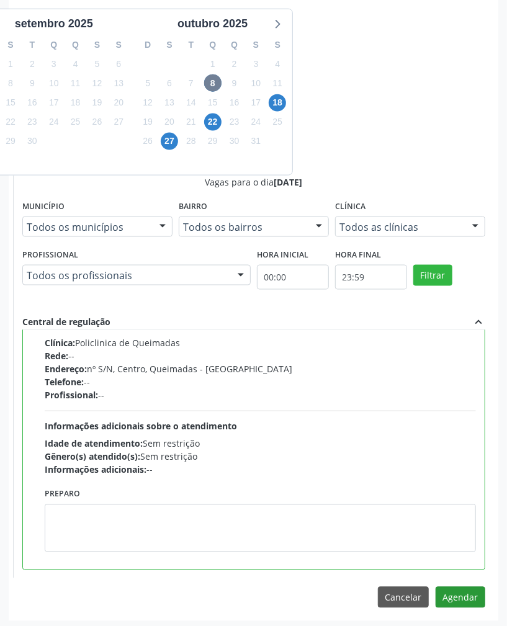
scroll to position [468, 0]
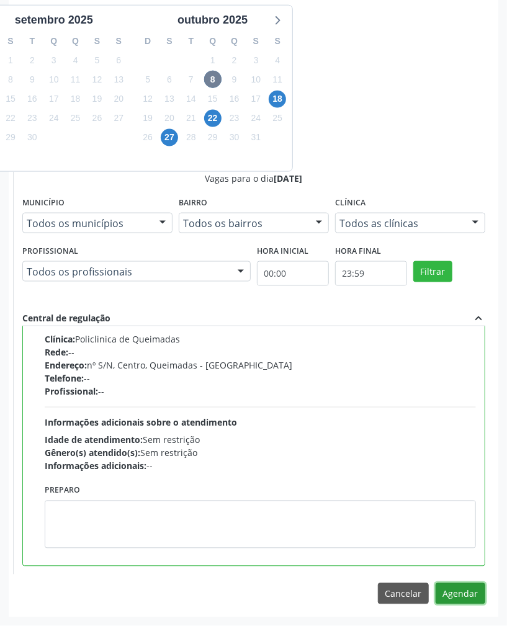
click at [451, 594] on button "Agendar" at bounding box center [461, 594] width 50 height 21
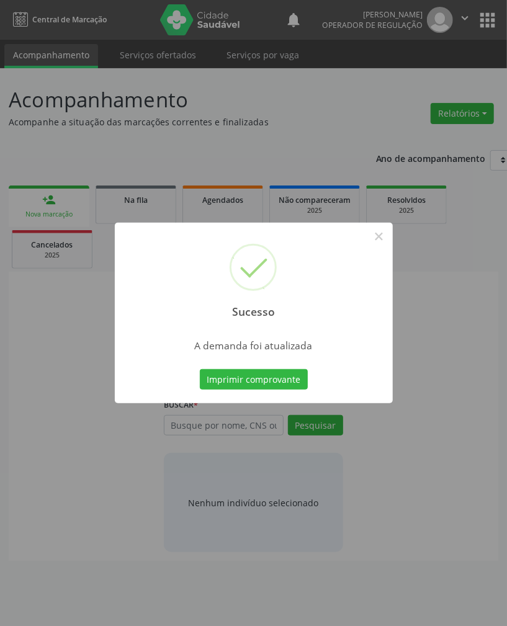
scroll to position [0, 0]
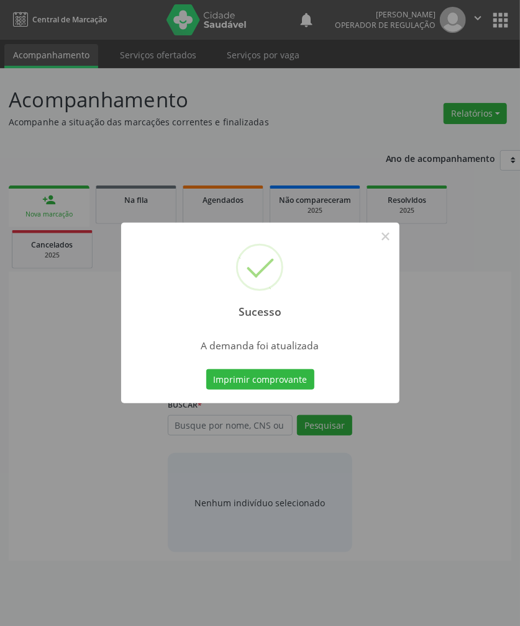
click at [260, 368] on div "Imprimir comprovante Cancel" at bounding box center [260, 380] width 114 height 26
click at [267, 371] on button "Imprimir comprovante" at bounding box center [260, 379] width 108 height 21
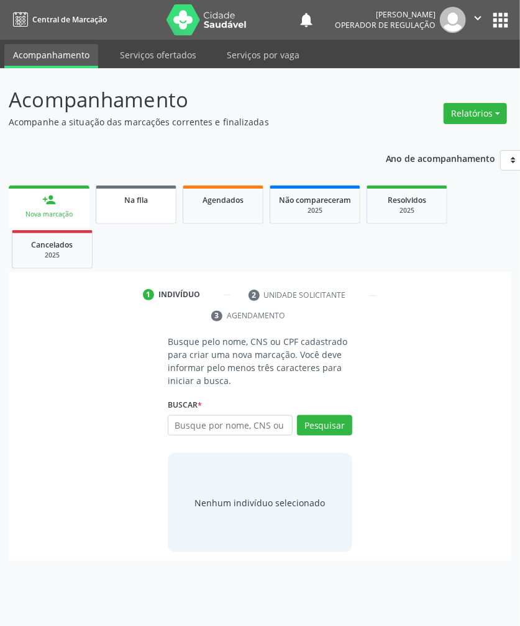
click at [148, 202] on div "Na fila" at bounding box center [136, 199] width 62 height 13
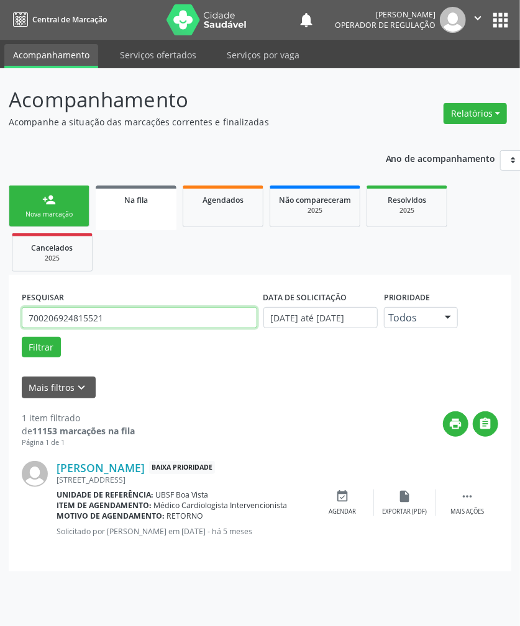
click at [137, 324] on input "700206924815521" at bounding box center [139, 317] width 235 height 21
type input "704603146610029"
click at [22, 337] on button "Filtrar" at bounding box center [41, 347] width 39 height 21
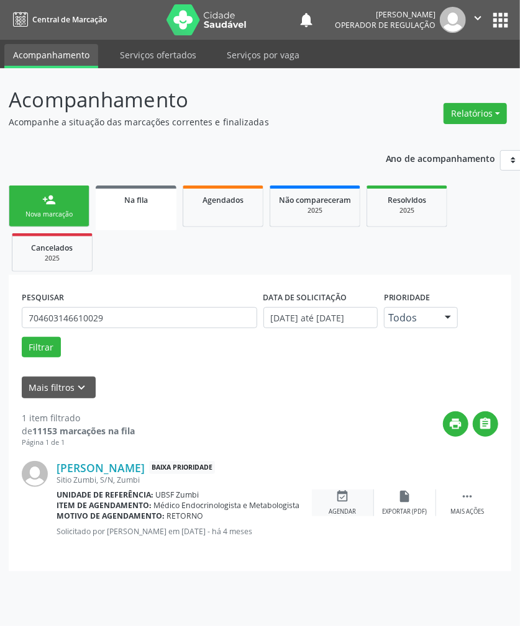
click at [344, 500] on icon "event_available" at bounding box center [343, 497] width 14 height 14
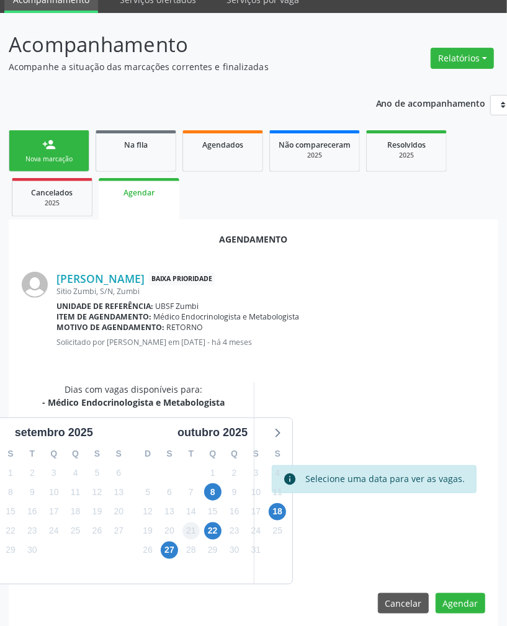
scroll to position [65, 0]
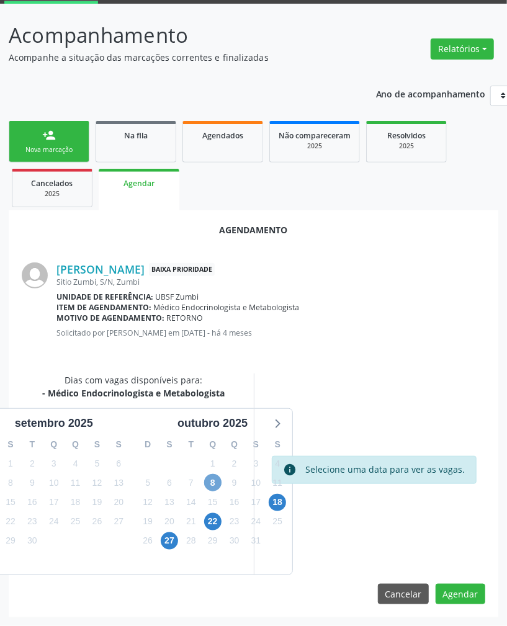
click at [219, 482] on span "8" at bounding box center [212, 482] width 17 height 17
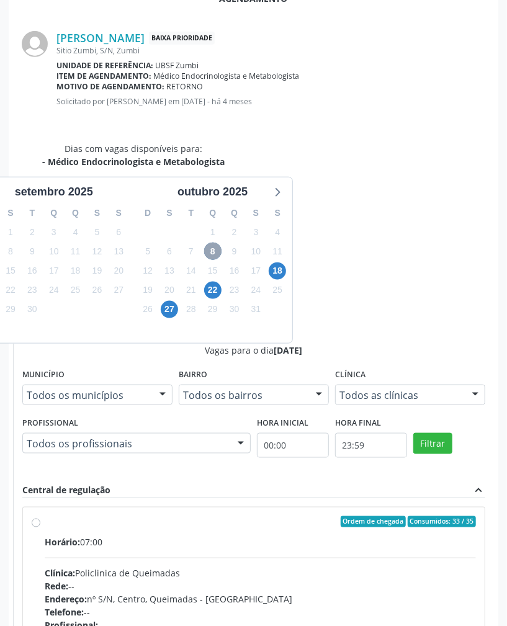
scroll to position [448, 0]
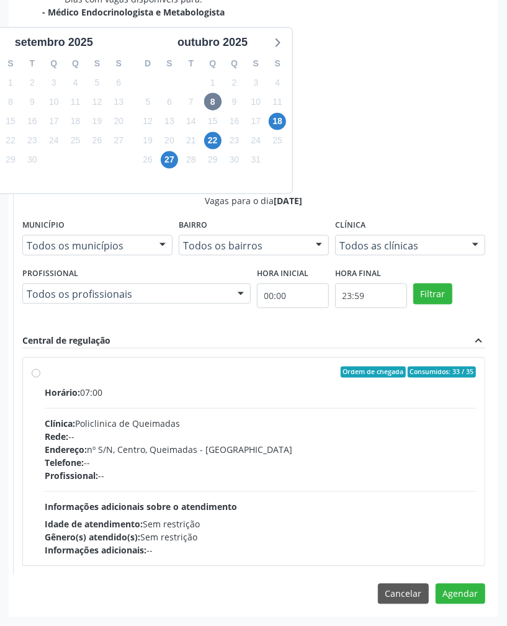
click at [409, 420] on div "Clínica: Policlinica de Queimadas" at bounding box center [261, 424] width 432 height 13
click at [40, 378] on input "Ordem de chegada Consumidos: 33 / 35 Horário: 07:00 Clínica: Policlinica de Que…" at bounding box center [36, 372] width 9 height 11
radio input "true"
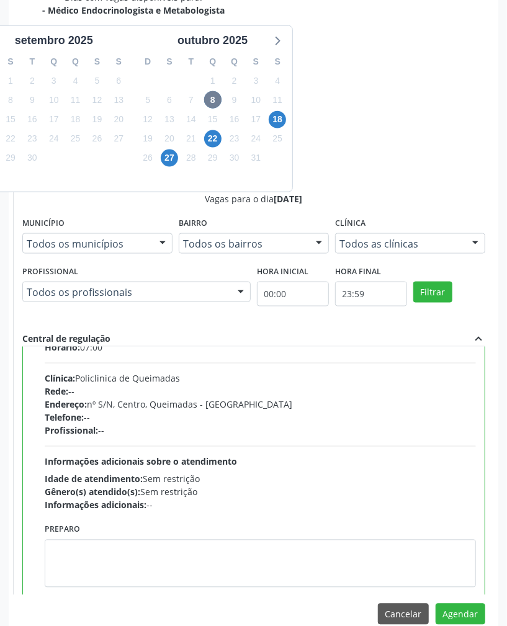
scroll to position [63, 0]
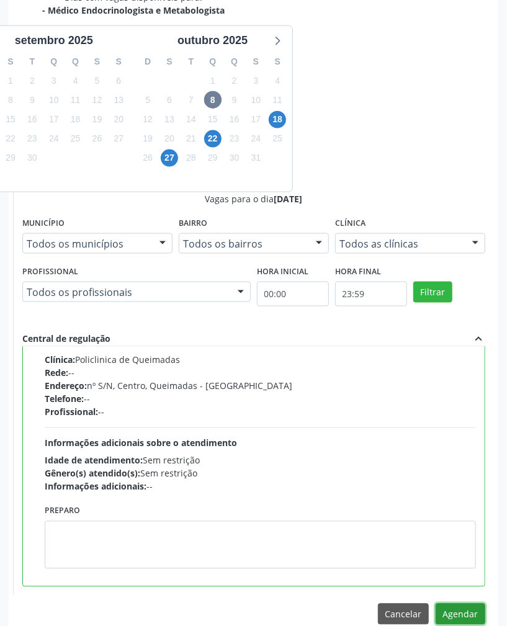
click at [452, 615] on button "Agendar" at bounding box center [461, 614] width 50 height 21
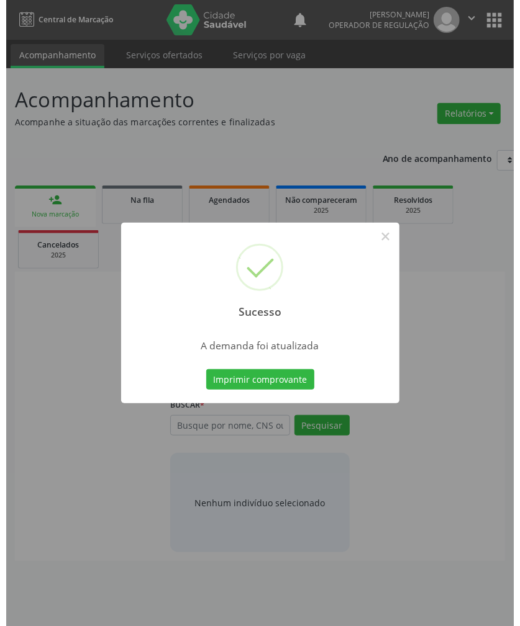
scroll to position [0, 0]
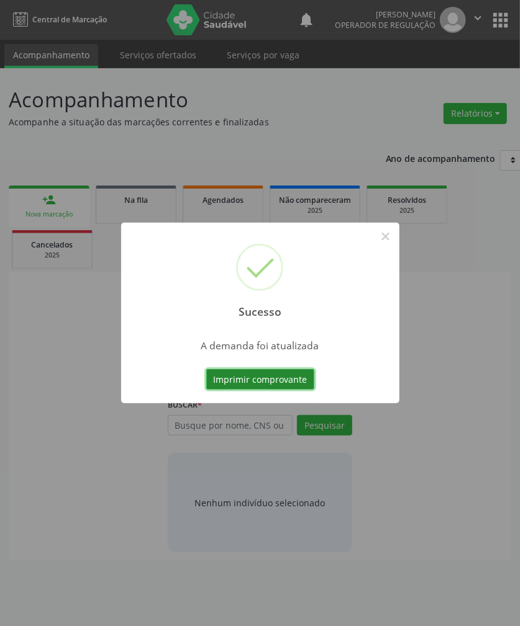
click at [256, 379] on button "Imprimir comprovante" at bounding box center [260, 379] width 108 height 21
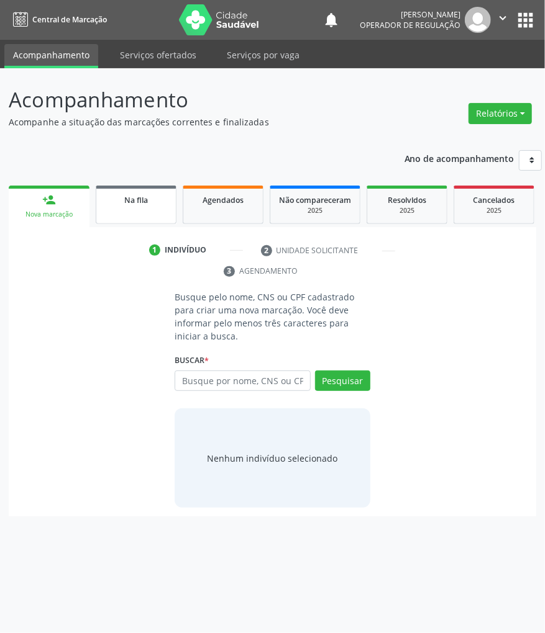
click at [165, 212] on link "Na fila" at bounding box center [136, 205] width 81 height 38
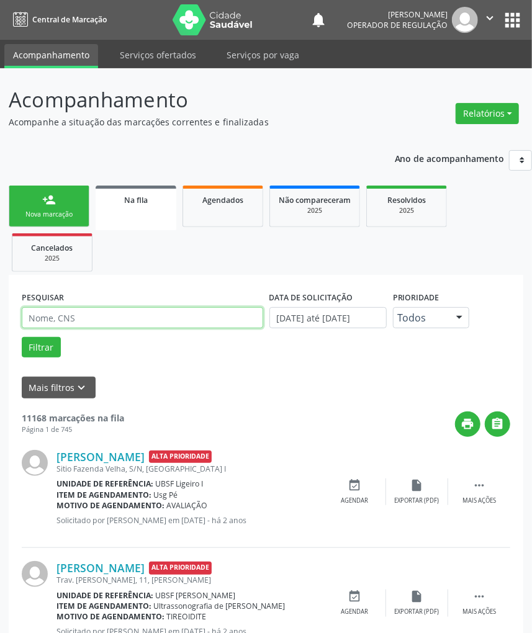
click at [65, 314] on input "text" at bounding box center [143, 317] width 242 height 21
paste input "700808445051986"
type input "700808445051986"
click at [22, 337] on button "Filtrar" at bounding box center [41, 347] width 39 height 21
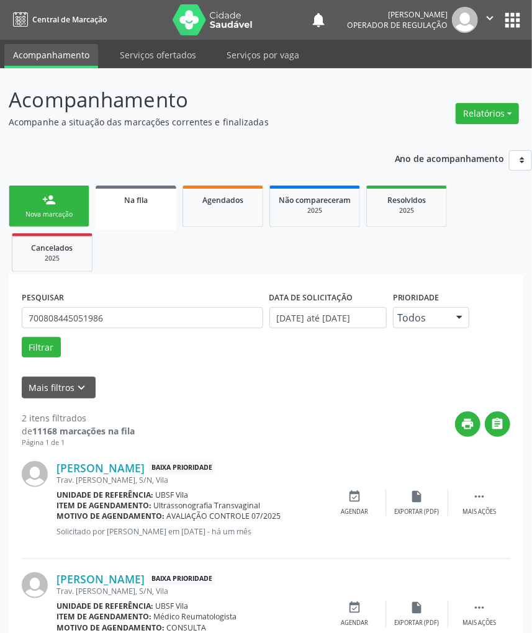
click at [174, 142] on div "Ano de acompanhamento 2025 2024 2023 2022 2021 person_add Nova marcação Na fila…" at bounding box center [266, 412] width 515 height 541
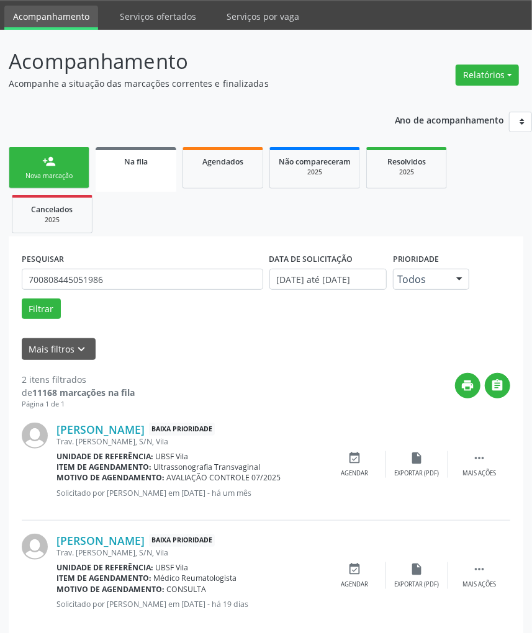
scroll to position [60, 0]
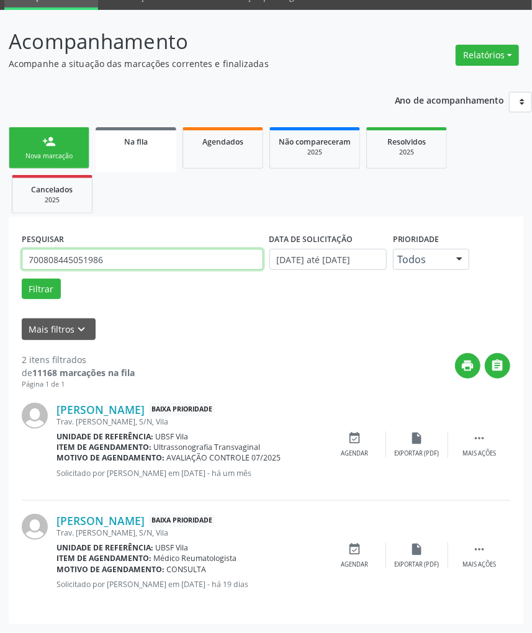
click at [135, 253] on input "700808445051986" at bounding box center [143, 259] width 242 height 21
click at [52, 140] on div "person_add" at bounding box center [49, 142] width 14 height 14
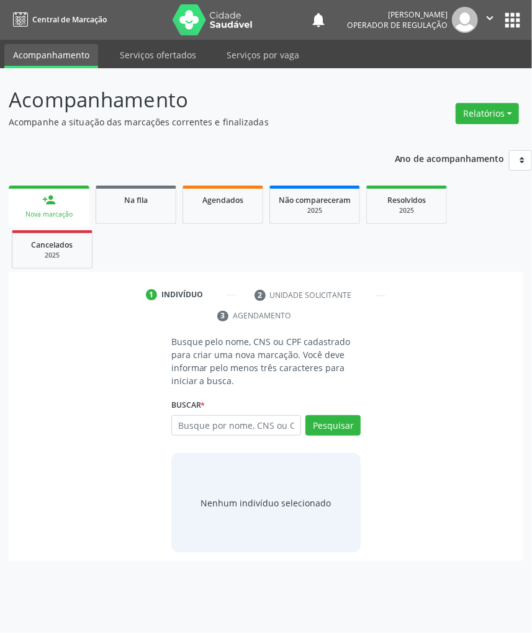
scroll to position [0, 0]
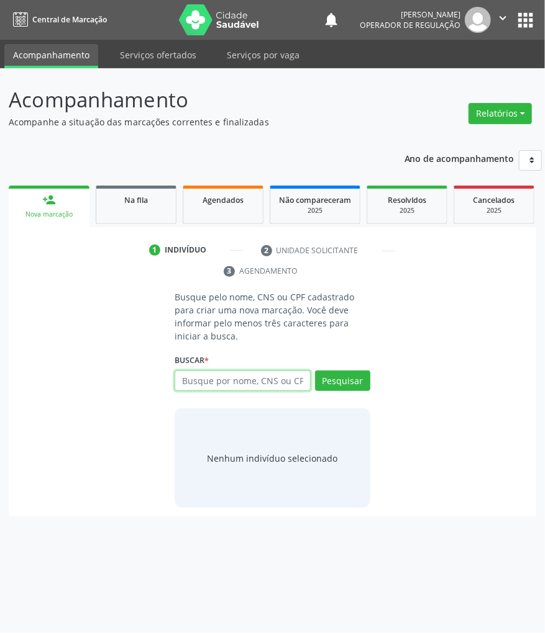
click at [246, 386] on input "text" at bounding box center [241, 381] width 135 height 21
paste input "700808445051986"
type input "700808445051986"
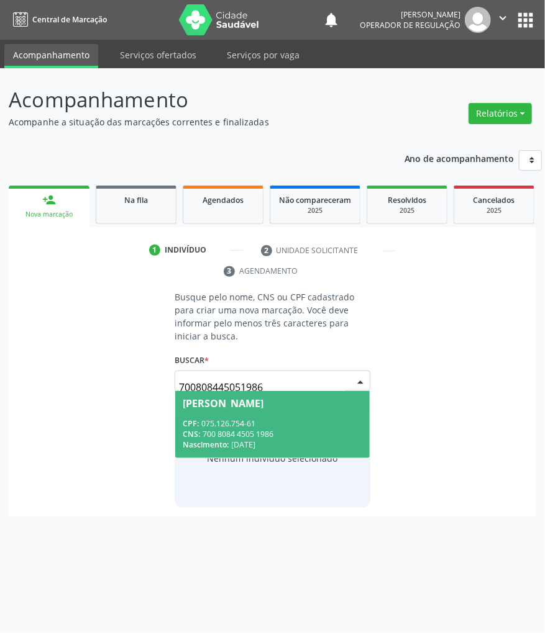
click at [242, 410] on span "Marinalva da Silva Negreiros CPF: 075.126.754-61 CNS: 700 8084 4505 1986 Nascim…" at bounding box center [272, 424] width 194 height 66
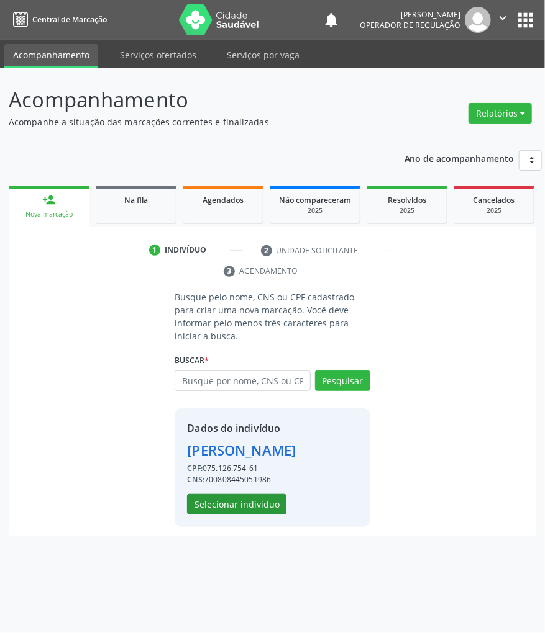
drag, startPoint x: 214, startPoint y: 512, endPoint x: 227, endPoint y: 520, distance: 15.3
click at [215, 512] on div "Dados do indivíduo Marinalva da Silva Negreiros CPF: 075.126.754-61 CNS: 700808…" at bounding box center [241, 468] width 109 height 94
click at [230, 515] on button "Selecionar indivíduo" at bounding box center [236, 504] width 99 height 21
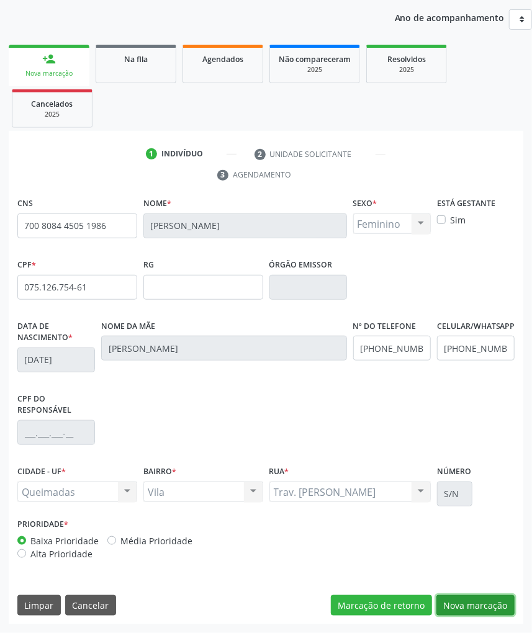
drag, startPoint x: 481, startPoint y: 601, endPoint x: 188, endPoint y: 467, distance: 322.3
click at [479, 600] on button "Nova marcação" at bounding box center [475, 605] width 78 height 21
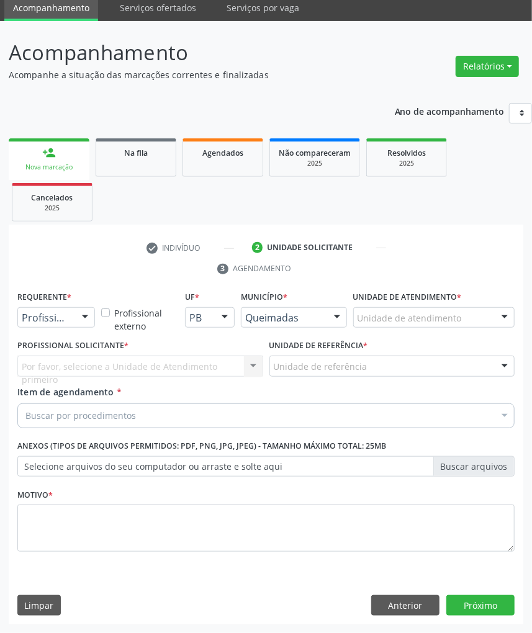
scroll to position [48, 0]
drag, startPoint x: 58, startPoint y: 316, endPoint x: 50, endPoint y: 350, distance: 35.1
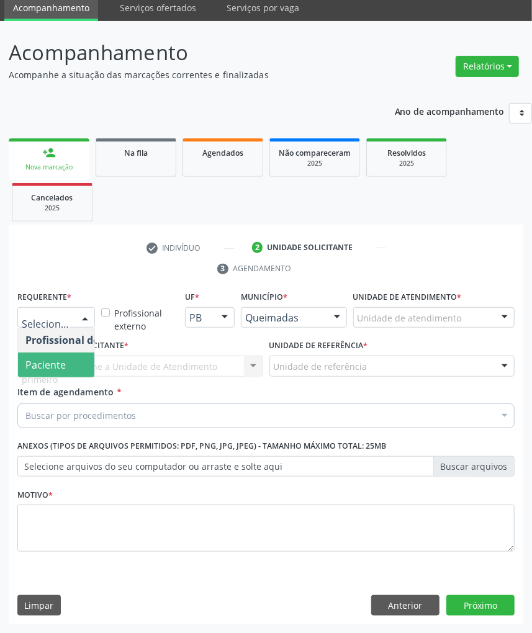
click at [50, 370] on span "Paciente" at bounding box center [45, 365] width 40 height 14
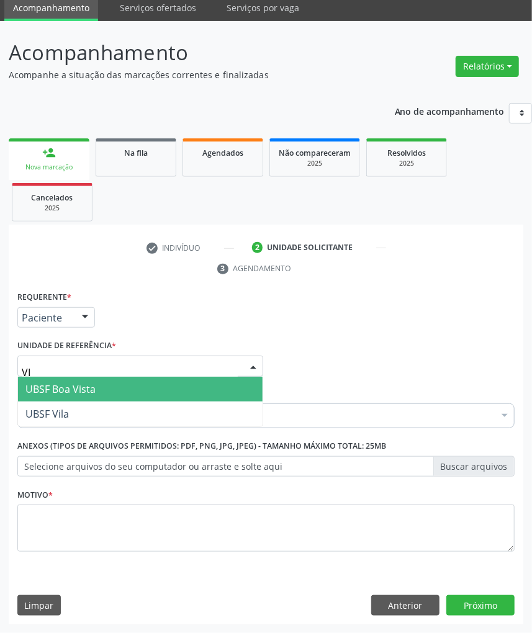
type input "VIL"
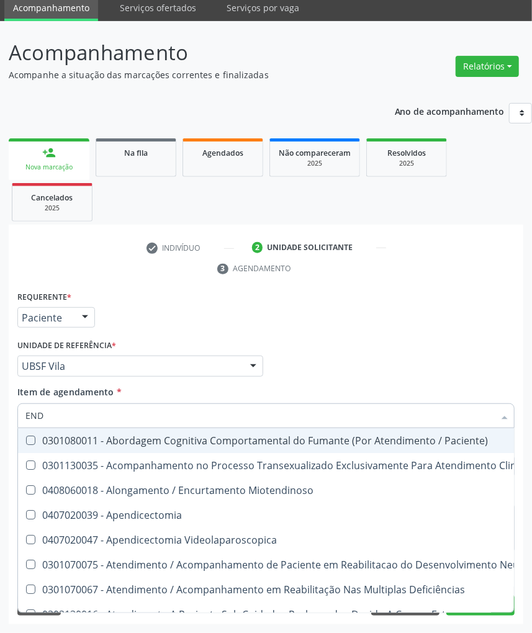
type input "ENDOCRINOLOGISTA"
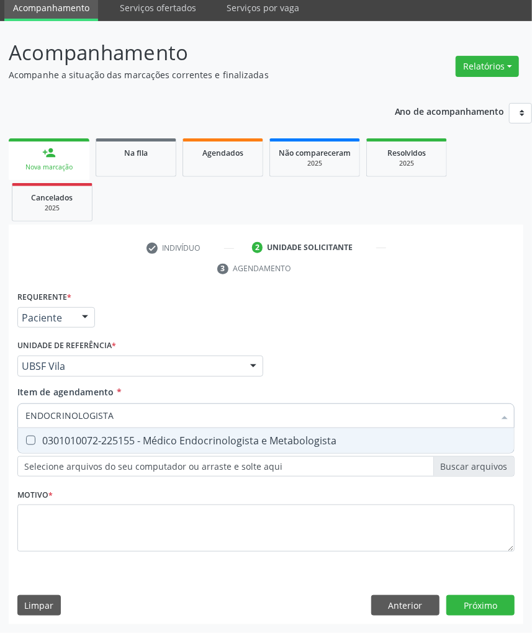
click at [127, 436] on div "0301010072-225155 - Médico Endocrinologista e Metabologista" at bounding box center [265, 441] width 481 height 10
checkbox Metabologista "true"
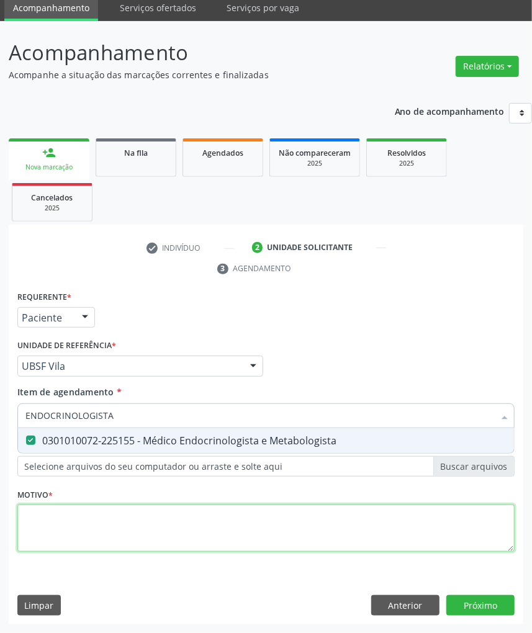
click at [98, 525] on div "Requerente * Paciente Profissional de Saúde Paciente Nenhum resultado encontrad…" at bounding box center [265, 428] width 497 height 281
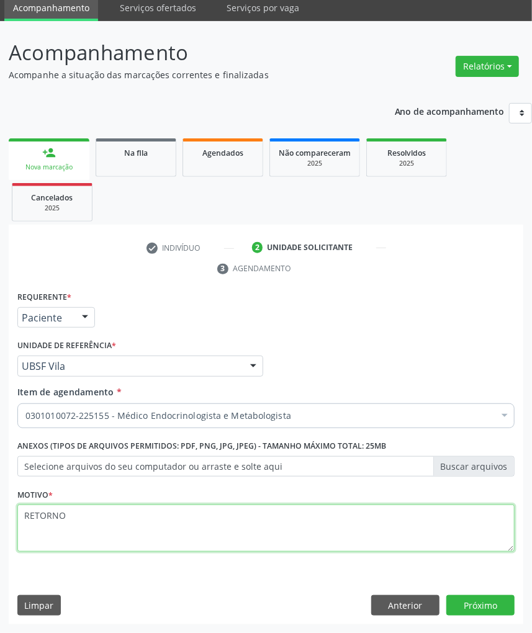
type textarea "RETORNO"
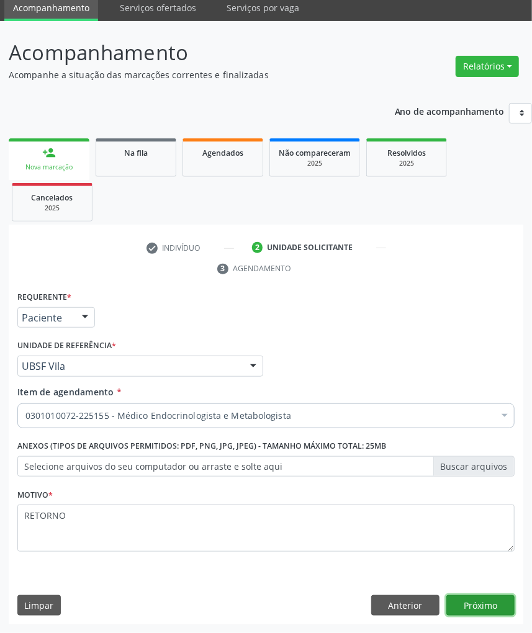
click button "Próximo" at bounding box center [480, 605] width 68 height 21
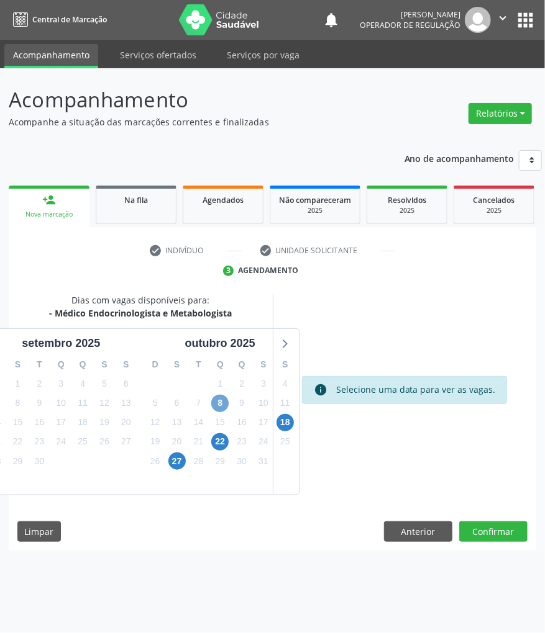
click at [214, 403] on span "8" at bounding box center [219, 403] width 17 height 17
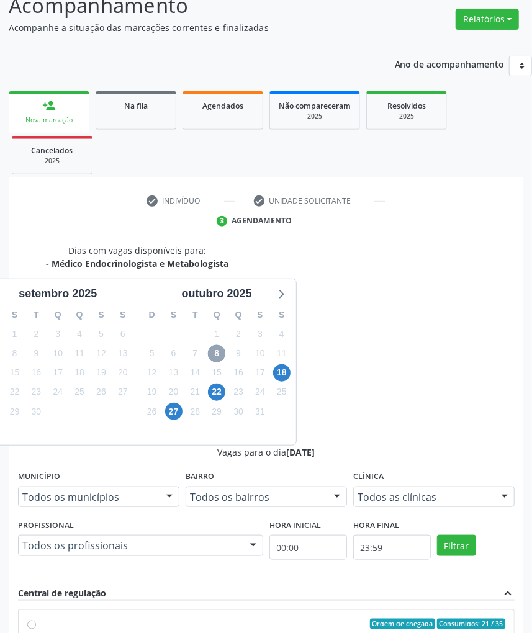
scroll to position [159, 0]
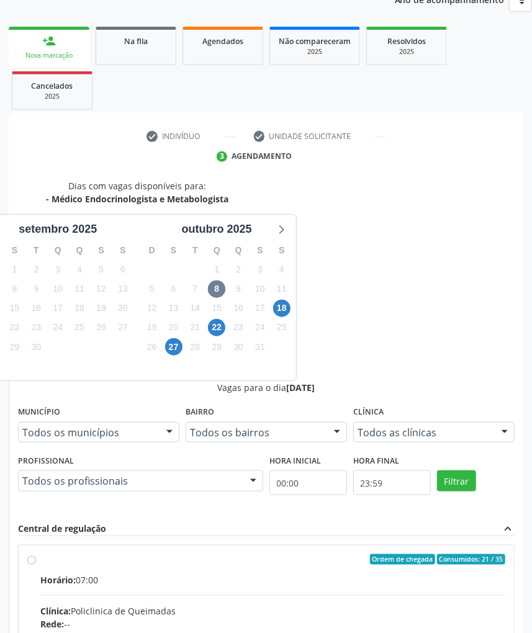
click at [36, 554] on input "Ordem de chegada Consumidos: 21 / 35 Horário: 07:00 Clínica: Policlinica de Que…" at bounding box center [31, 559] width 9 height 11
radio input "true"
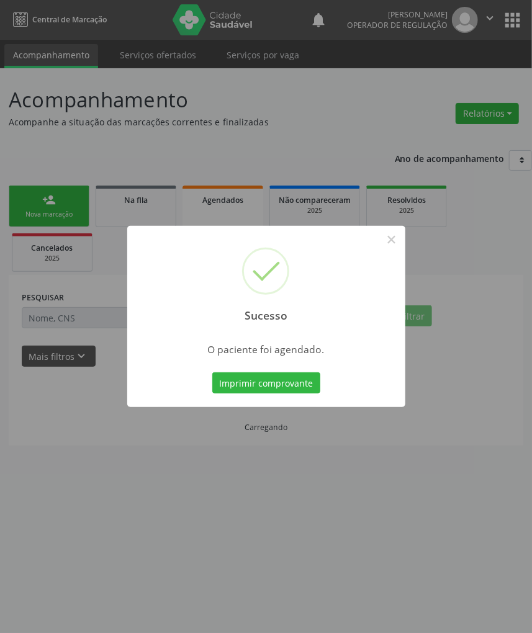
scroll to position [0, 0]
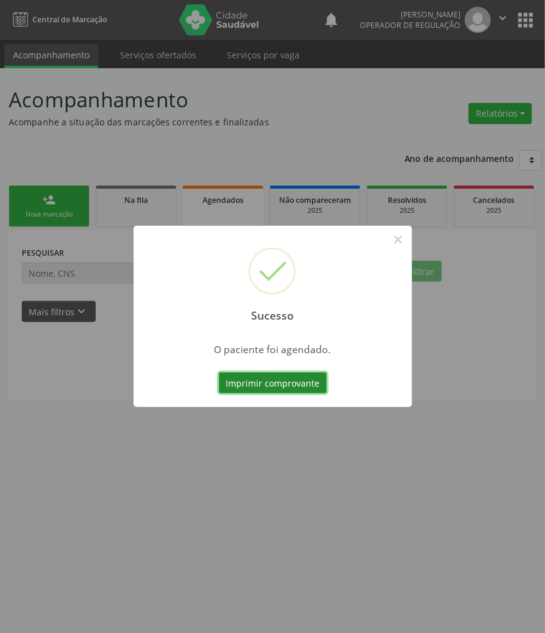
click at [237, 388] on button "Imprimir comprovante" at bounding box center [273, 383] width 108 height 21
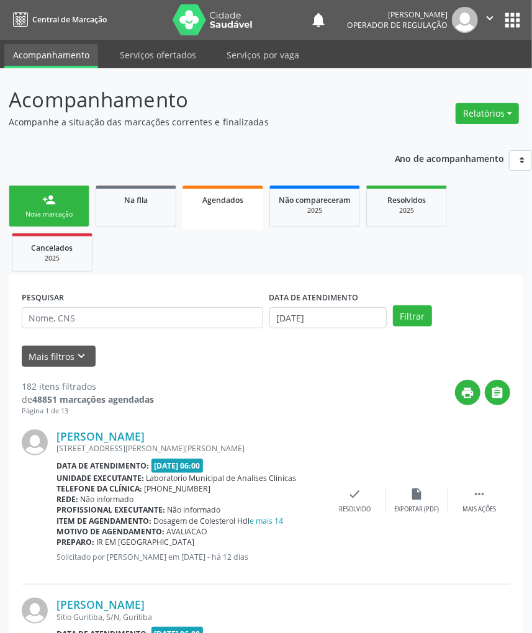
click at [178, 206] on ul "person_add Nova marcação Na fila Agendados Não compareceram 2025 Resolvidos 202…" at bounding box center [266, 229] width 515 height 93
click at [155, 209] on link "Na fila" at bounding box center [136, 207] width 81 height 42
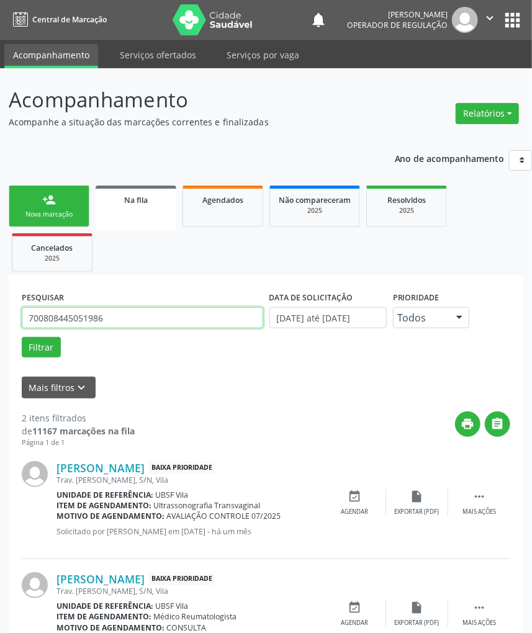
click at [147, 326] on input "700808445051986" at bounding box center [143, 317] width 242 height 21
paste input "68660687"
type input "700808468660687"
click at [22, 337] on button "Filtrar" at bounding box center [41, 347] width 39 height 21
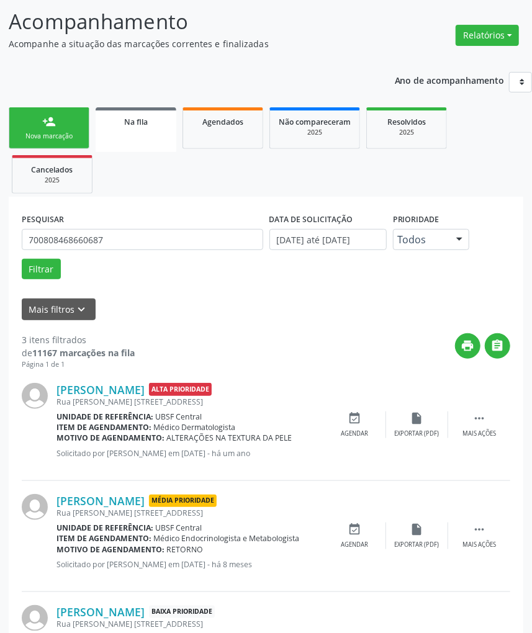
scroll to position [170, 0]
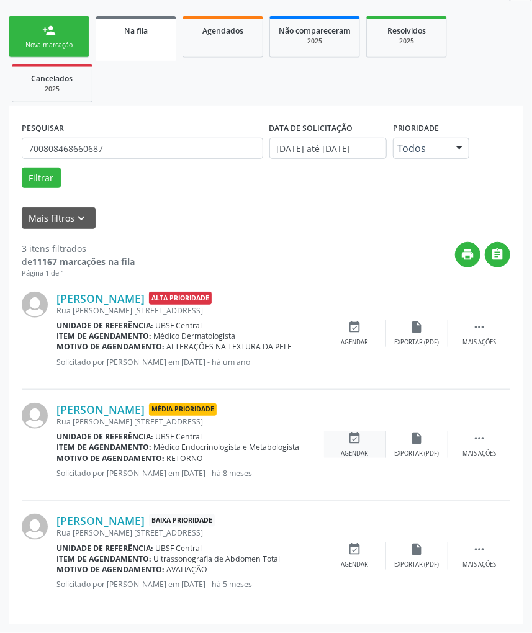
click at [353, 438] on icon "event_available" at bounding box center [355, 439] width 14 height 14
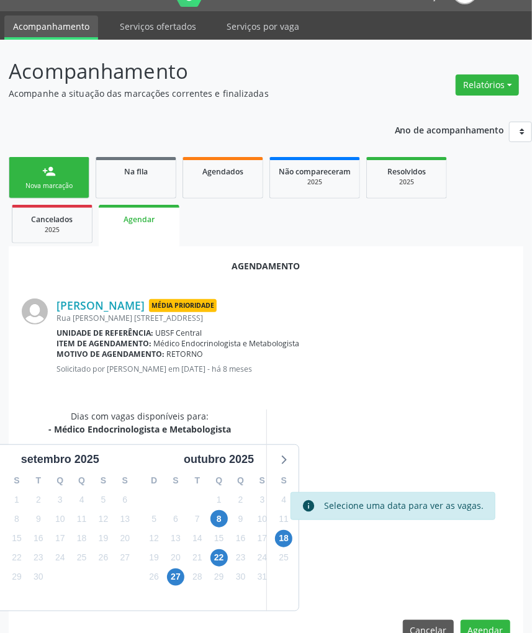
scroll to position [58, 0]
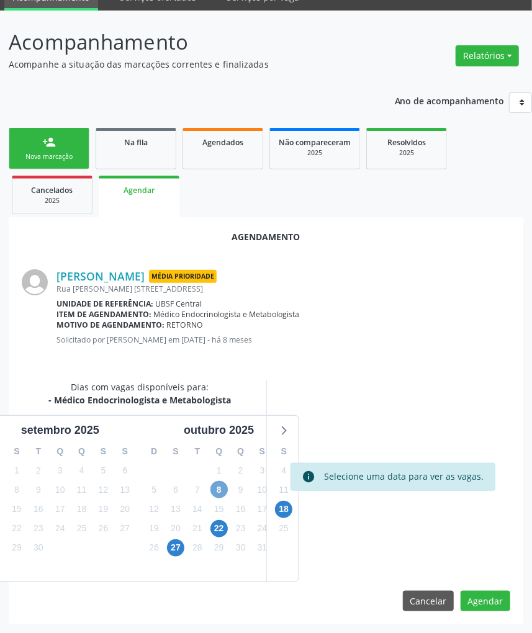
click at [217, 489] on span "8" at bounding box center [218, 489] width 17 height 17
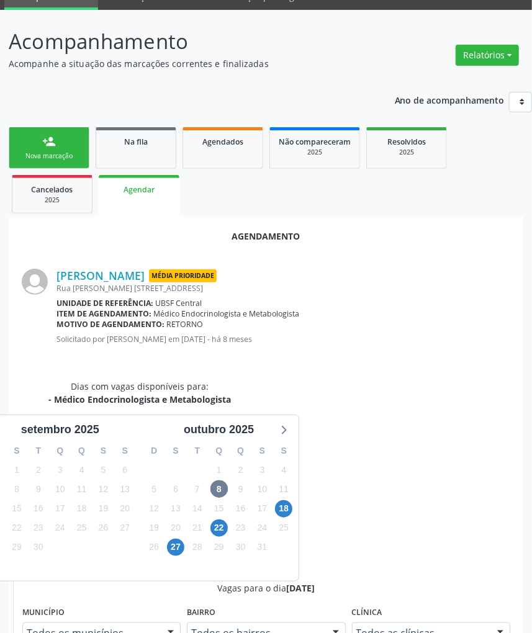
radio input "true"
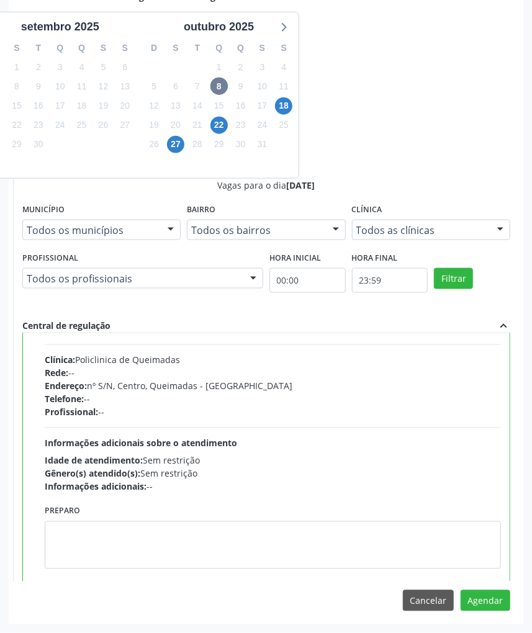
scroll to position [63, 0]
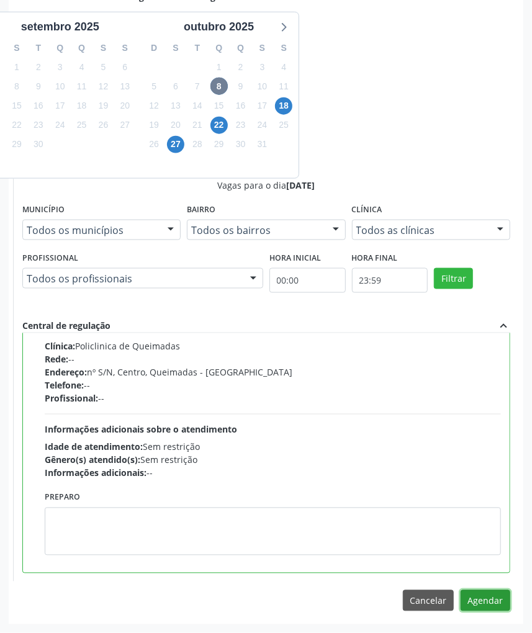
click at [486, 591] on button "Agendar" at bounding box center [486, 600] width 50 height 21
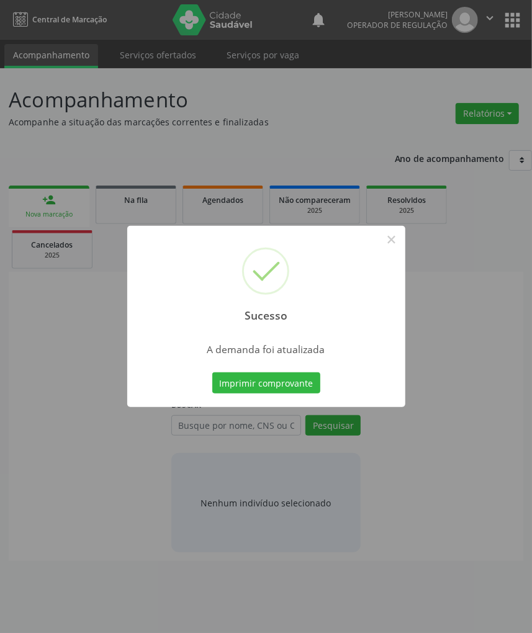
scroll to position [0, 0]
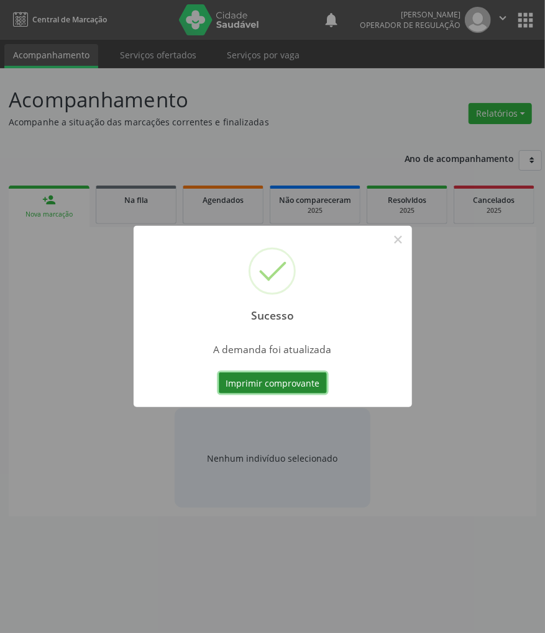
click at [256, 379] on button "Imprimir comprovante" at bounding box center [273, 383] width 108 height 21
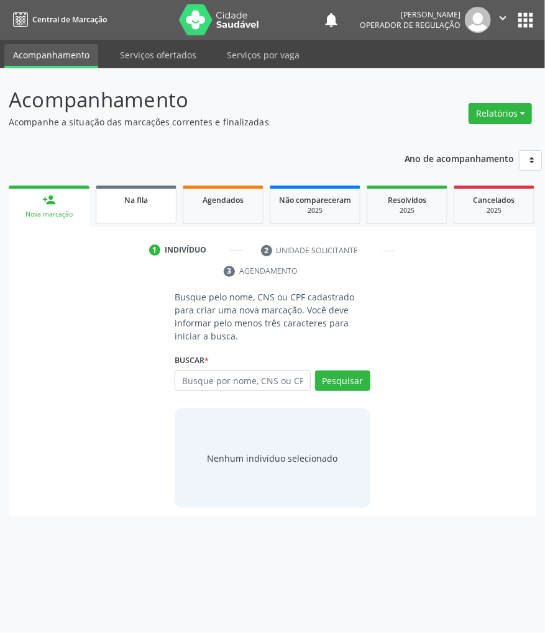
click at [174, 220] on link "Na fila" at bounding box center [136, 205] width 81 height 38
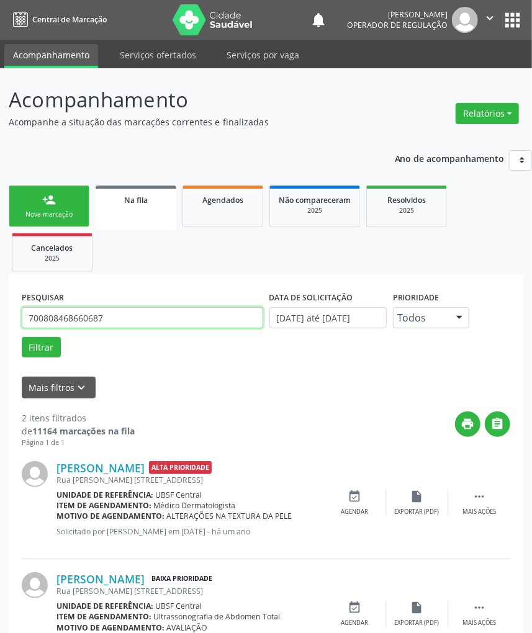
click at [105, 317] on input "700808468660687" at bounding box center [143, 317] width 242 height 21
paste input "4205714830984"
type input "704205714830984"
click at [22, 337] on button "Filtrar" at bounding box center [41, 347] width 39 height 21
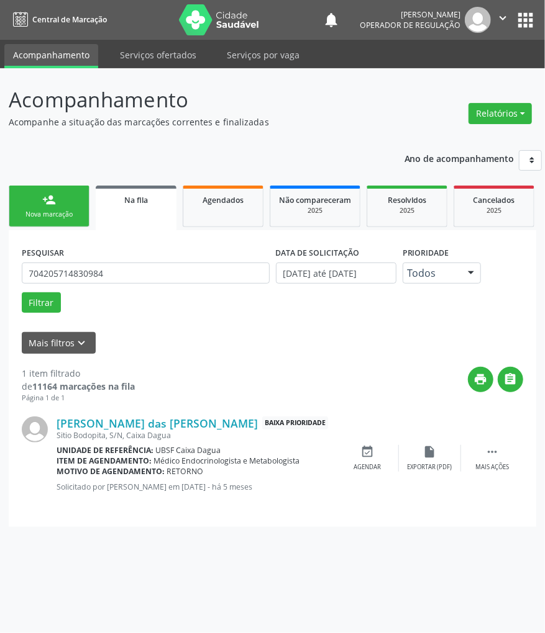
drag, startPoint x: 366, startPoint y: 460, endPoint x: 9, endPoint y: 505, distance: 359.9
click at [353, 461] on div "event_available Agendar" at bounding box center [368, 458] width 62 height 27
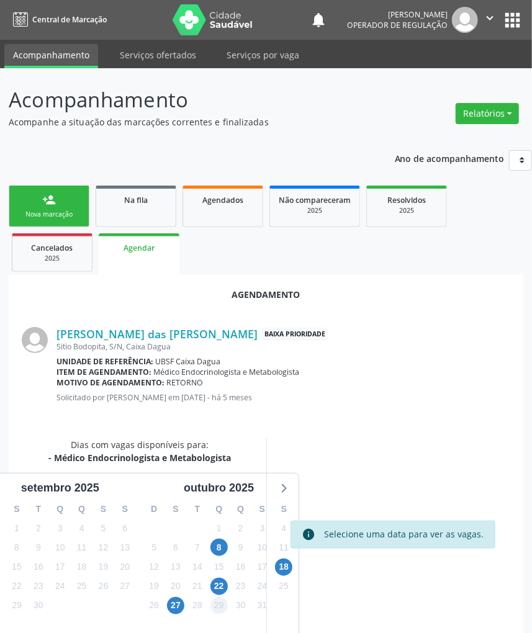
scroll to position [58, 0]
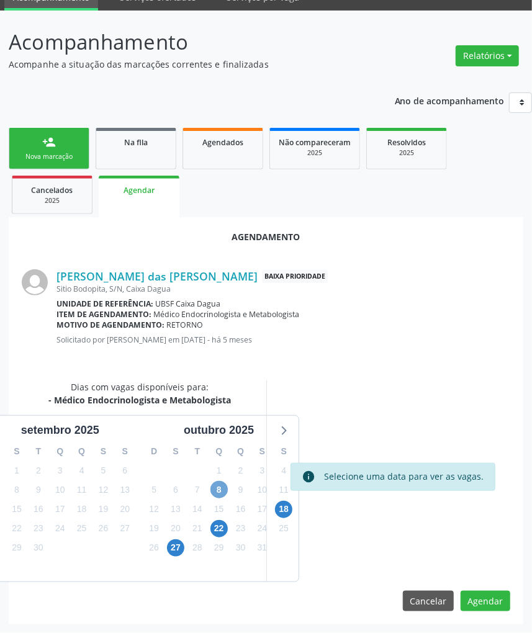
click at [217, 483] on span "8" at bounding box center [218, 489] width 17 height 17
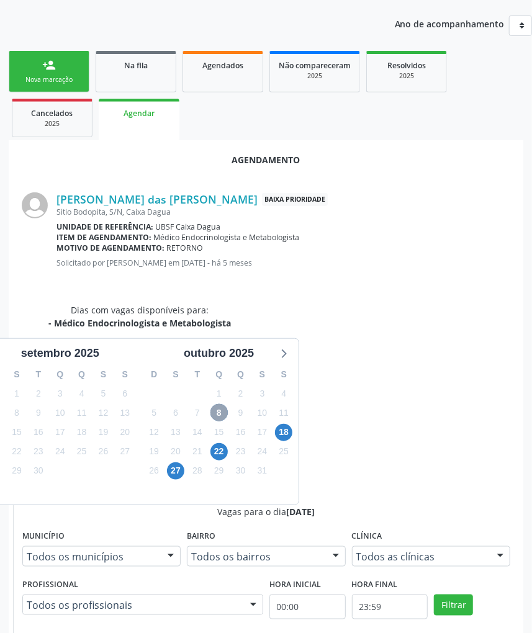
scroll to position [246, 0]
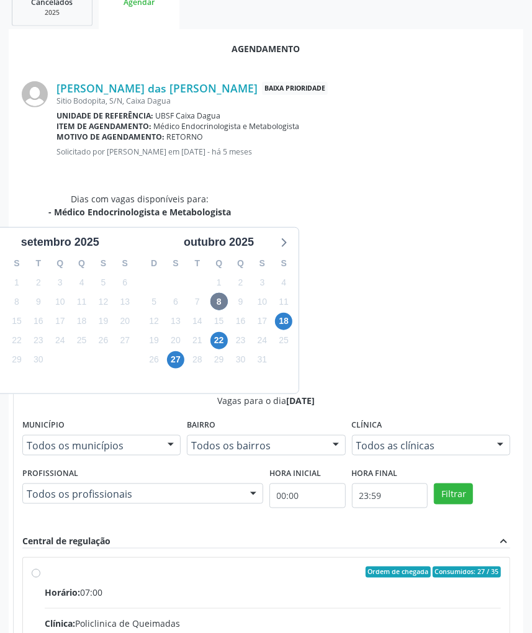
drag, startPoint x: 344, startPoint y: 485, endPoint x: 397, endPoint y: 541, distance: 77.7
click at [40, 567] on input "Ordem de chegada Consumidos: 27 / 35 Horário: 07:00 Clínica: Policlinica de Que…" at bounding box center [36, 572] width 9 height 11
radio input "true"
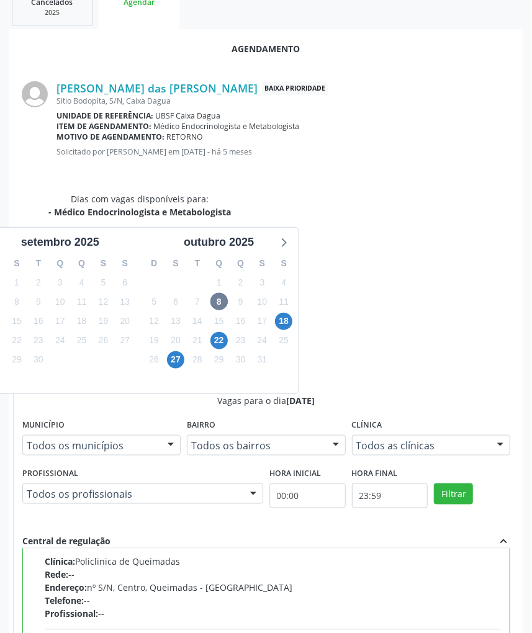
drag, startPoint x: 463, startPoint y: 546, endPoint x: 455, endPoint y: 560, distance: 15.6
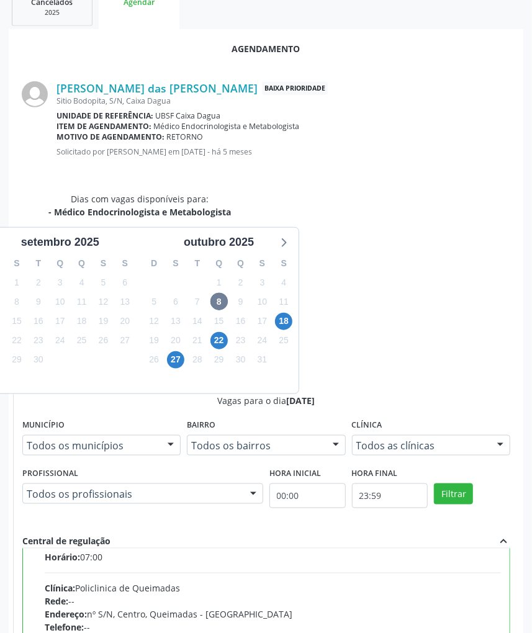
scroll to position [63, 0]
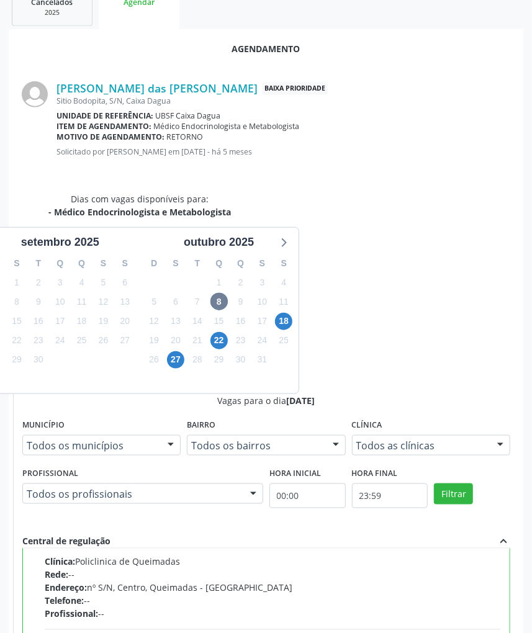
click at [450, 553] on div "Horário: 07:00 Clínica: Policlinica de Queimadas Rede: -- Endereço: nº S/N, Cen…" at bounding box center [273, 610] width 456 height 171
click at [40, 516] on input "Ordem de chegada Consumidos: 27 / 35 Horário: 07:00 Clínica: Policlinica de Que…" at bounding box center [36, 510] width 9 height 11
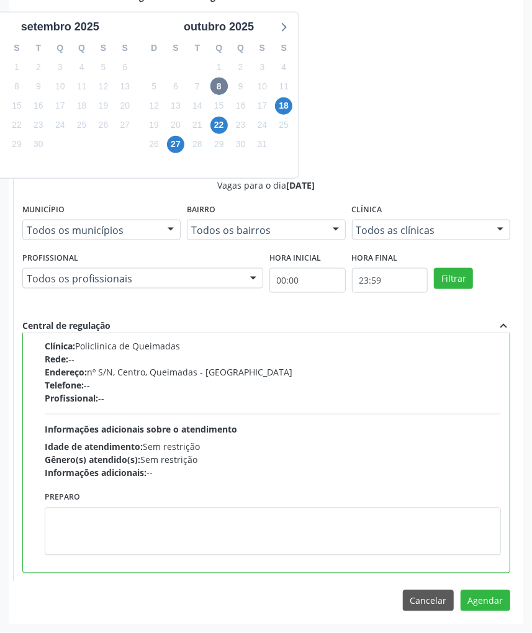
click at [510, 612] on div "Agendamento Maria das Dores de Sousa Macedo Baixa Prioridade Sitio Bodopita, S/…" at bounding box center [266, 219] width 515 height 811
click at [489, 599] on button "Agendar" at bounding box center [486, 600] width 50 height 21
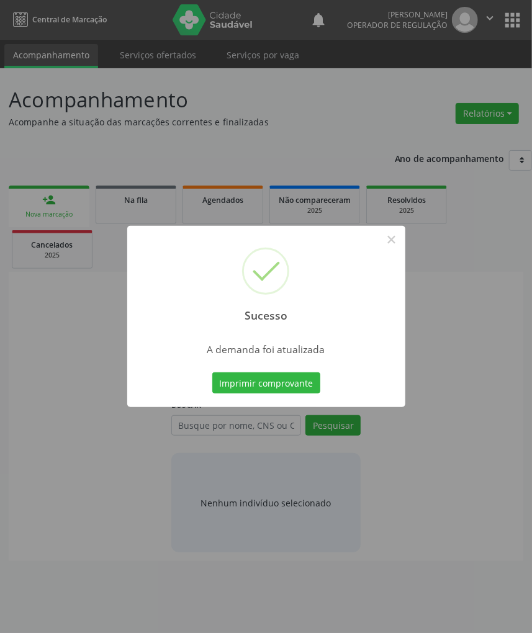
scroll to position [0, 0]
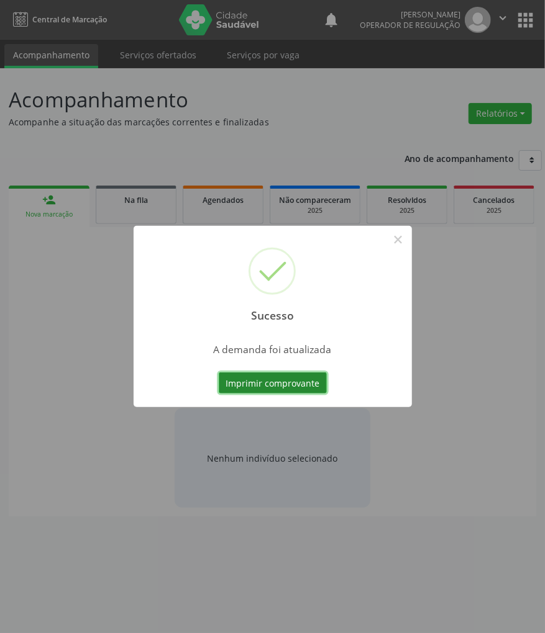
click at [274, 373] on button "Imprimir comprovante" at bounding box center [273, 383] width 108 height 21
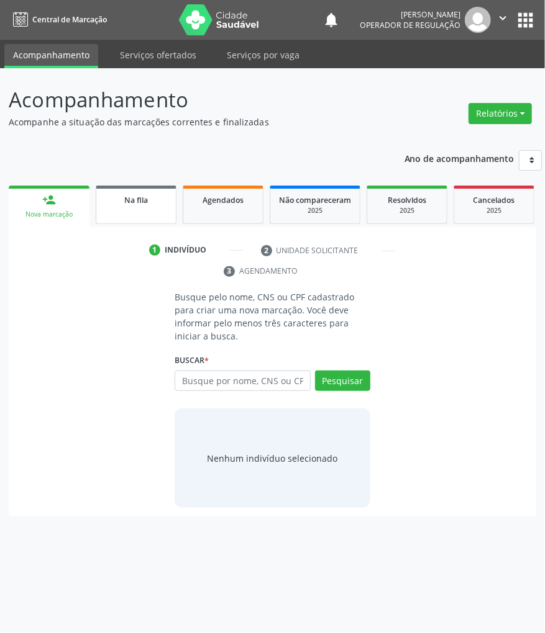
click at [158, 206] on link "Na fila" at bounding box center [136, 205] width 81 height 38
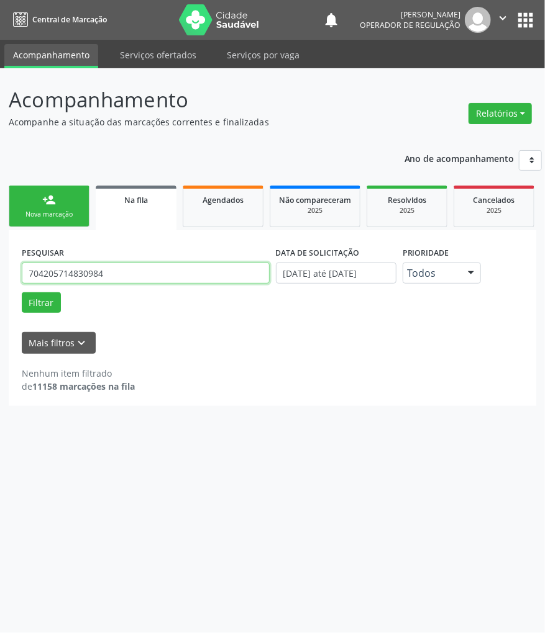
click at [65, 274] on input "704205714830984" at bounding box center [146, 273] width 248 height 21
type input "700404471695445"
click at [22, 292] on button "Filtrar" at bounding box center [41, 302] width 39 height 21
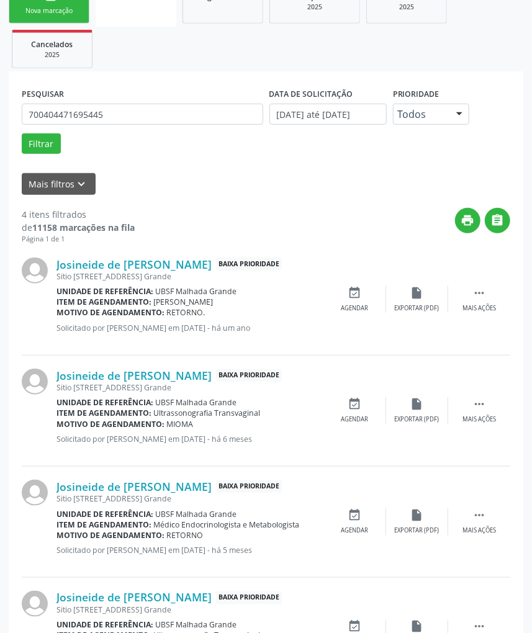
scroll to position [282, 0]
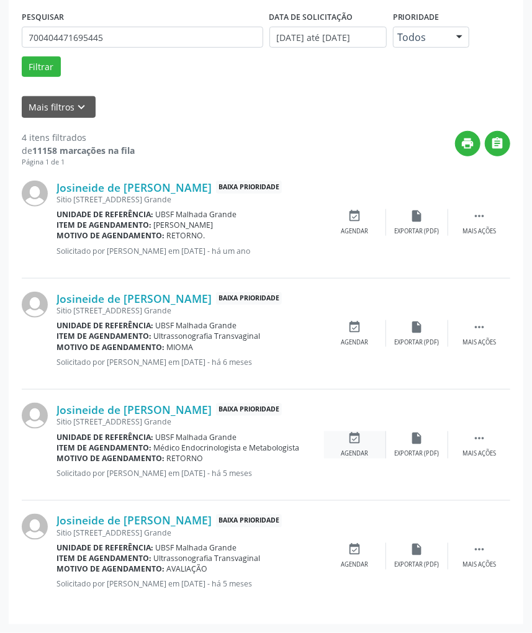
click at [358, 440] on icon "event_available" at bounding box center [355, 439] width 14 height 14
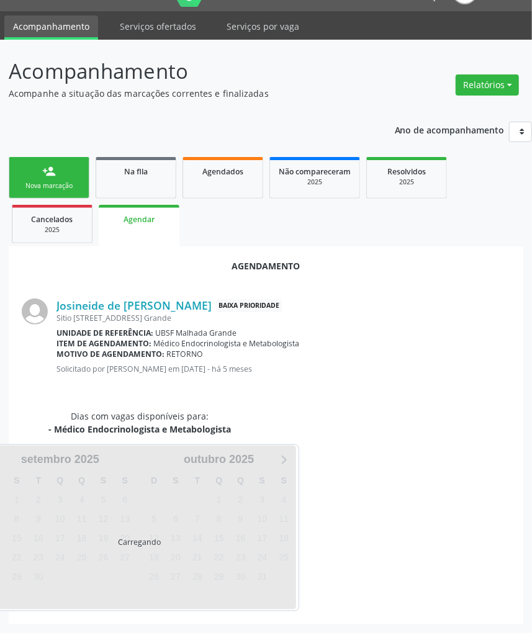
scroll to position [0, 0]
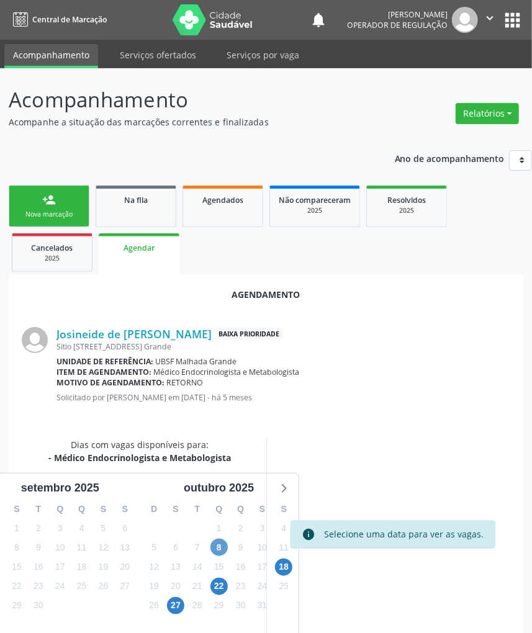
click at [227, 547] on div "8" at bounding box center [218, 547] width 17 height 19
drag, startPoint x: 228, startPoint y: 540, endPoint x: 224, endPoint y: 550, distance: 11.7
click at [228, 542] on div "8" at bounding box center [219, 547] width 22 height 19
click at [224, 550] on span "8" at bounding box center [218, 547] width 17 height 17
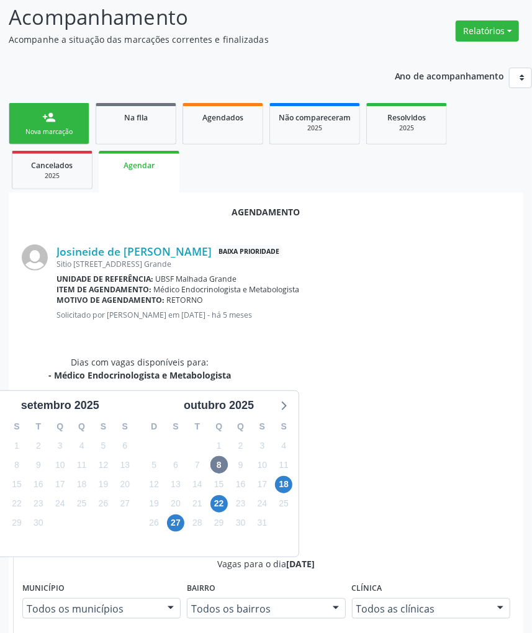
drag, startPoint x: 325, startPoint y: 563, endPoint x: 319, endPoint y: 564, distance: 6.3
radio input "true"
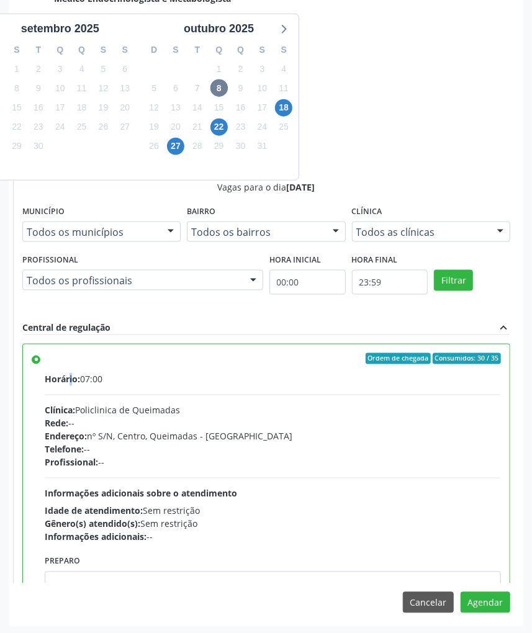
scroll to position [462, 0]
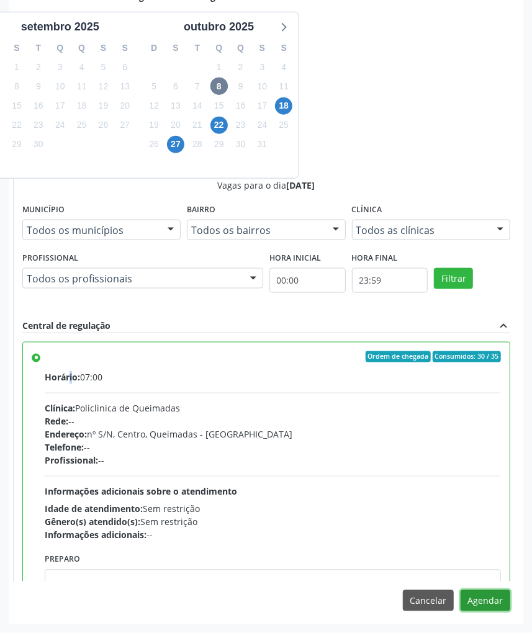
click at [500, 607] on button "Agendar" at bounding box center [486, 600] width 50 height 21
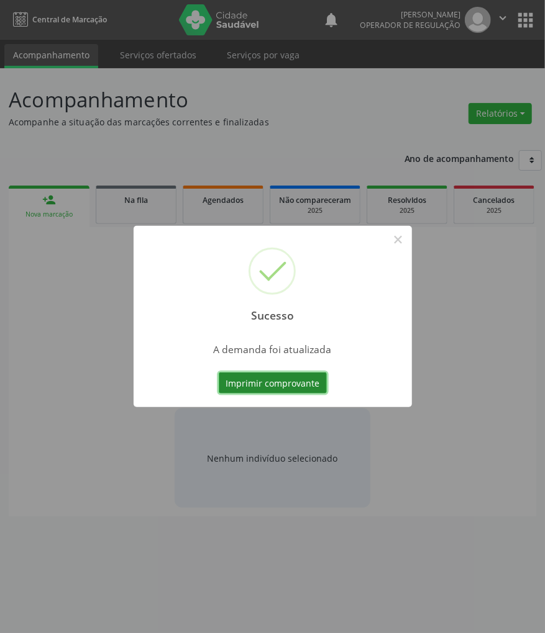
click at [233, 379] on button "Imprimir comprovante" at bounding box center [273, 383] width 108 height 21
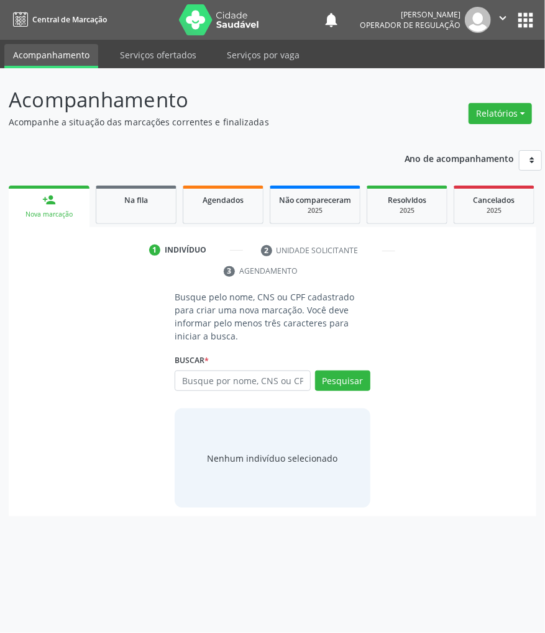
click at [134, 224] on ul "person_add Nova marcação Na fila Agendados Não compareceram 2025 Resolvidos 202…" at bounding box center [272, 205] width 527 height 45
click at [139, 217] on link "Na fila" at bounding box center [136, 205] width 81 height 38
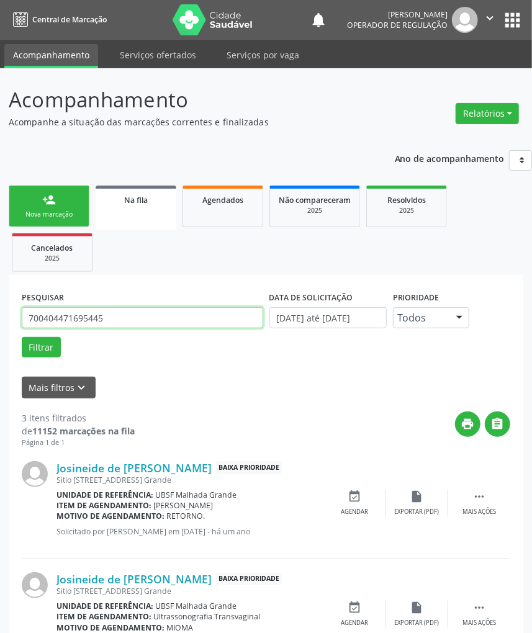
click at [179, 320] on input "700404471695445" at bounding box center [143, 317] width 242 height 21
type input "709507636109070"
click at [22, 337] on button "Filtrar" at bounding box center [41, 347] width 39 height 21
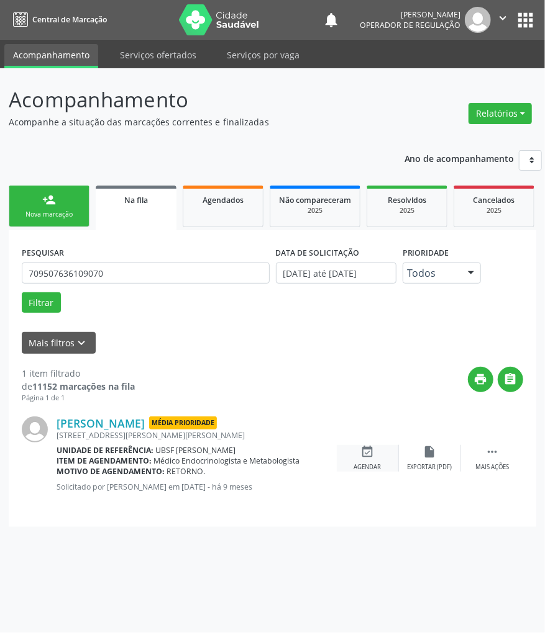
click at [383, 461] on div "event_available Agendar" at bounding box center [368, 458] width 62 height 27
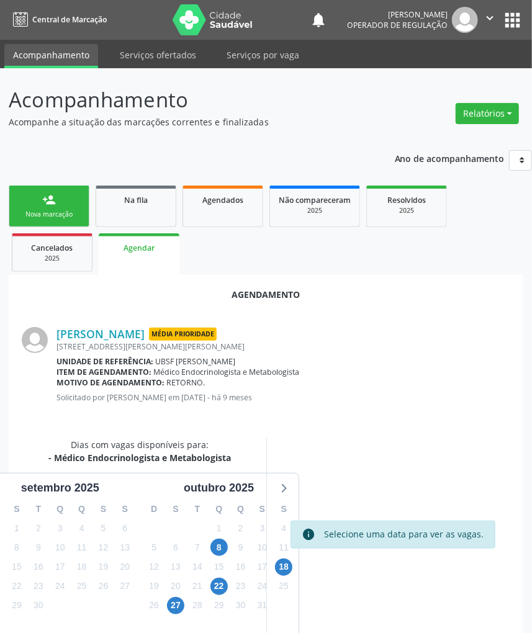
click at [227, 552] on div "8" at bounding box center [218, 547] width 17 height 19
click at [224, 550] on span "8" at bounding box center [218, 547] width 17 height 17
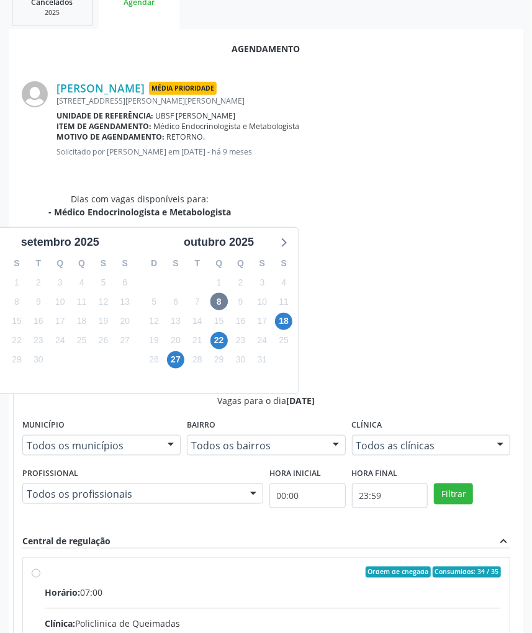
click at [40, 567] on input "Ordem de chegada Consumidos: 34 / 35 Horário: 07:00 Clínica: Policlinica de Que…" at bounding box center [36, 572] width 9 height 11
radio input "true"
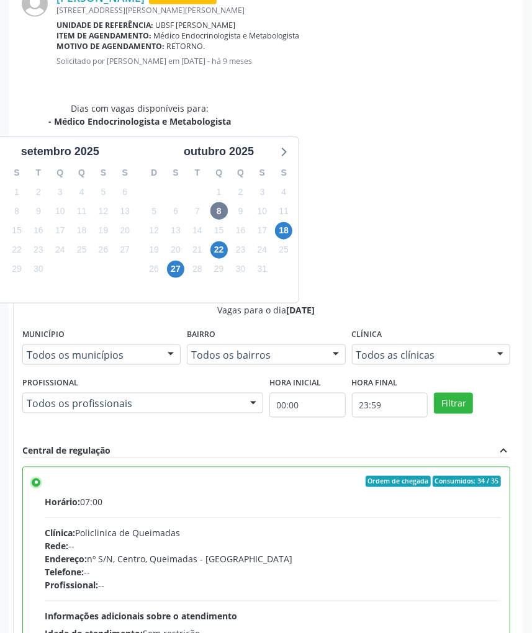
scroll to position [462, 0]
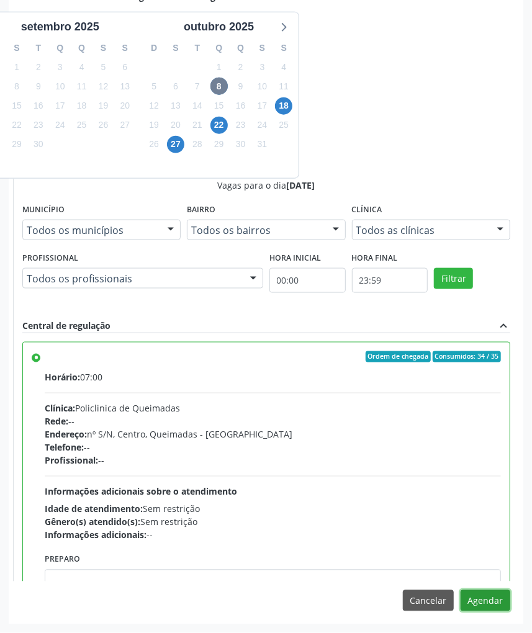
click at [493, 606] on button "Agendar" at bounding box center [486, 600] width 50 height 21
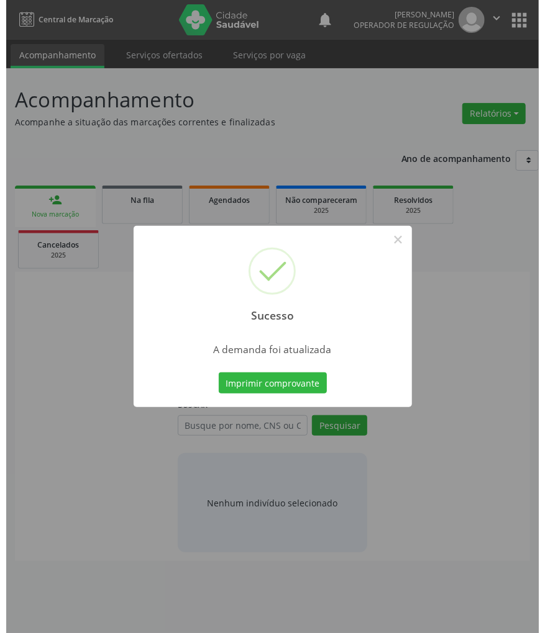
scroll to position [0, 0]
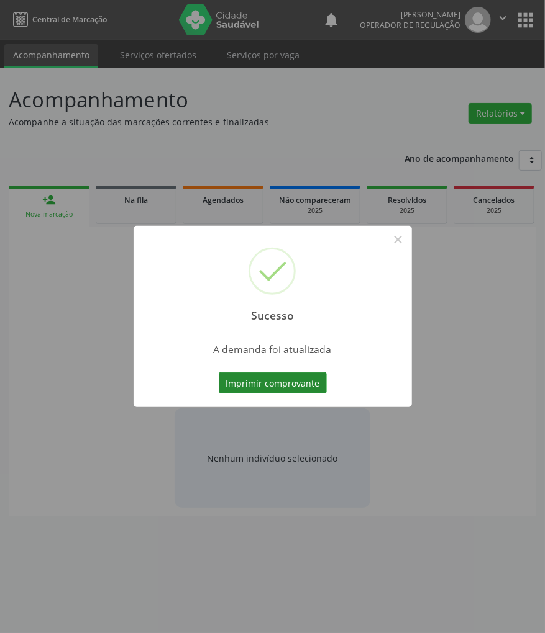
drag, startPoint x: 296, startPoint y: 396, endPoint x: 296, endPoint y: 386, distance: 9.9
click at [296, 395] on div "Sucesso × A demanda foi atualizada Imprimir comprovante Cancel" at bounding box center [272, 316] width 278 height 181
click at [296, 386] on button "Imprimir comprovante" at bounding box center [273, 383] width 108 height 21
